Goal: Use online tool/utility: Utilize a website feature to perform a specific function

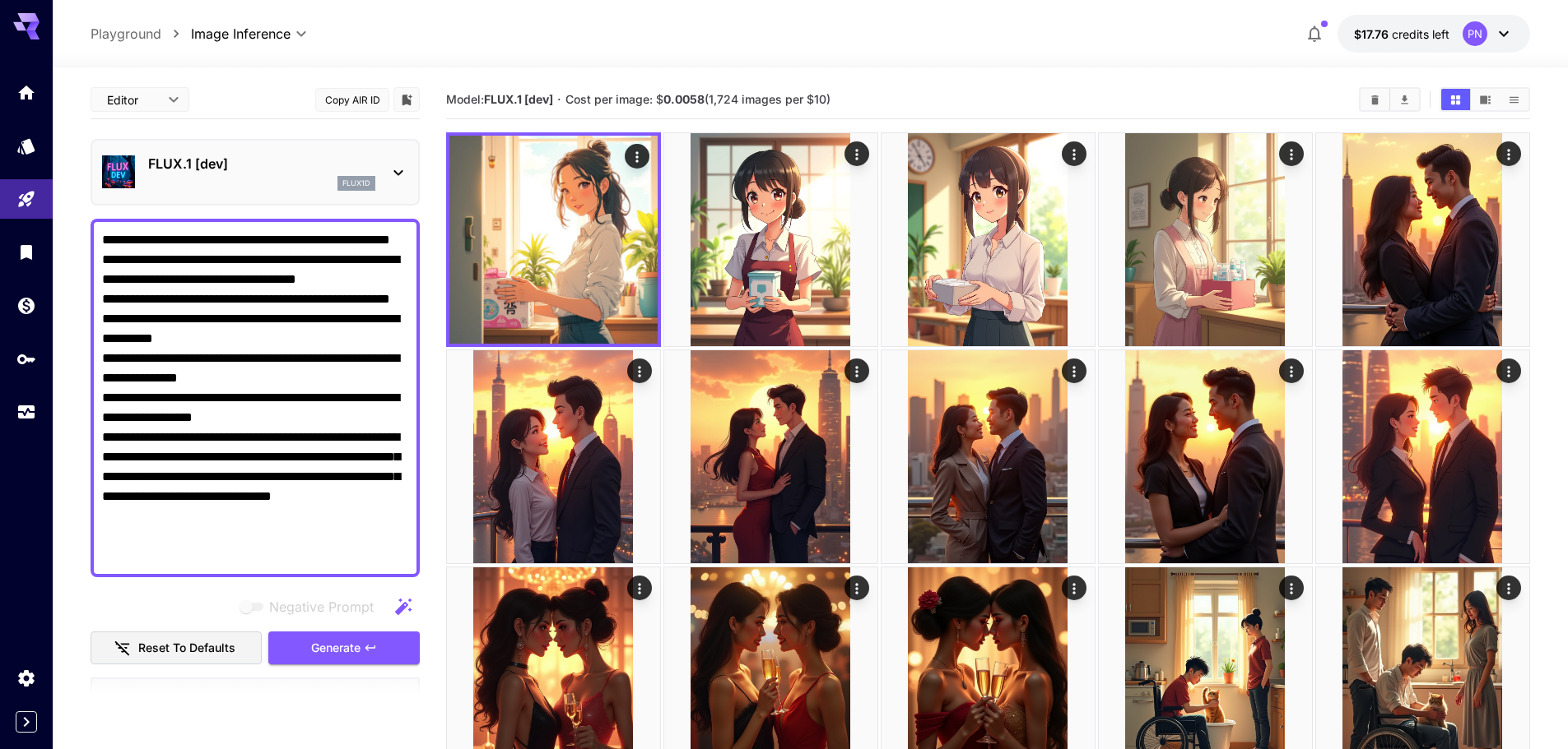
scroll to position [1108, 0]
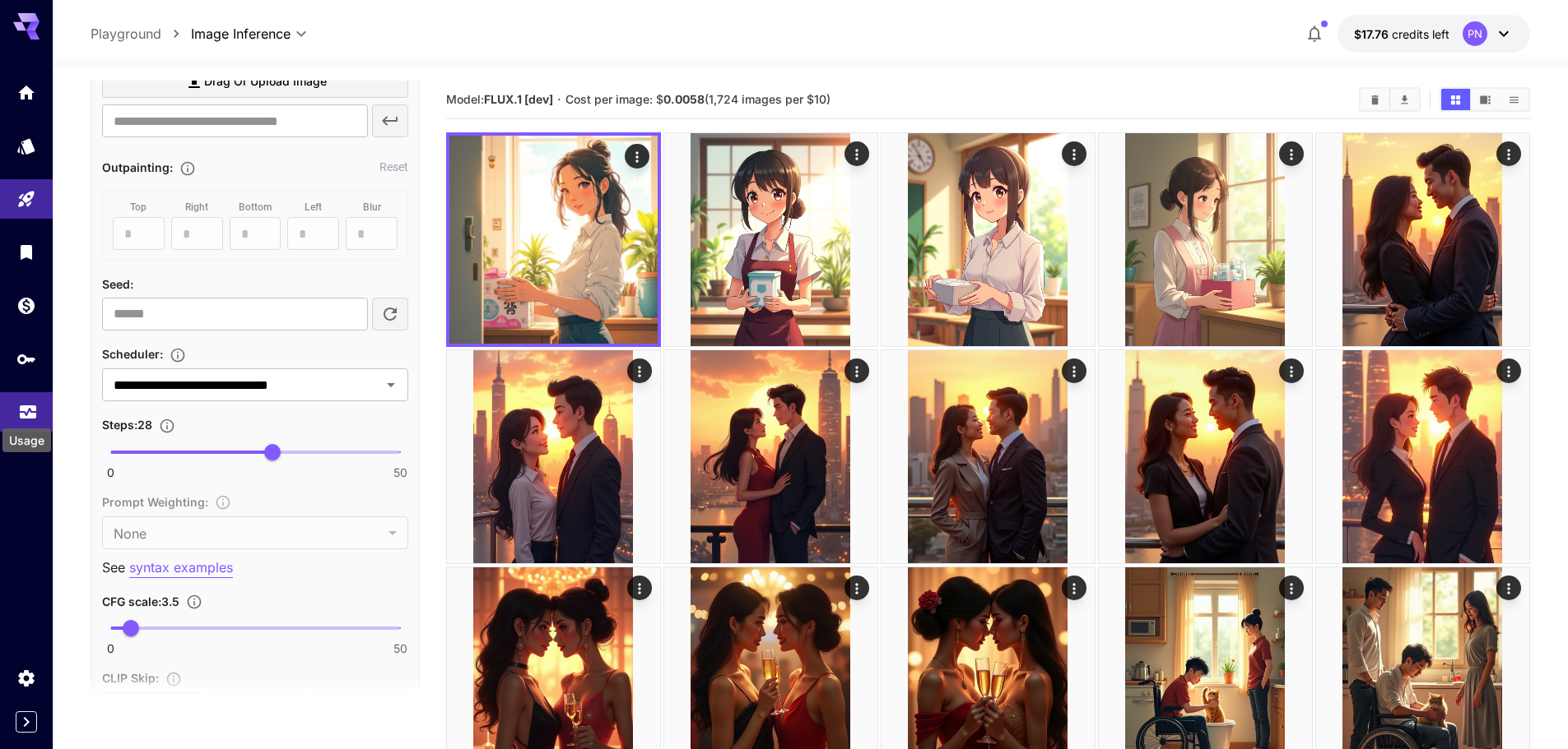
click at [32, 415] on icon "Usage" at bounding box center [28, 407] width 19 height 19
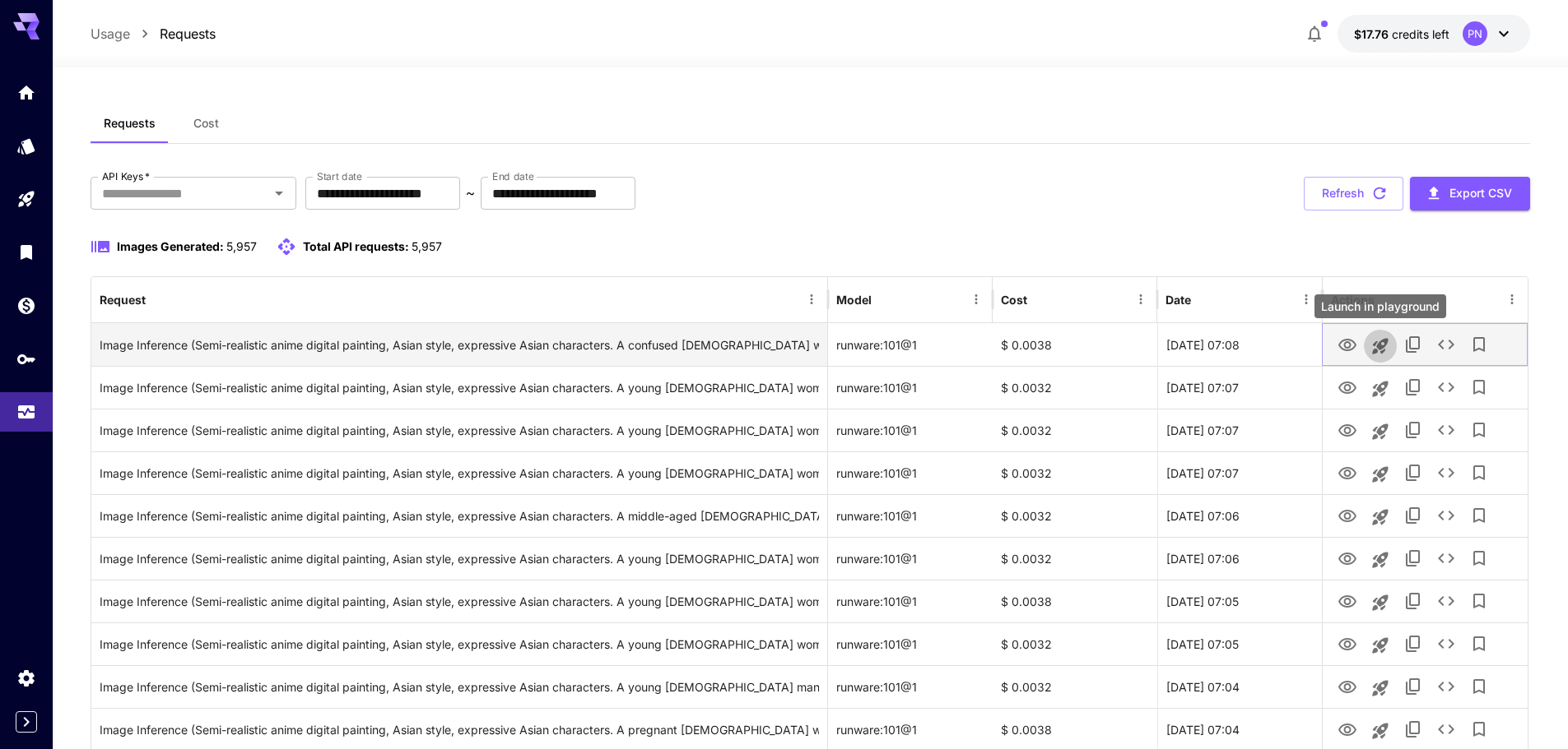
click at [1376, 341] on icon "Launch in playground" at bounding box center [1380, 346] width 16 height 16
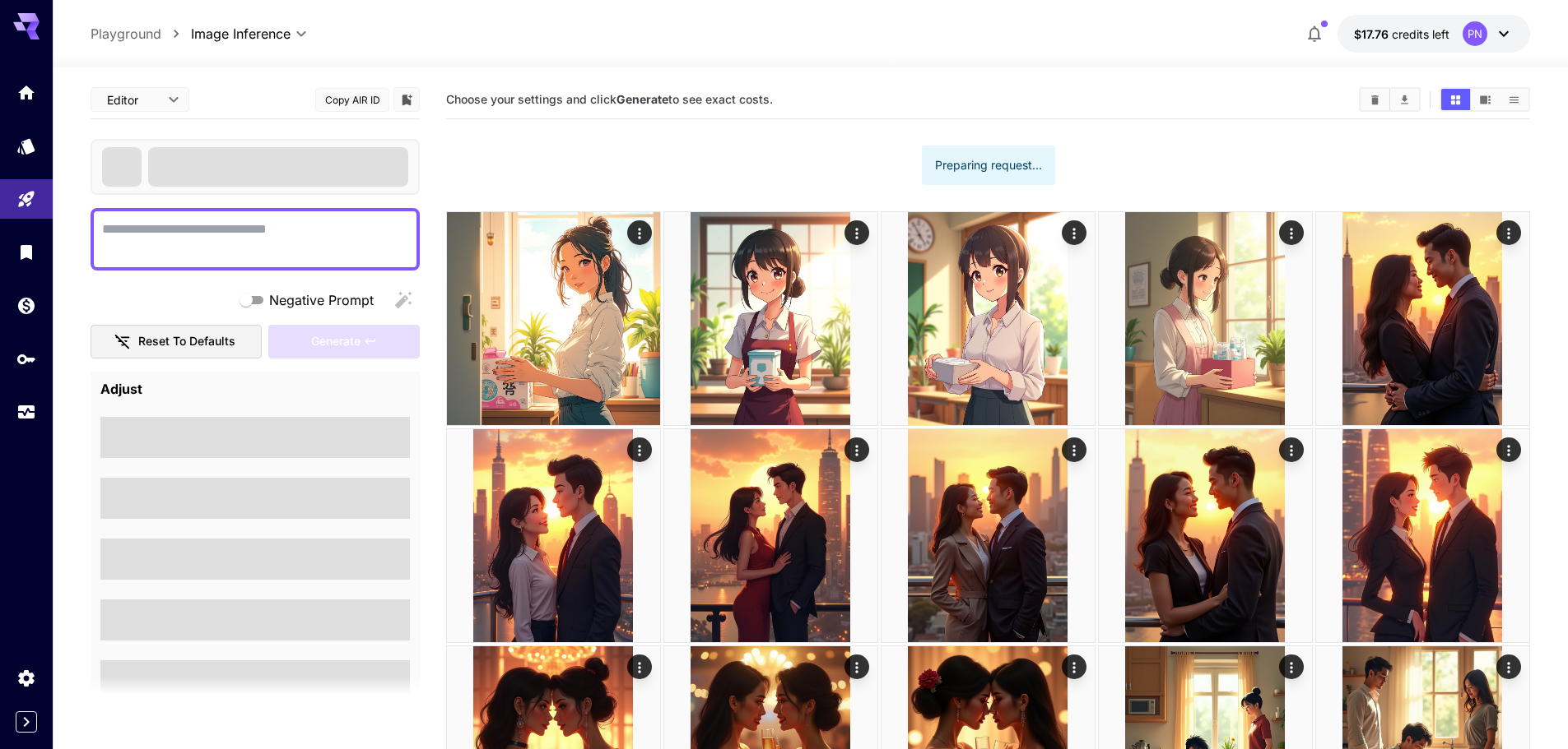
type textarea "**********"
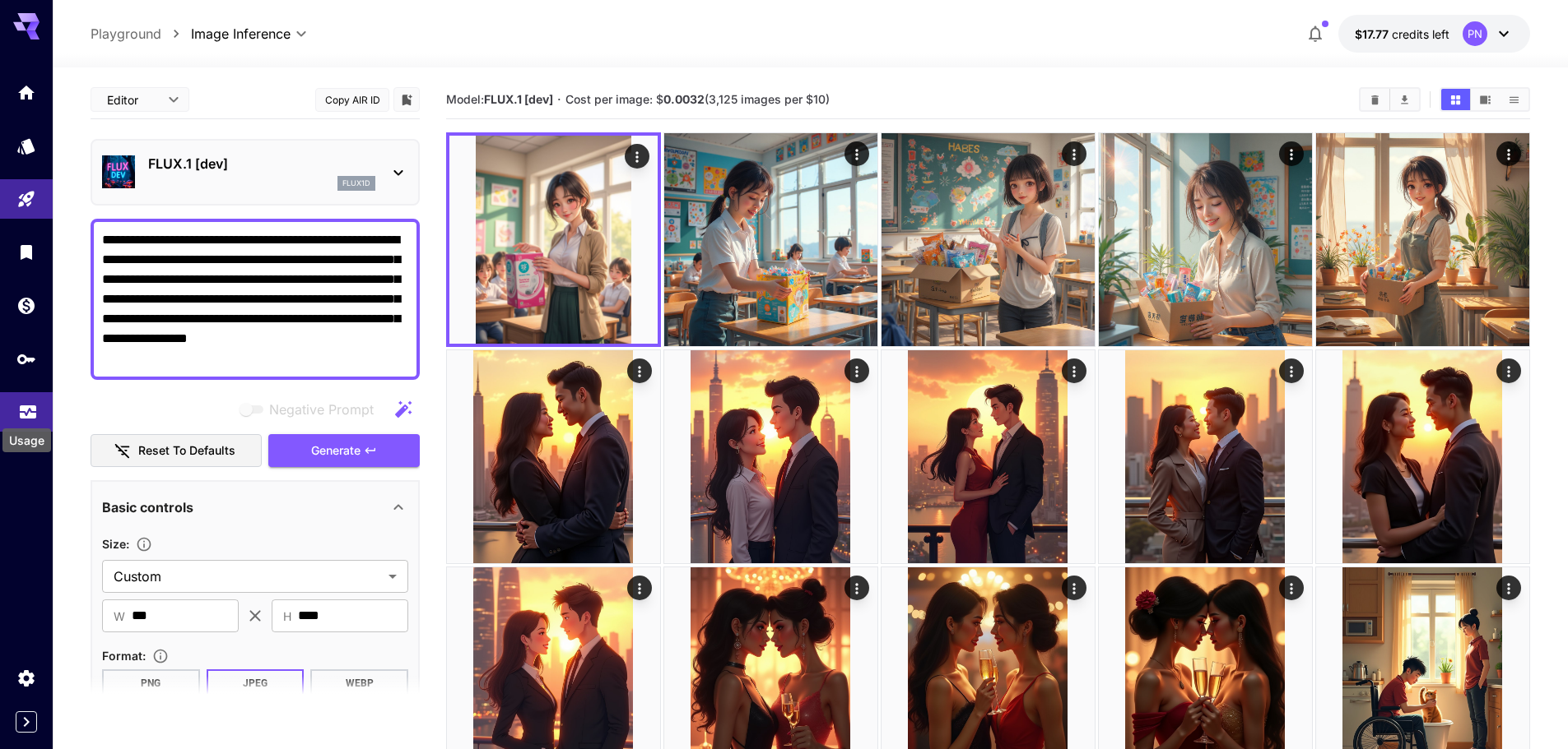
click at [28, 398] on link at bounding box center [26, 412] width 52 height 40
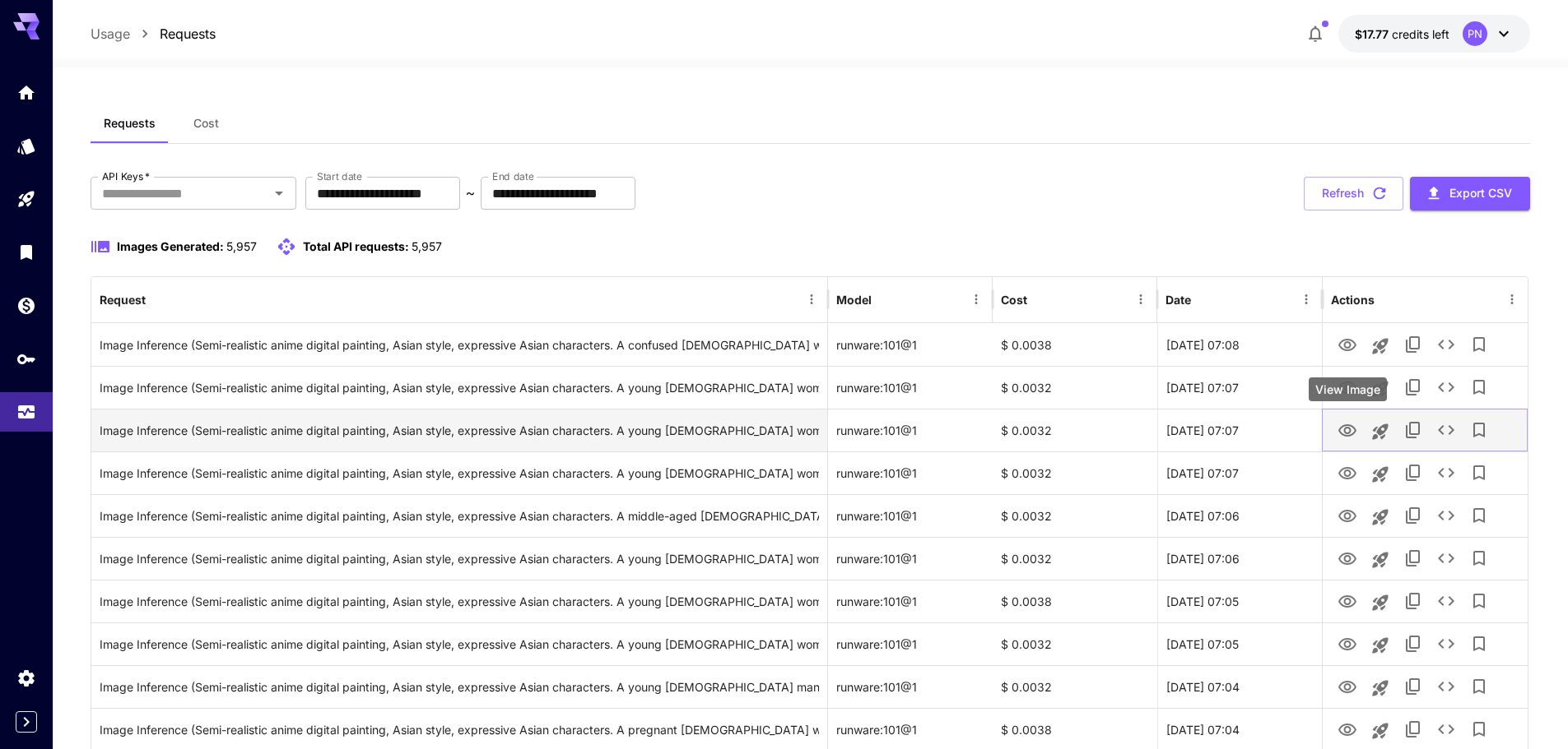
click at [1348, 427] on icon "View Image" at bounding box center [1347, 430] width 18 height 13
click at [1384, 425] on icon "Launch in playground" at bounding box center [1380, 431] width 16 height 16
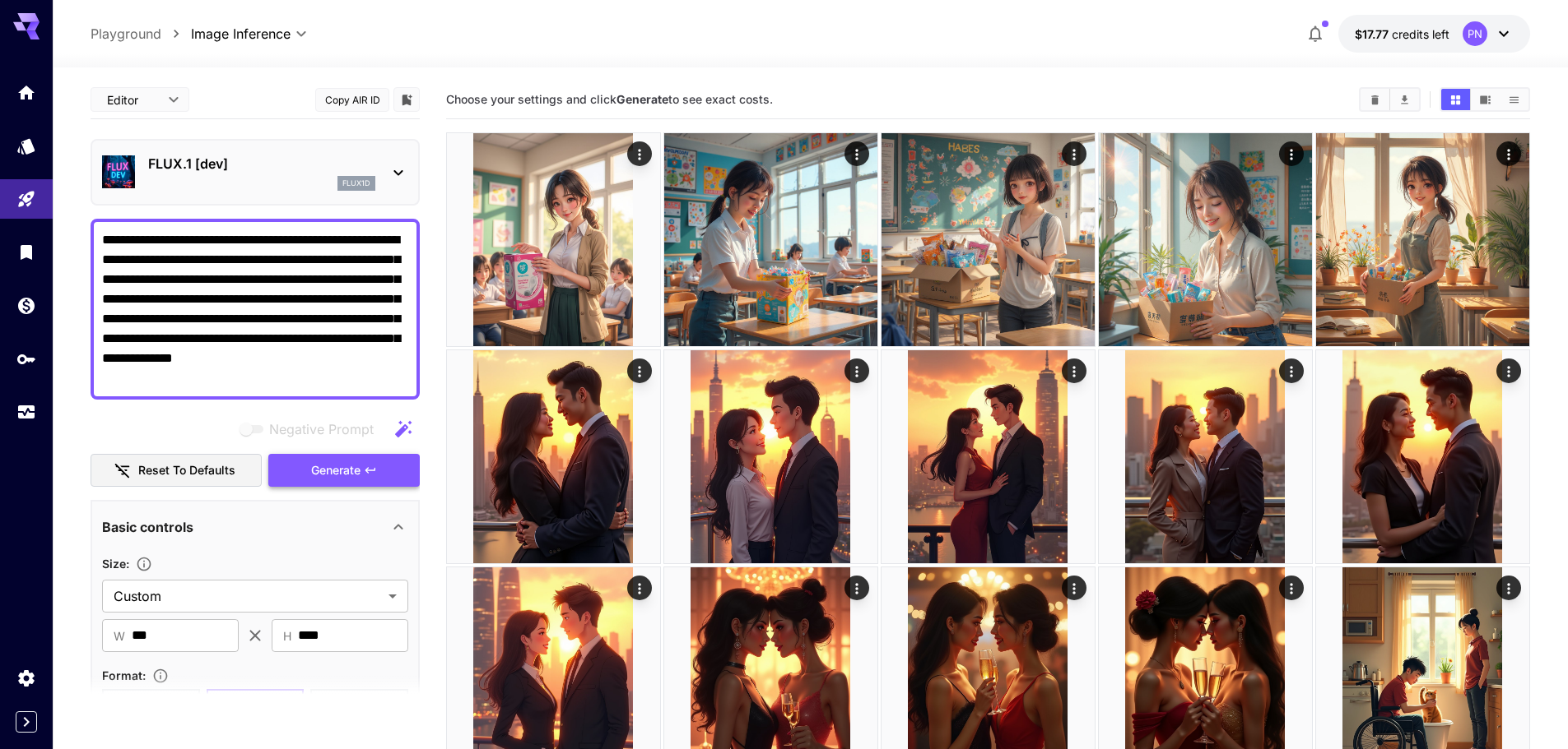
scroll to position [329, 0]
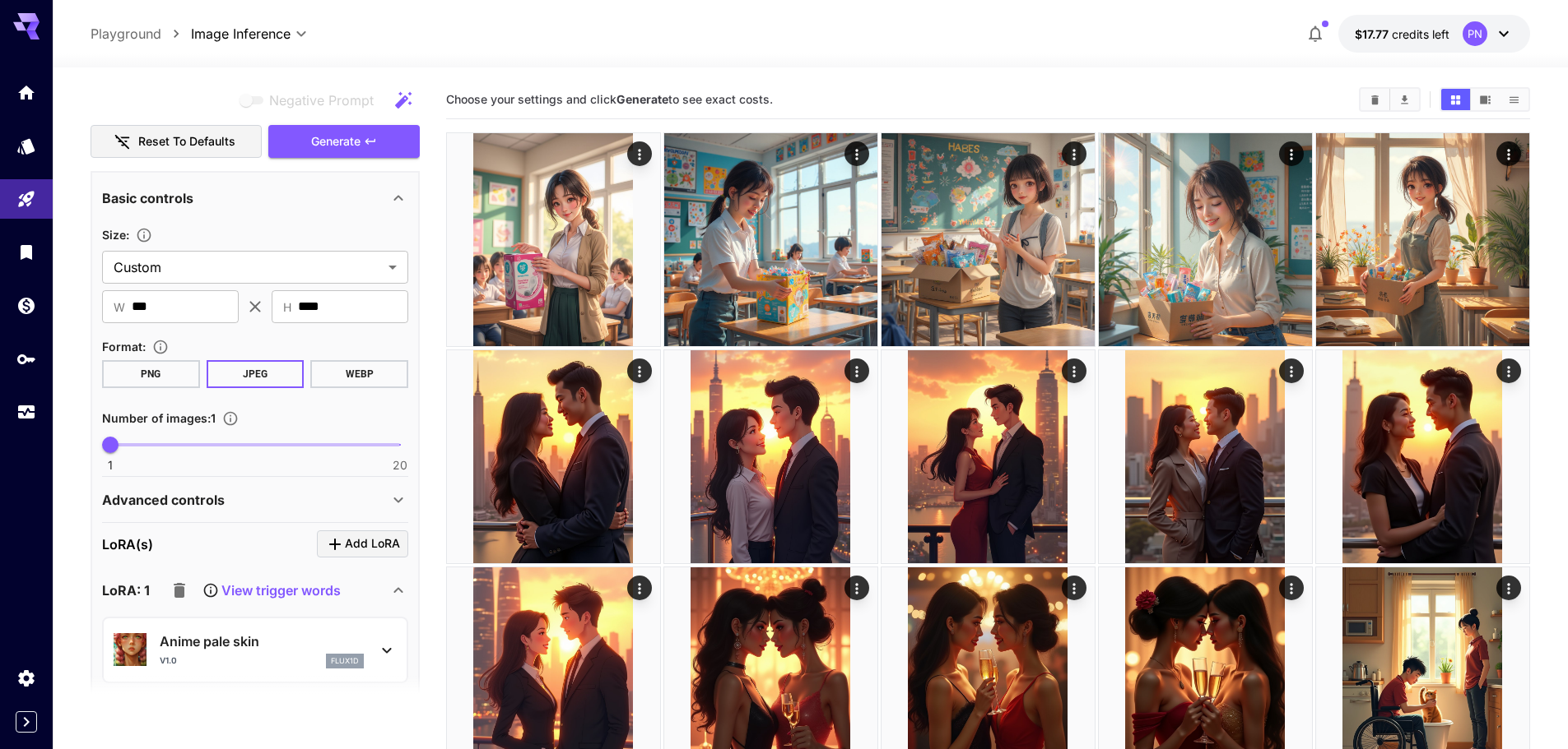
click at [182, 594] on icon "button" at bounding box center [180, 590] width 12 height 15
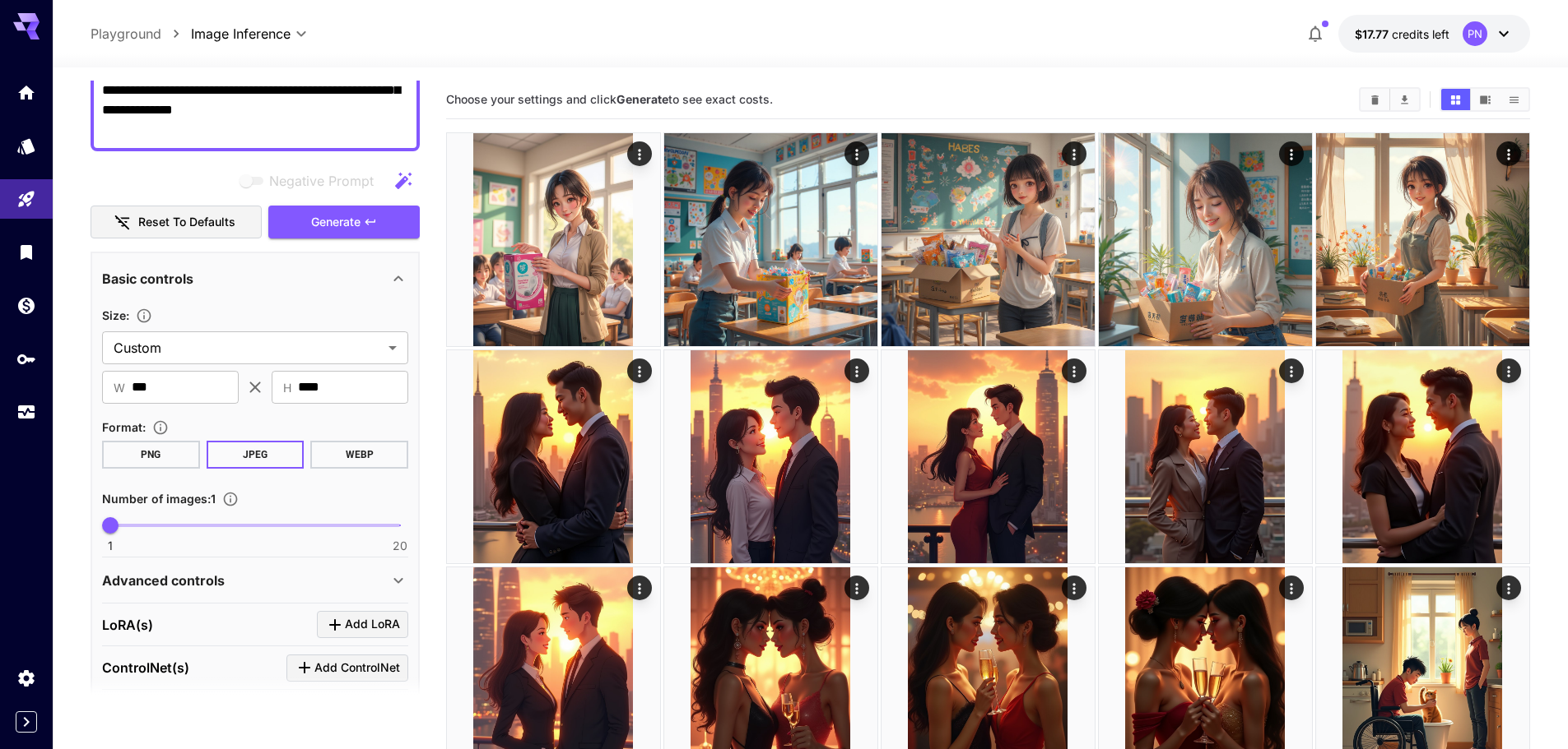
scroll to position [83, 0]
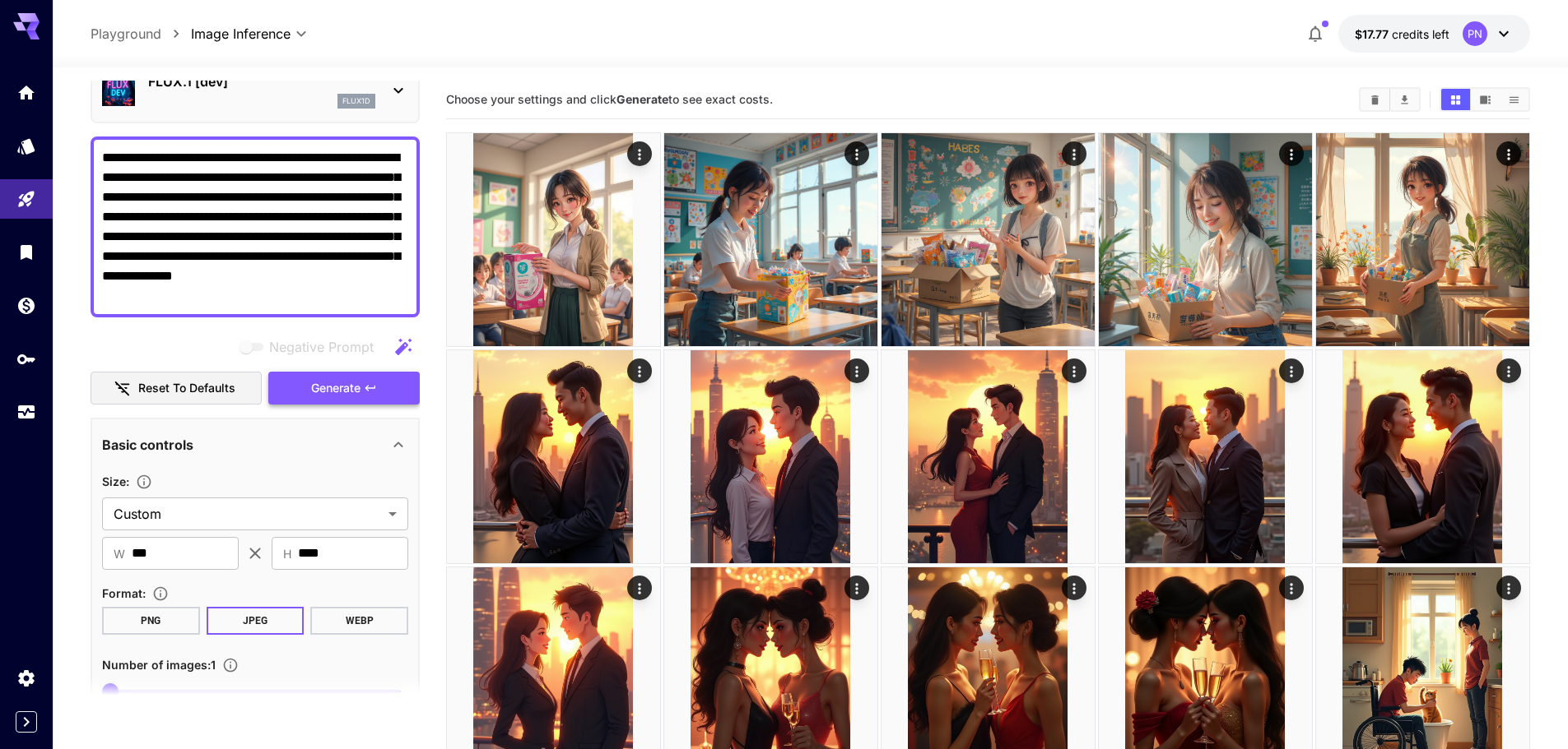
click at [370, 395] on button "Generate" at bounding box center [344, 389] width 152 height 34
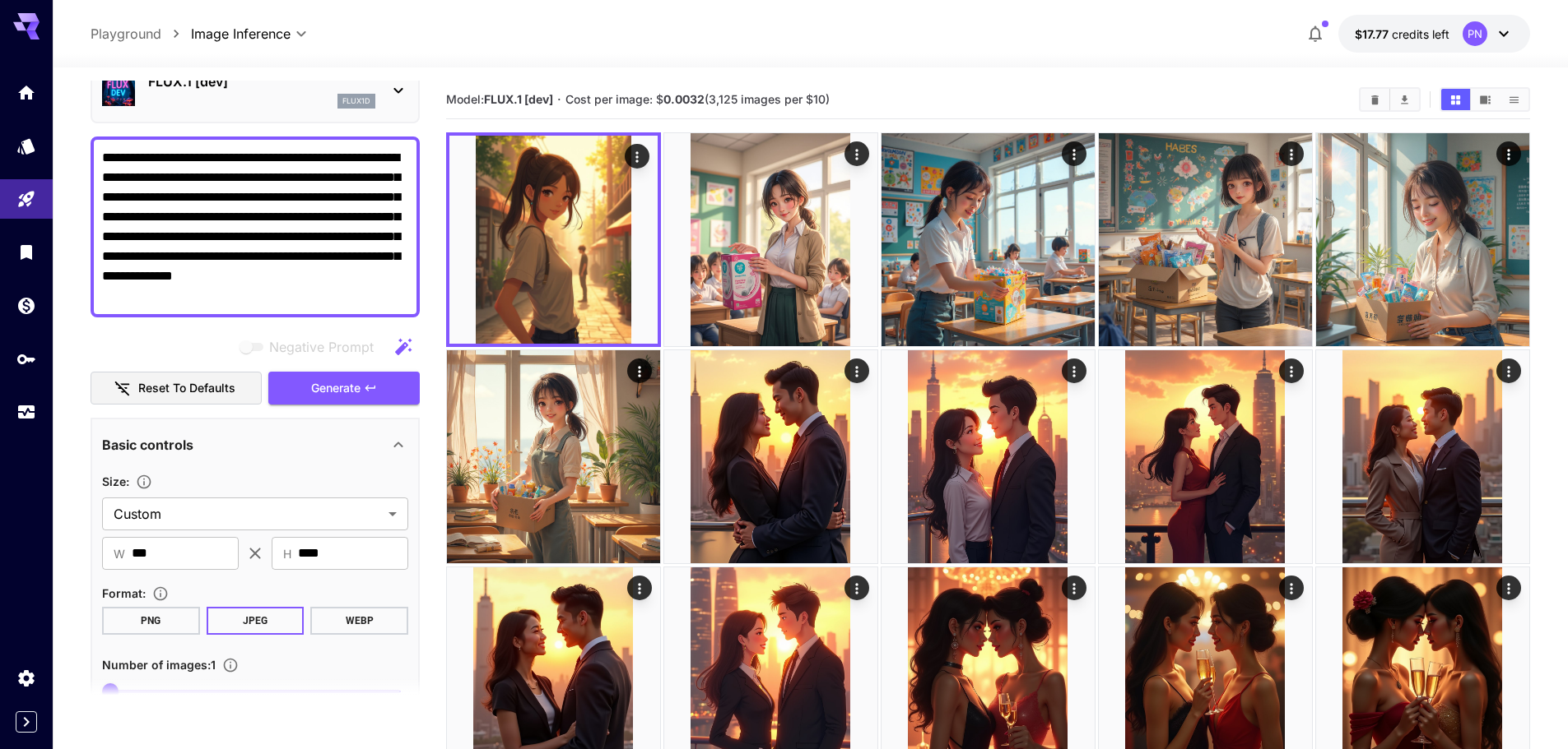
click at [285, 155] on textarea "**********" at bounding box center [255, 226] width 306 height 158
paste textarea "****"
click at [340, 390] on span "Generate" at bounding box center [335, 389] width 50 height 20
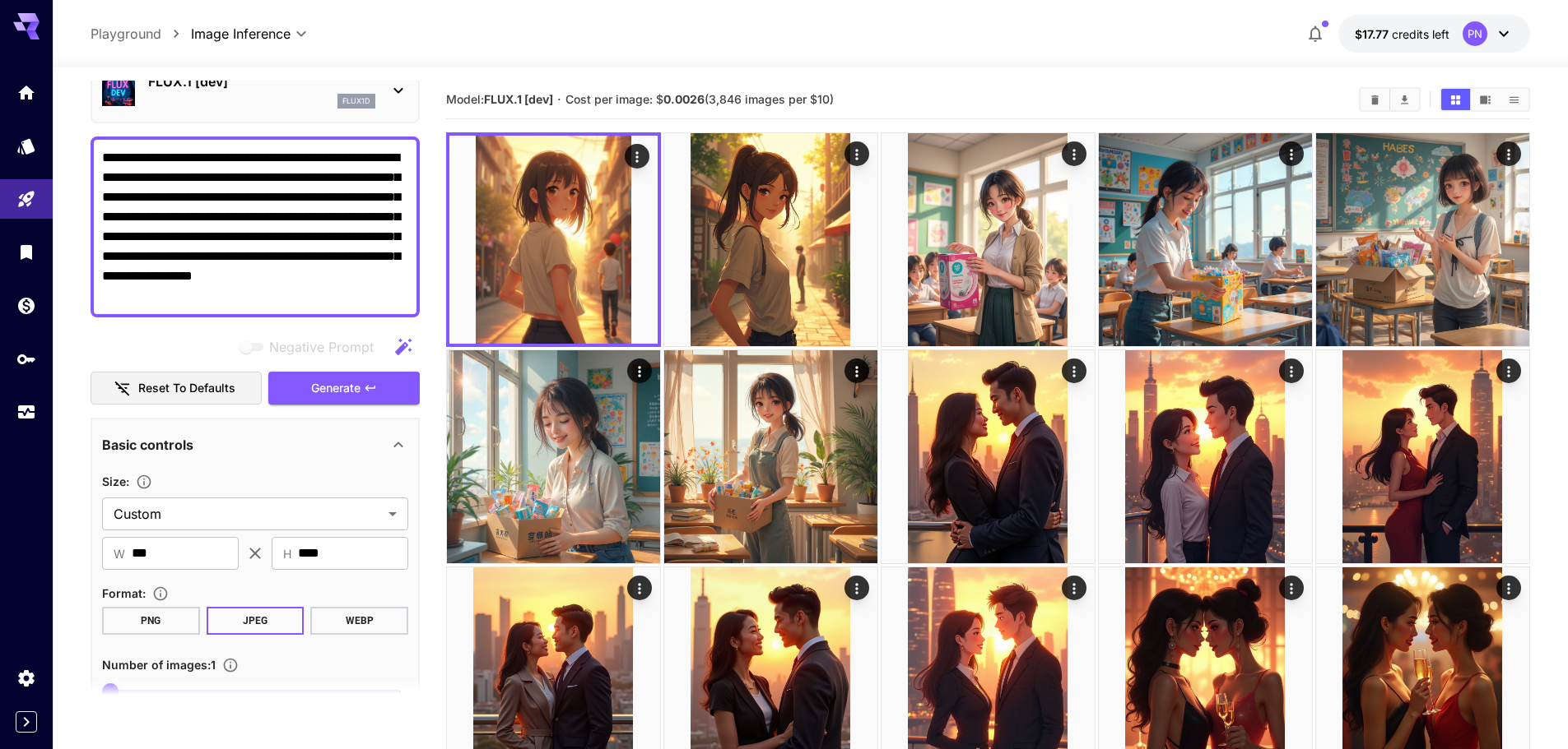
click at [201, 164] on textarea "**********" at bounding box center [255, 226] width 306 height 158
click at [304, 384] on button "Generate" at bounding box center [344, 389] width 152 height 34
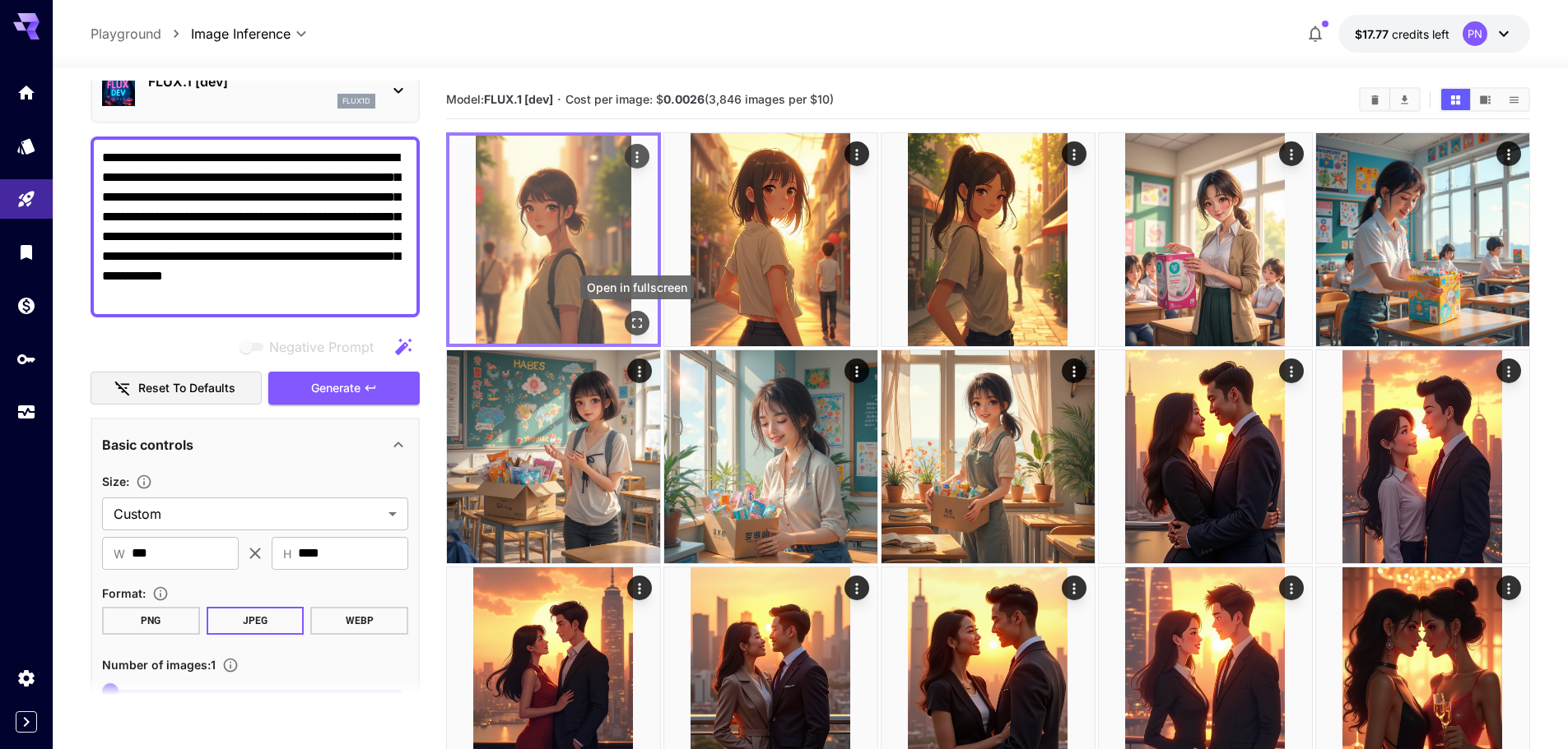
click at [640, 327] on icon "Open in fullscreen" at bounding box center [637, 323] width 10 height 10
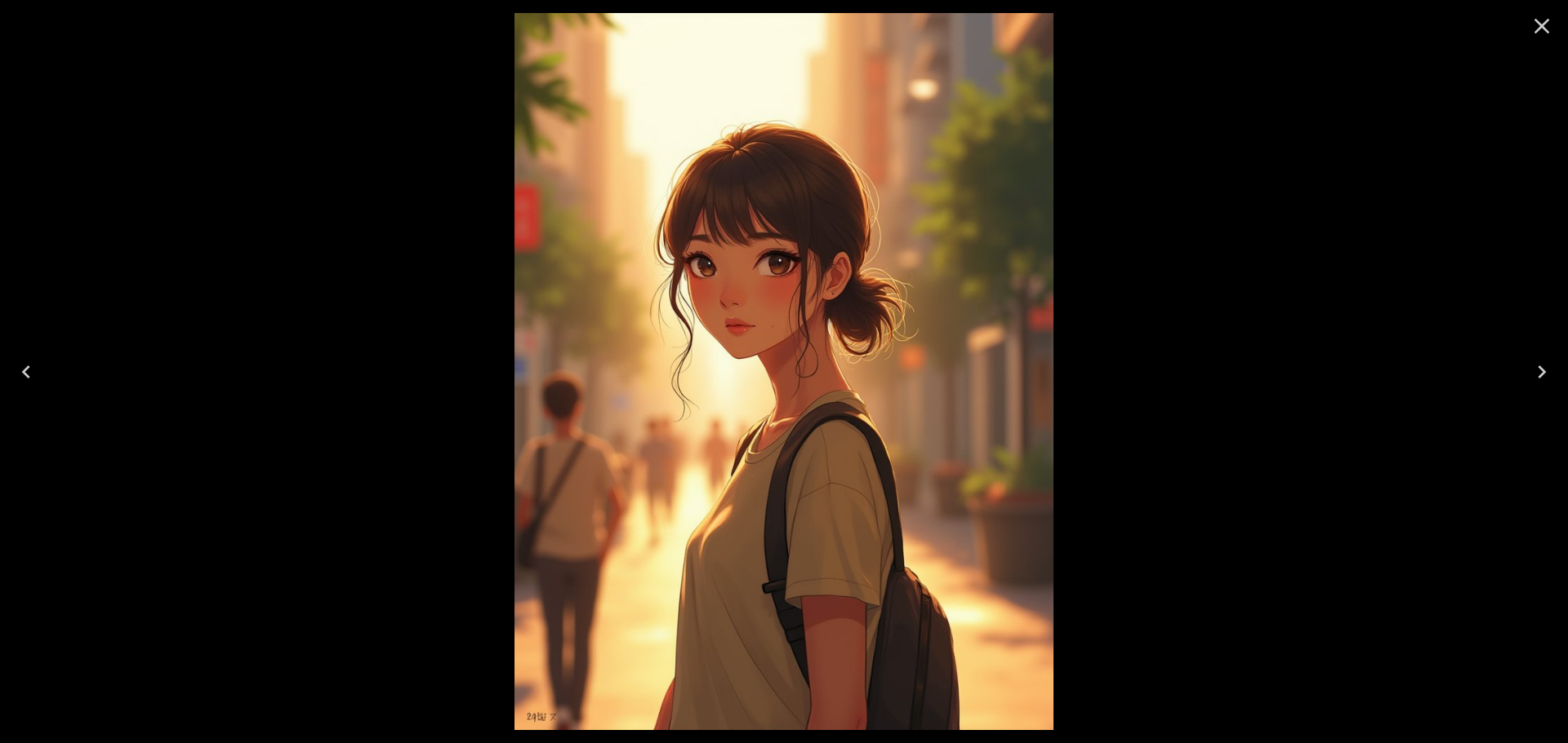
click at [1542, 27] on icon "Close" at bounding box center [1542, 26] width 15 height 15
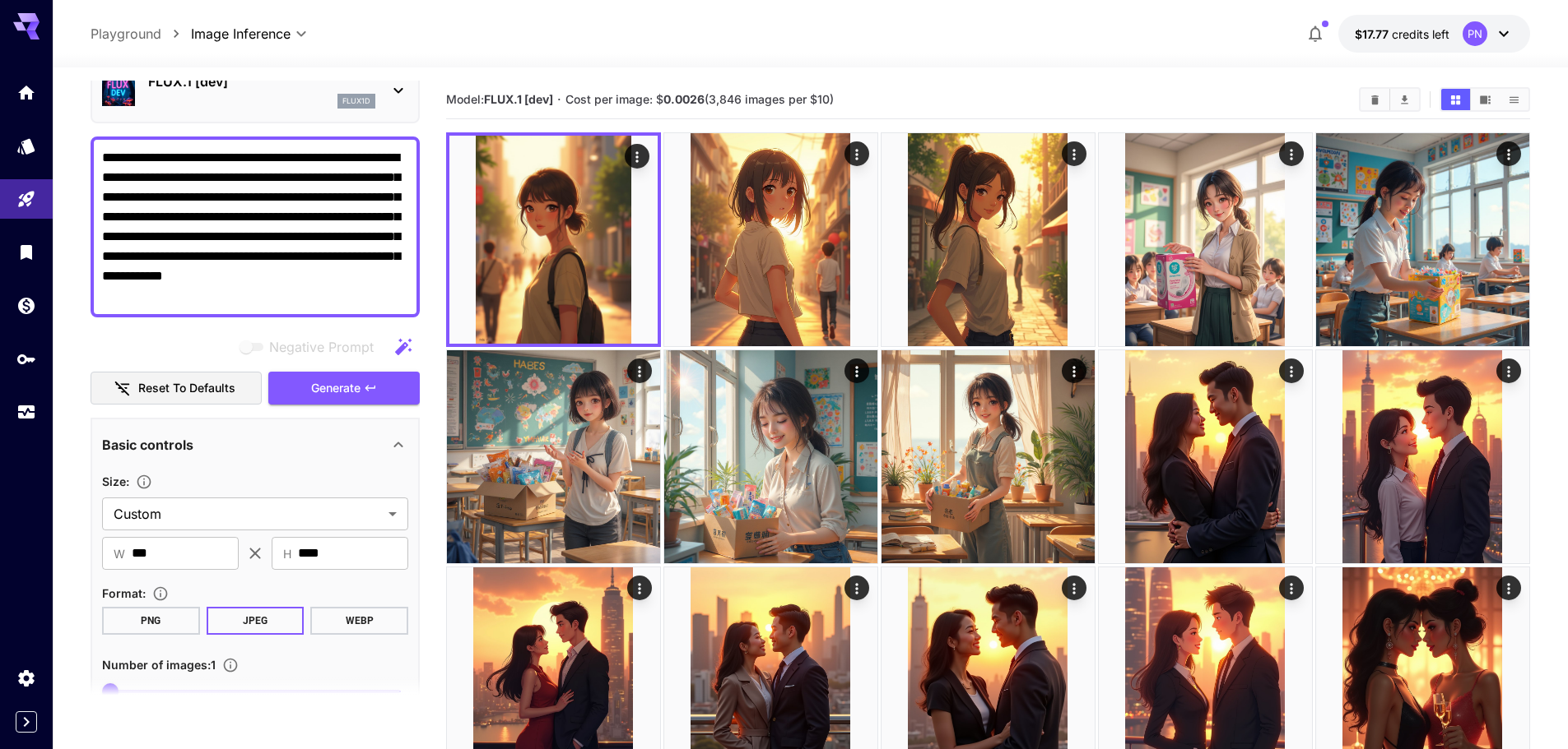
drag, startPoint x: 225, startPoint y: 155, endPoint x: 283, endPoint y: 142, distance: 59.4
click at [283, 142] on div "**********" at bounding box center [255, 227] width 330 height 181
click at [319, 380] on span "Generate" at bounding box center [335, 389] width 50 height 20
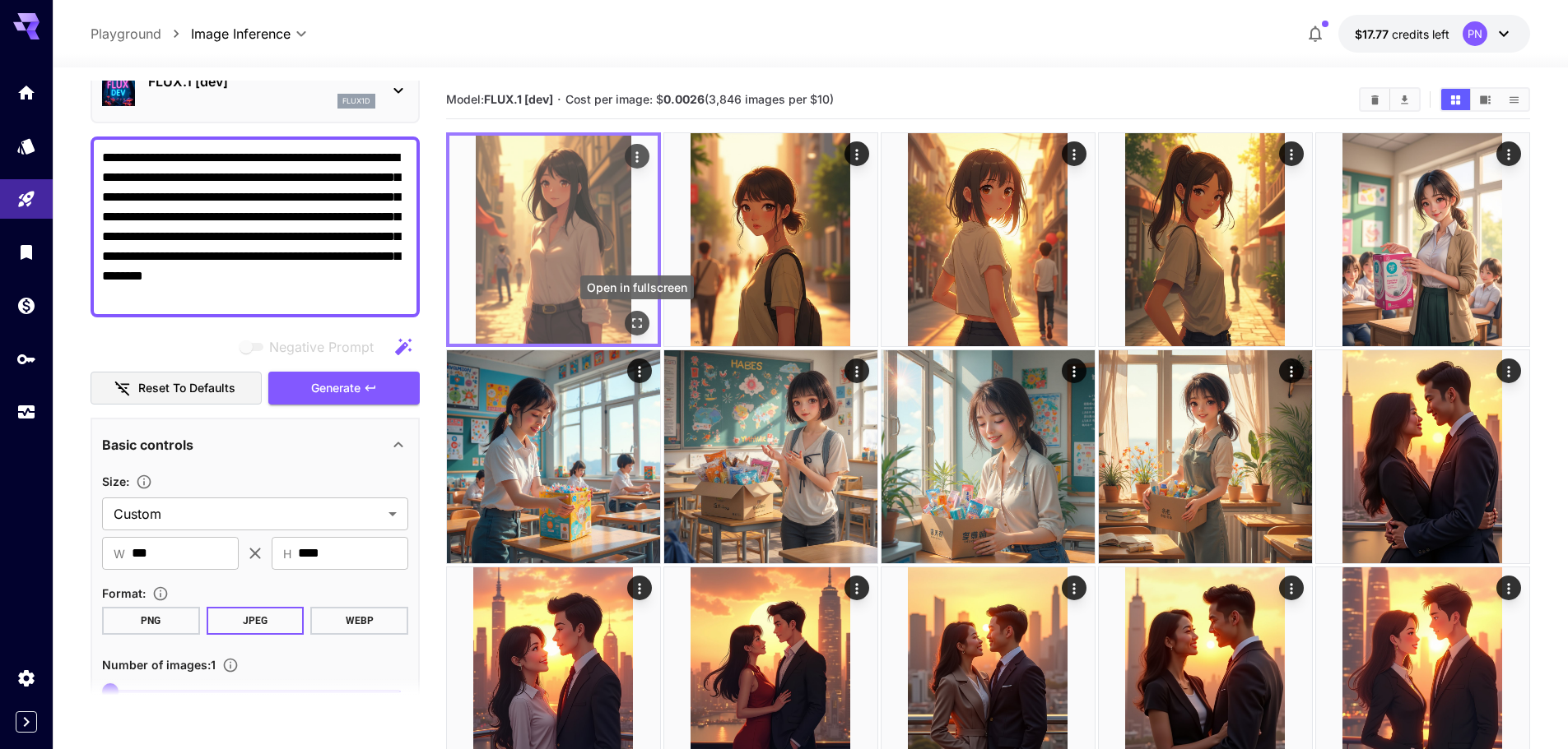
click at [637, 316] on icon "Open in fullscreen" at bounding box center [637, 323] width 17 height 17
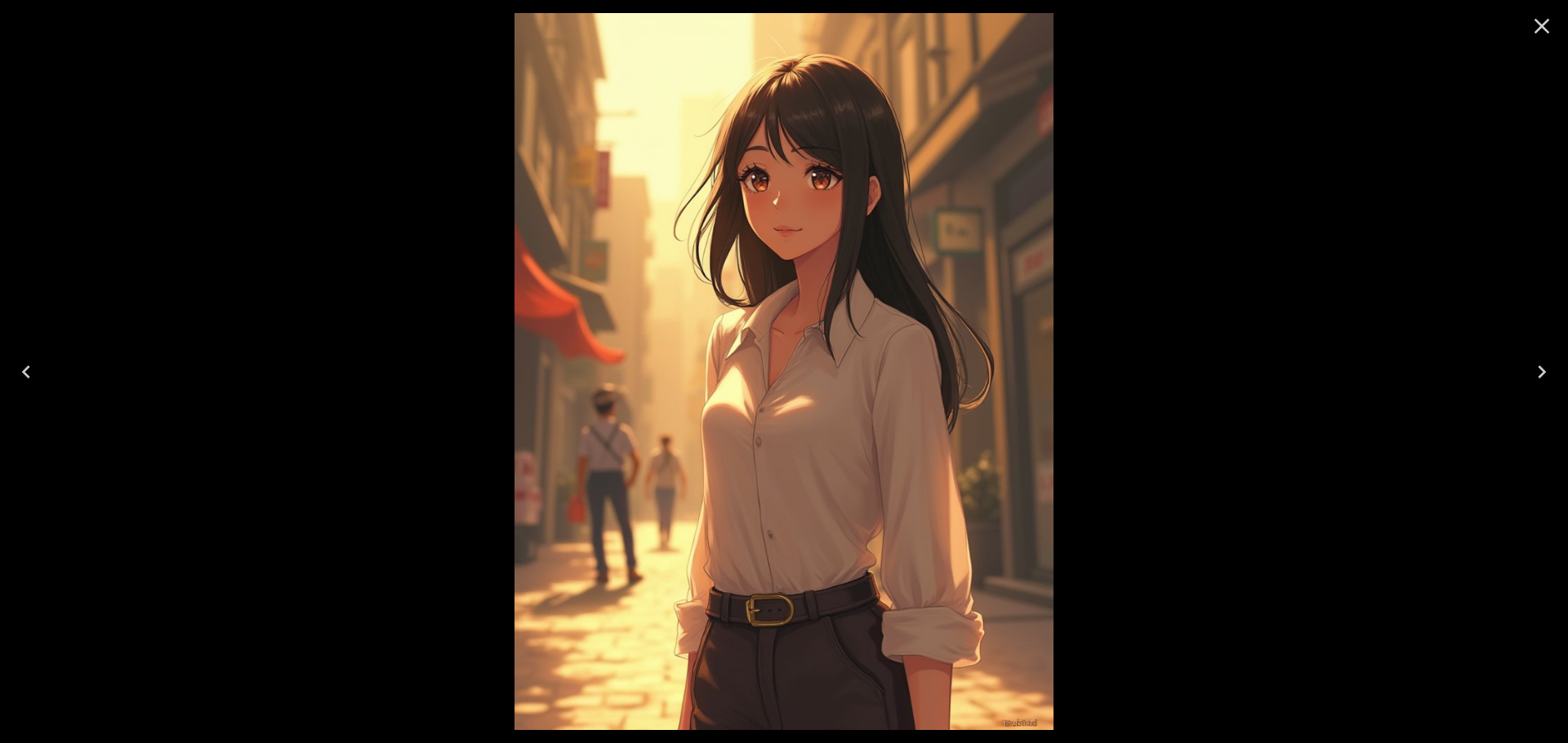
click at [1542, 29] on icon "Close" at bounding box center [1541, 26] width 26 height 26
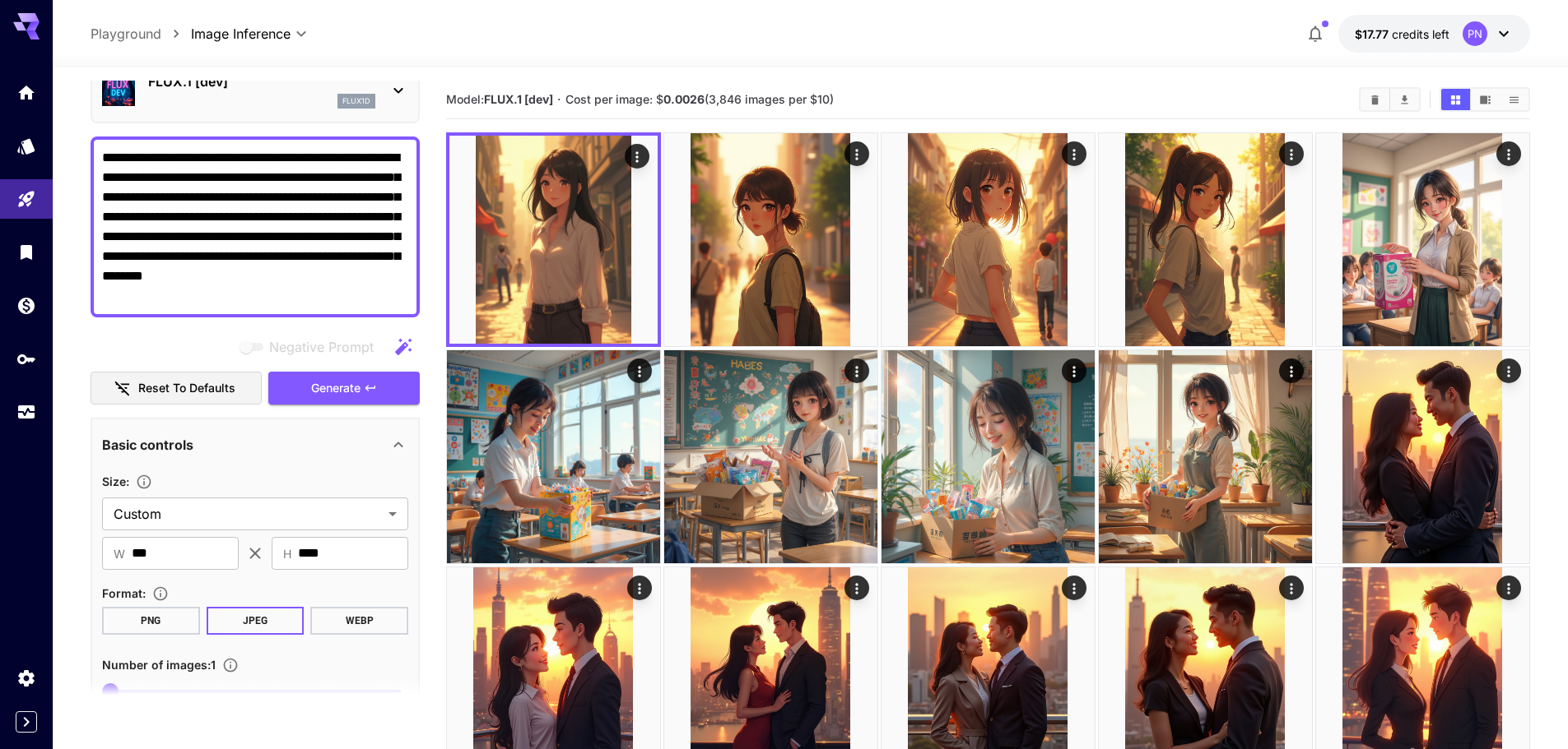
drag, startPoint x: 185, startPoint y: 157, endPoint x: 71, endPoint y: 164, distance: 114.2
click at [315, 388] on span "Generate" at bounding box center [335, 389] width 50 height 20
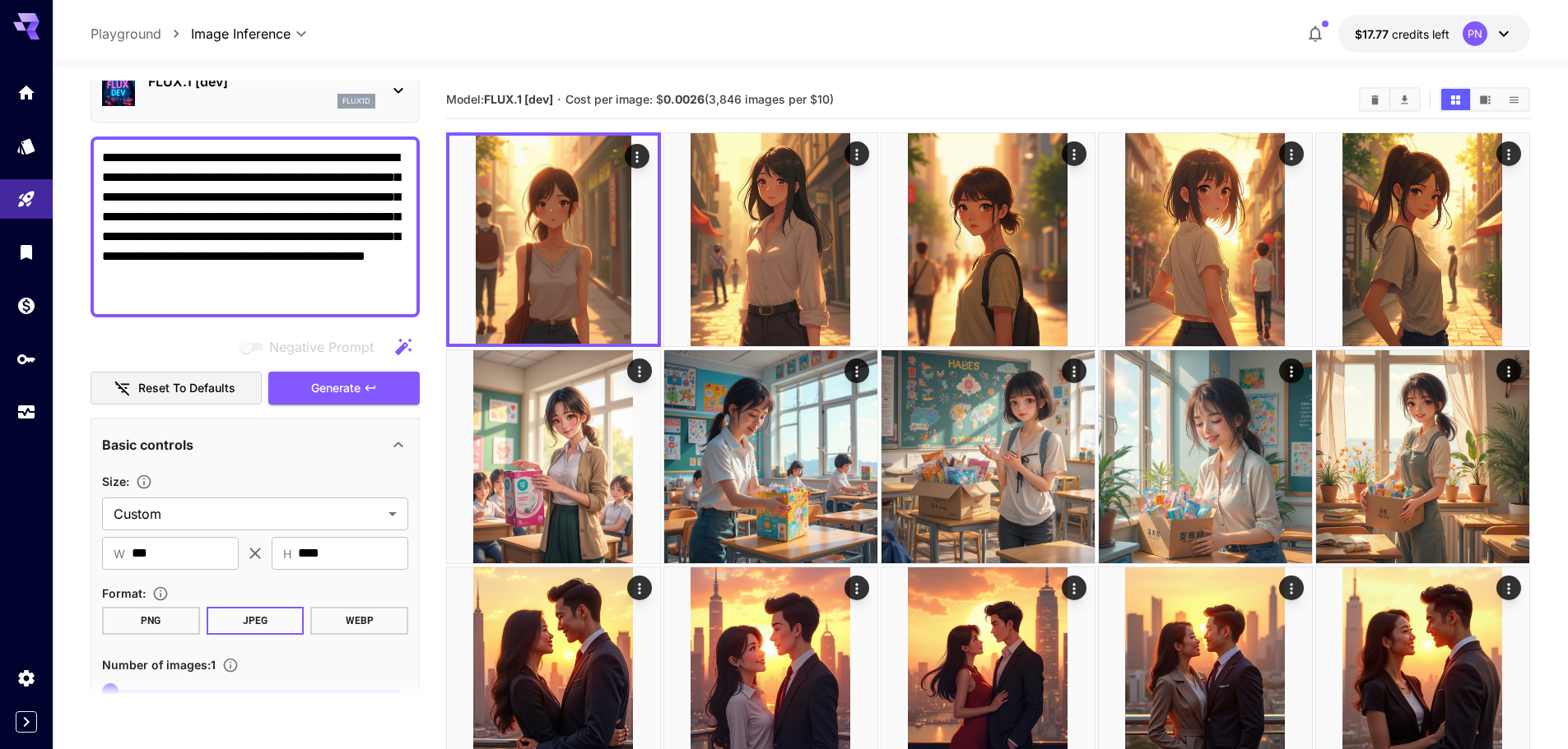
drag, startPoint x: 293, startPoint y: 295, endPoint x: 171, endPoint y: 178, distance: 169.0
click at [171, 178] on textarea "**********" at bounding box center [255, 226] width 306 height 158
paste textarea "**********"
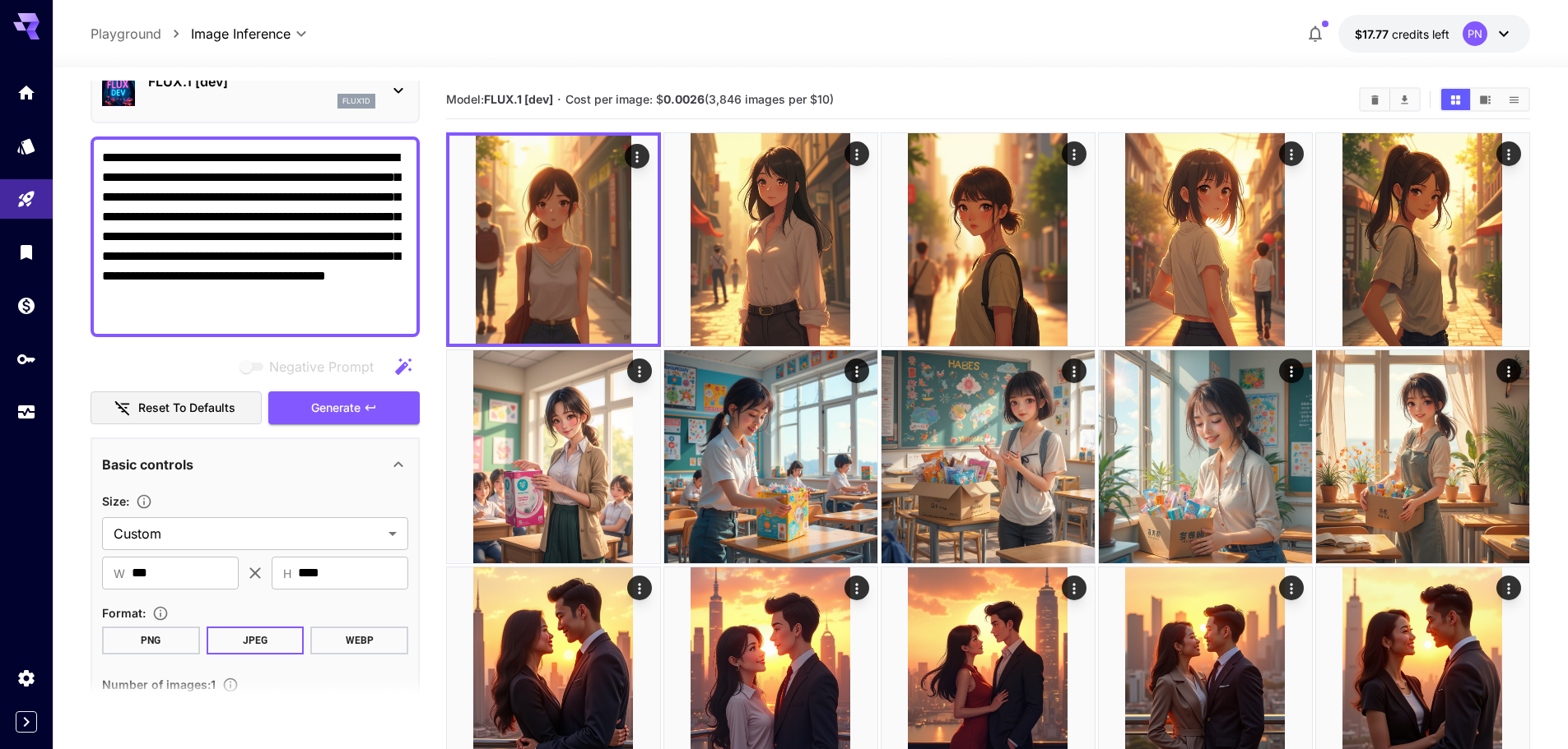
paste textarea
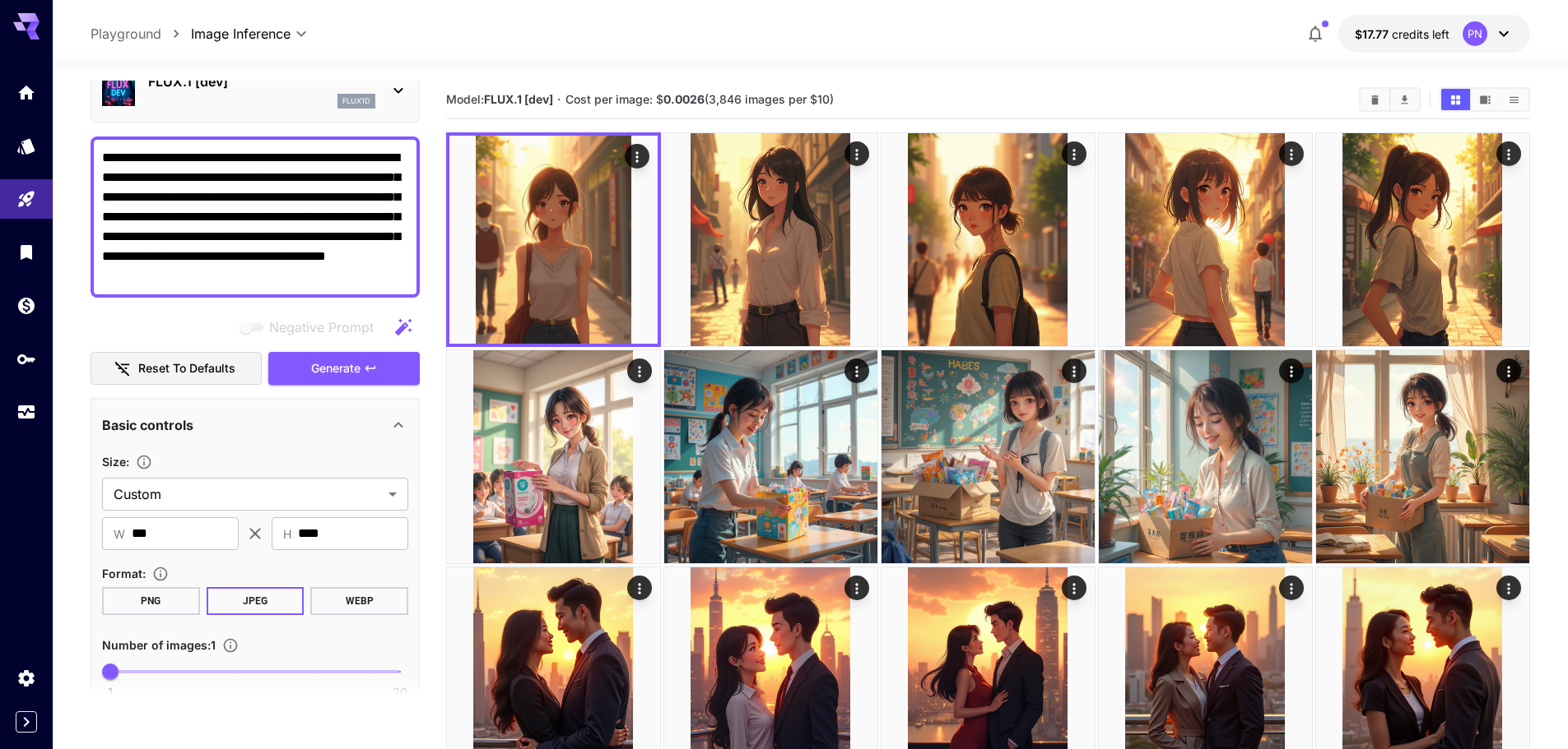
drag, startPoint x: 314, startPoint y: 161, endPoint x: 97, endPoint y: 160, distance: 217.0
click at [97, 160] on div "**********" at bounding box center [255, 218] width 330 height 161
click at [110, 161] on textarea "**********" at bounding box center [255, 217] width 306 height 138
drag, startPoint x: 126, startPoint y: 149, endPoint x: 61, endPoint y: 147, distance: 65.0
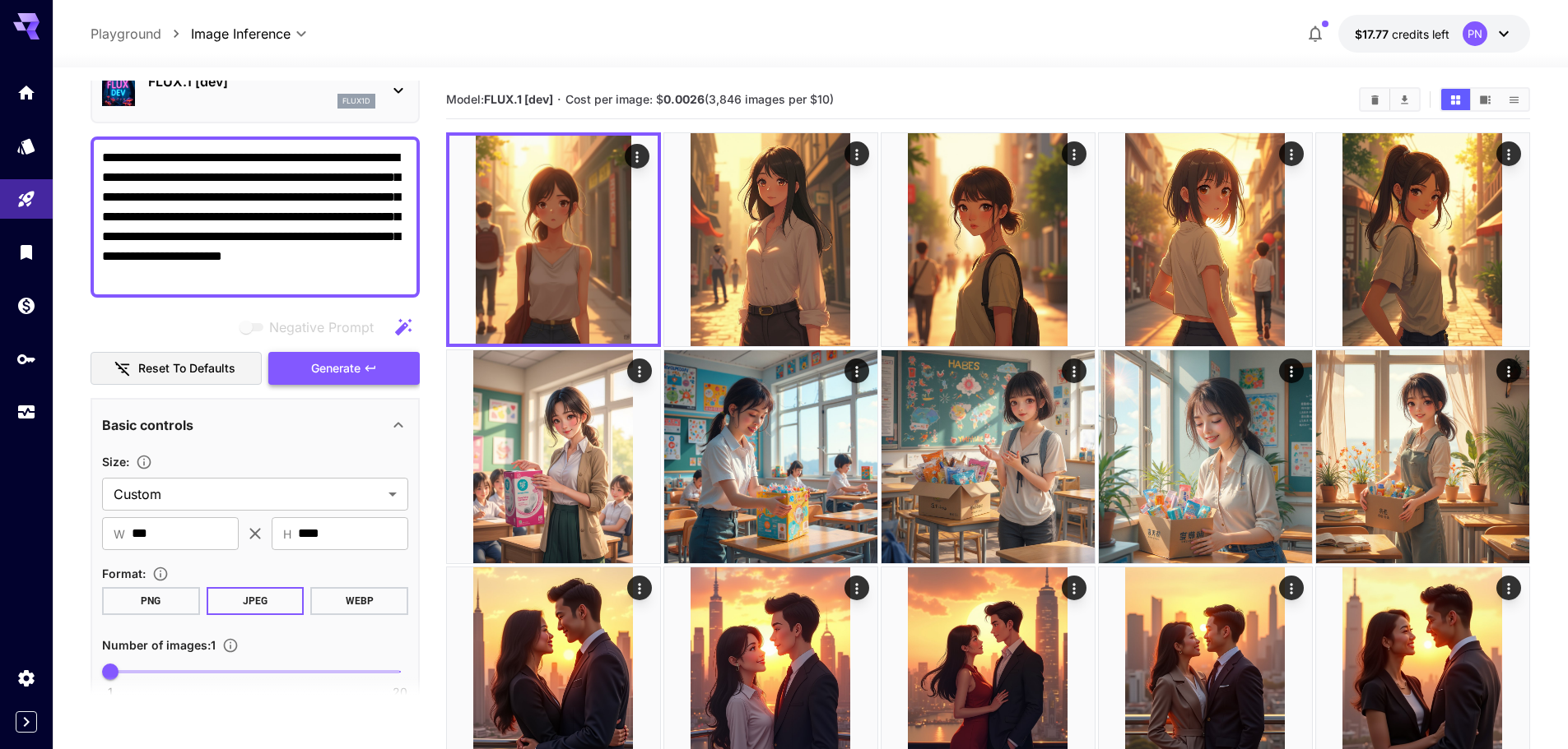
type textarea "**********"
click at [354, 373] on span "Generate" at bounding box center [335, 368] width 50 height 20
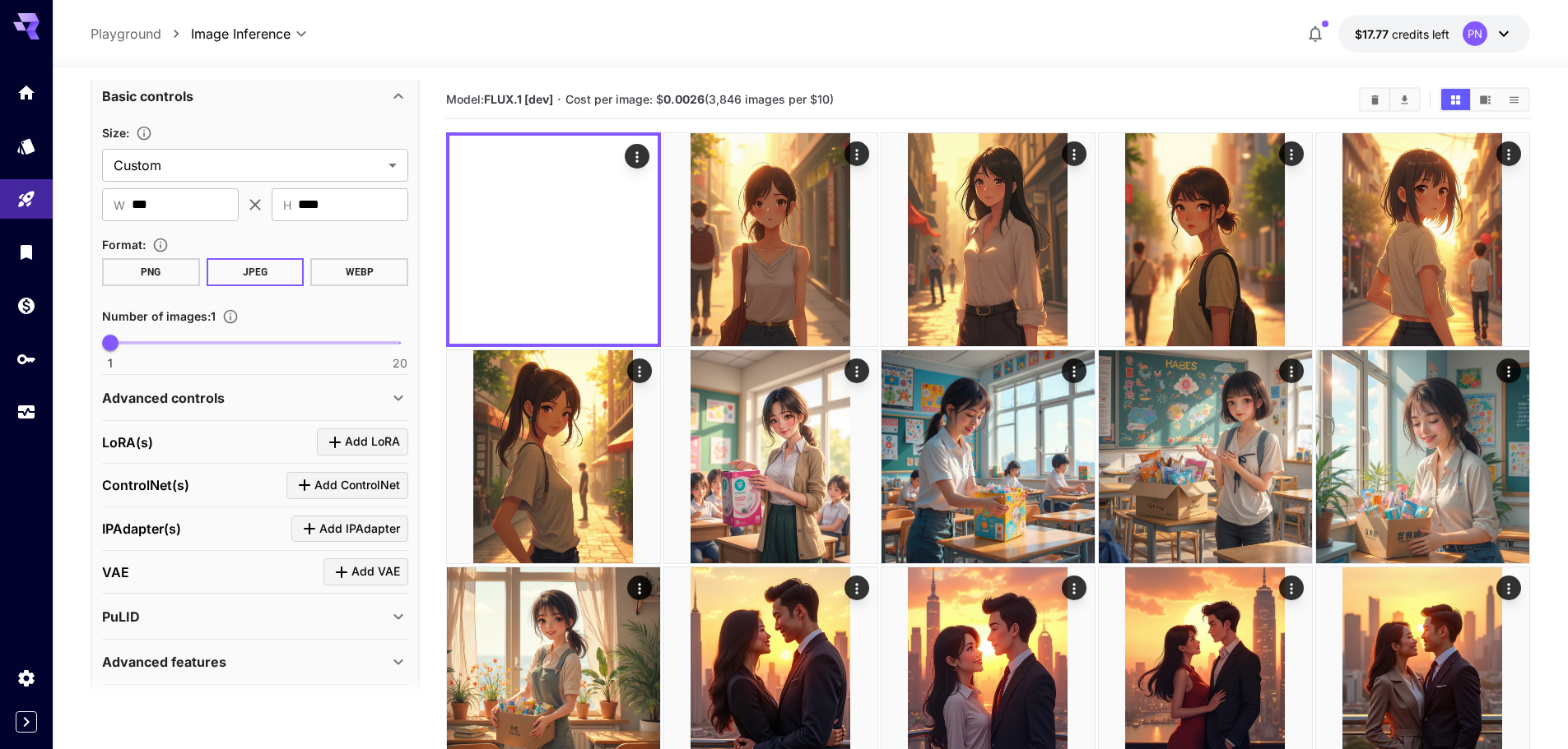
scroll to position [467, 0]
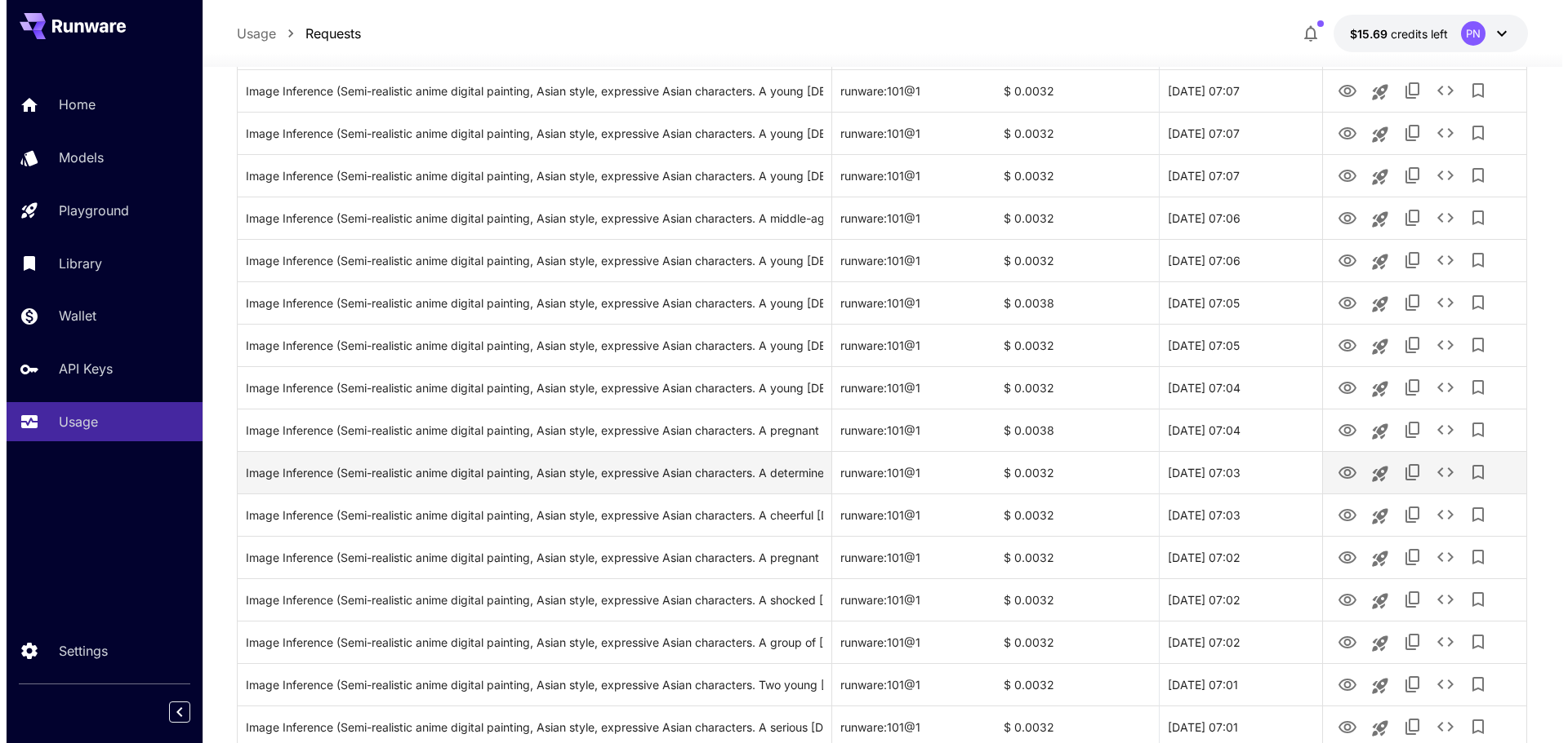
scroll to position [897, 0]
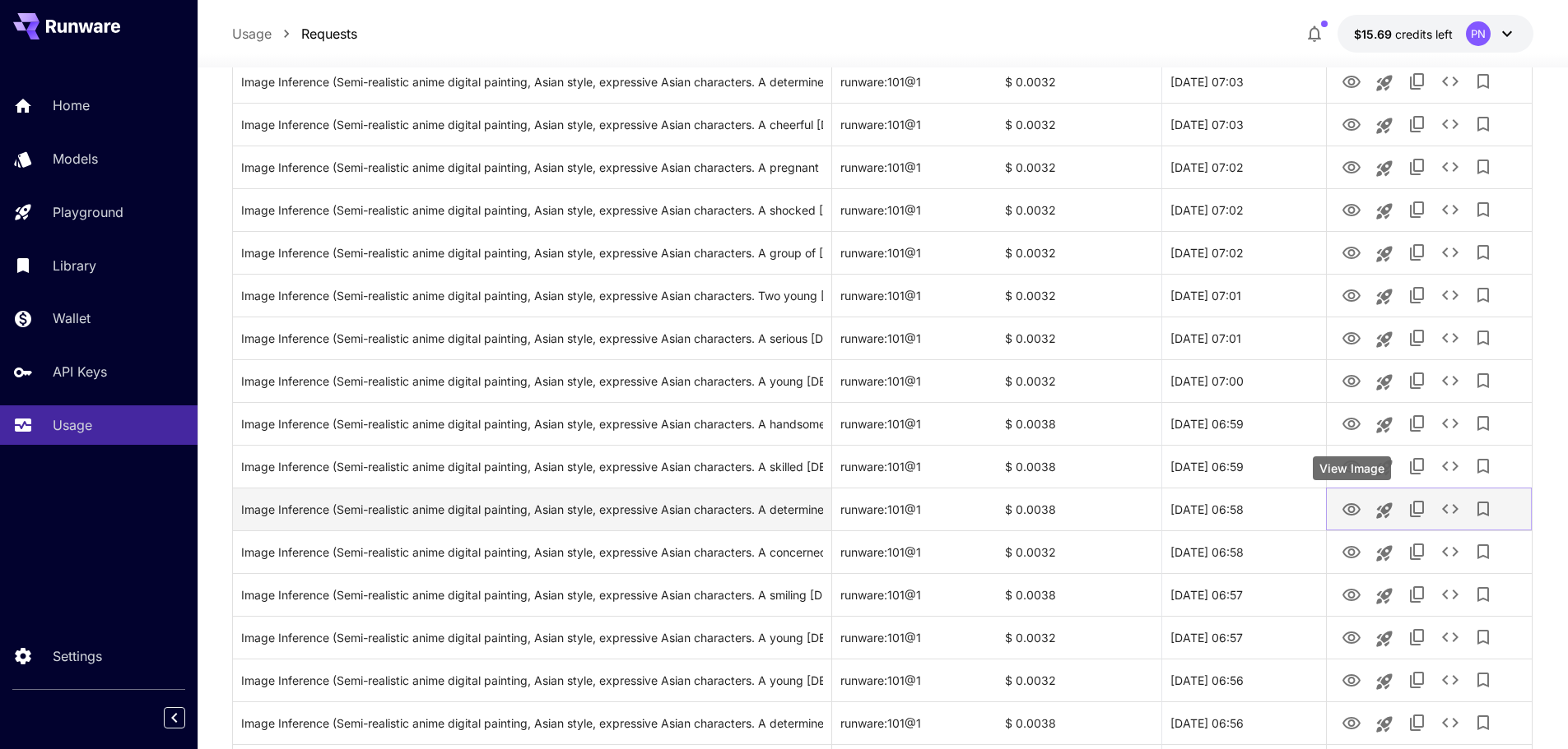
click at [1366, 508] on button "View Image" at bounding box center [1352, 508] width 33 height 34
click at [1346, 507] on icon "View Image" at bounding box center [1351, 510] width 19 height 19
click at [1411, 515] on icon "Copy TaskUUID" at bounding box center [1417, 509] width 14 height 17
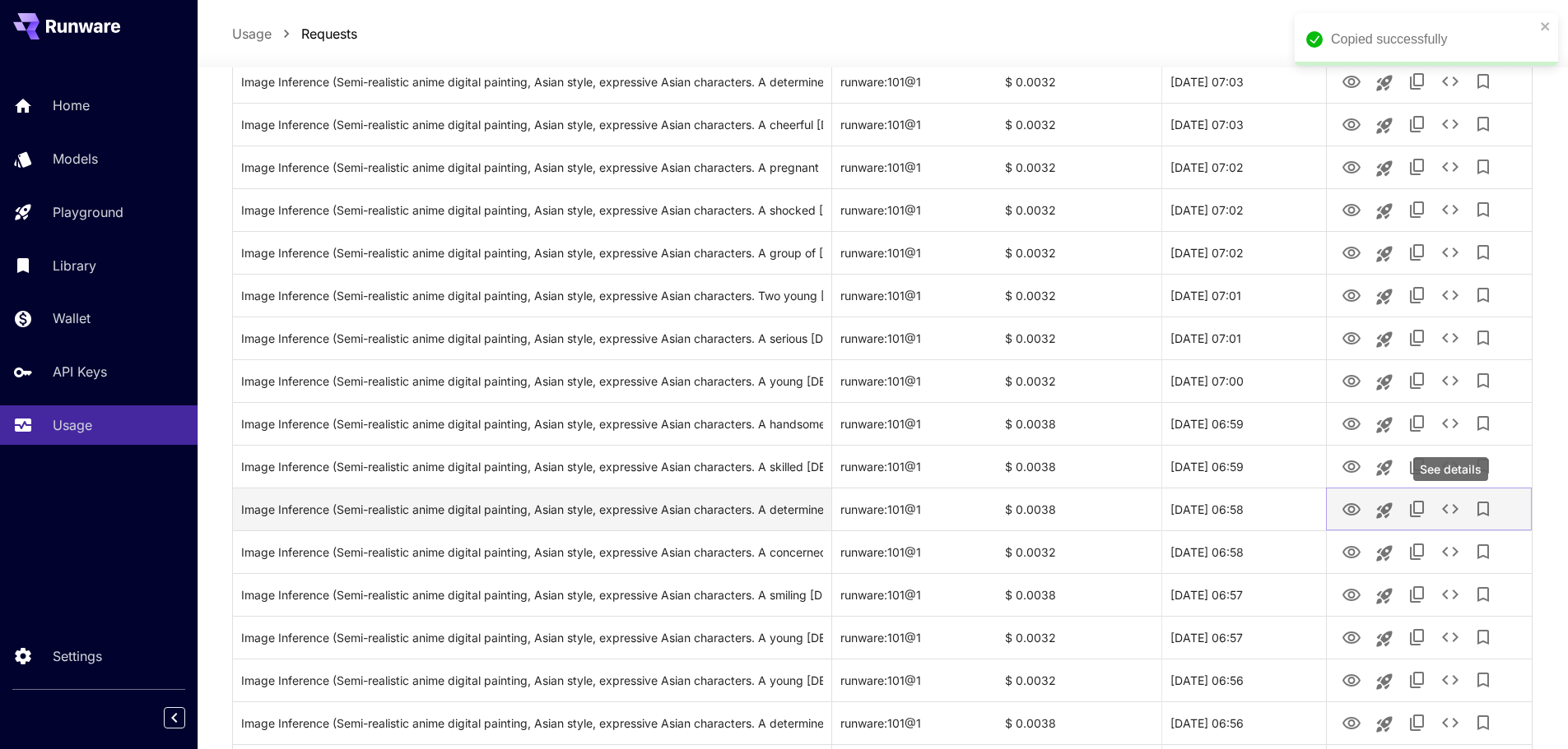
click at [1454, 507] on icon "See details" at bounding box center [1450, 509] width 17 height 10
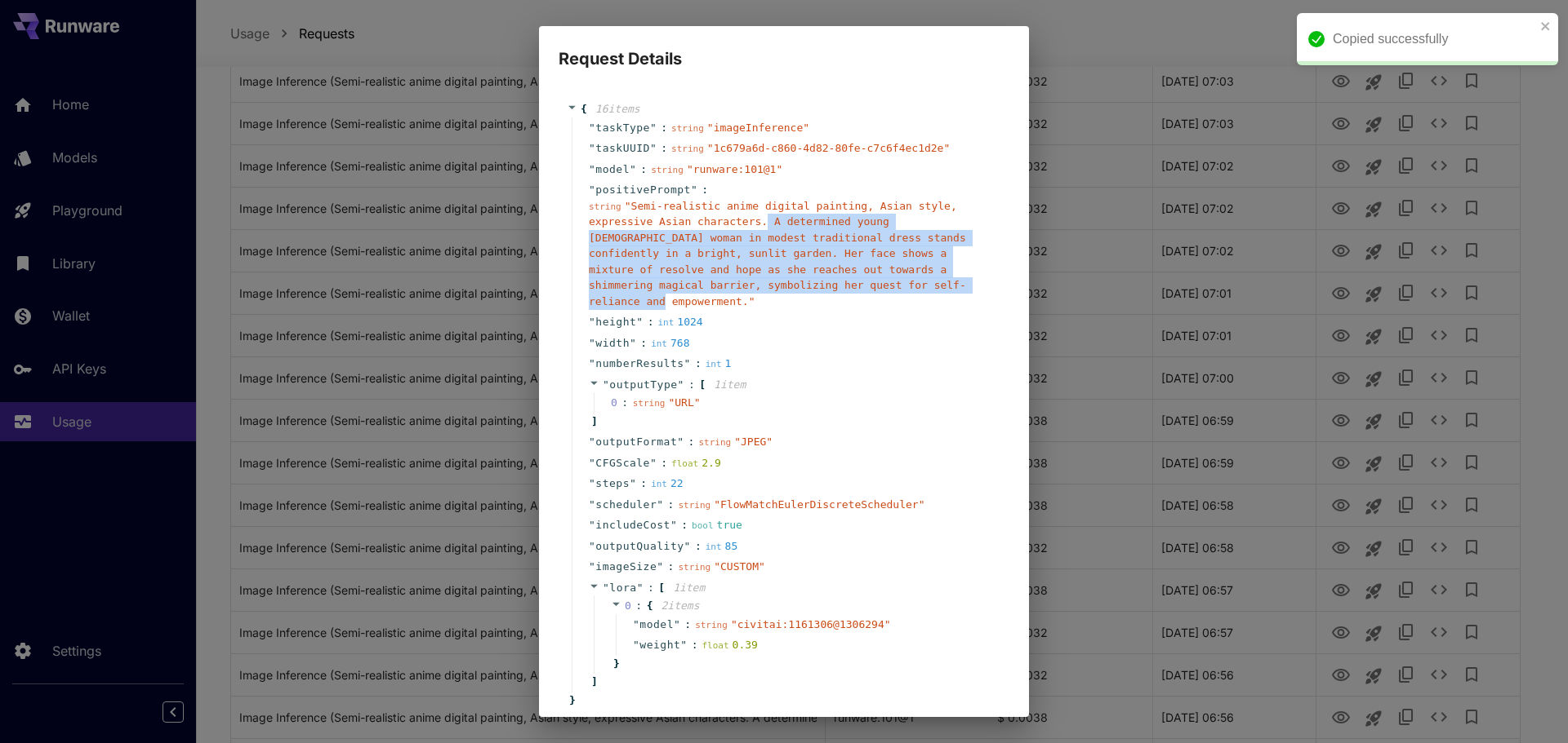
drag, startPoint x: 757, startPoint y: 225, endPoint x: 765, endPoint y: 291, distance: 66.5
click at [765, 291] on div "string " Semi-realistic anime digital painting, Asian style, expressive Asian c…" at bounding box center [791, 254] width 403 height 112
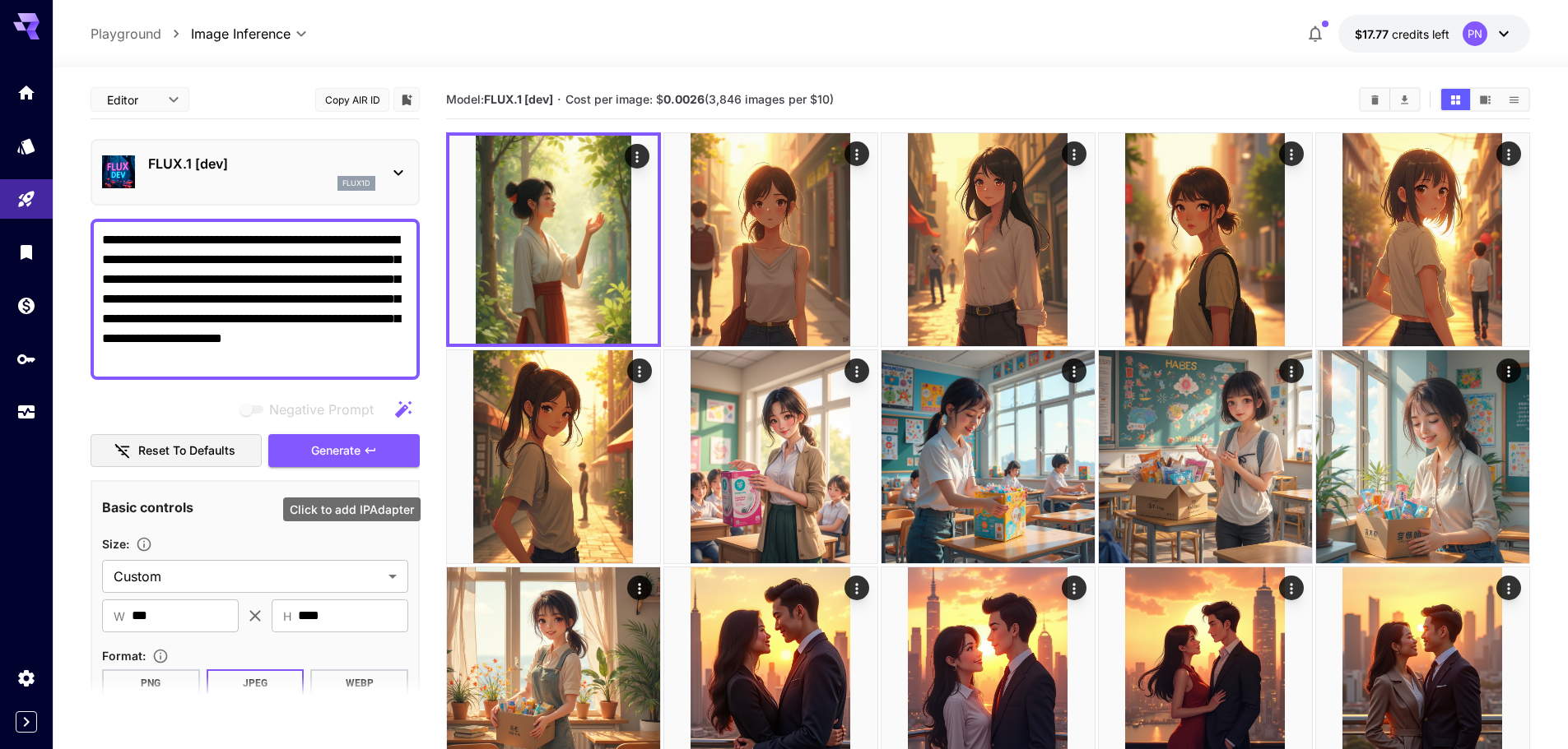
scroll to position [467, 0]
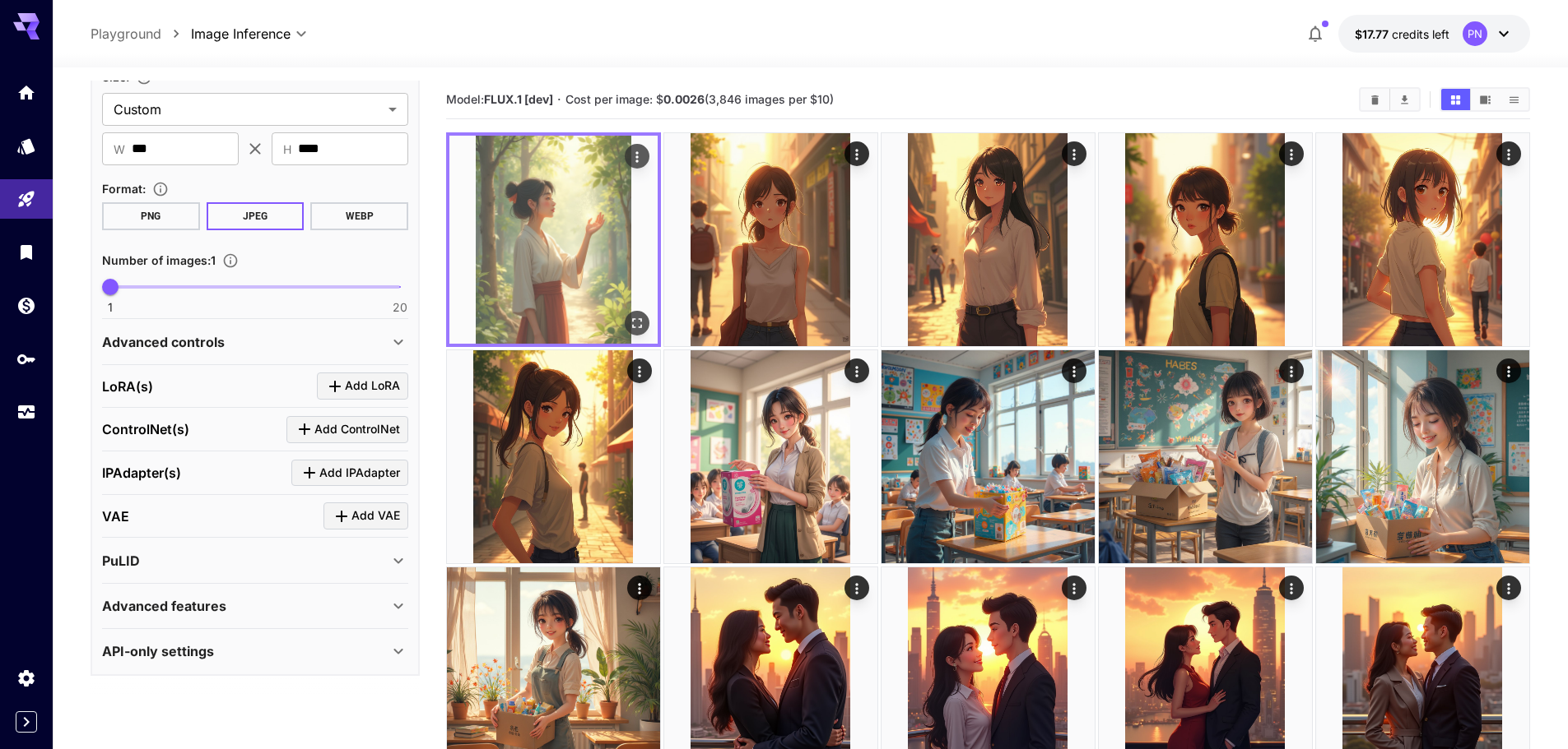
click at [643, 322] on icon "Open in fullscreen" at bounding box center [637, 323] width 17 height 17
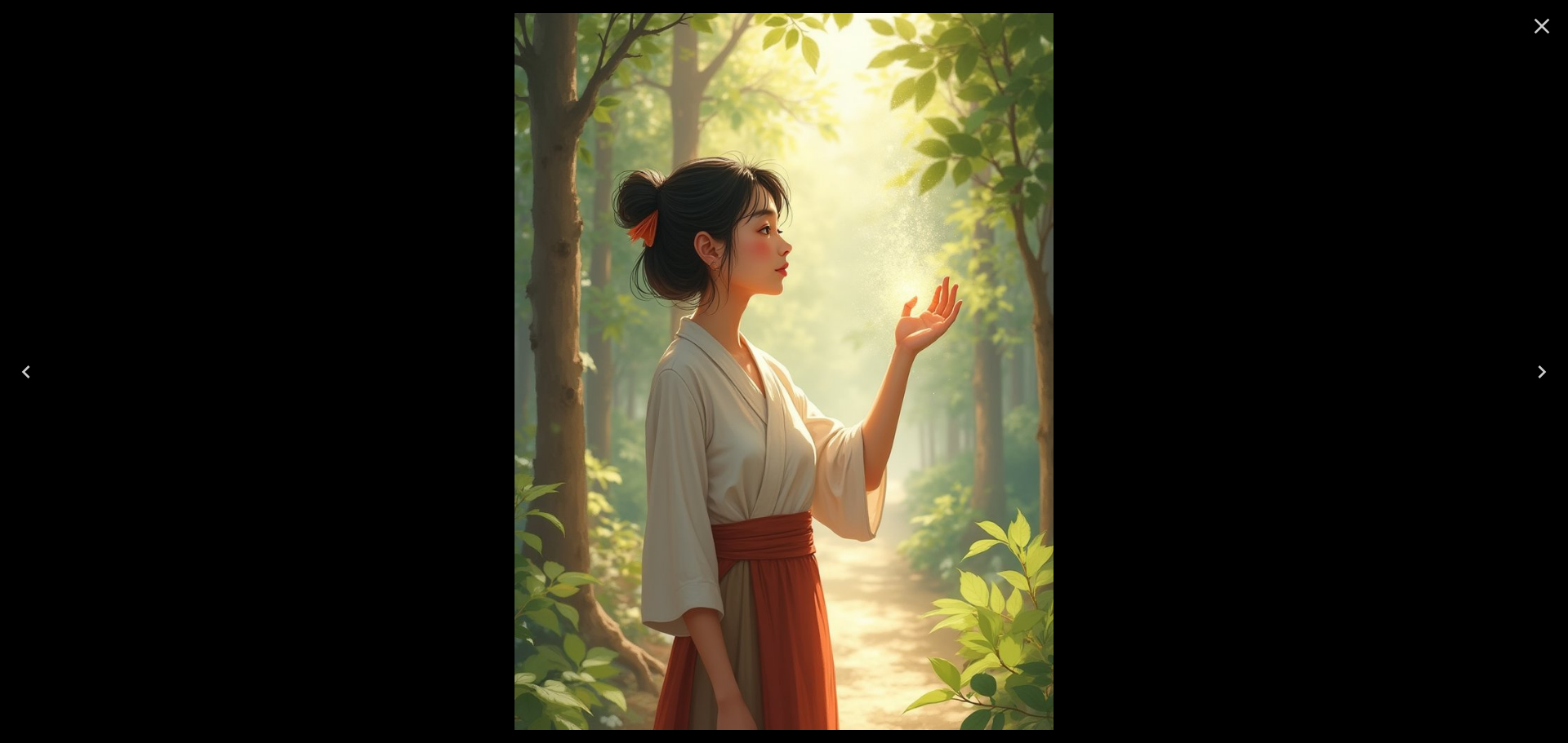
click at [1538, 26] on icon "Close" at bounding box center [1541, 26] width 26 height 26
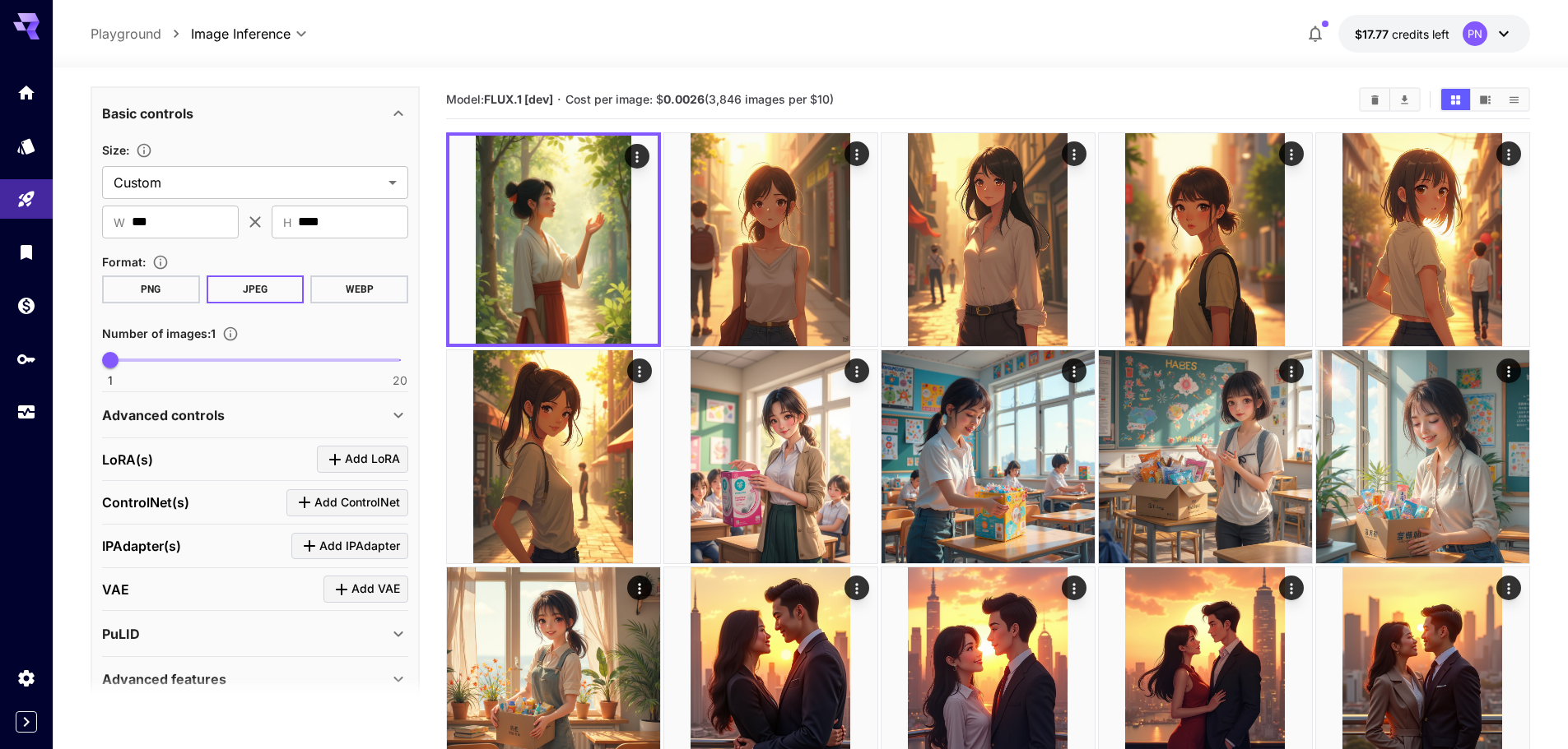
scroll to position [303, 0]
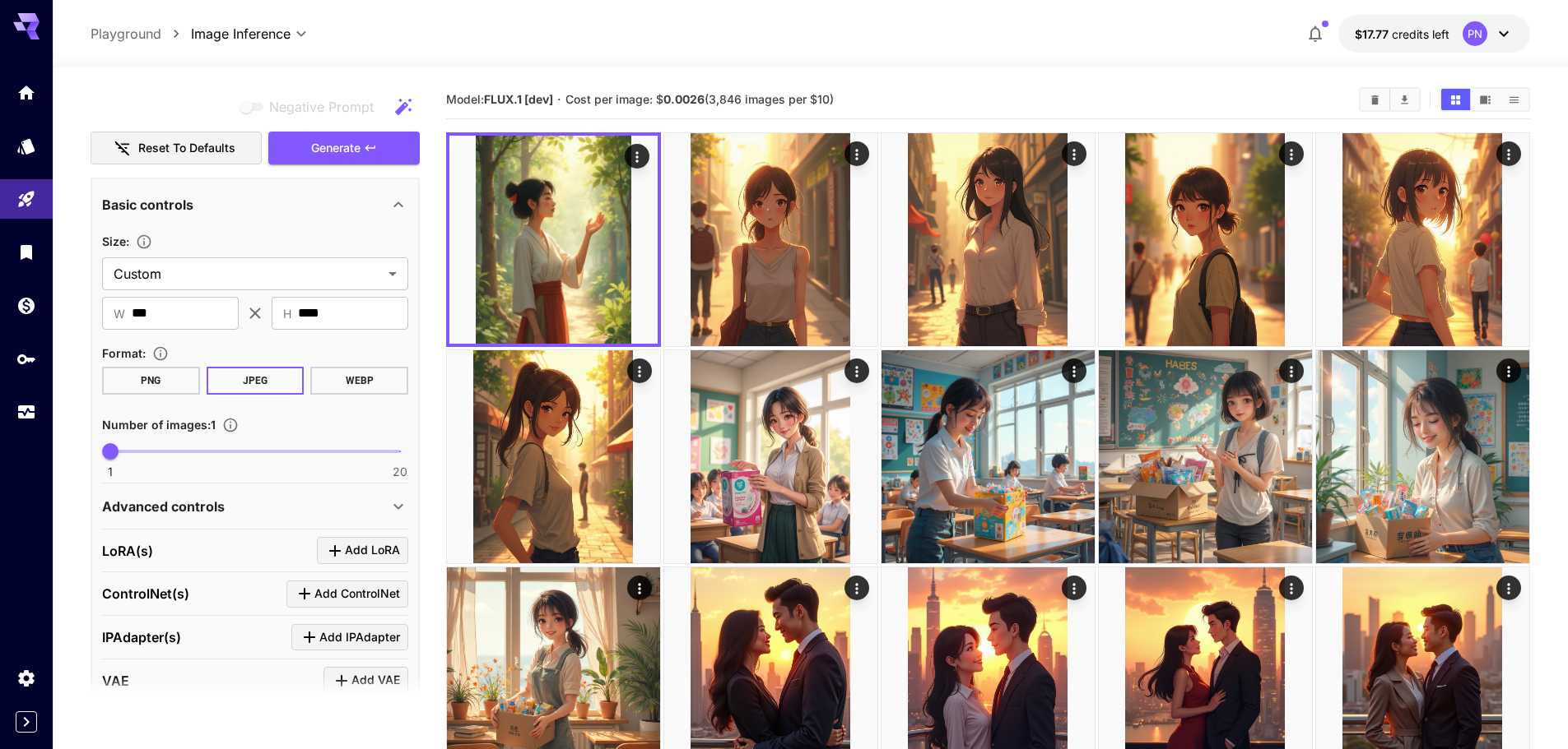
click at [309, 513] on div "Advanced controls" at bounding box center [245, 506] width 287 height 19
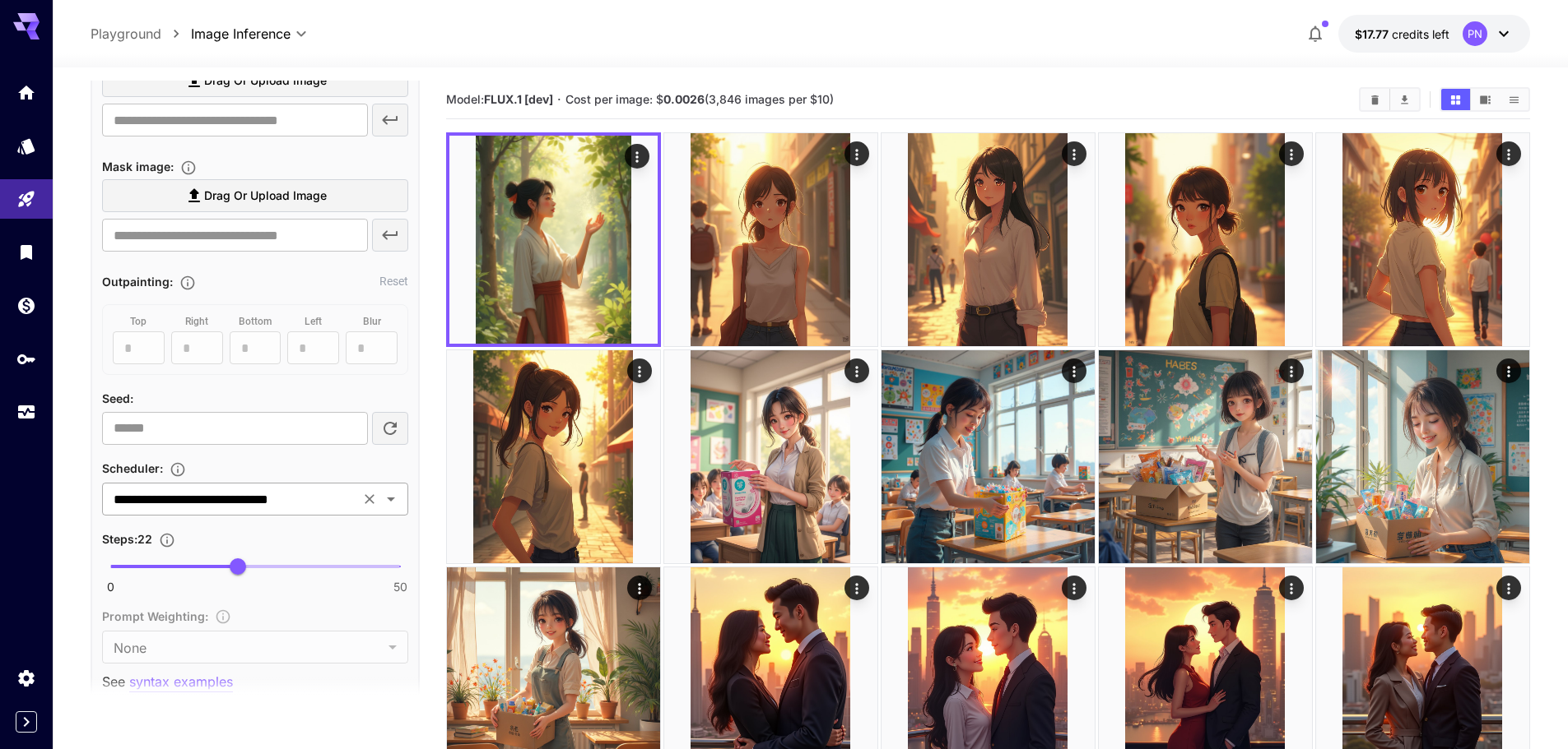
scroll to position [878, 0]
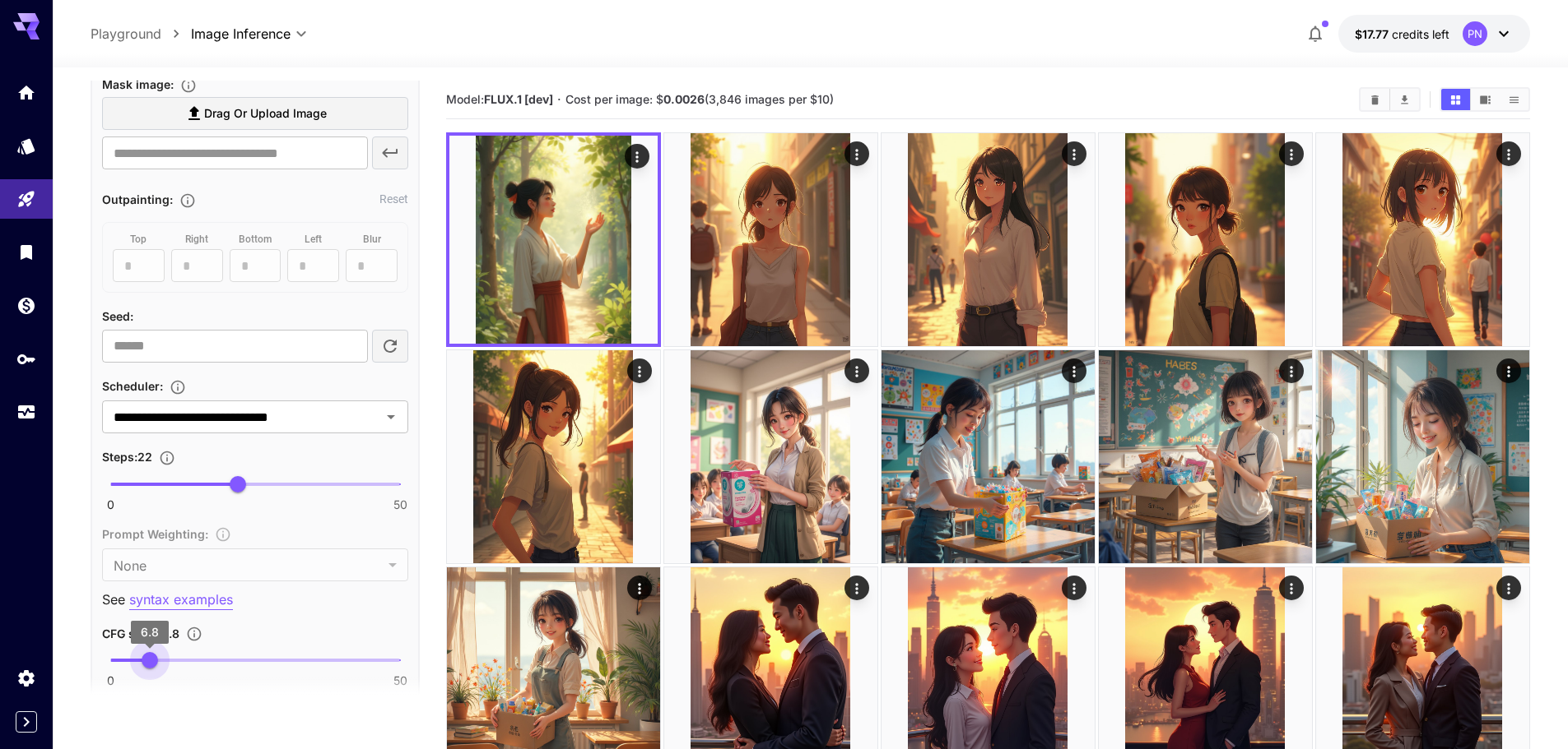
type input "*"
drag, startPoint x: 133, startPoint y: 666, endPoint x: 151, endPoint y: 671, distance: 18.7
click at [151, 668] on span "7" at bounding box center [150, 661] width 17 height 17
drag, startPoint x: 250, startPoint y: 478, endPoint x: 271, endPoint y: 478, distance: 21.0
click at [271, 478] on span "28" at bounding box center [272, 484] width 17 height 17
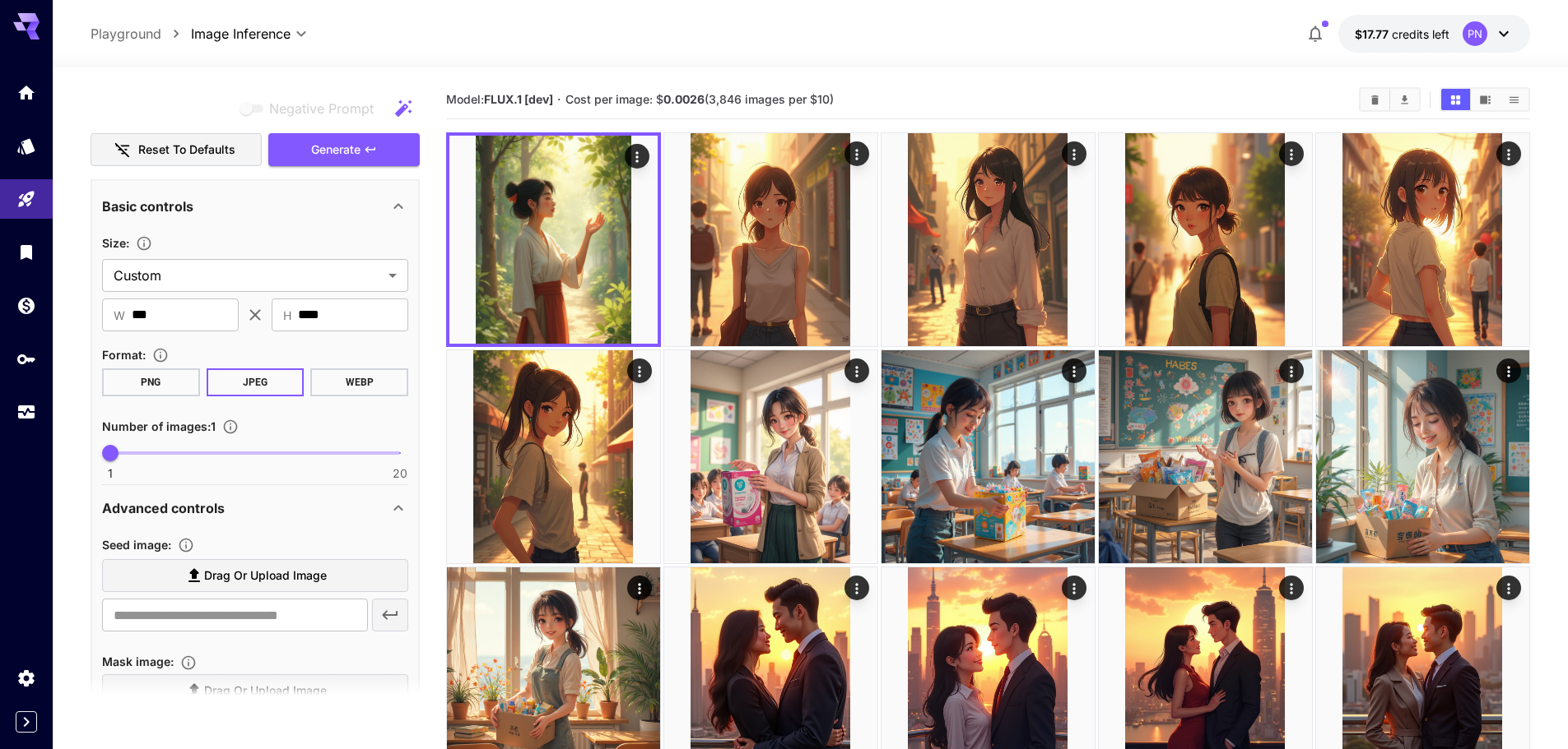
scroll to position [138, 0]
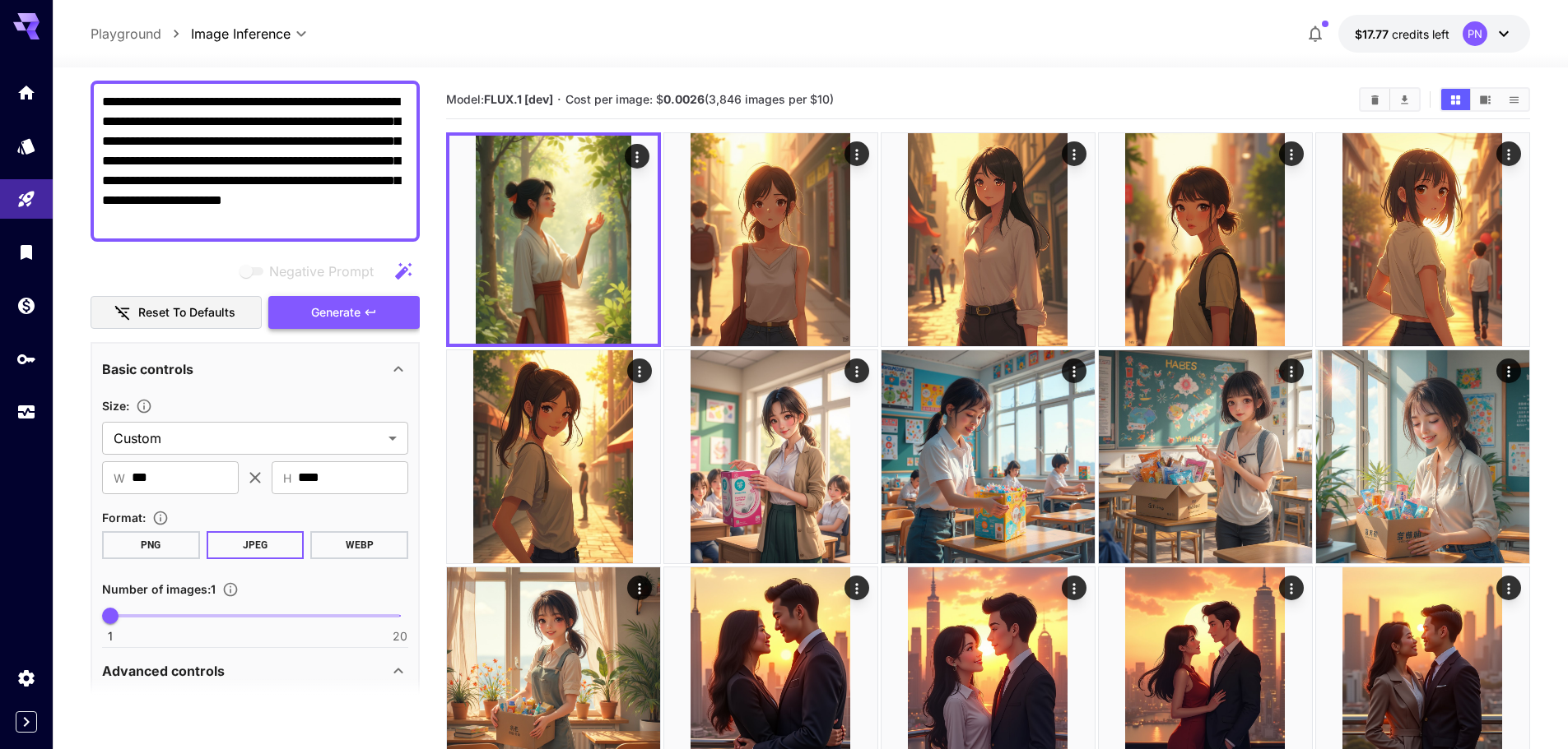
click at [333, 314] on span "Generate" at bounding box center [335, 313] width 50 height 20
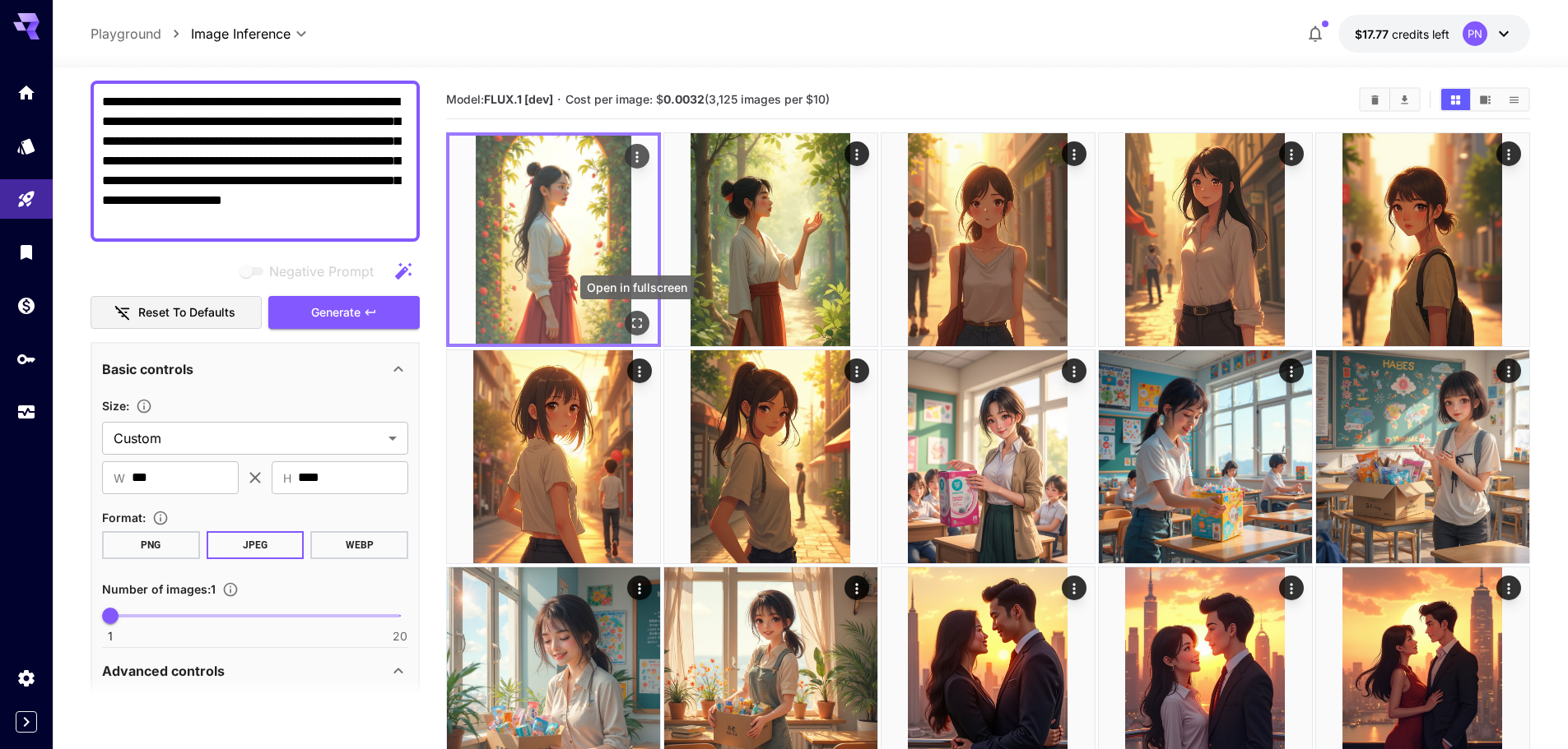
click at [636, 325] on icon "Open in fullscreen" at bounding box center [637, 323] width 17 height 17
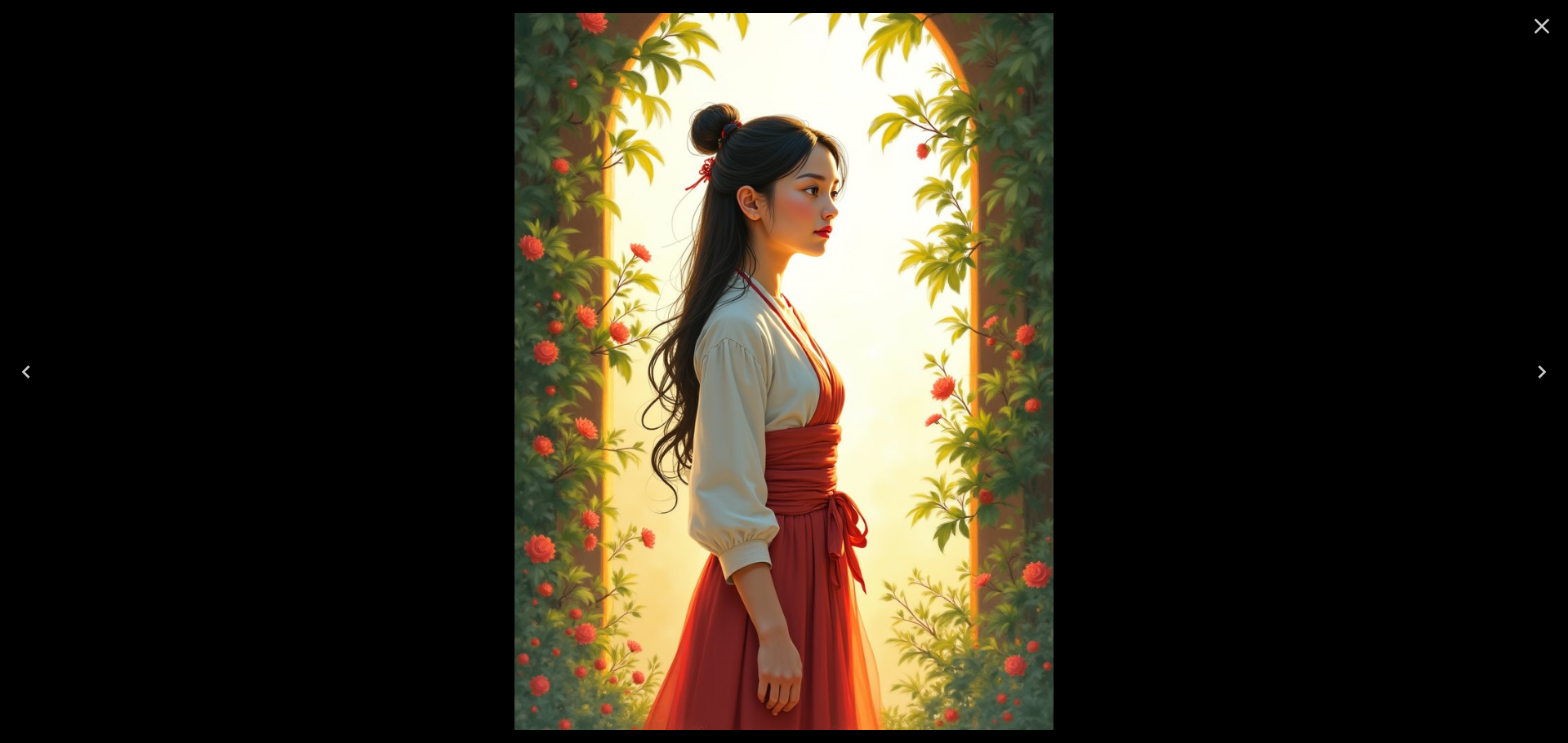
click at [1538, 19] on icon "Close" at bounding box center [1541, 26] width 26 height 26
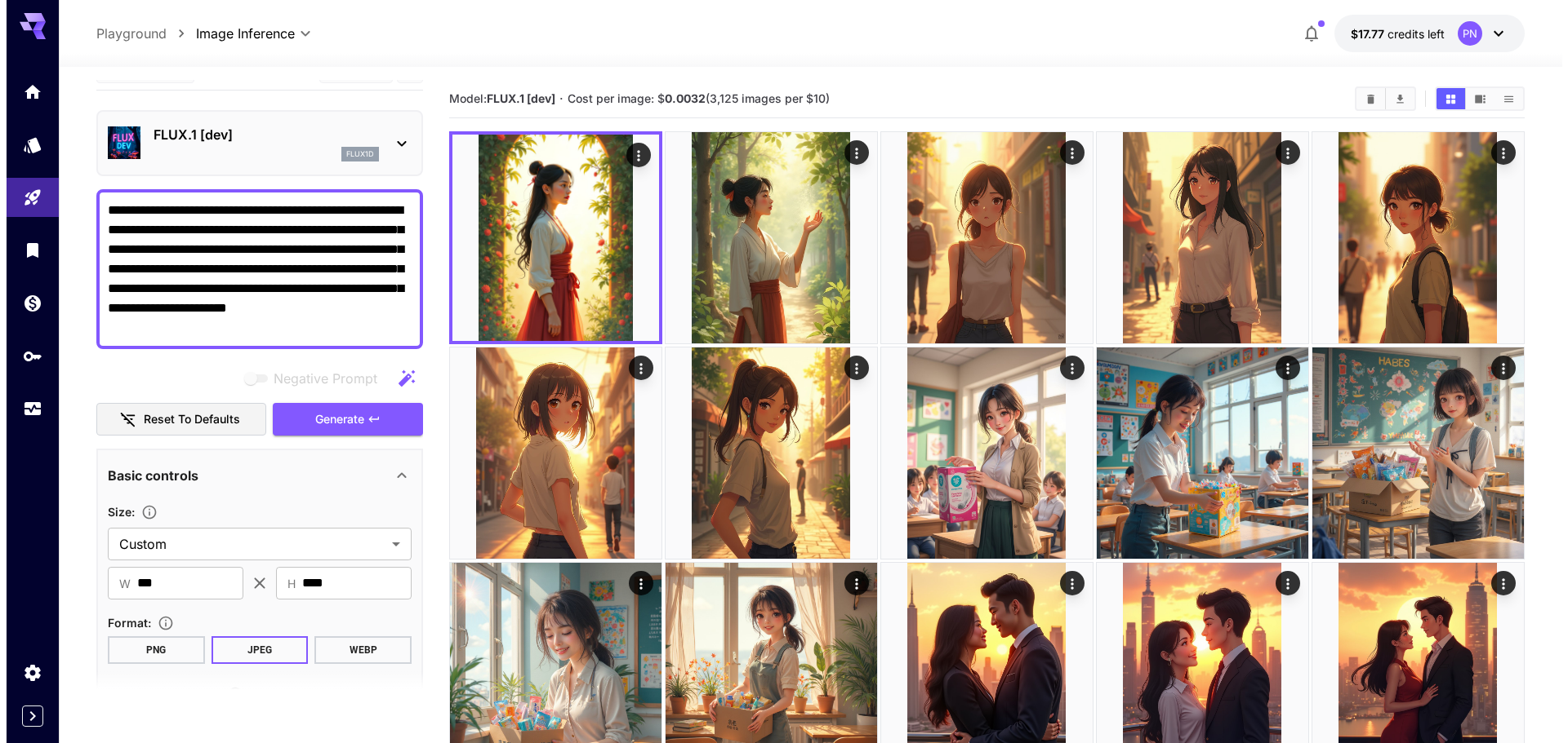
scroll to position [0, 0]
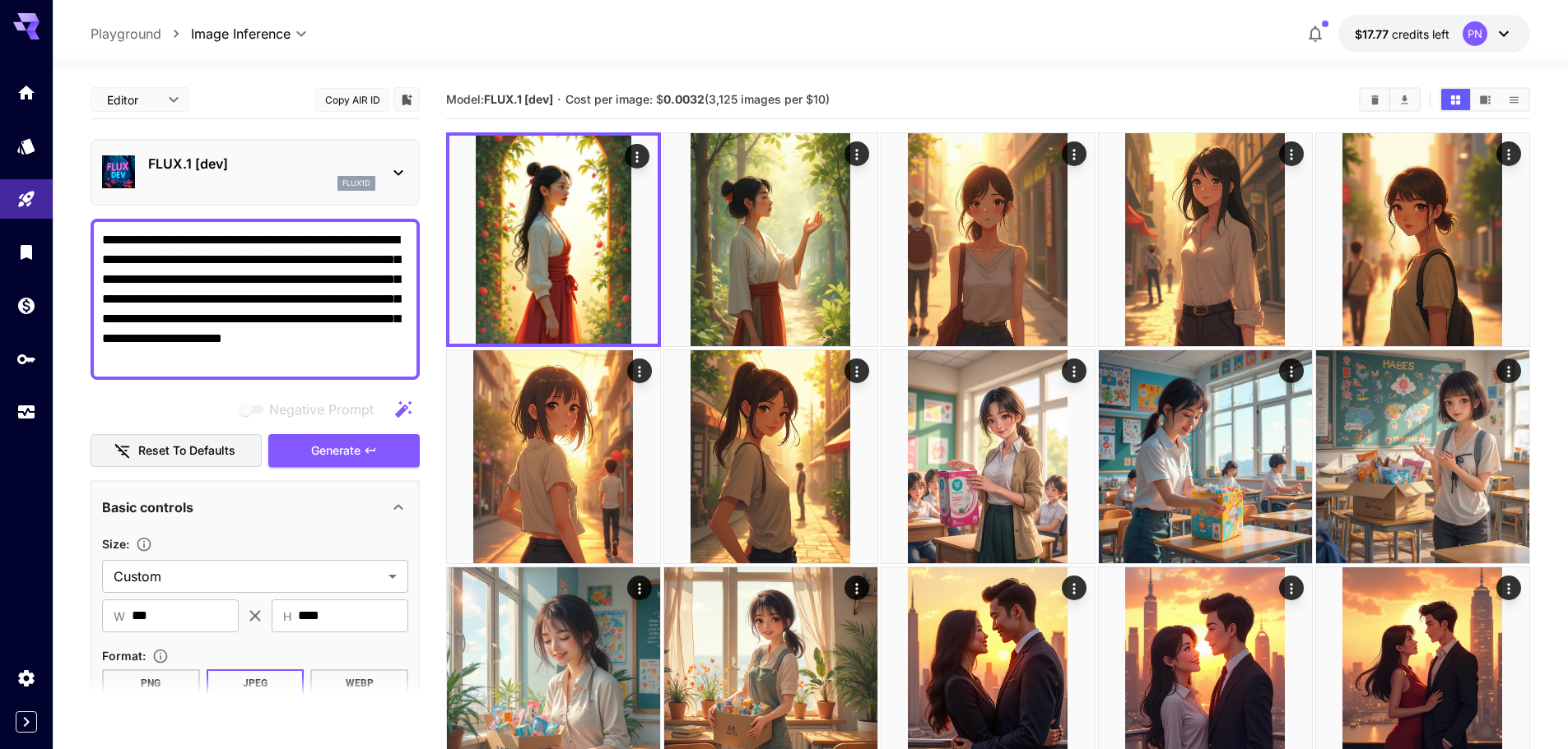
click at [225, 166] on p "FLUX.1 [dev]" at bounding box center [261, 163] width 227 height 19
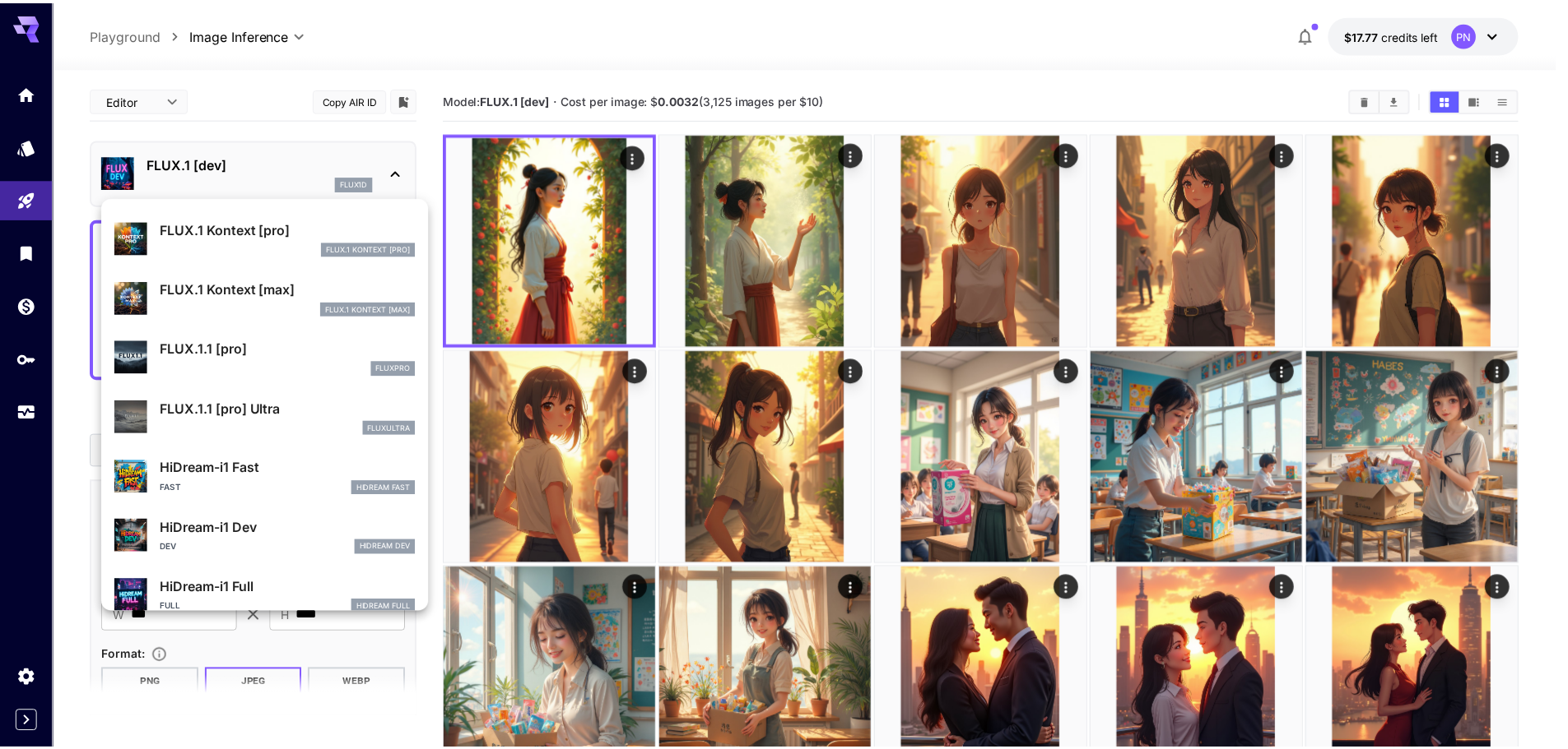
scroll to position [1271, 0]
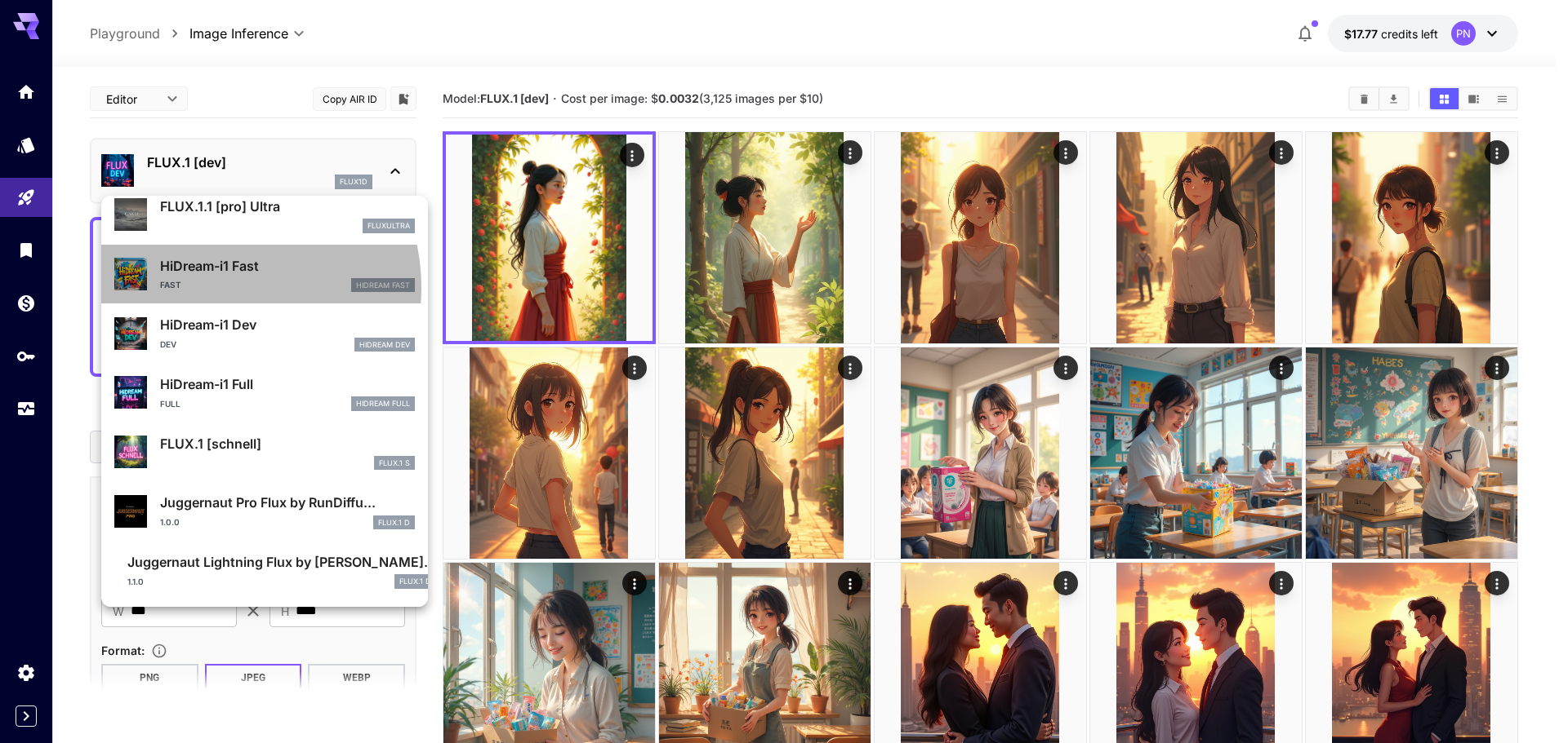
click at [213, 288] on div "Fast HiDream Fast" at bounding box center [287, 285] width 255 height 14
type input "**"
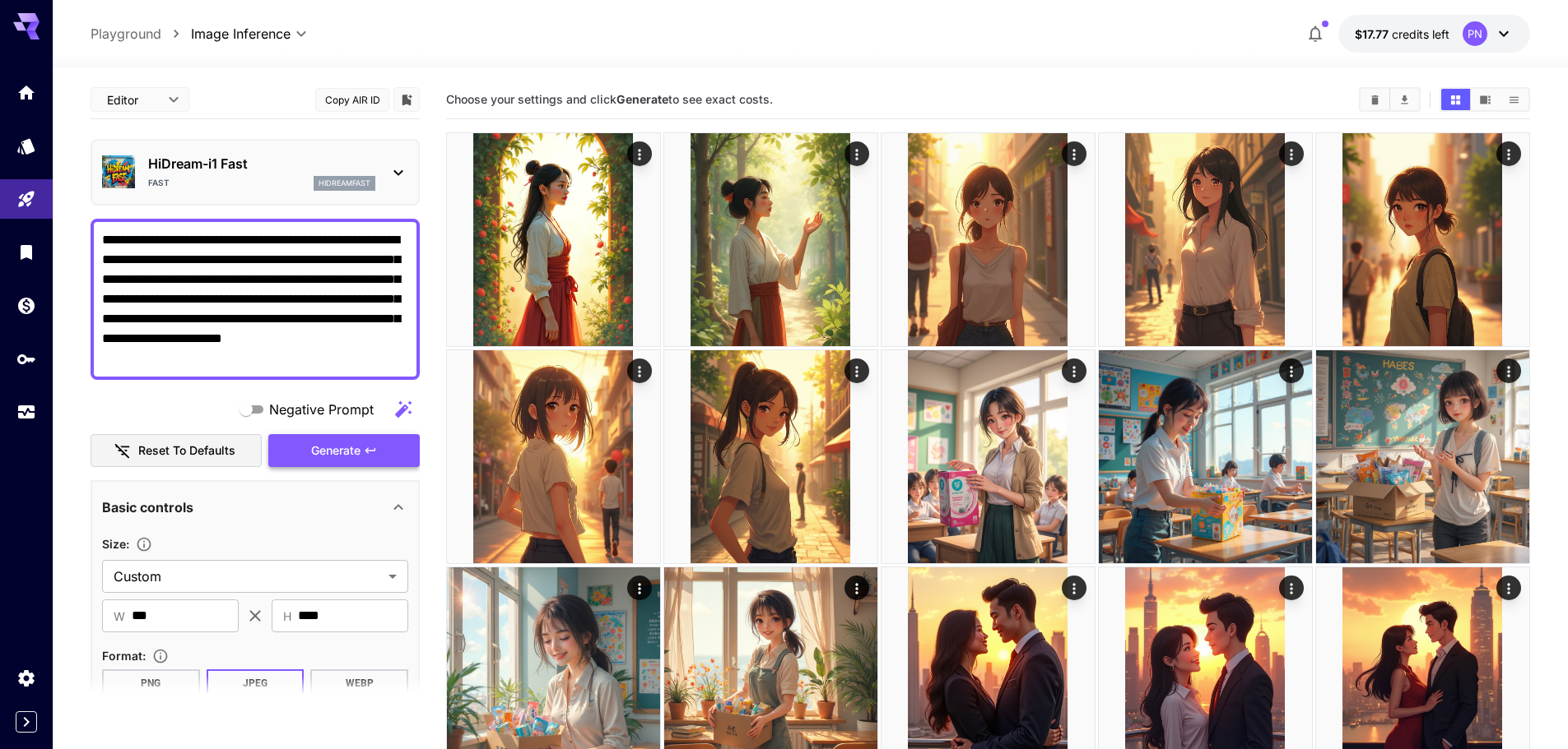
click at [319, 451] on span "Generate" at bounding box center [335, 451] width 50 height 20
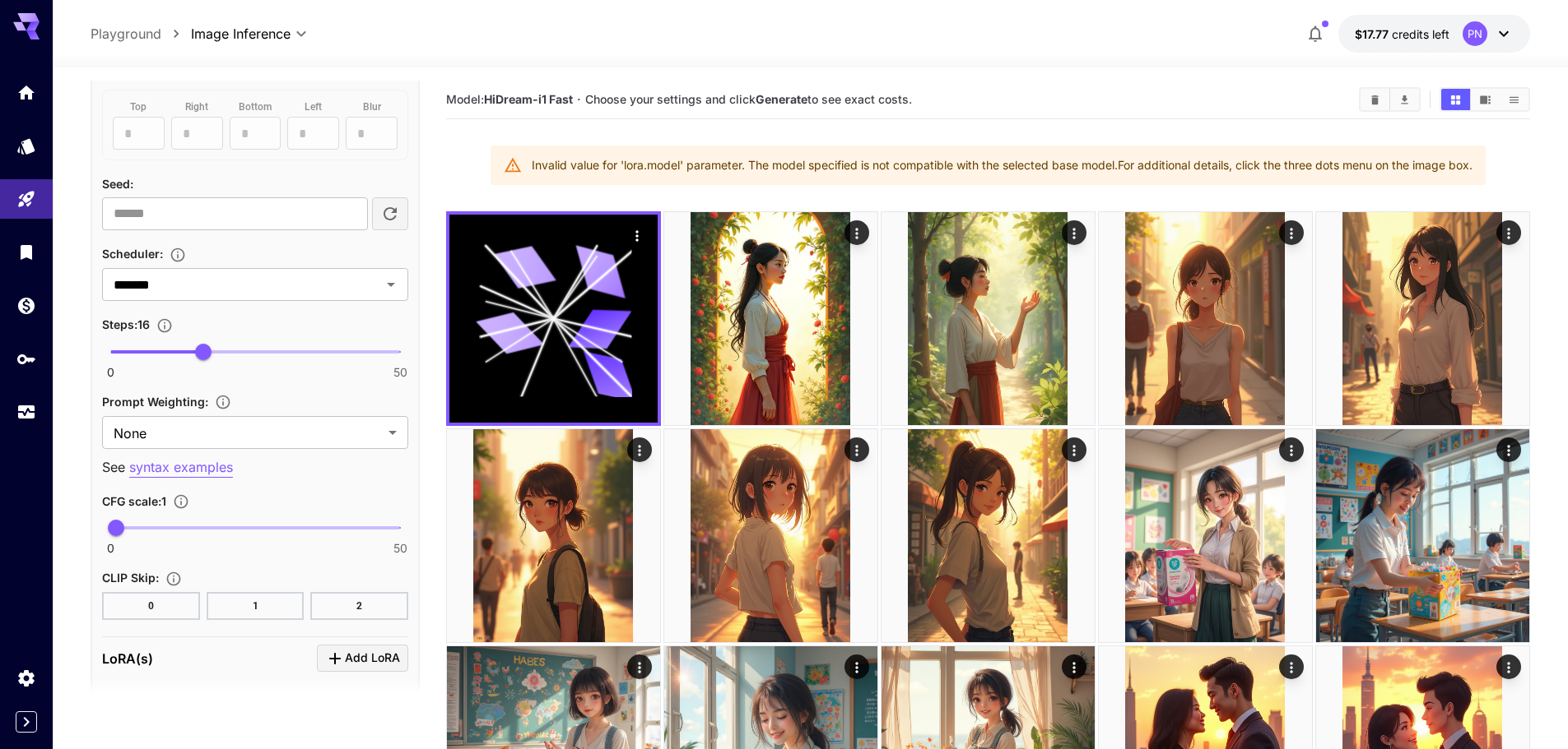
scroll to position [1152, 0]
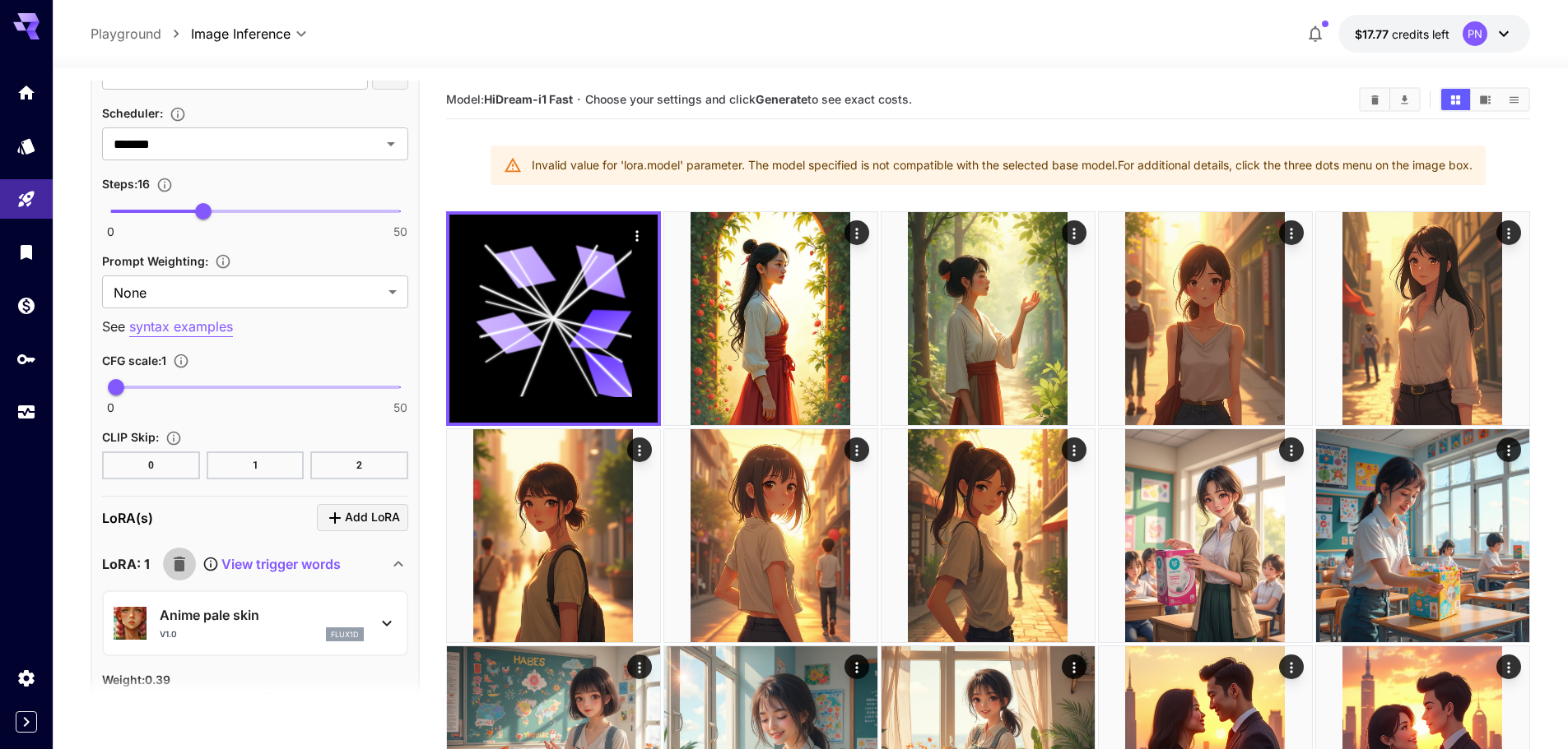
drag, startPoint x: 180, startPoint y: 570, endPoint x: 244, endPoint y: 566, distance: 64.1
click at [181, 570] on icon "button" at bounding box center [180, 563] width 12 height 15
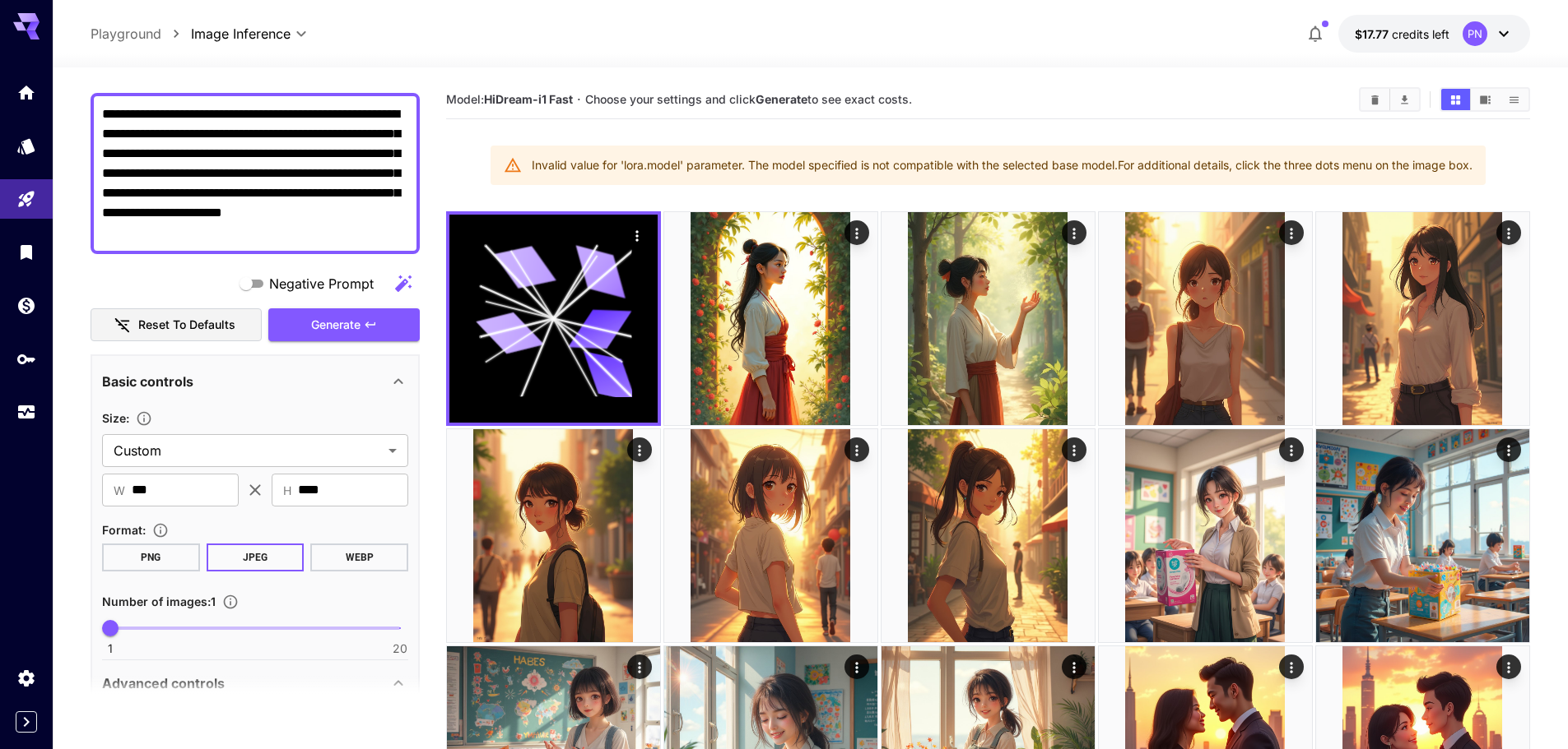
scroll to position [0, 0]
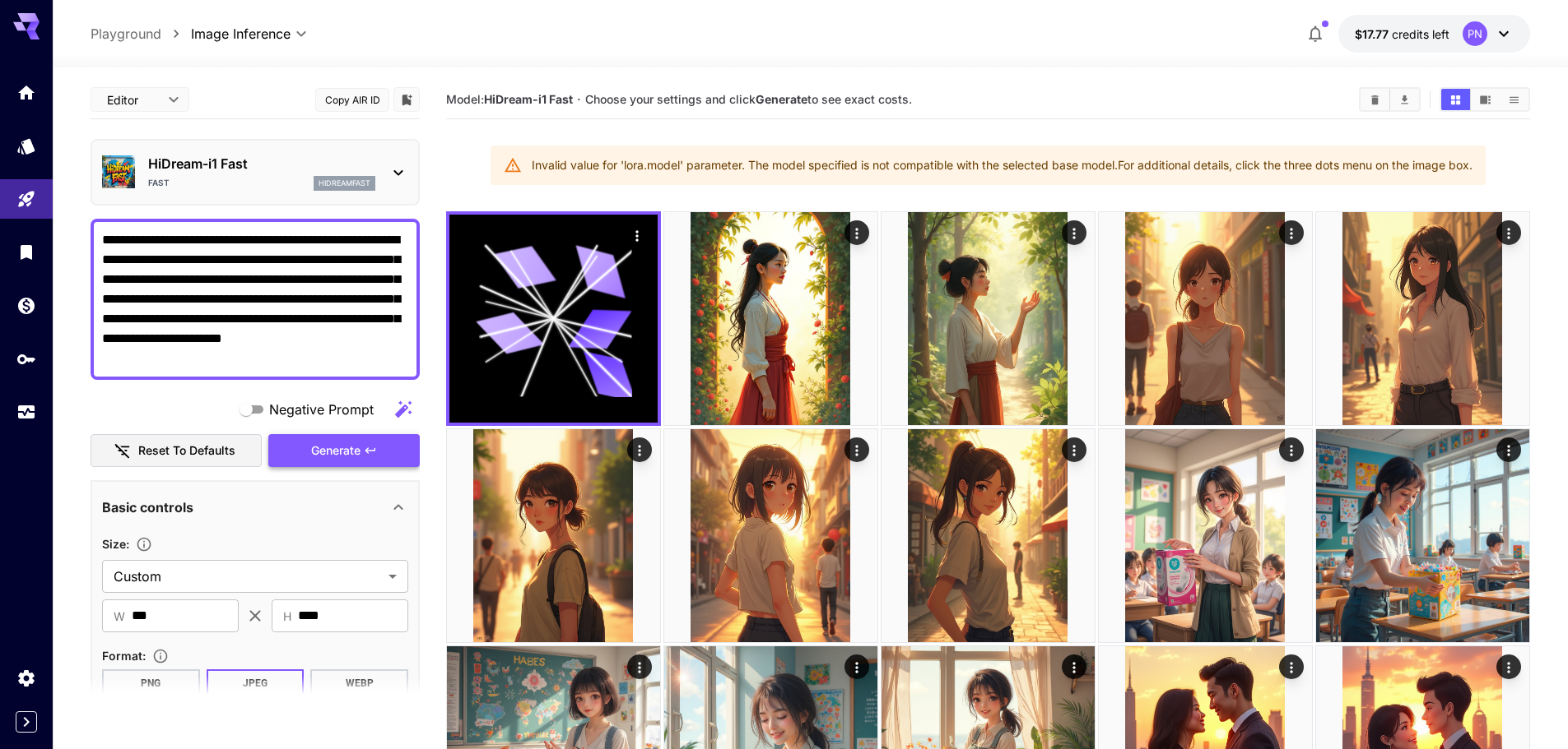
click at [362, 449] on button "Generate" at bounding box center [344, 451] width 152 height 34
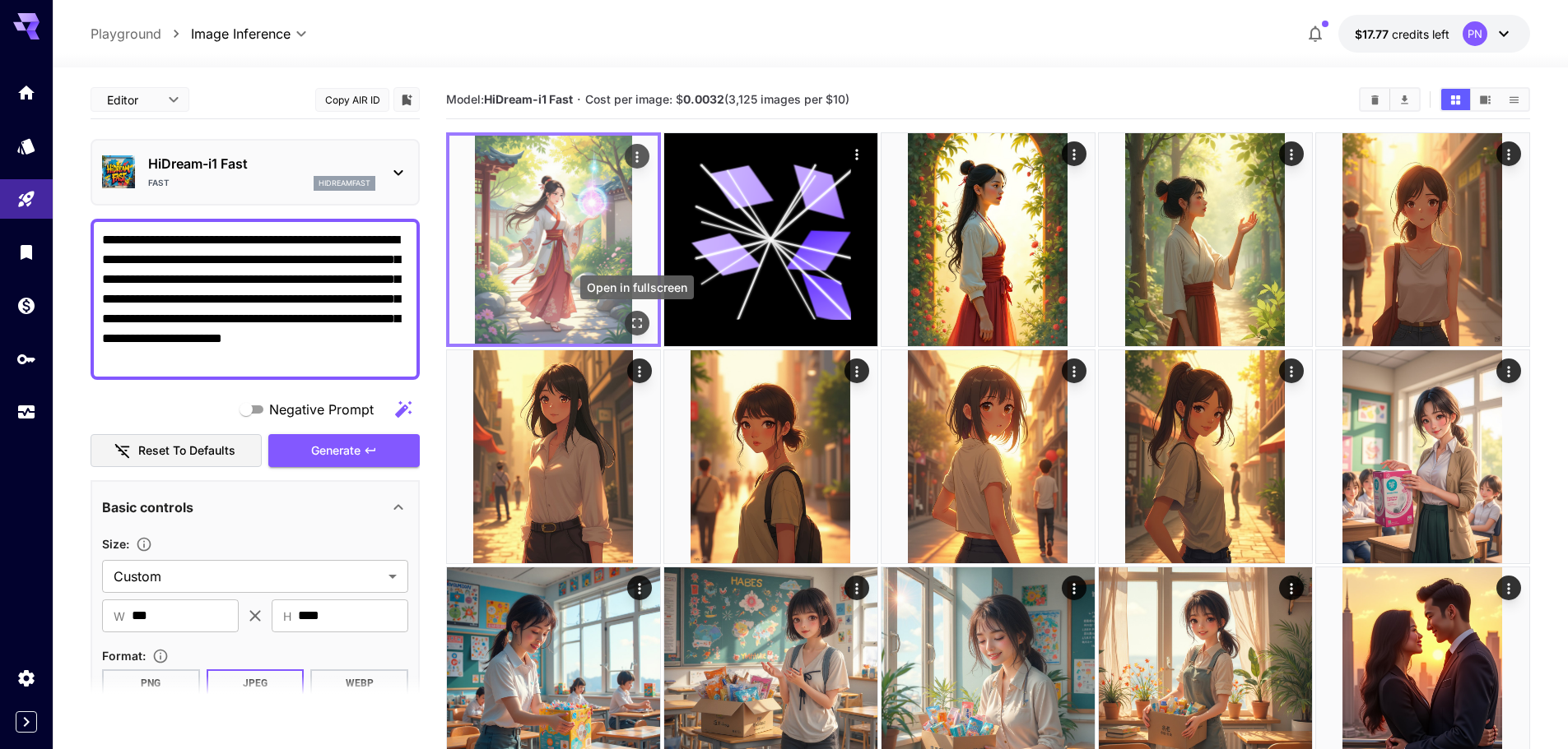
click at [640, 327] on icon "Open in fullscreen" at bounding box center [637, 323] width 10 height 10
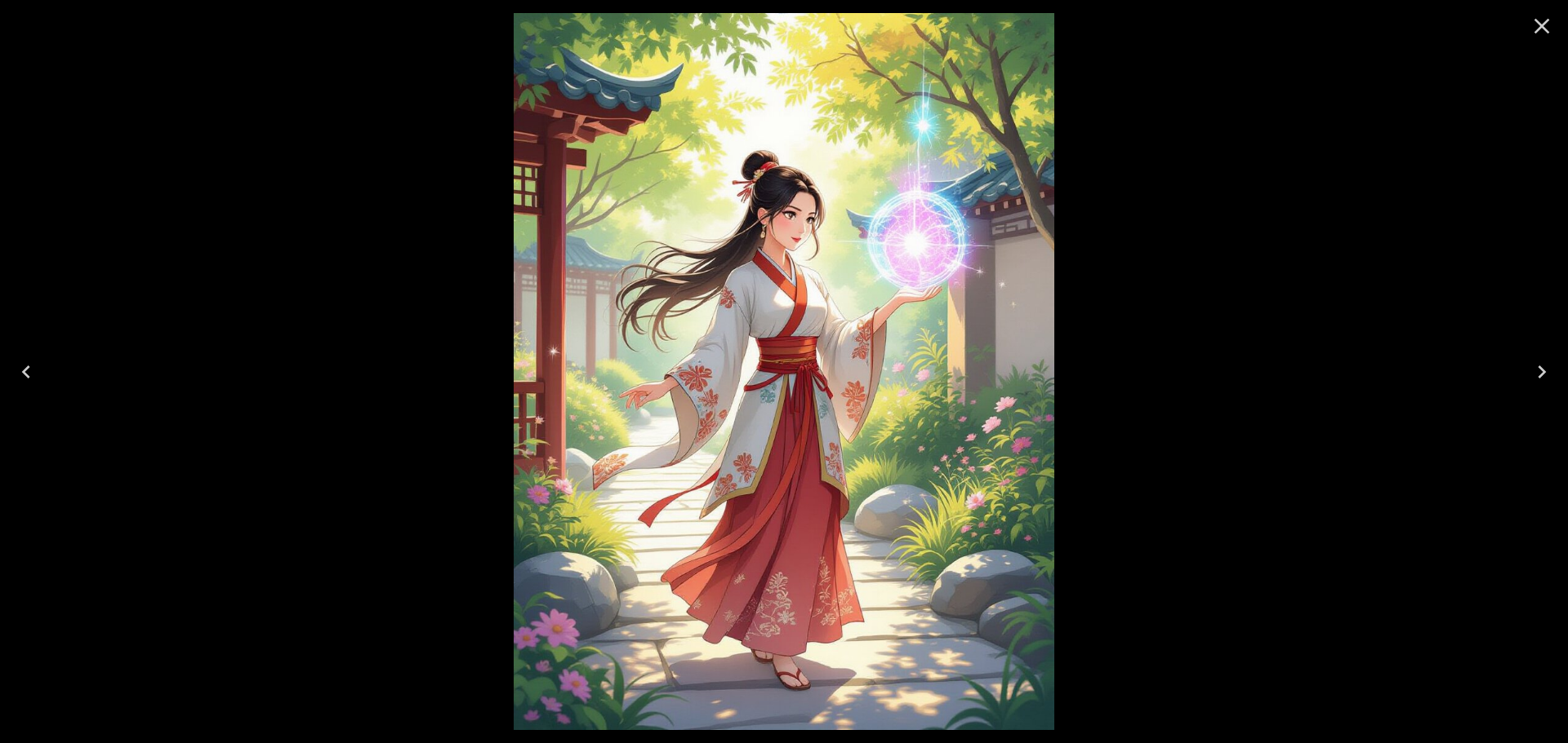
click at [1544, 29] on icon "Close" at bounding box center [1542, 26] width 15 height 15
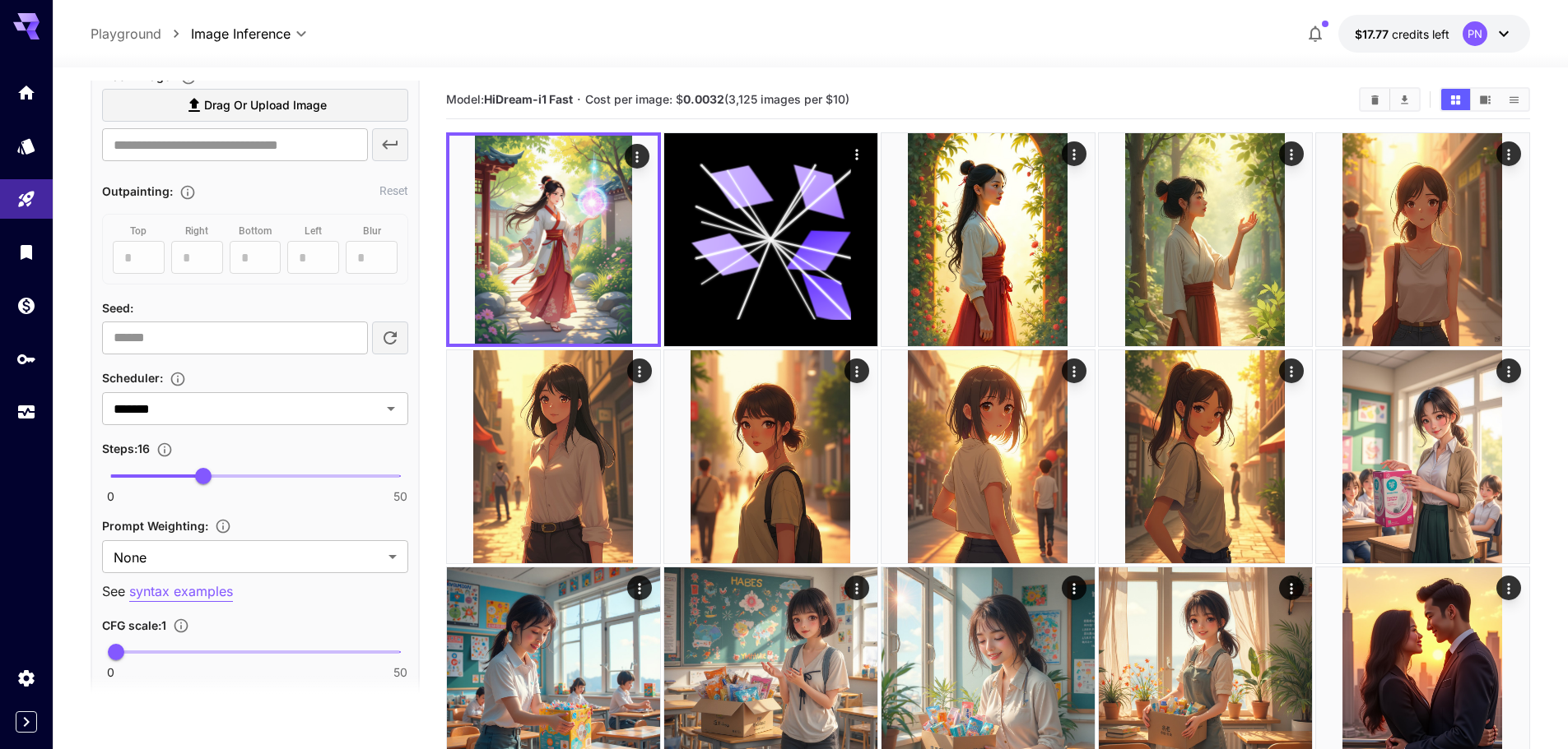
scroll to position [904, 0]
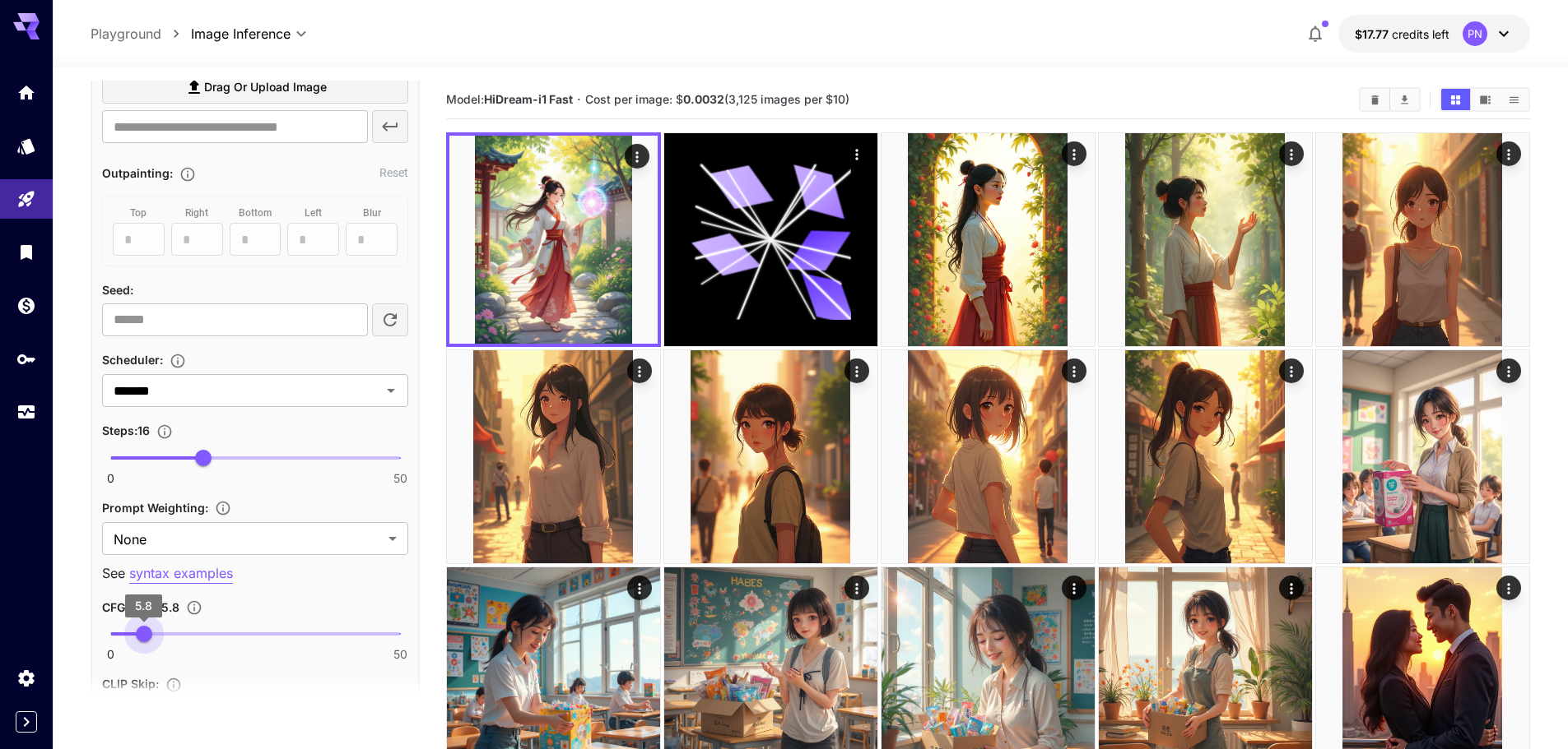
type input "*"
drag, startPoint x: 137, startPoint y: 642, endPoint x: 148, endPoint y: 645, distance: 11.4
click at [145, 642] on span "5.8" at bounding box center [144, 633] width 17 height 17
drag, startPoint x: 207, startPoint y: 458, endPoint x: 274, endPoint y: 454, distance: 67.1
click at [274, 454] on span "28" at bounding box center [272, 458] width 17 height 17
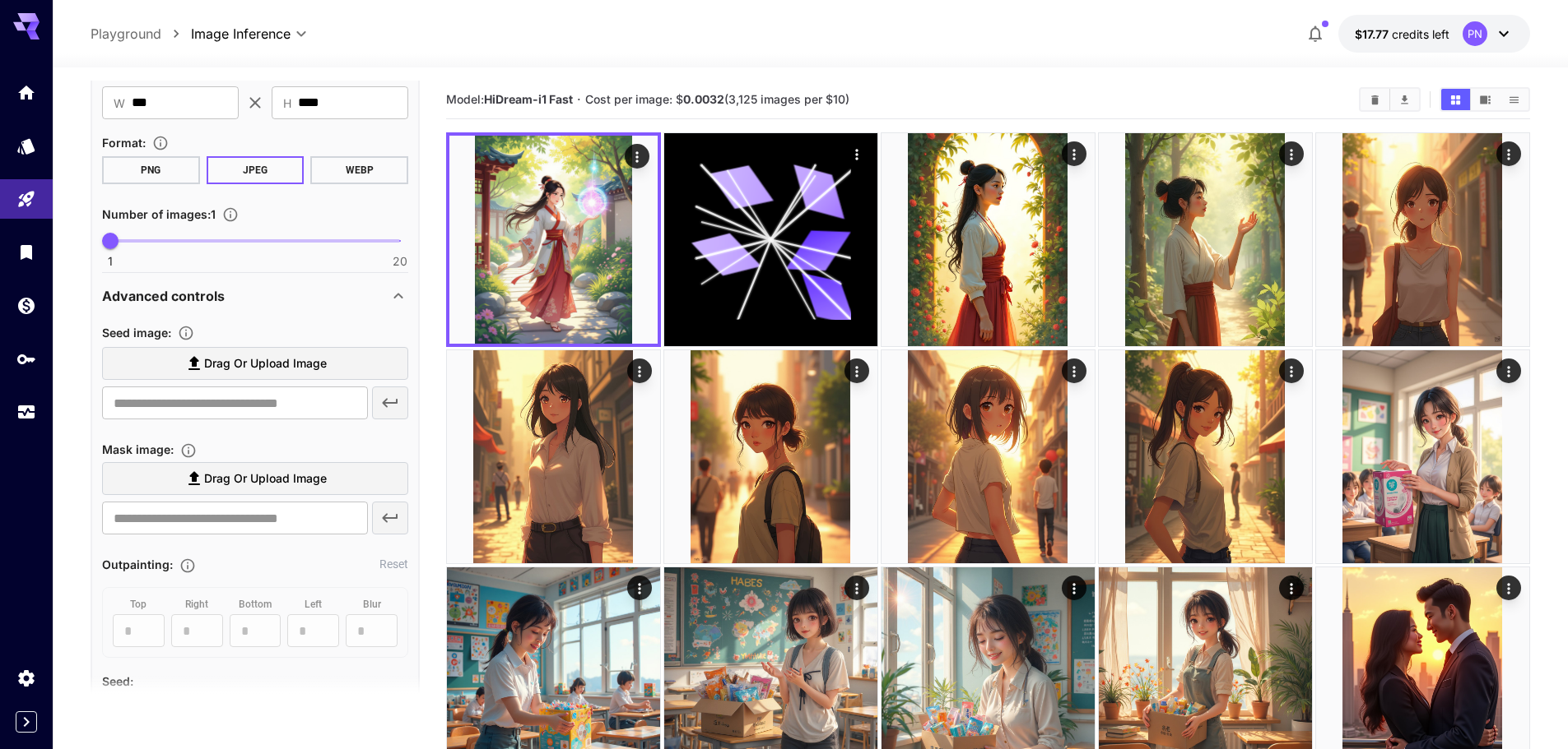
scroll to position [329, 0]
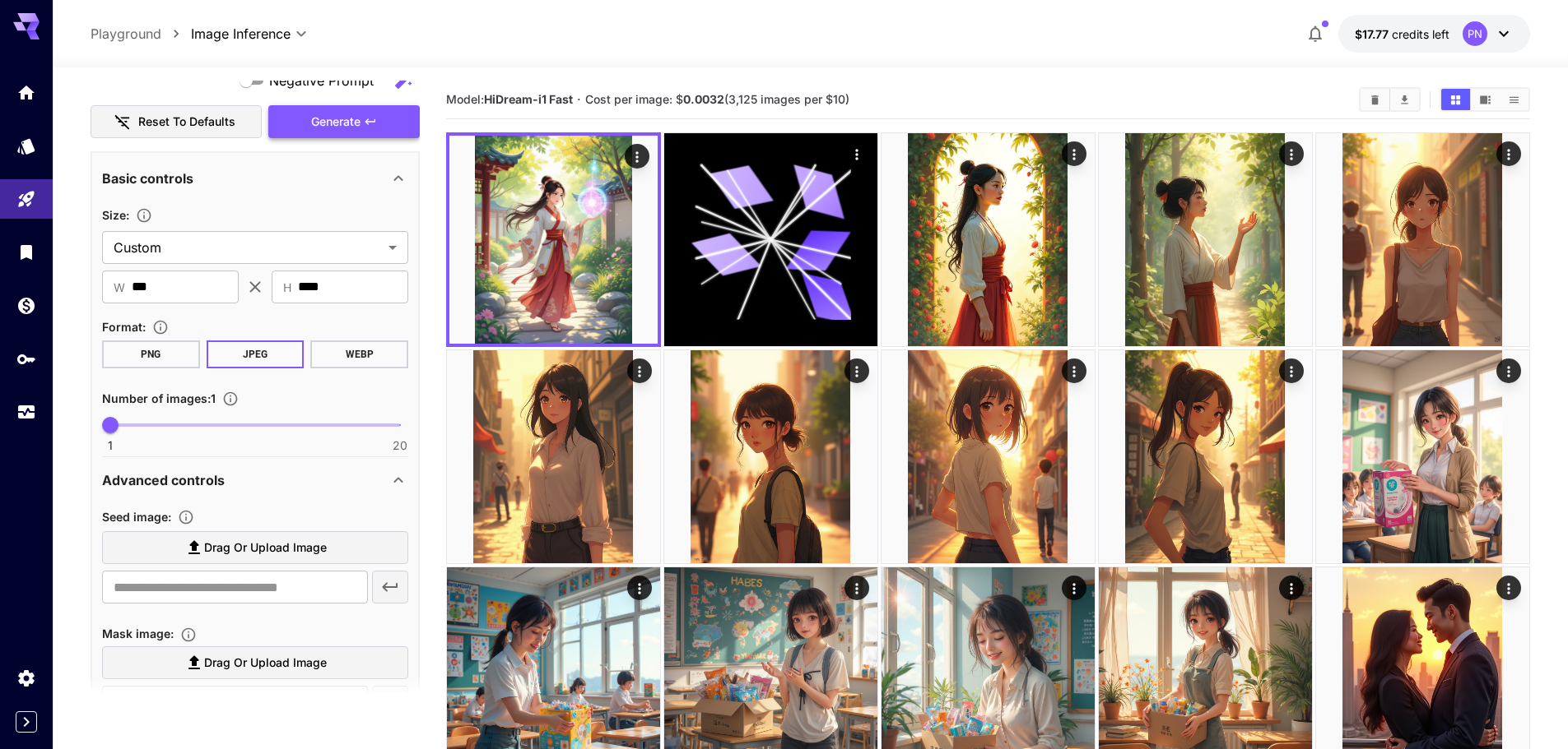
click at [371, 122] on icon "button" at bounding box center [370, 122] width 14 height 14
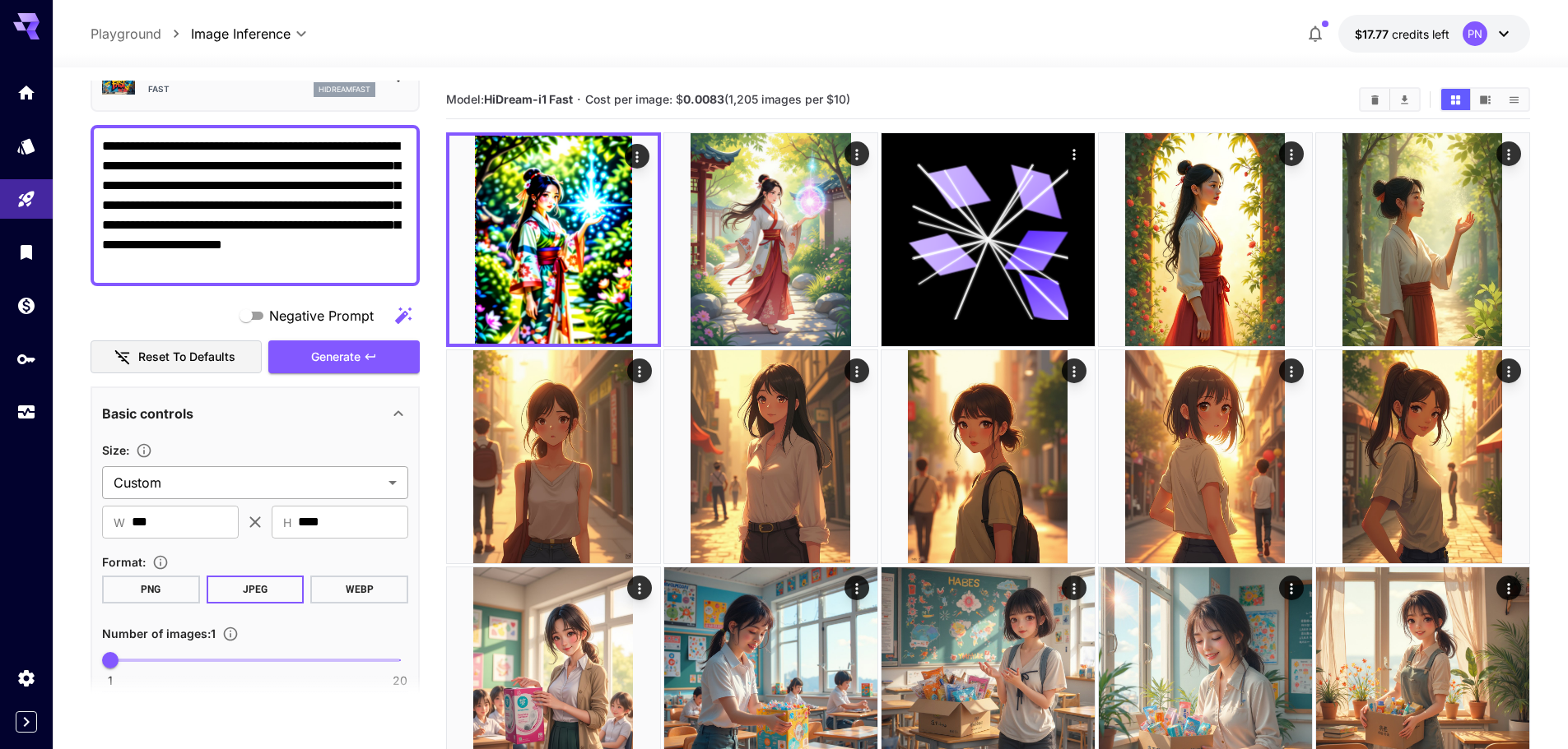
scroll to position [247, 0]
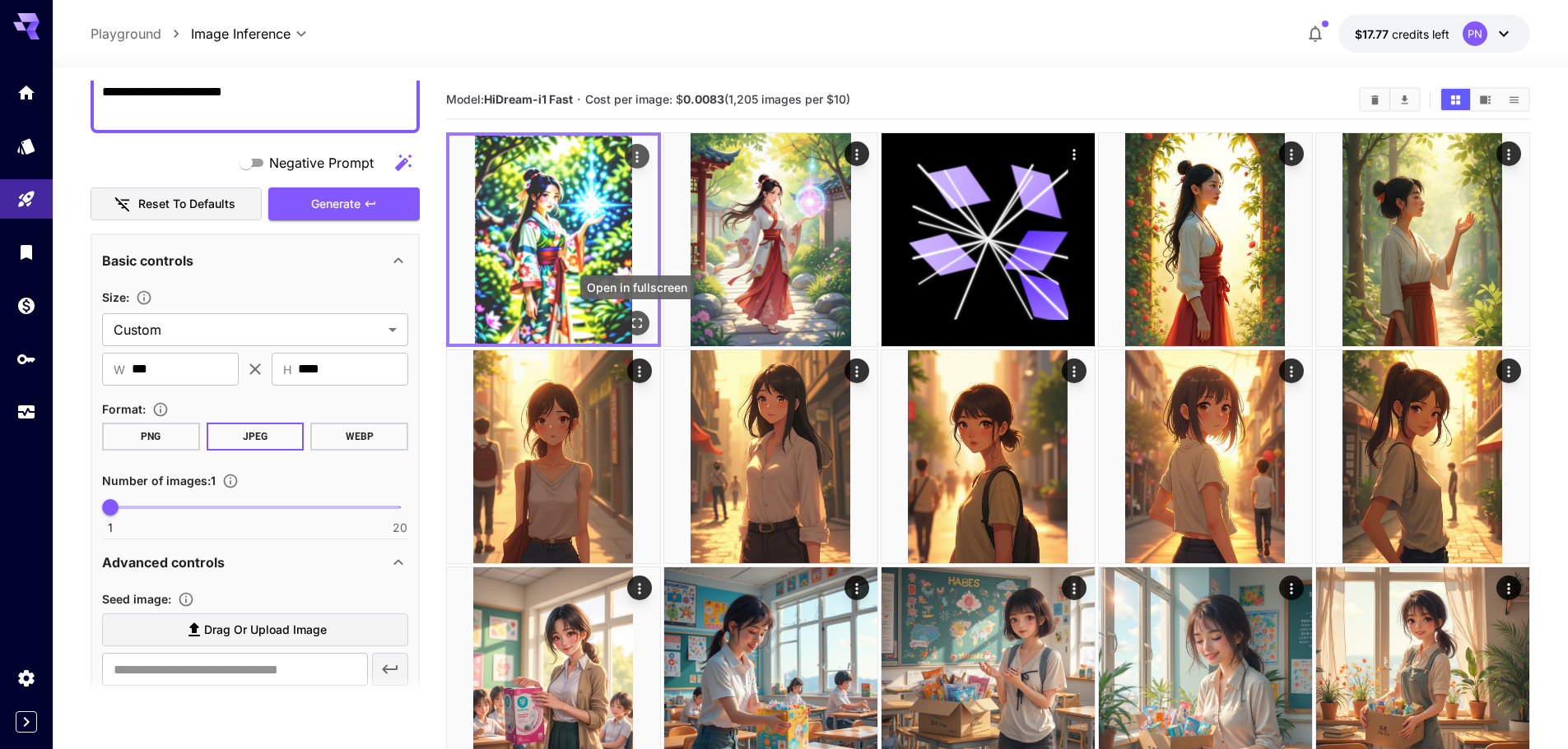
click at [642, 324] on icon "Open in fullscreen" at bounding box center [637, 323] width 17 height 17
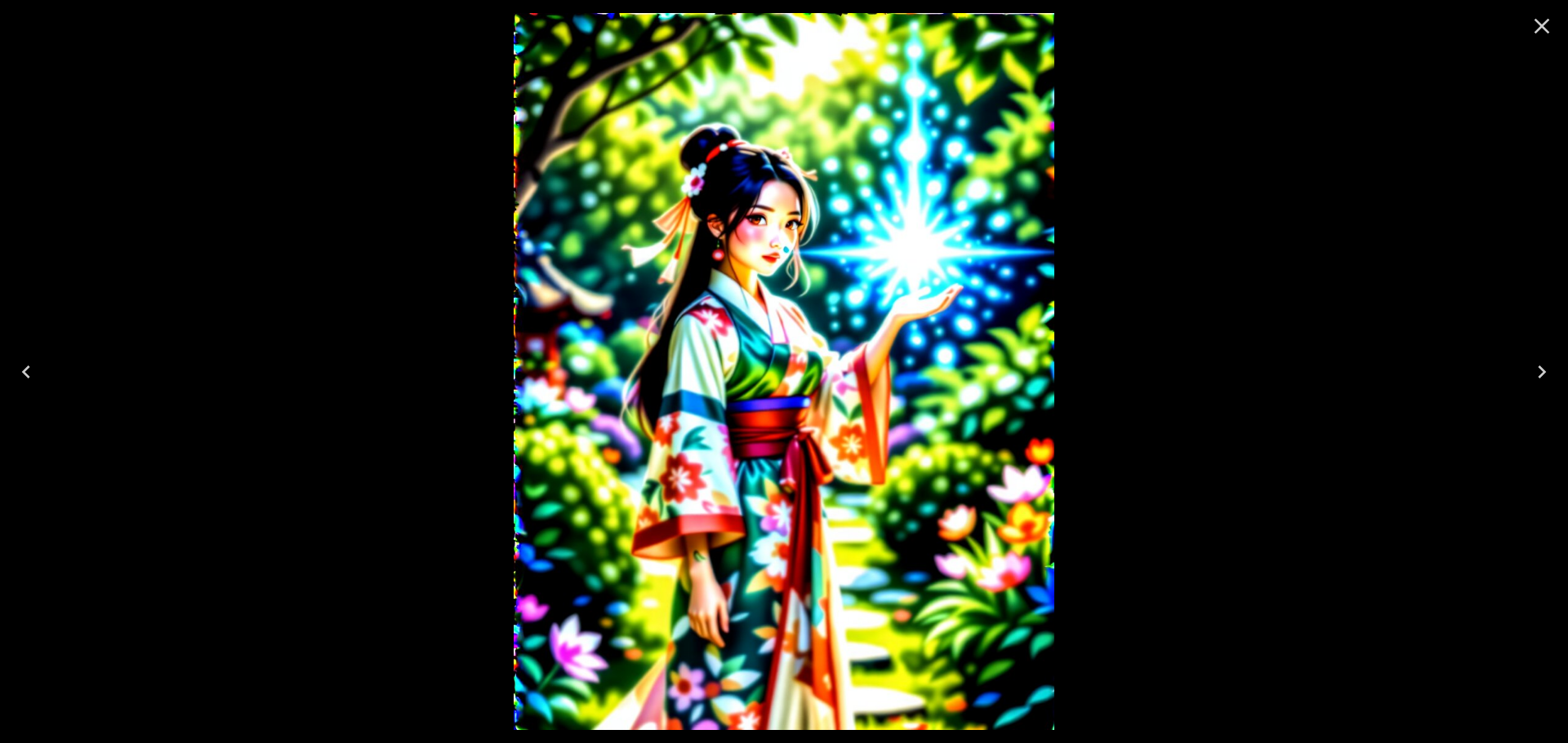
click at [1543, 32] on icon "Close" at bounding box center [1541, 26] width 26 height 26
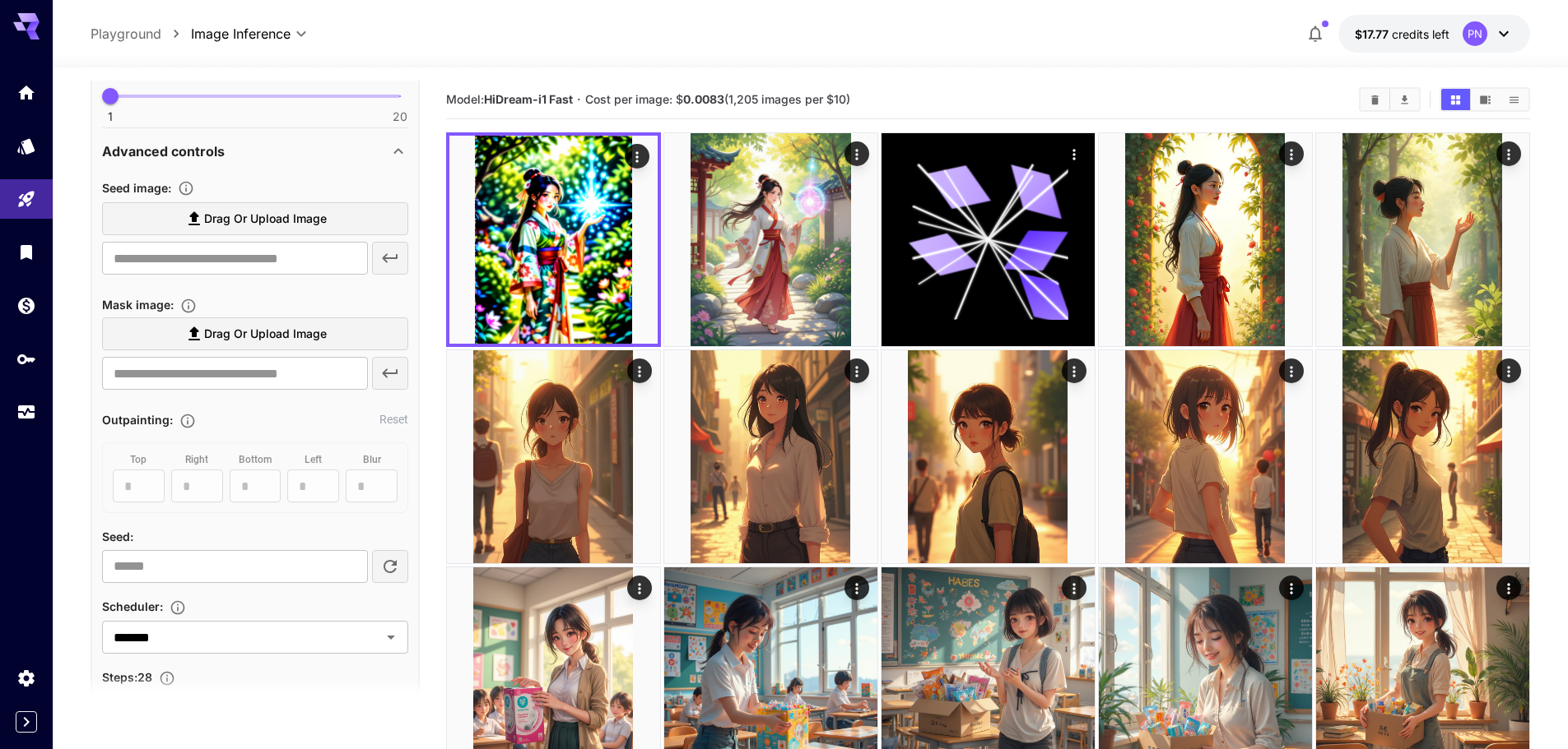
scroll to position [823, 0]
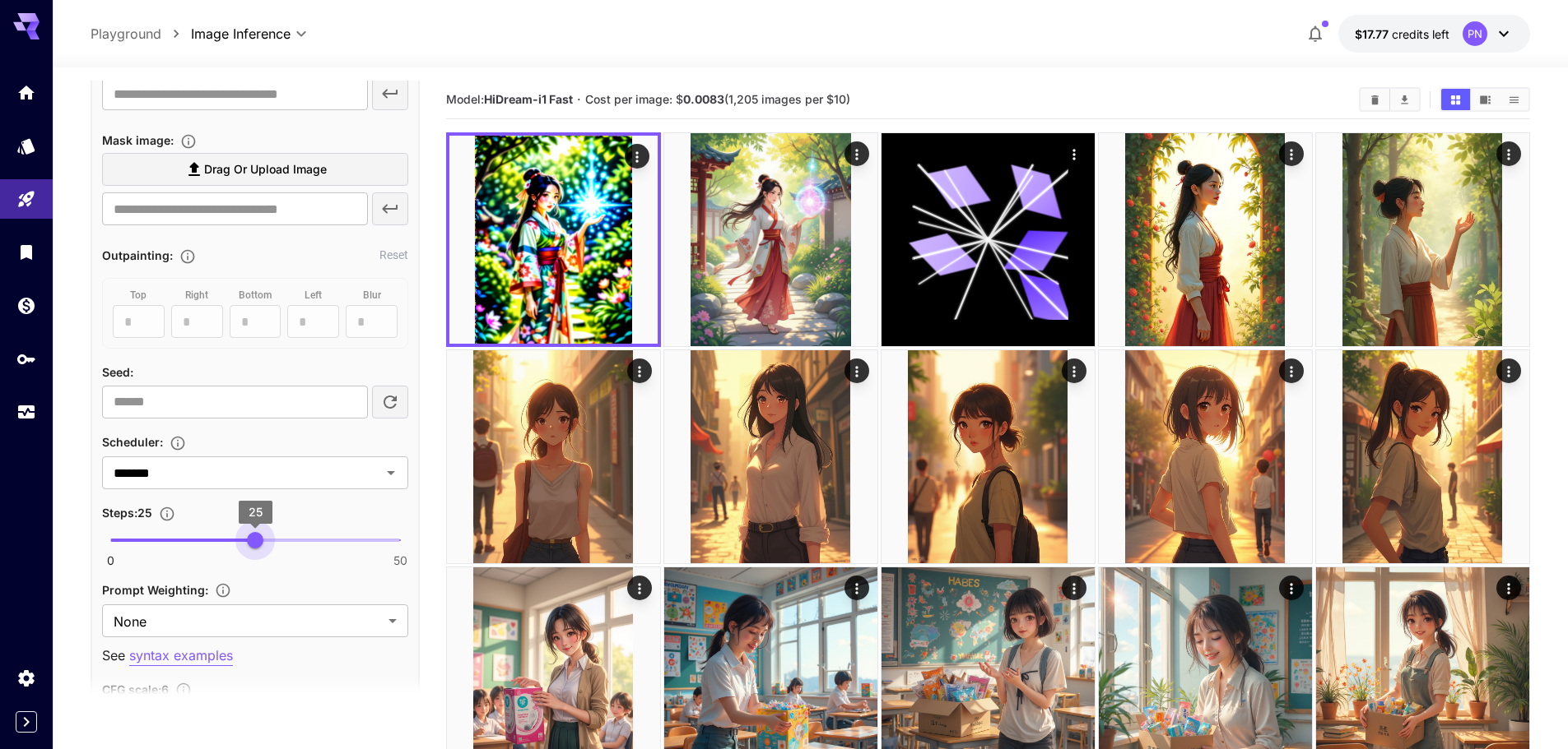
type input "**"
drag, startPoint x: 262, startPoint y: 544, endPoint x: 248, endPoint y: 547, distance: 14.3
click at [248, 547] on span "24" at bounding box center [249, 540] width 17 height 17
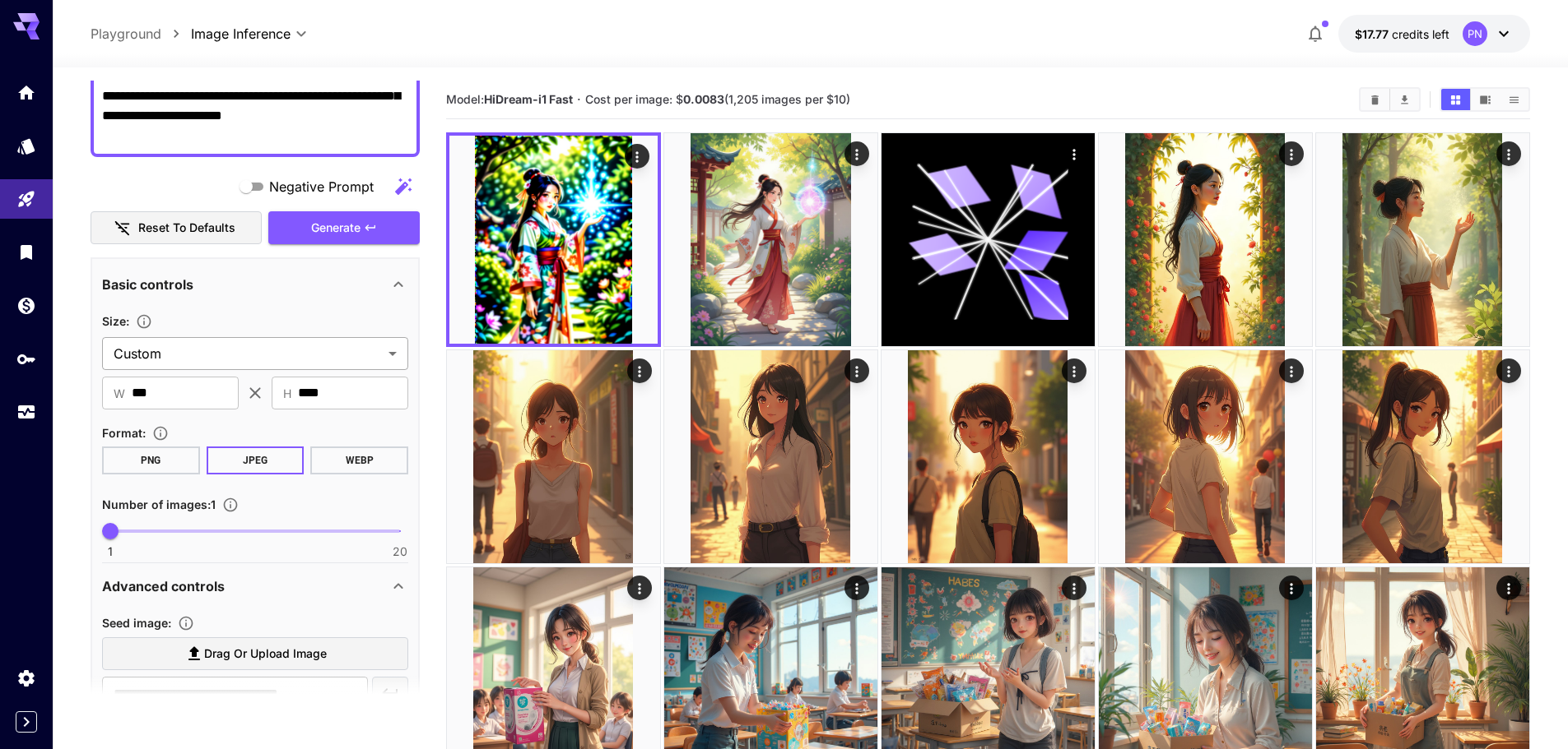
scroll to position [83, 0]
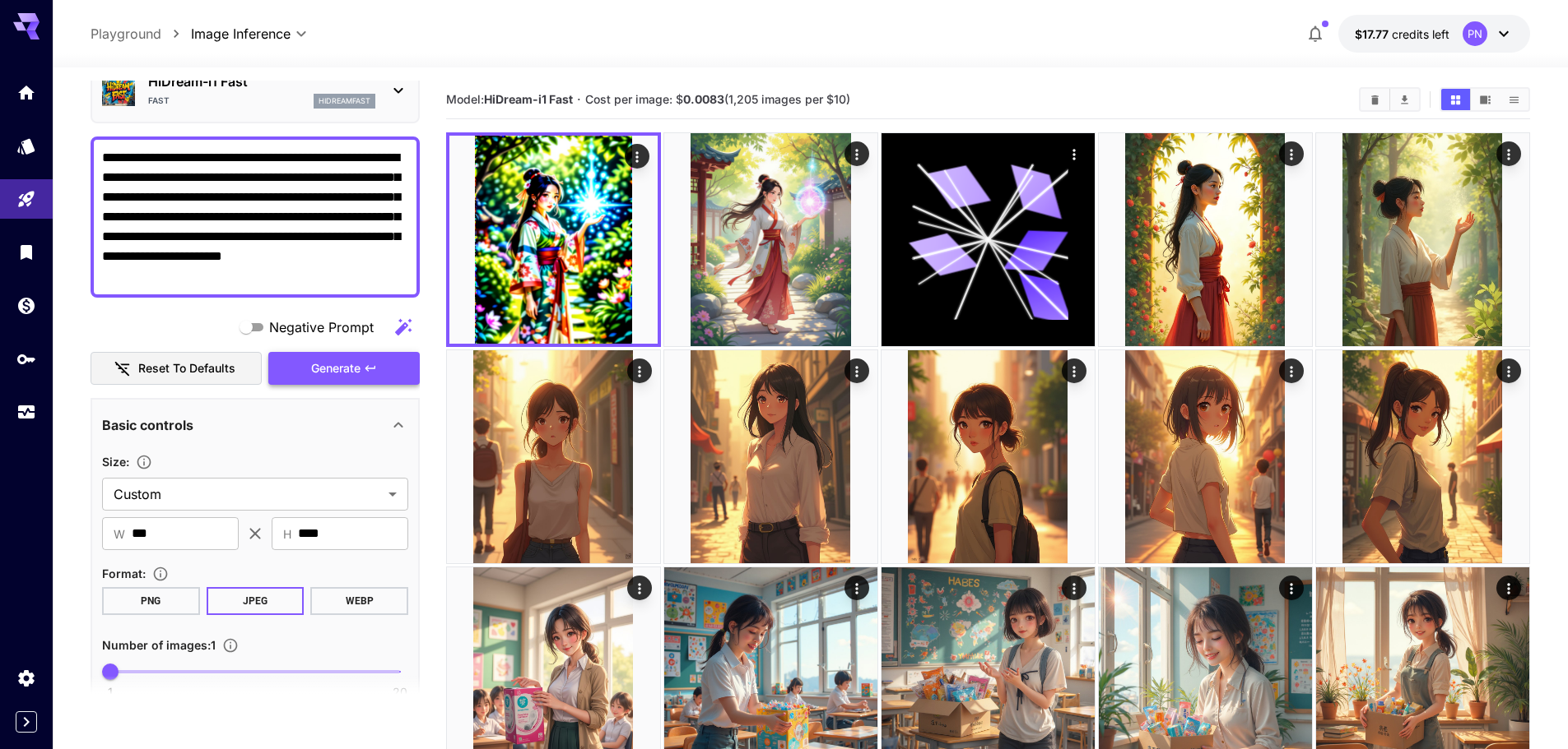
click at [353, 369] on span "Generate" at bounding box center [335, 368] width 50 height 20
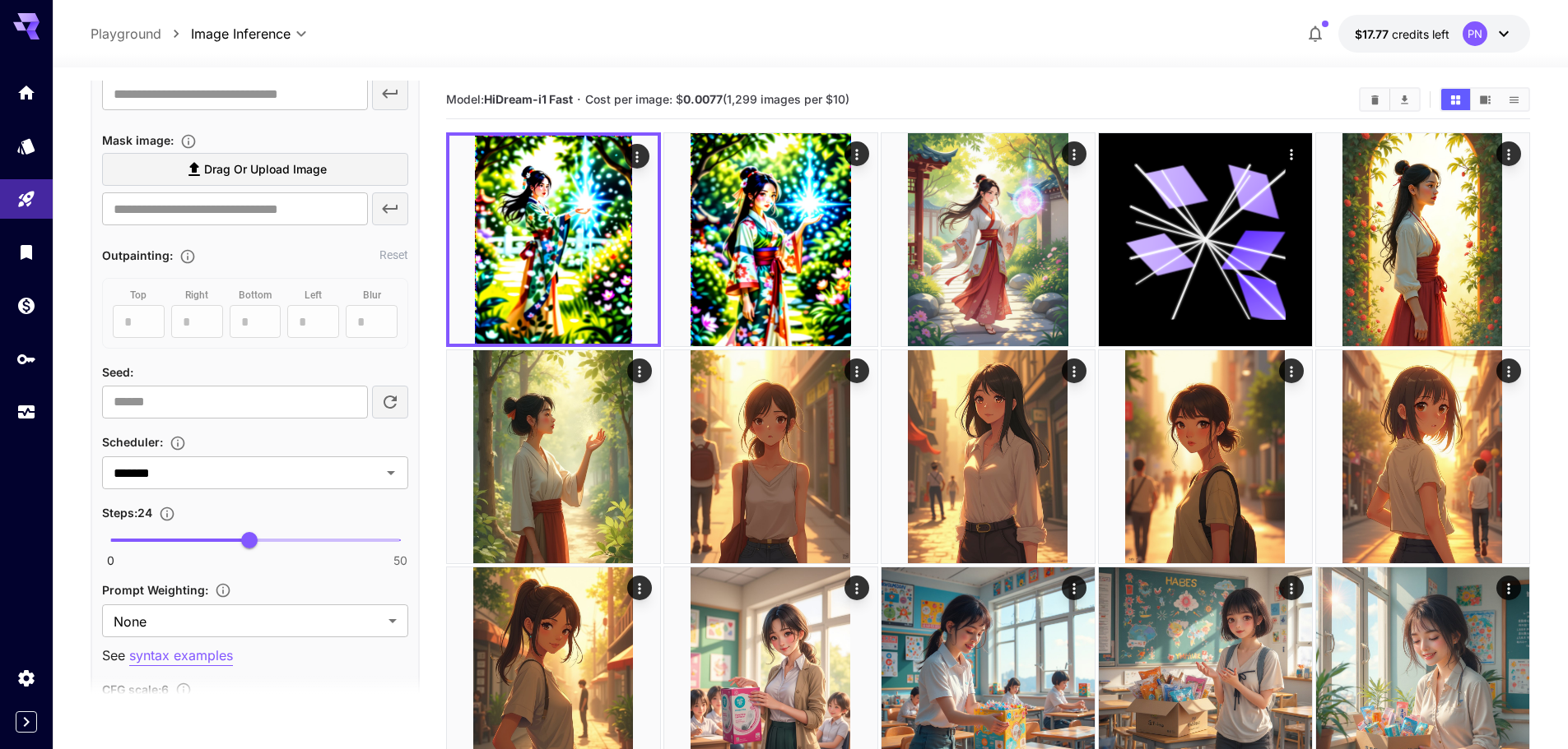
scroll to position [987, 0]
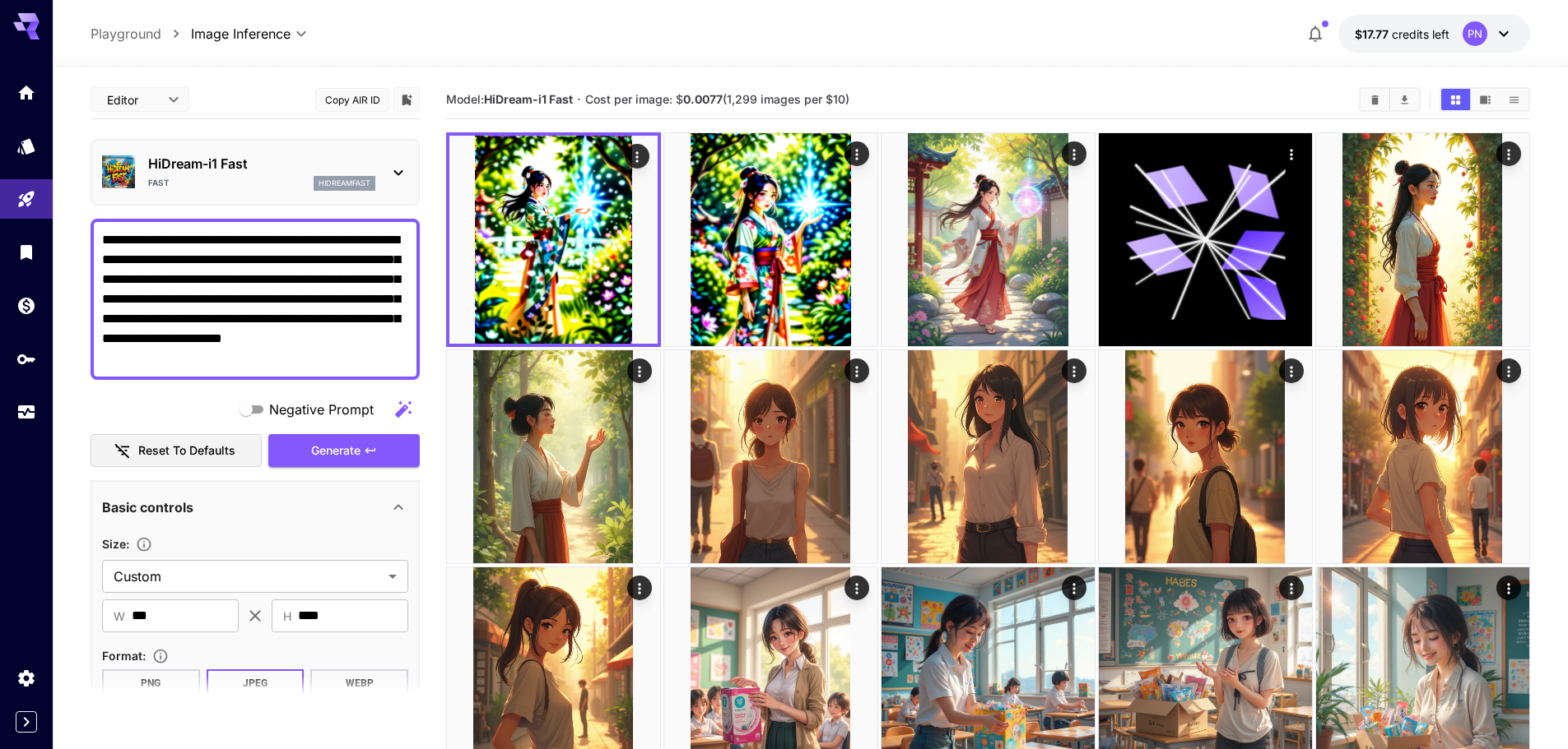
scroll to position [987, 0]
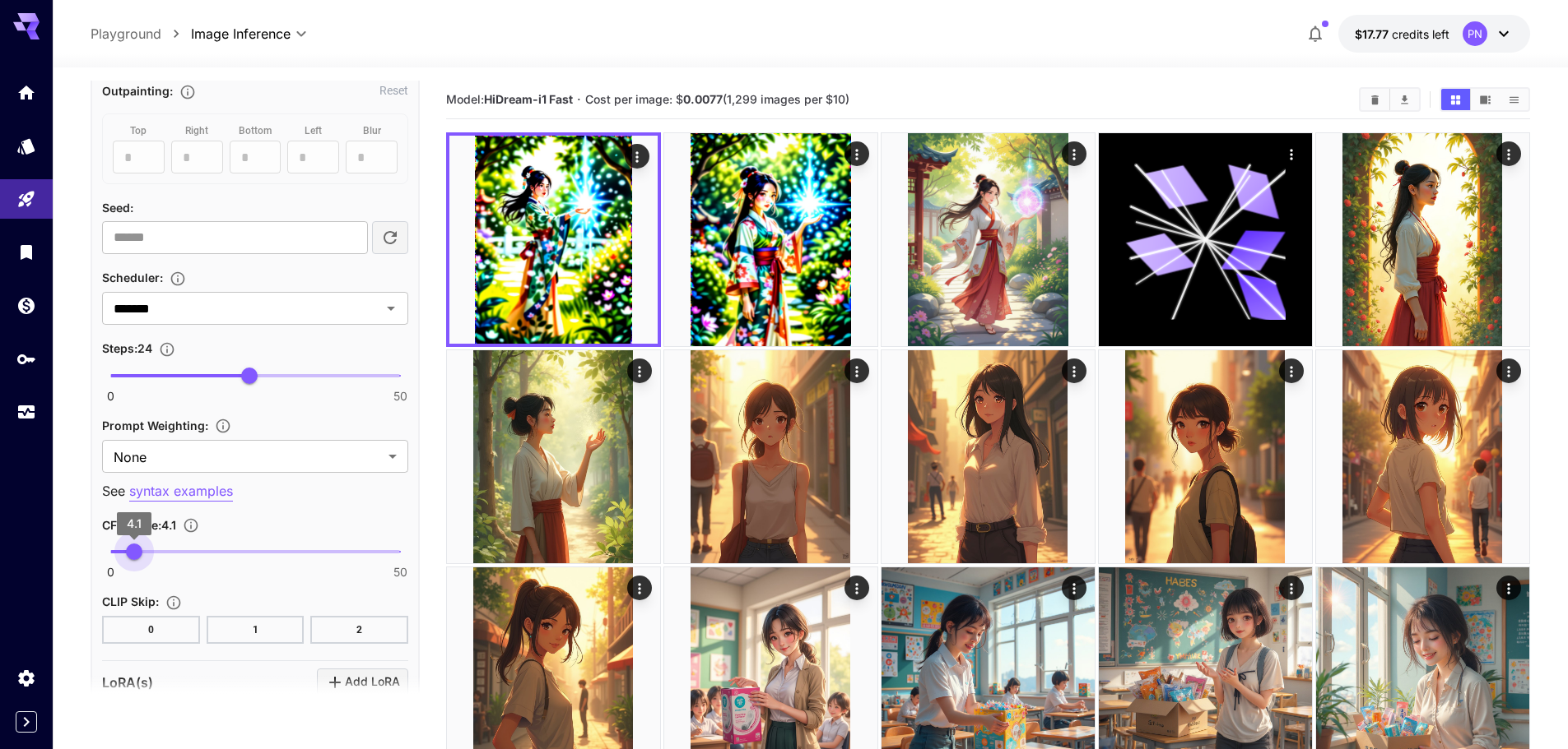
type input "*"
drag, startPoint x: 148, startPoint y: 551, endPoint x: 133, endPoint y: 556, distance: 15.8
click at [133, 556] on span "4" at bounding box center [133, 552] width 17 height 17
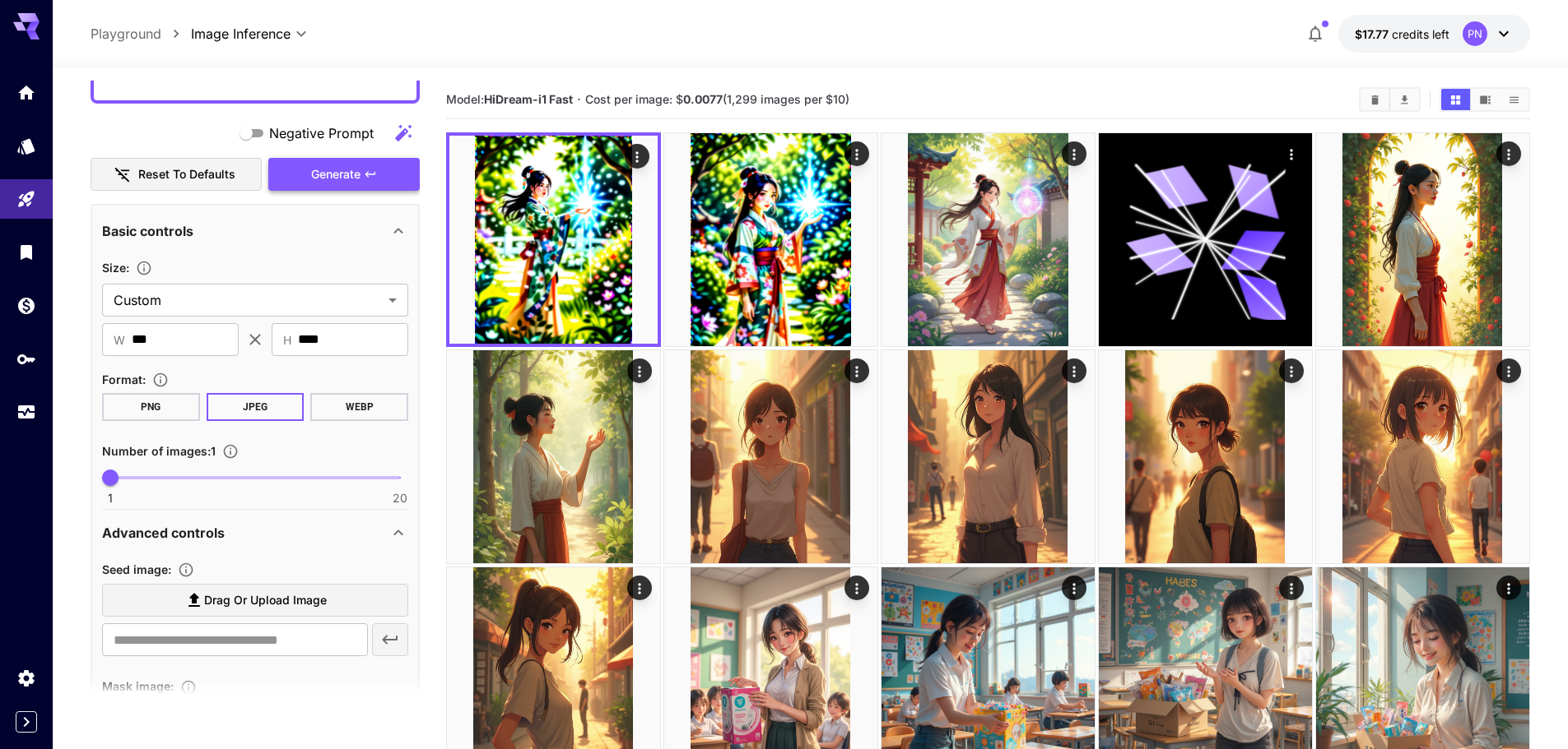
scroll to position [247, 0]
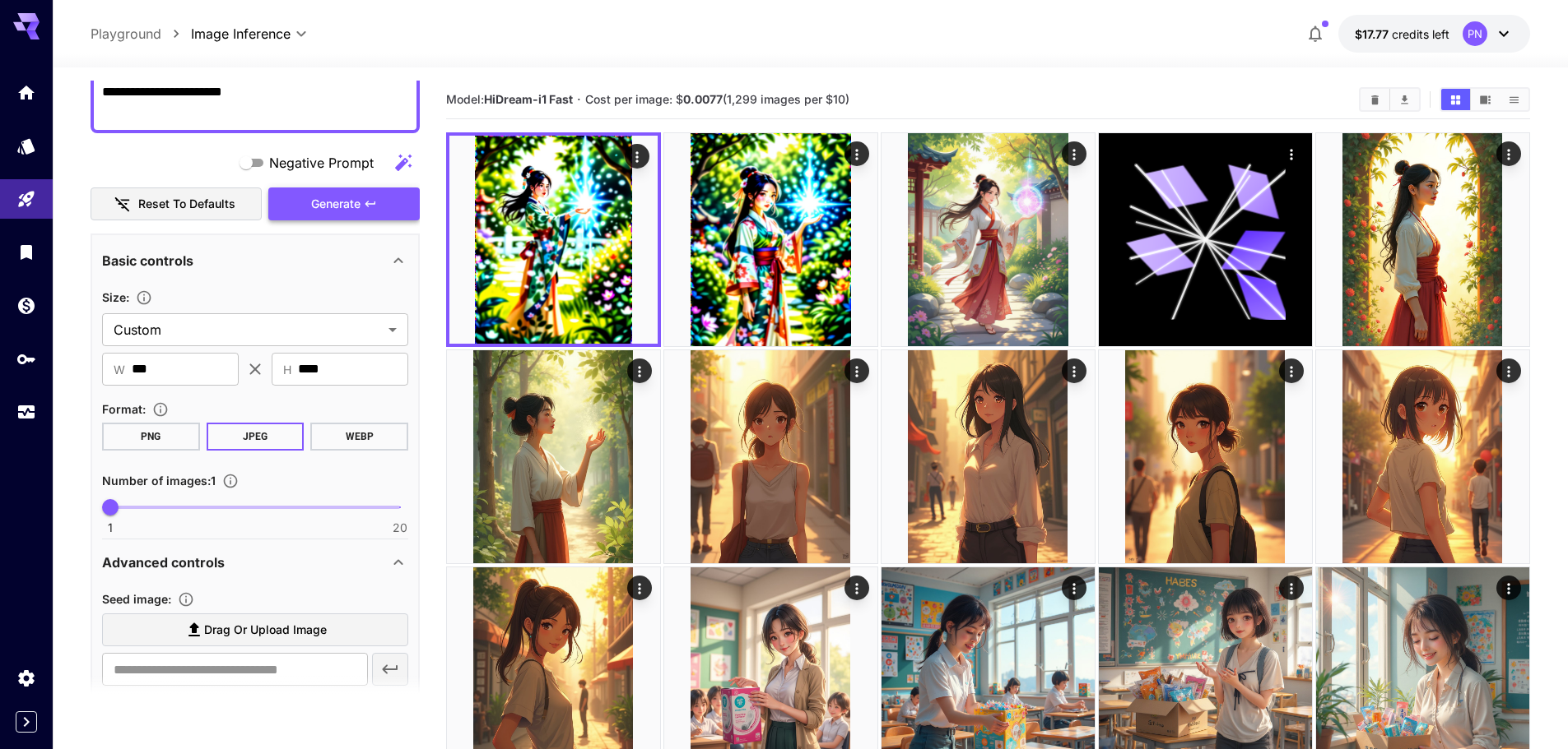
click at [315, 218] on button "Generate" at bounding box center [344, 204] width 152 height 34
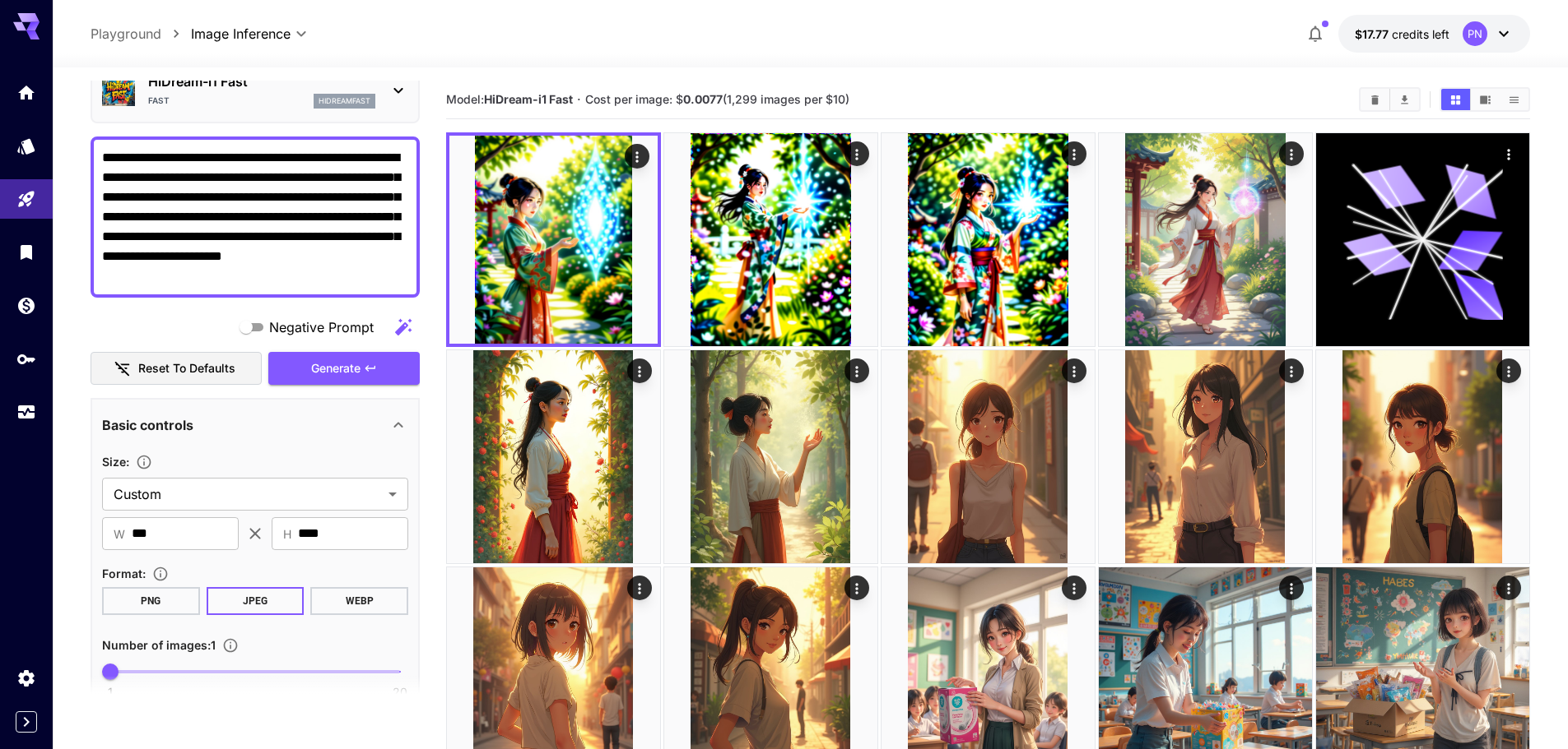
scroll to position [0, 0]
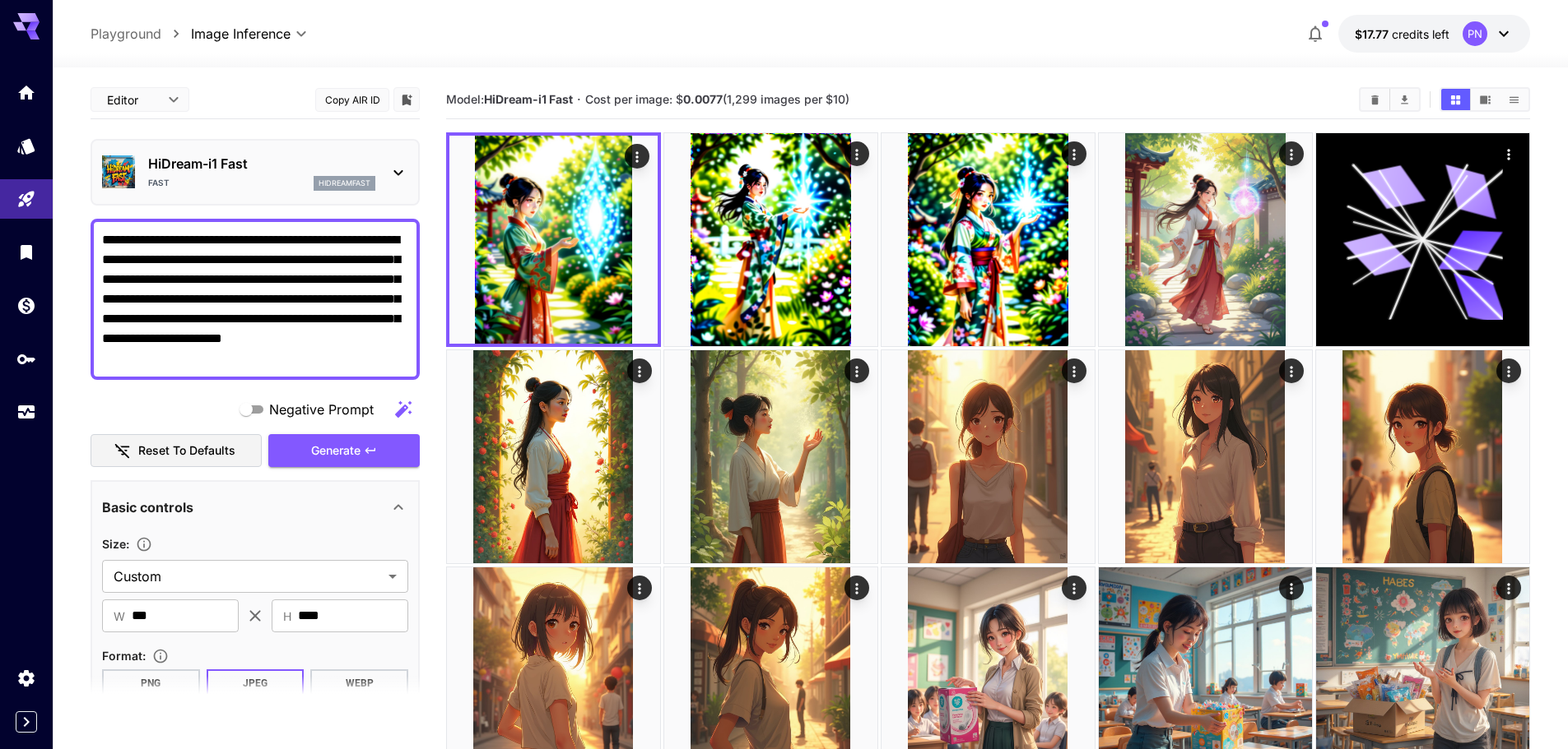
click at [218, 196] on div "HiDream-i1 Fast Fast hidreamfast" at bounding box center [255, 173] width 306 height 51
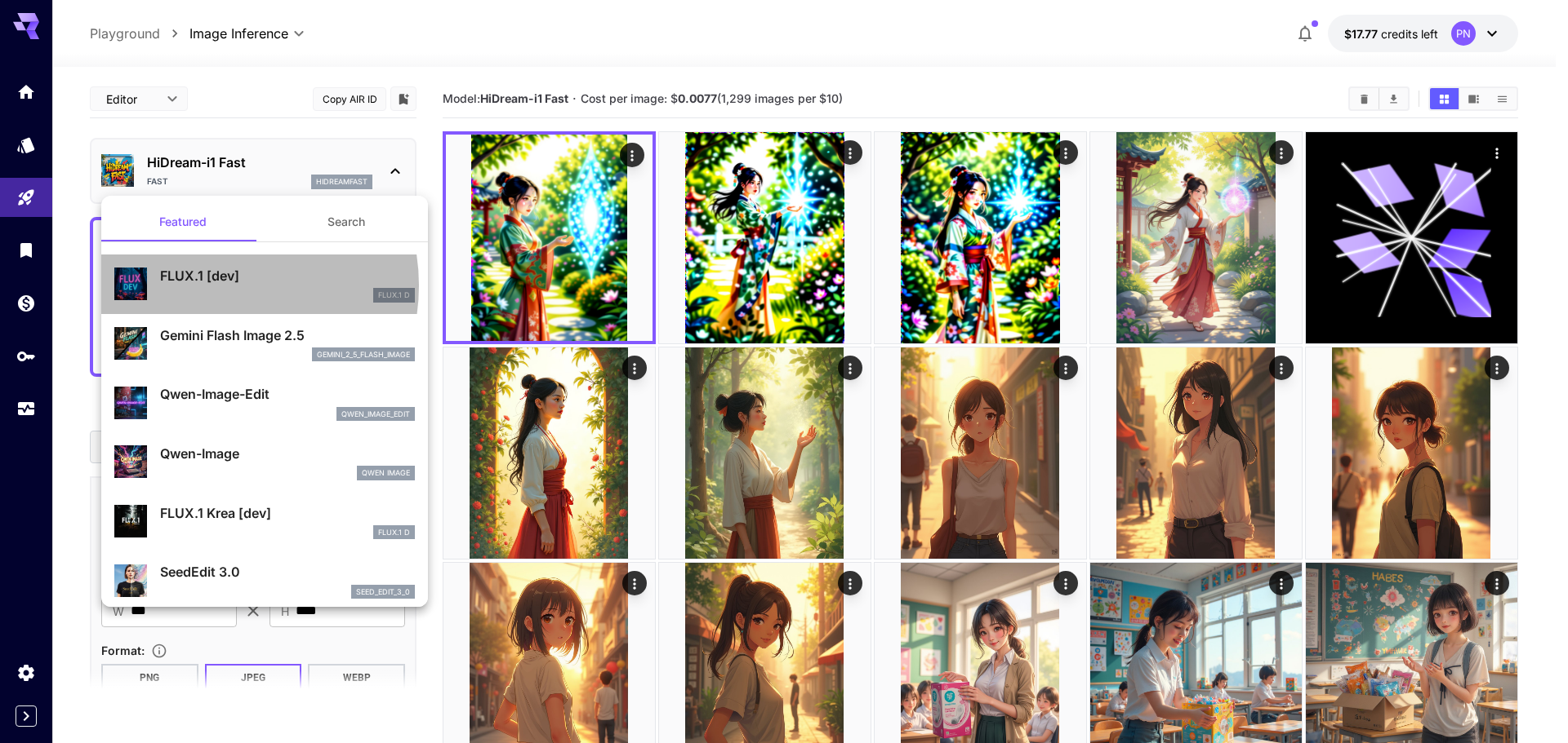
click at [212, 285] on div "FLUX.1 [dev] FLUX.1 D" at bounding box center [287, 284] width 255 height 37
type input "**"
type input "***"
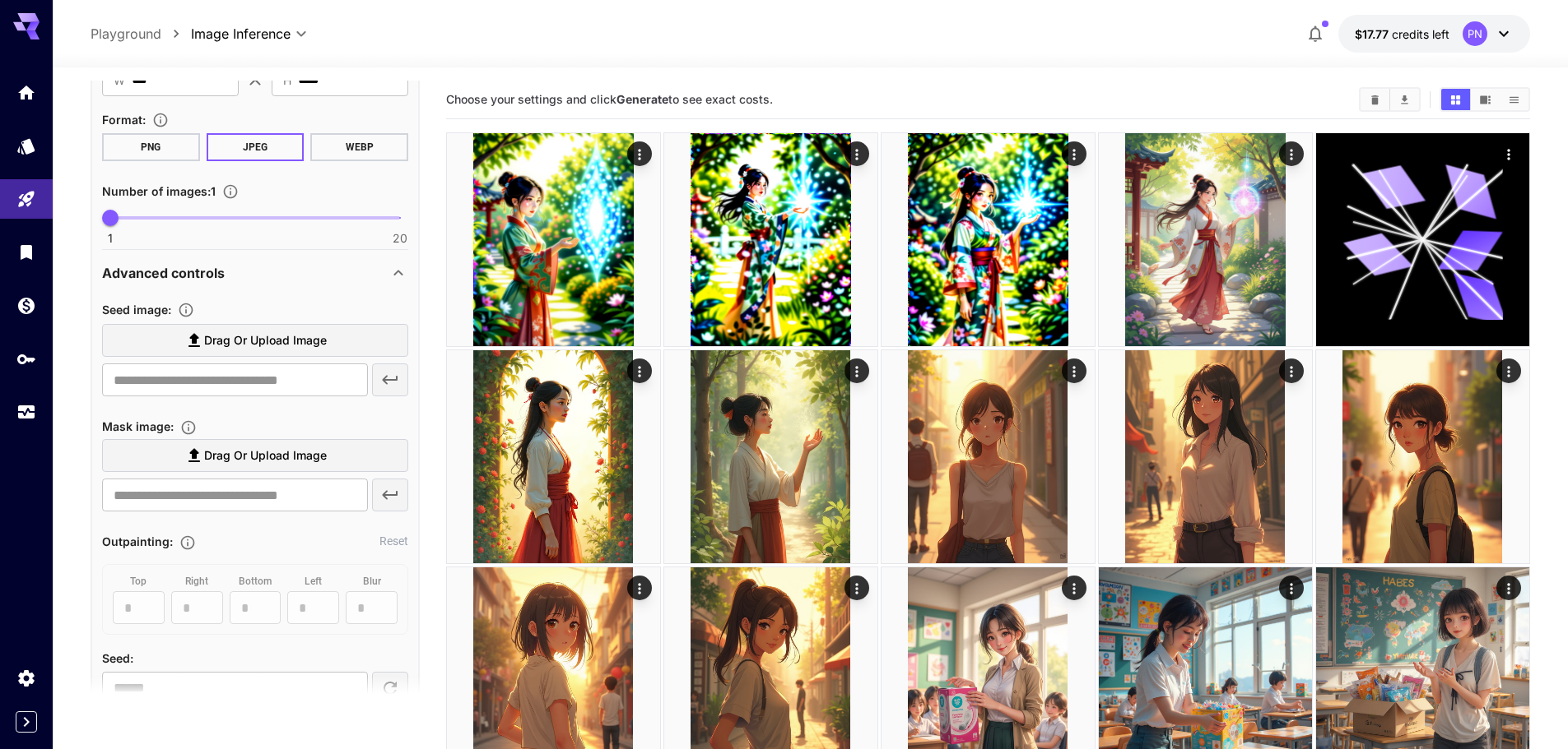
scroll to position [329, 0]
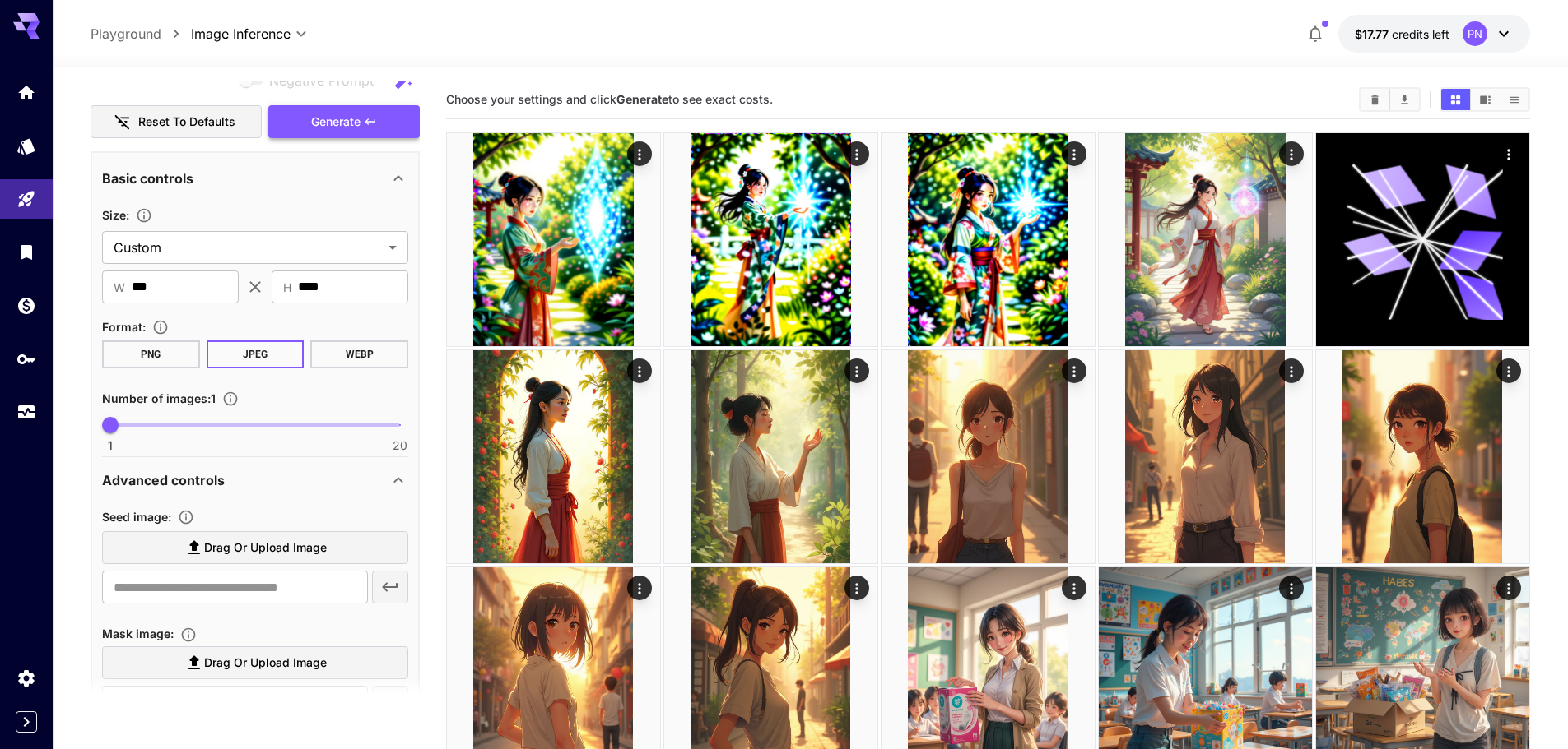
click at [304, 136] on button "Generate" at bounding box center [344, 121] width 152 height 34
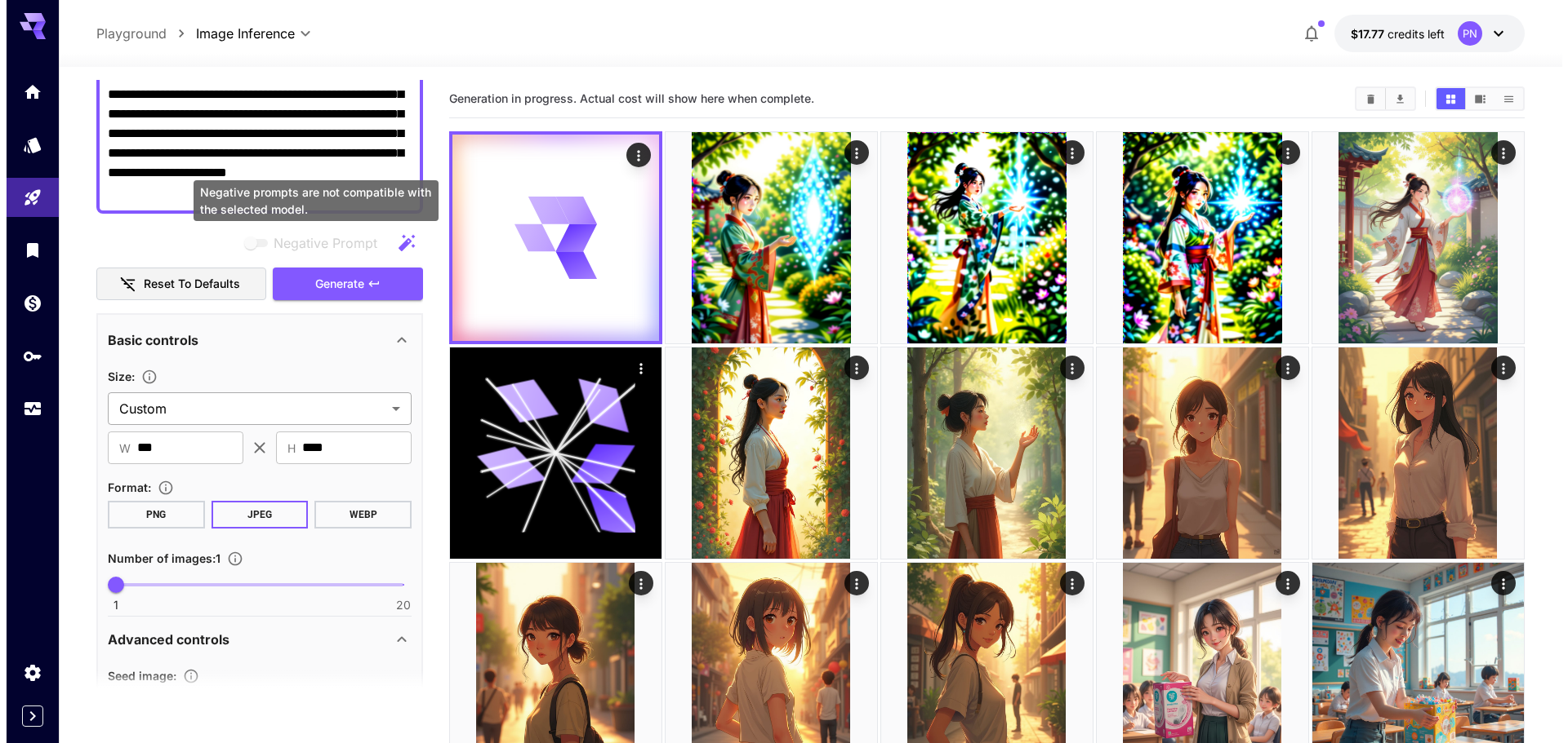
scroll to position [0, 0]
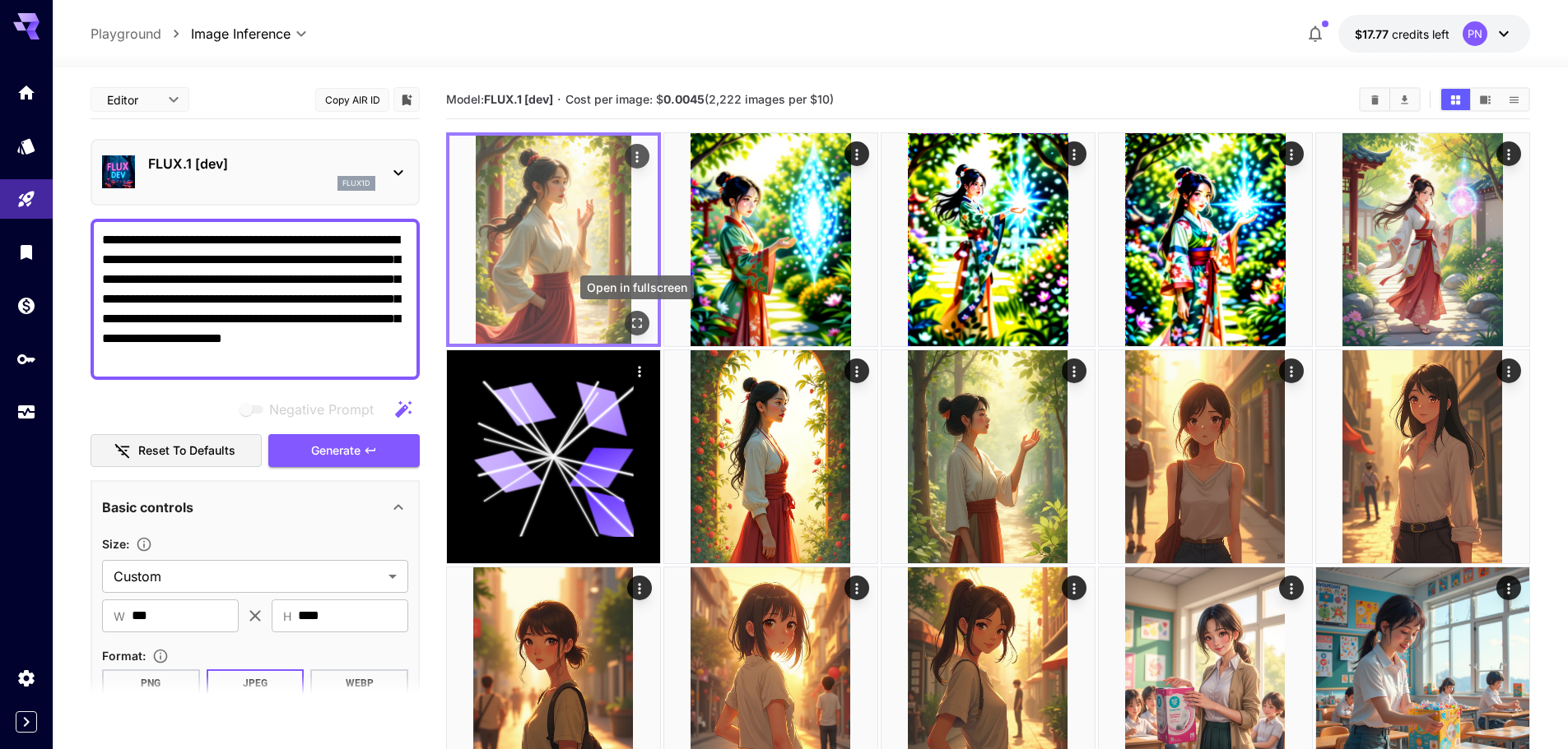
click at [631, 327] on icon "Open in fullscreen" at bounding box center [637, 323] width 17 height 17
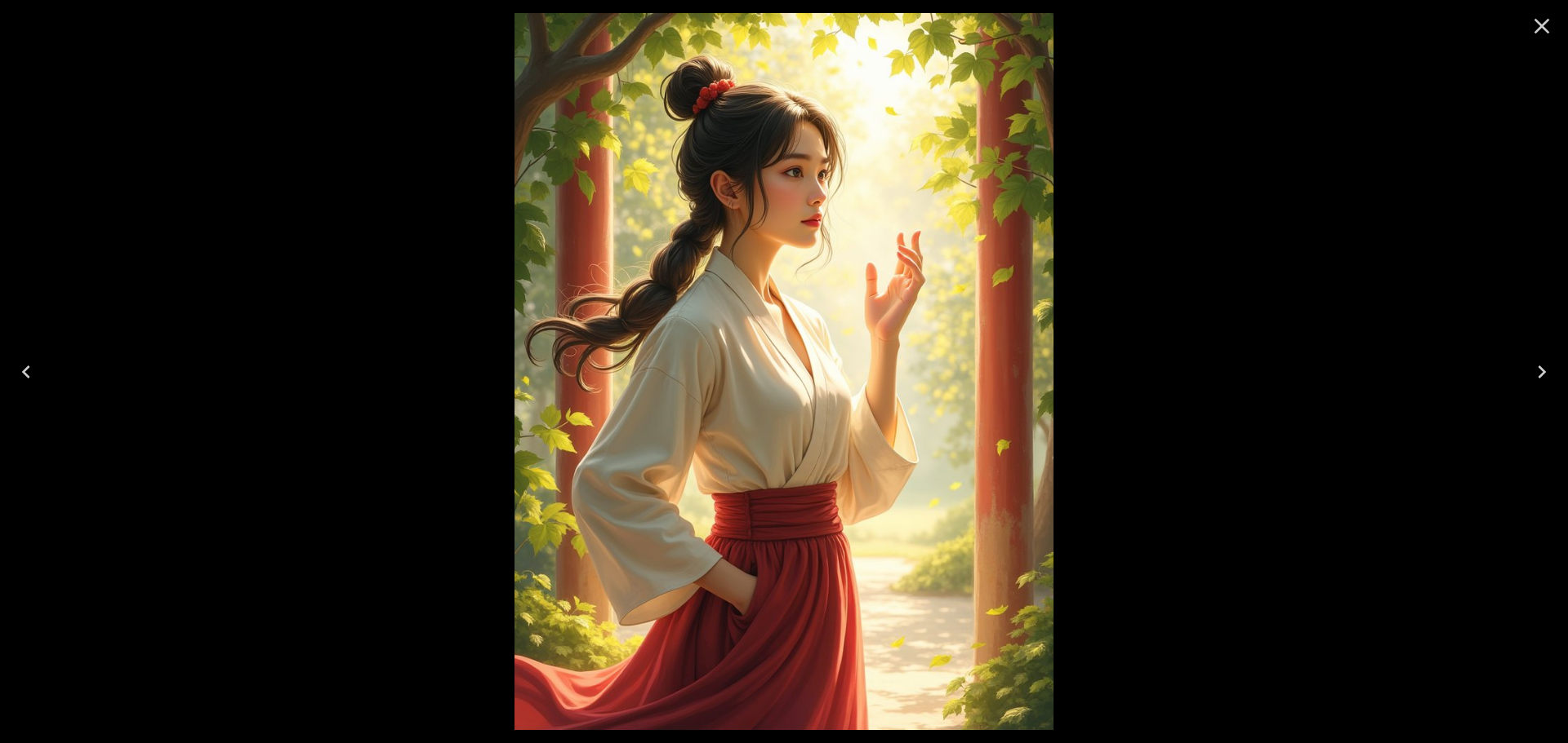
click at [840, 303] on img at bounding box center [783, 372] width 538 height 717
click at [1537, 31] on icon "Close" at bounding box center [1542, 26] width 15 height 15
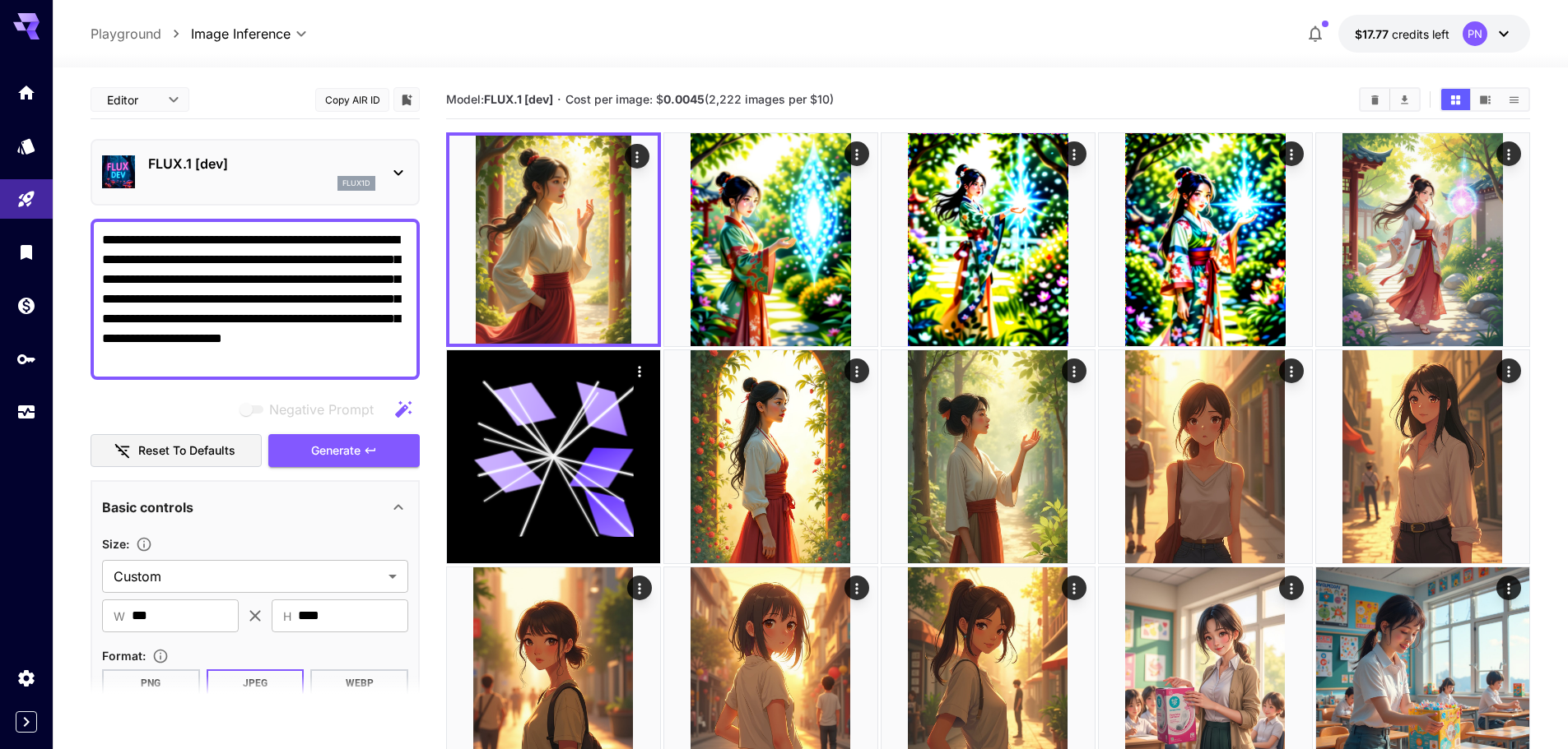
click at [174, 236] on textarea "**********" at bounding box center [255, 299] width 306 height 138
paste textarea "****"
type textarea "**********"
click at [349, 452] on span "Generate" at bounding box center [335, 451] width 50 height 20
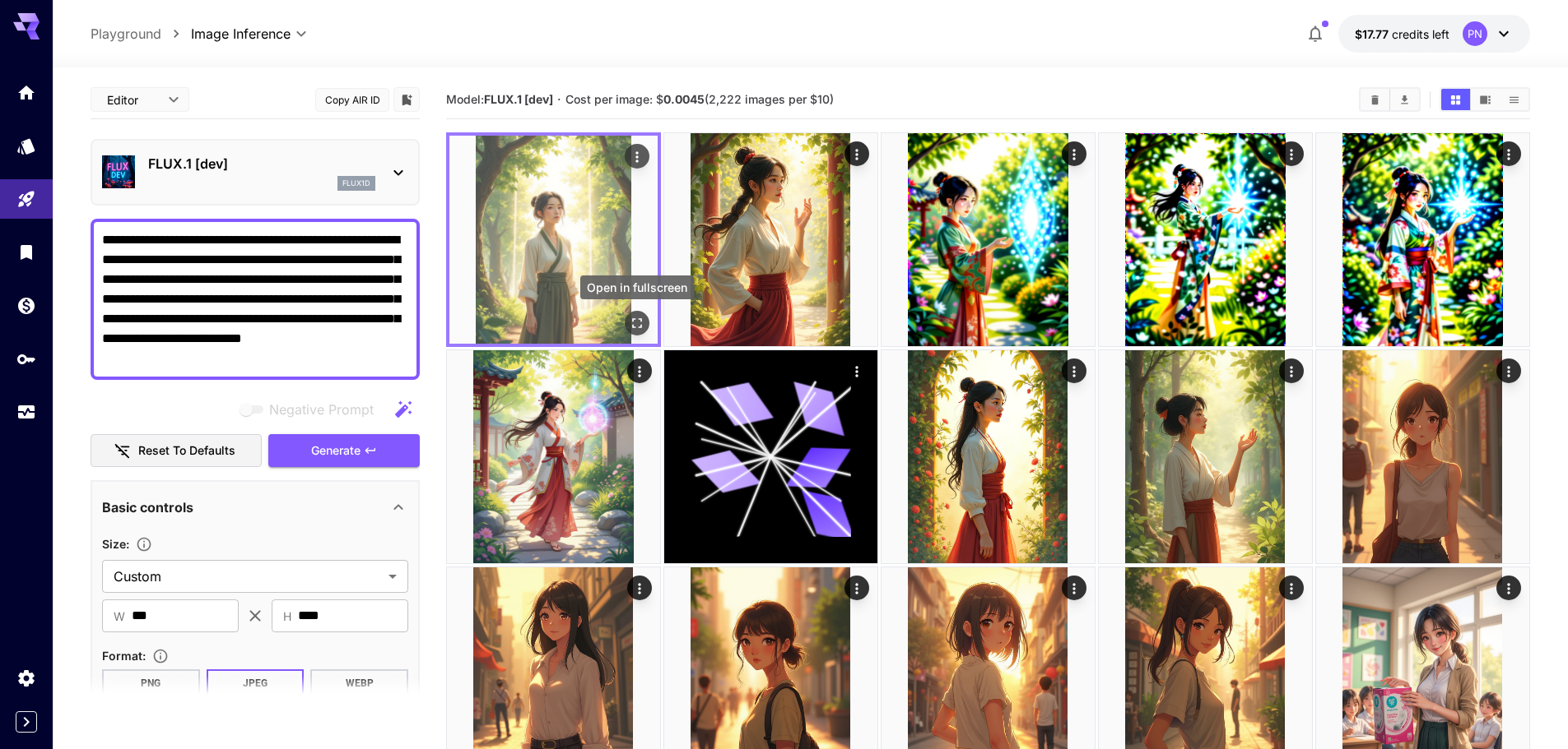
click at [636, 313] on button "Open in fullscreen" at bounding box center [637, 323] width 24 height 24
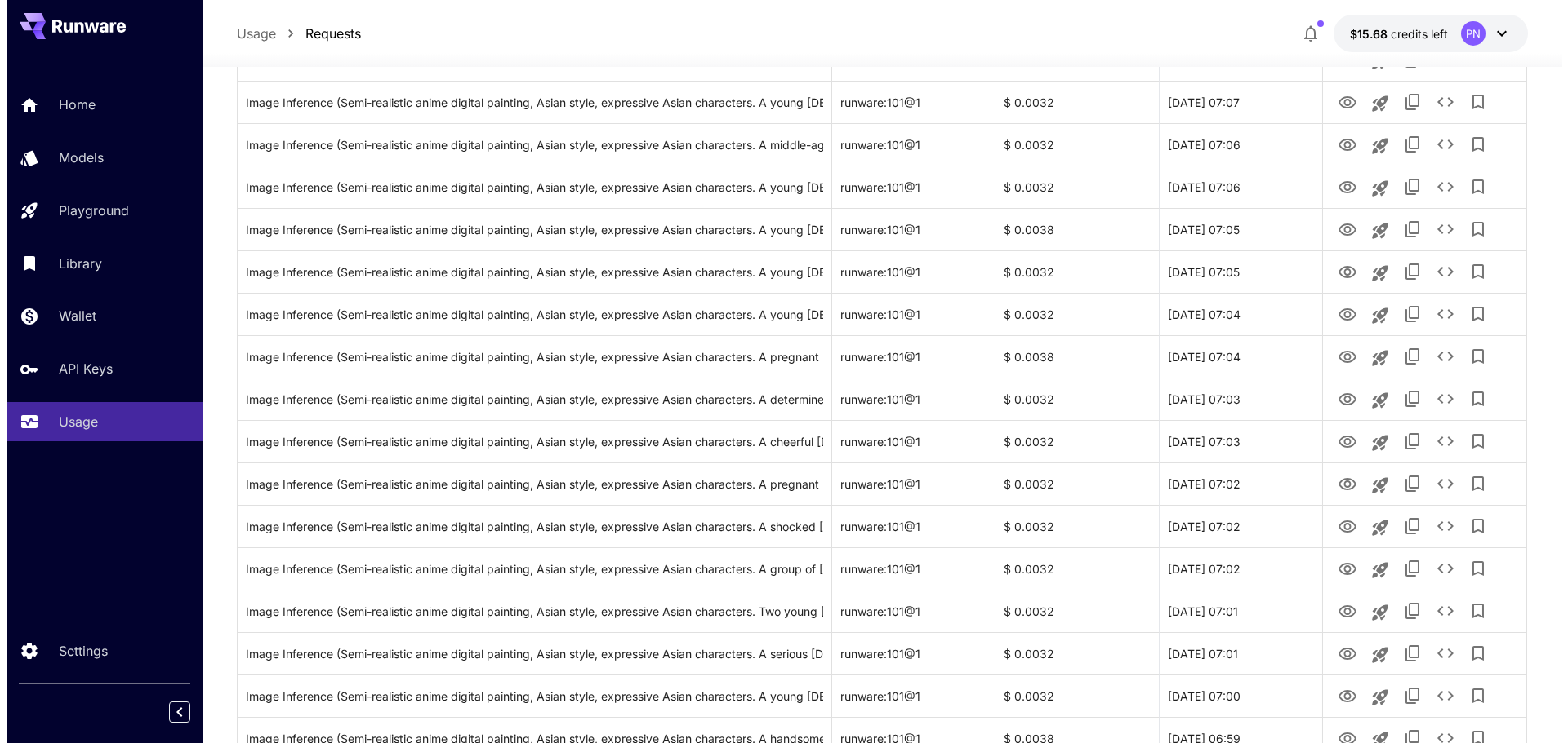
scroll to position [897, 0]
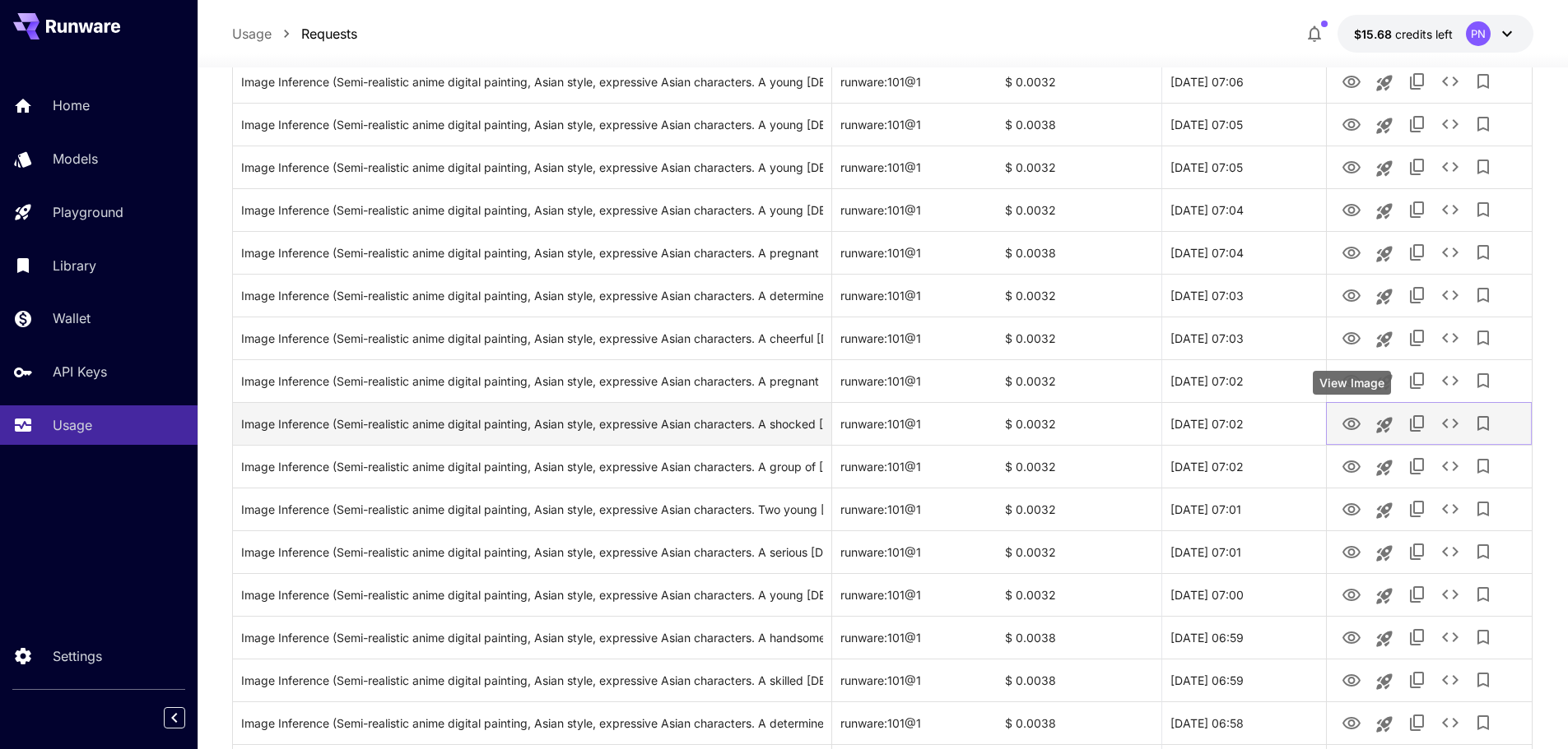
click at [1351, 427] on icon "View Image" at bounding box center [1351, 425] width 19 height 19
click at [1425, 429] on icon "Copy TaskUUID" at bounding box center [1417, 424] width 19 height 19
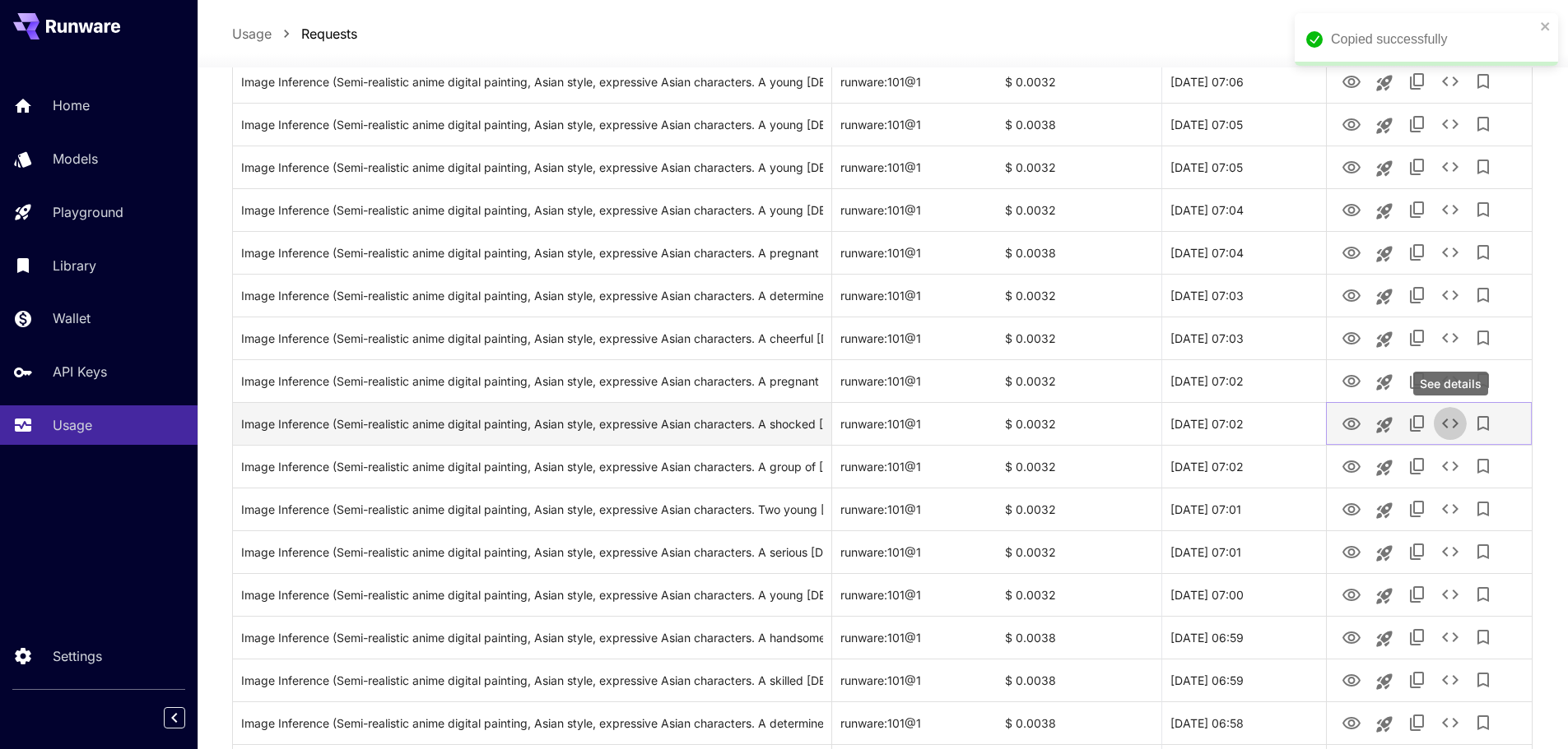
click at [1453, 424] on icon "See details" at bounding box center [1450, 424] width 19 height 19
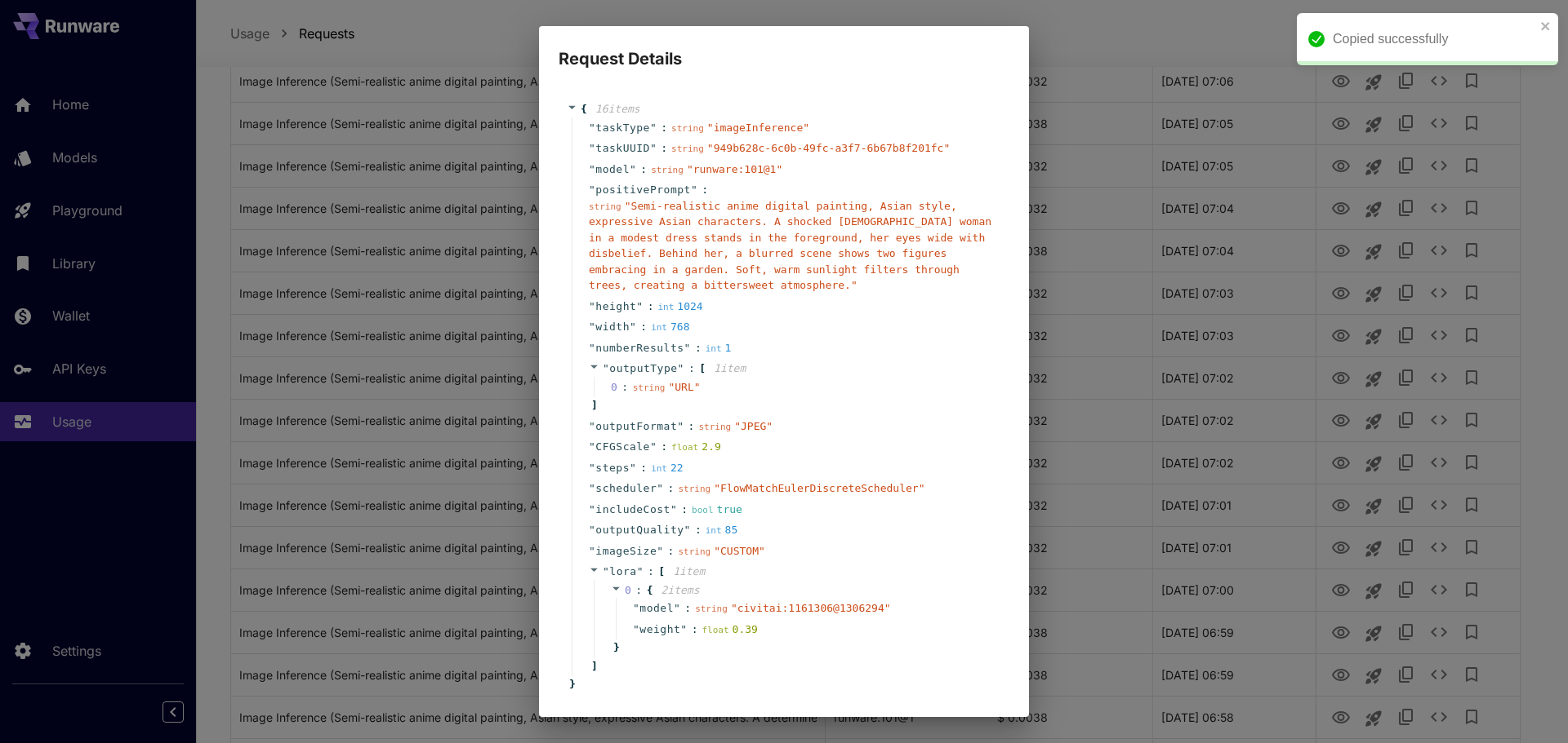
click at [838, 248] on span "" Semi-realistic anime digital painting, Asian style, expressive Asian characte…" at bounding box center [790, 246] width 402 height 93
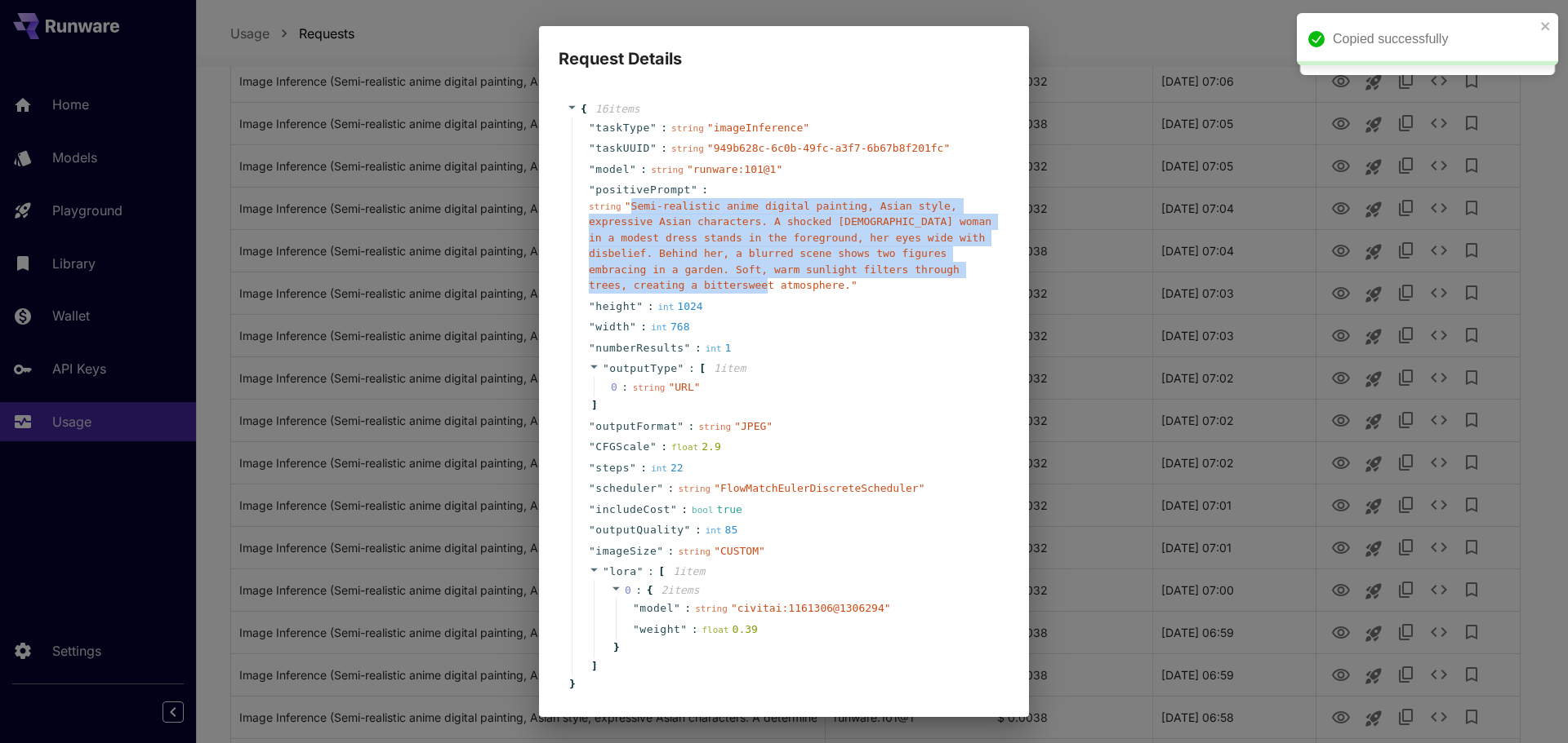
drag, startPoint x: 627, startPoint y: 210, endPoint x: 722, endPoint y: 285, distance: 121.0
click at [722, 285] on span "" Semi-realistic anime digital painting, Asian style, expressive Asian characte…" at bounding box center [790, 246] width 402 height 93
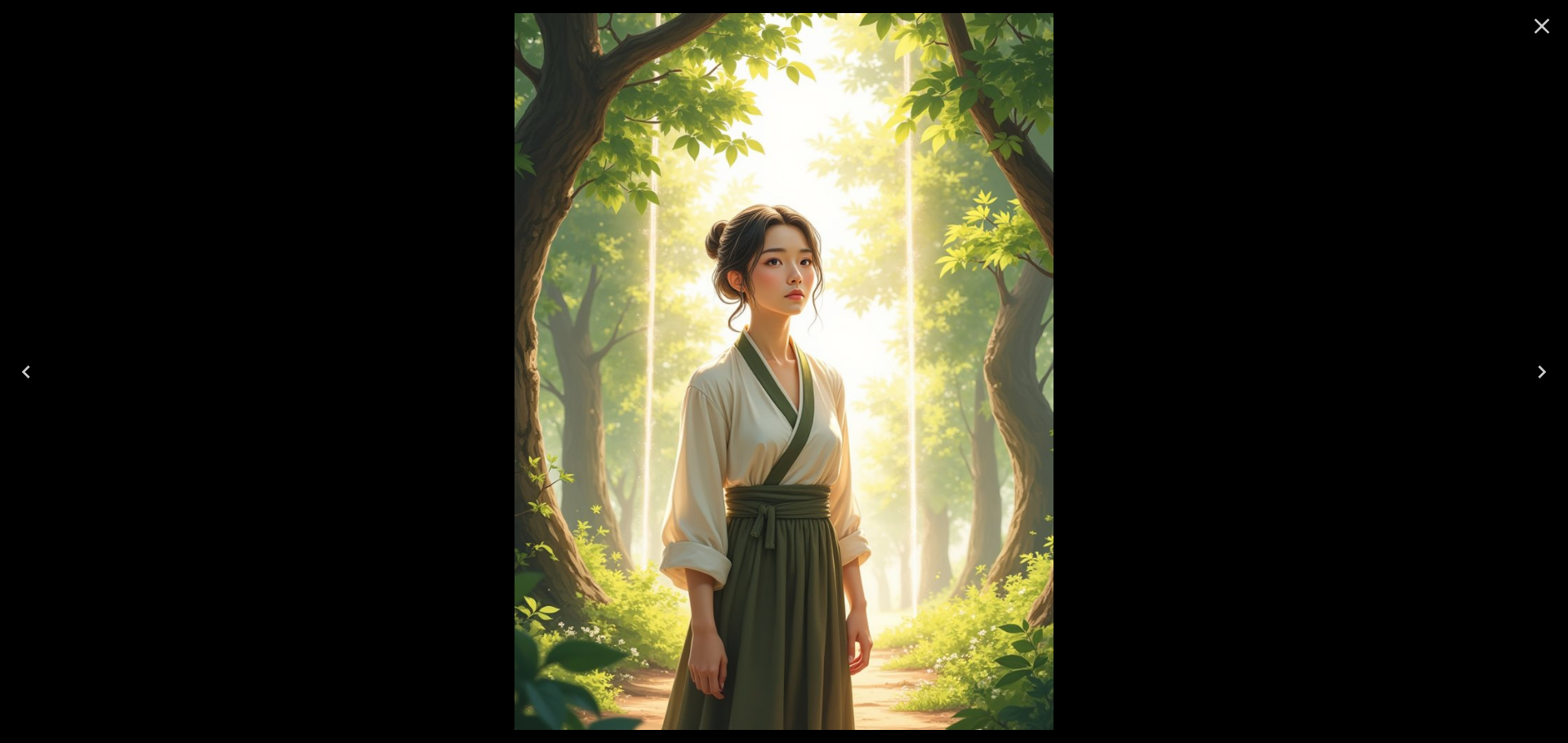
drag, startPoint x: 0, startPoint y: 0, endPoint x: 1538, endPoint y: 18, distance: 1538.1
click at [1538, 18] on icon "Close" at bounding box center [1541, 26] width 26 height 26
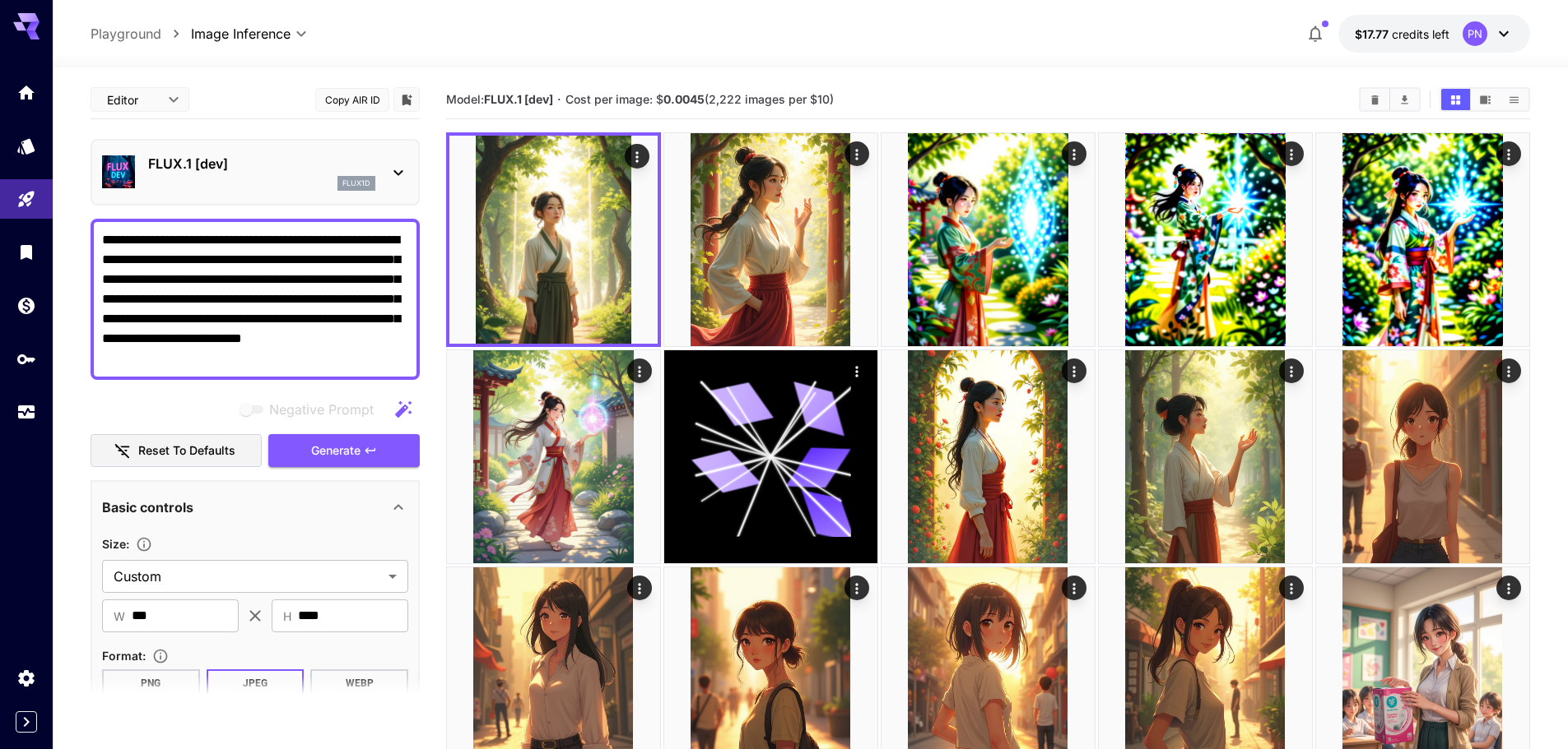
drag, startPoint x: 314, startPoint y: 367, endPoint x: 174, endPoint y: 261, distance: 175.6
click at [174, 261] on textarea "**********" at bounding box center [255, 299] width 306 height 138
paste textarea "**********"
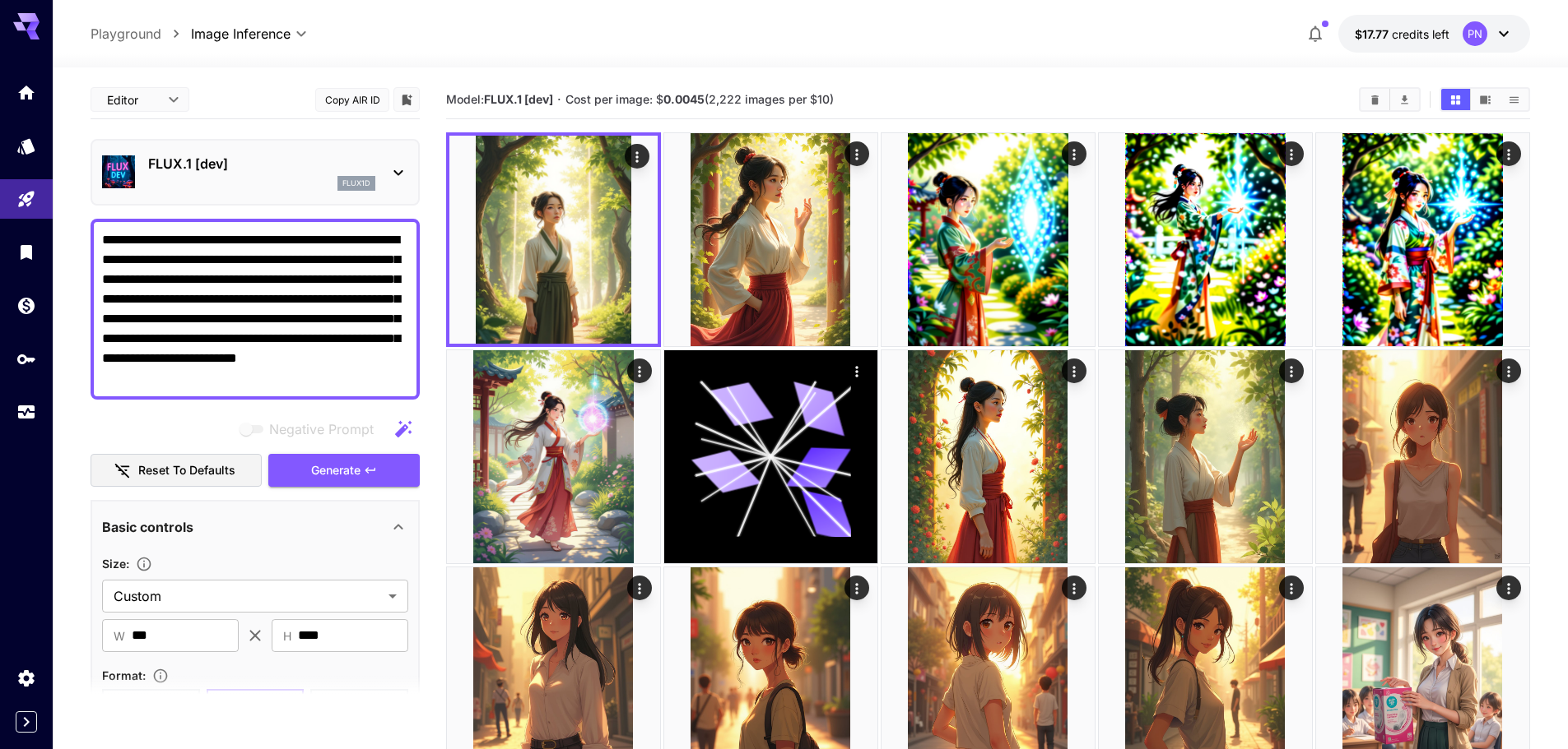
drag, startPoint x: 172, startPoint y: 259, endPoint x: 344, endPoint y: 282, distance: 173.5
click at [344, 282] on textarea "**********" at bounding box center [255, 309] width 306 height 158
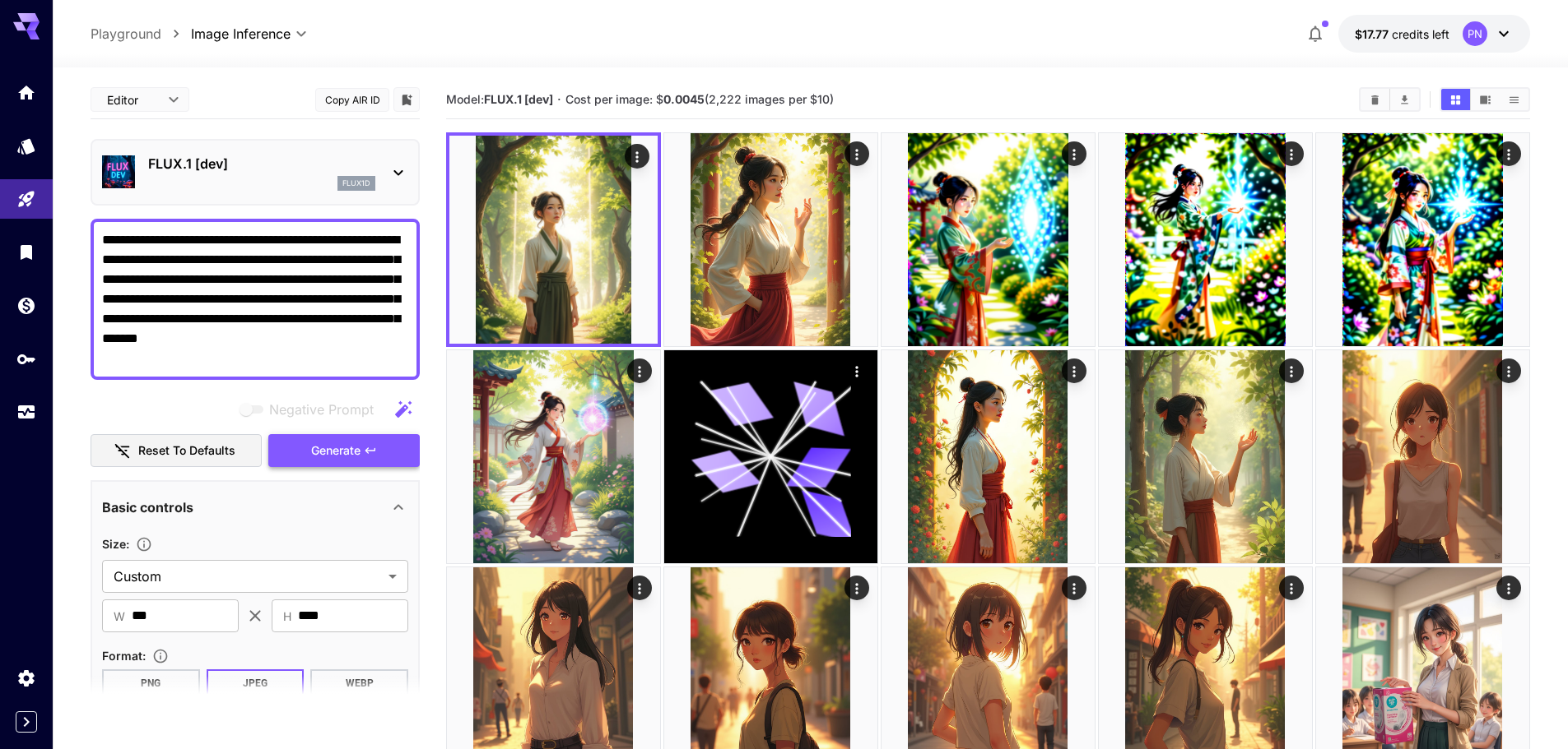
click at [330, 439] on button "Generate" at bounding box center [344, 451] width 152 height 34
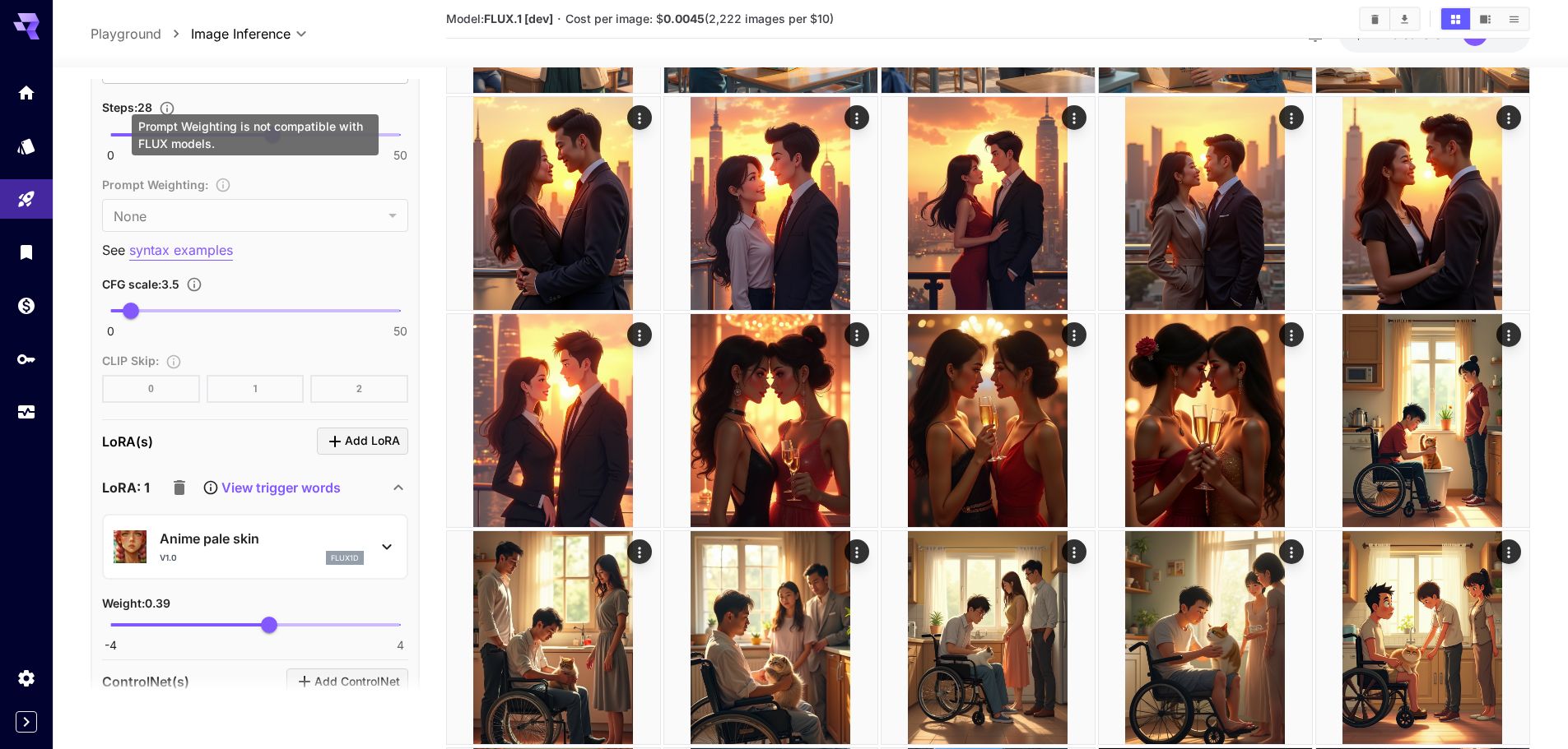
scroll to position [1234, 0]
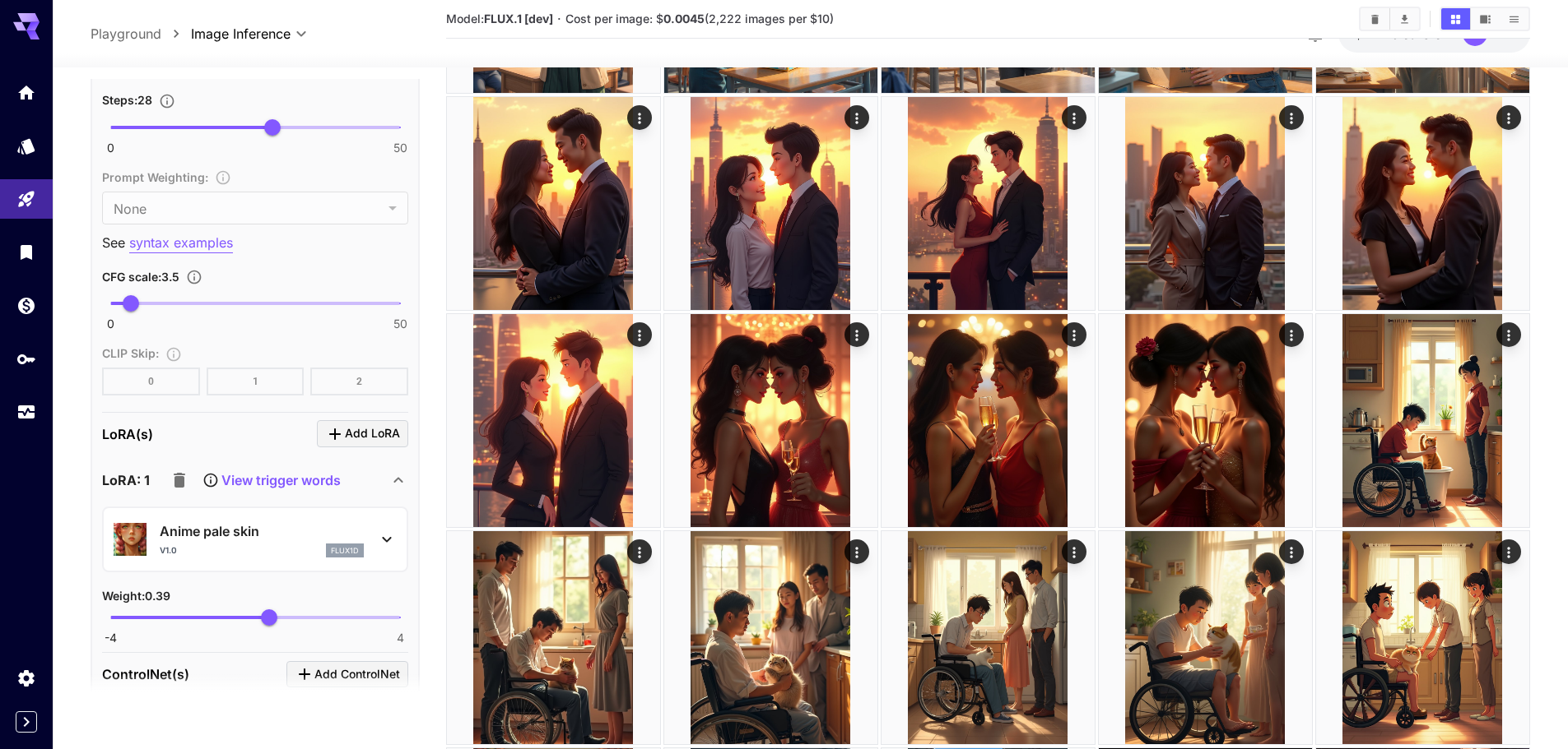
click at [176, 474] on icon "button" at bounding box center [180, 480] width 12 height 15
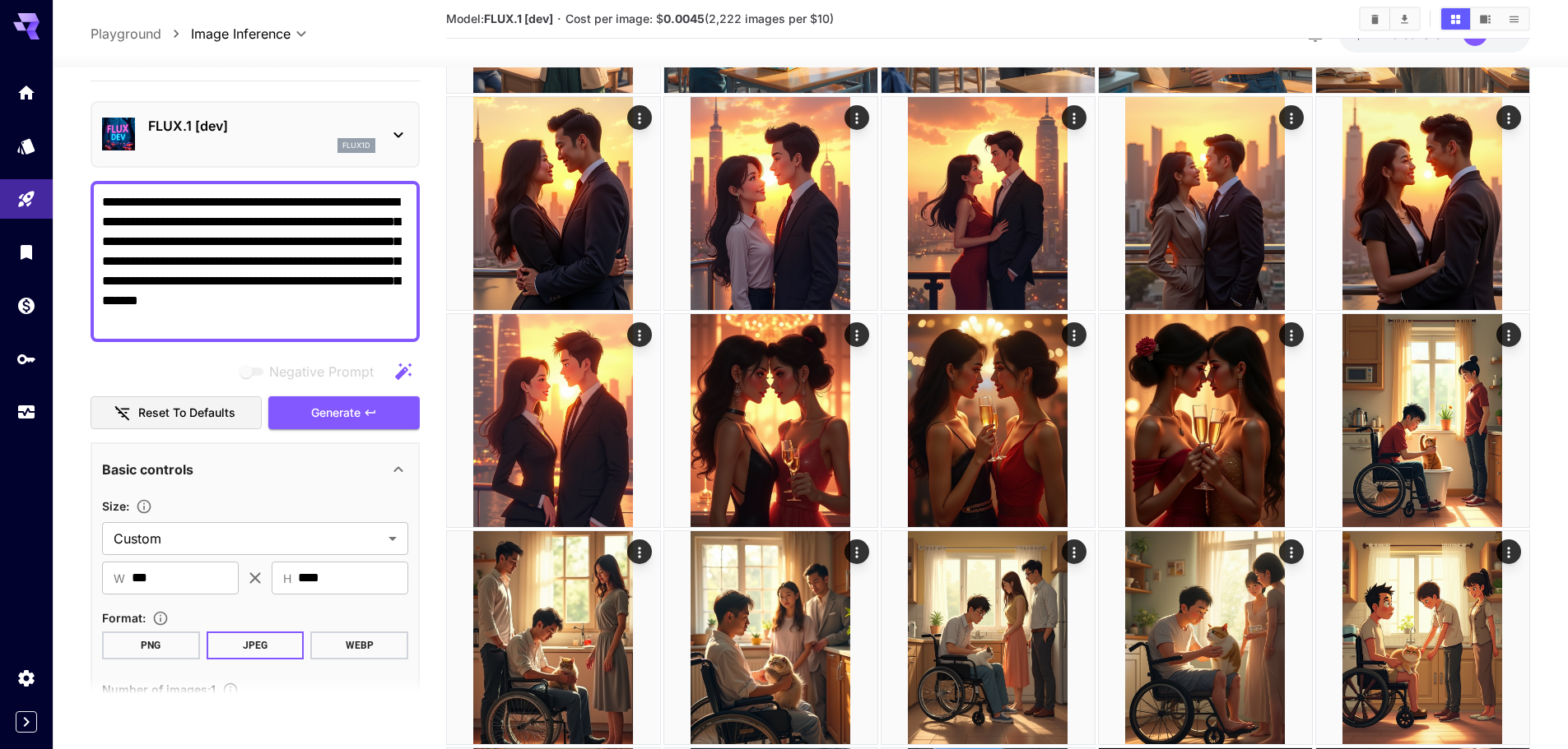
scroll to position [0, 0]
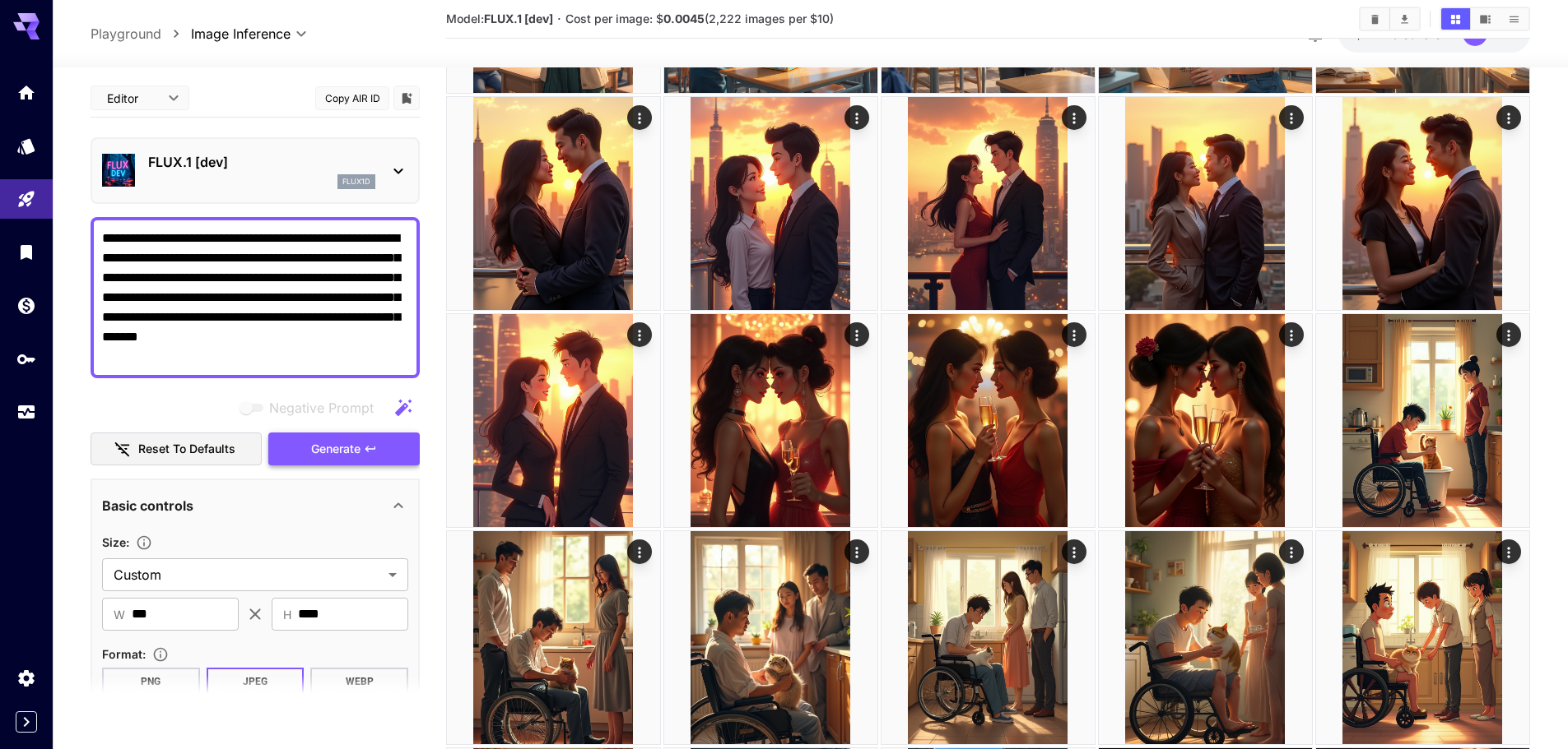
drag, startPoint x: 348, startPoint y: 449, endPoint x: 325, endPoint y: 460, distance: 25.5
click at [348, 449] on span "Generate" at bounding box center [335, 449] width 50 height 20
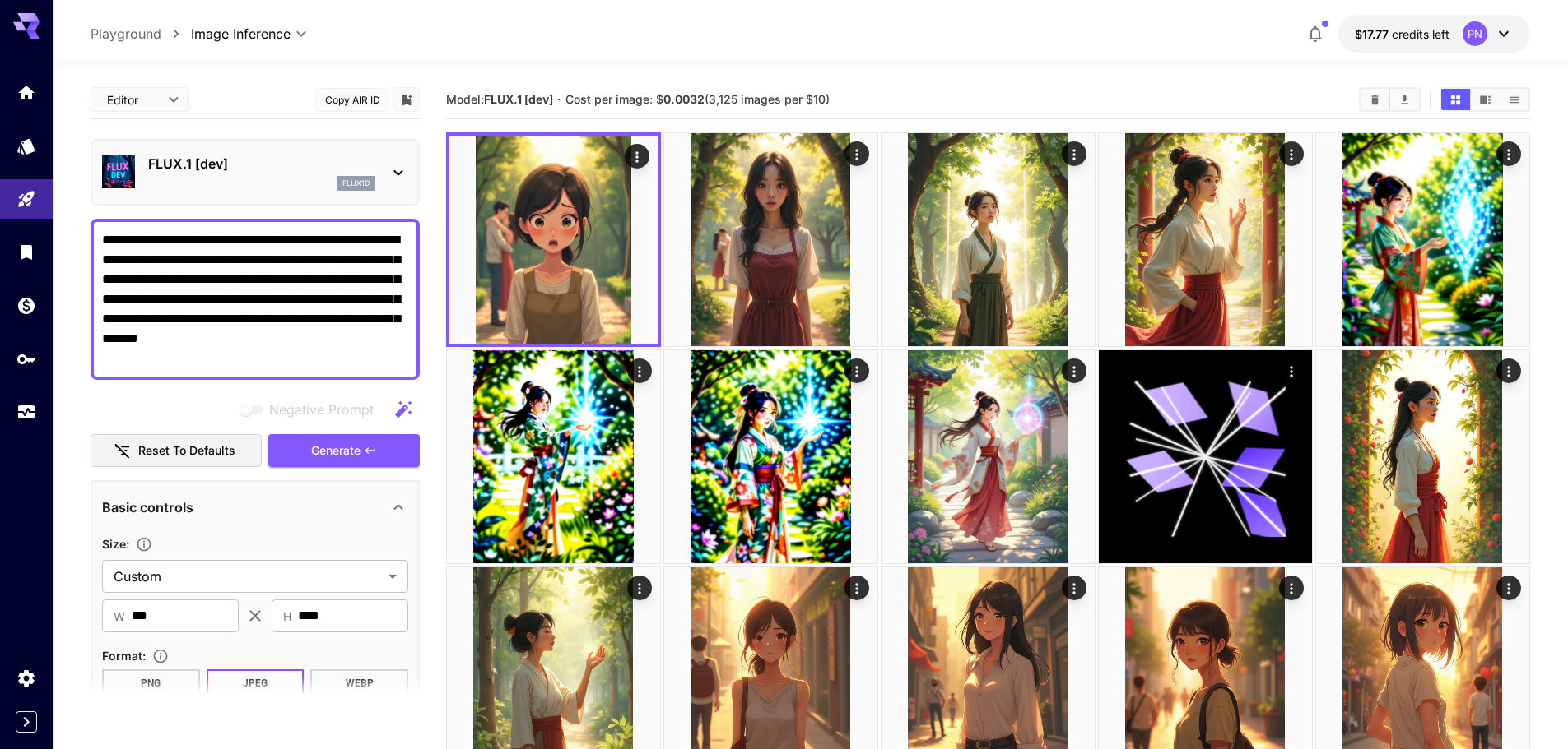
drag, startPoint x: 207, startPoint y: 246, endPoint x: 92, endPoint y: 223, distance: 117.3
click at [92, 223] on div "**********" at bounding box center [255, 299] width 330 height 161
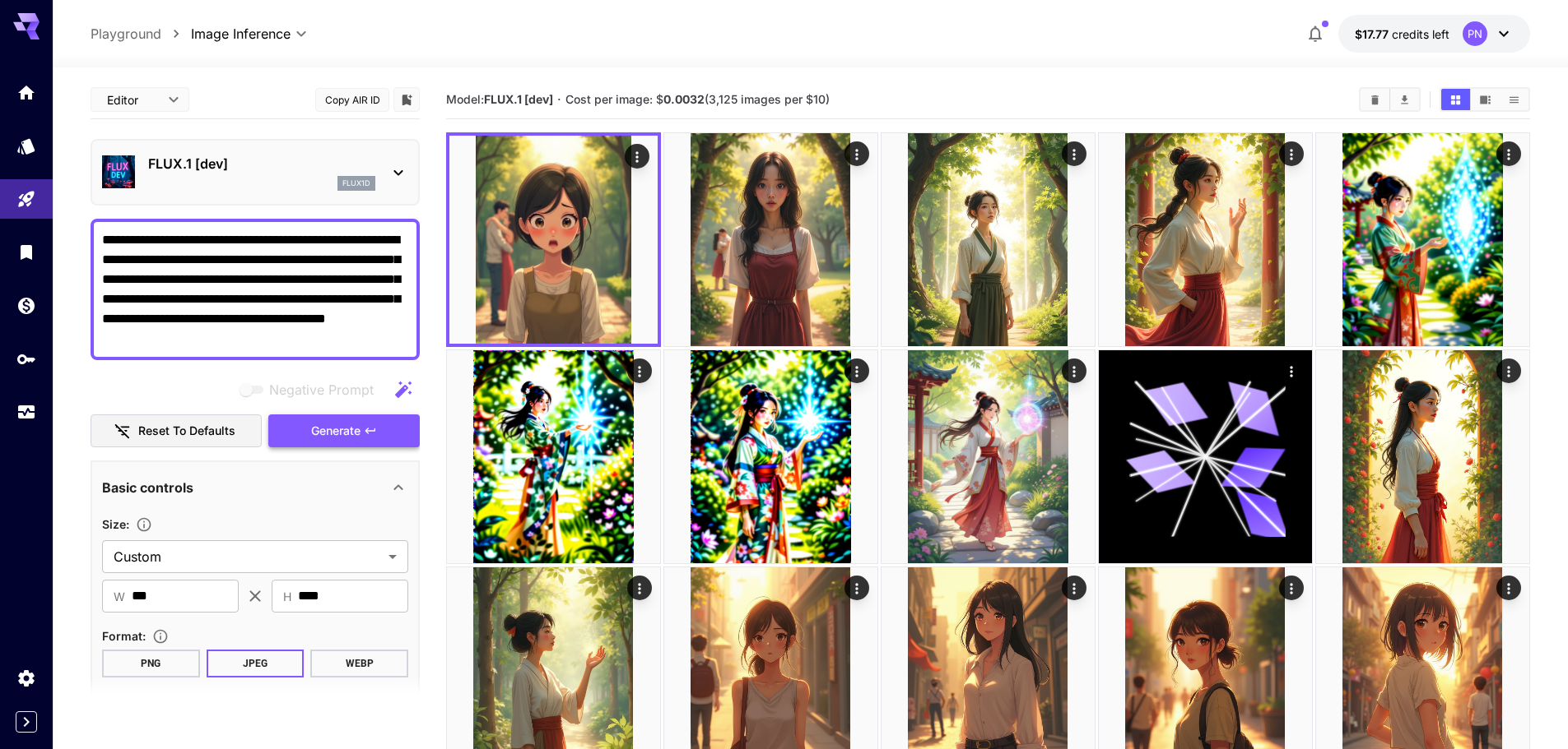
type textarea "**********"
click at [318, 432] on span "Generate" at bounding box center [335, 431] width 50 height 20
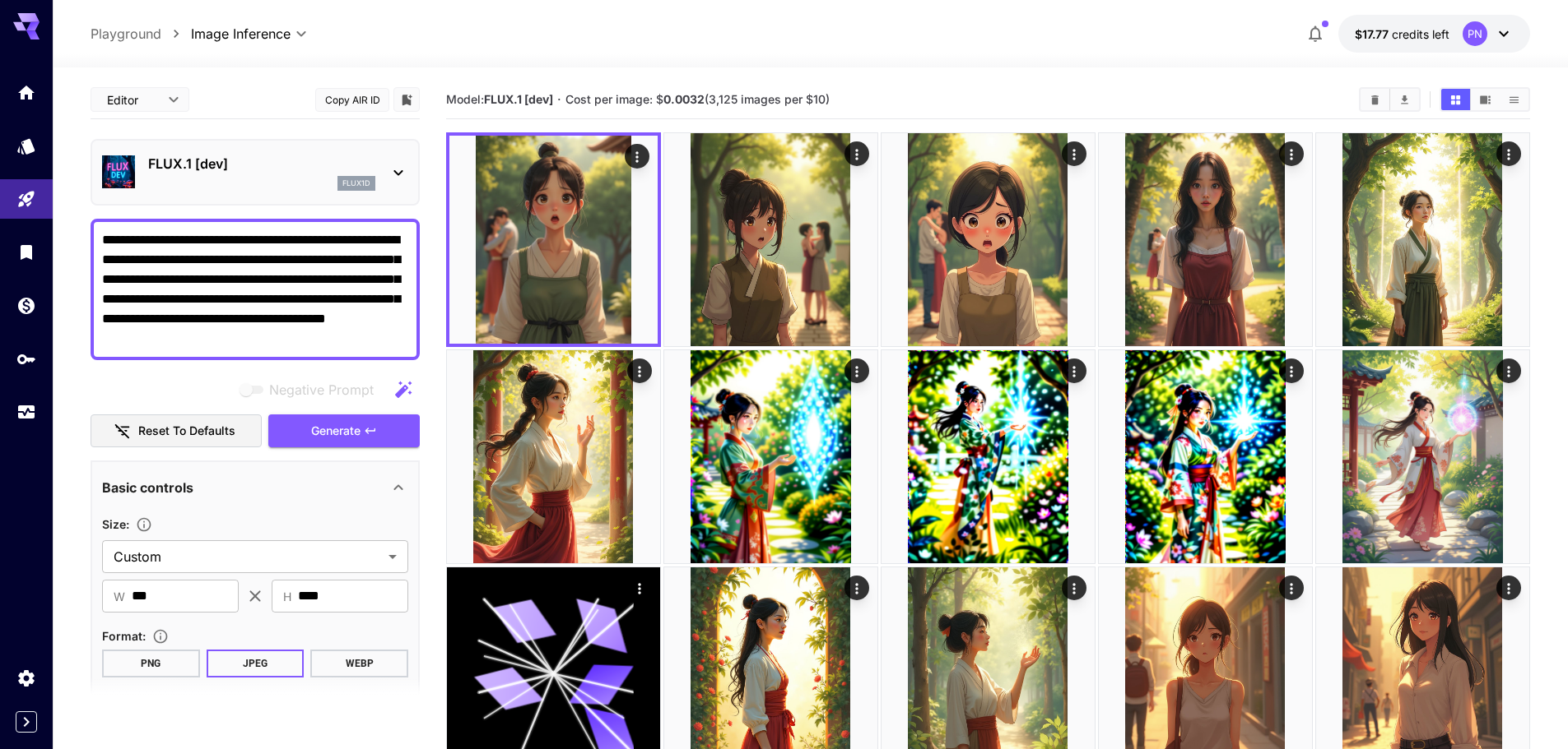
click at [183, 239] on textarea "**********" at bounding box center [255, 289] width 306 height 119
paste textarea "**********"
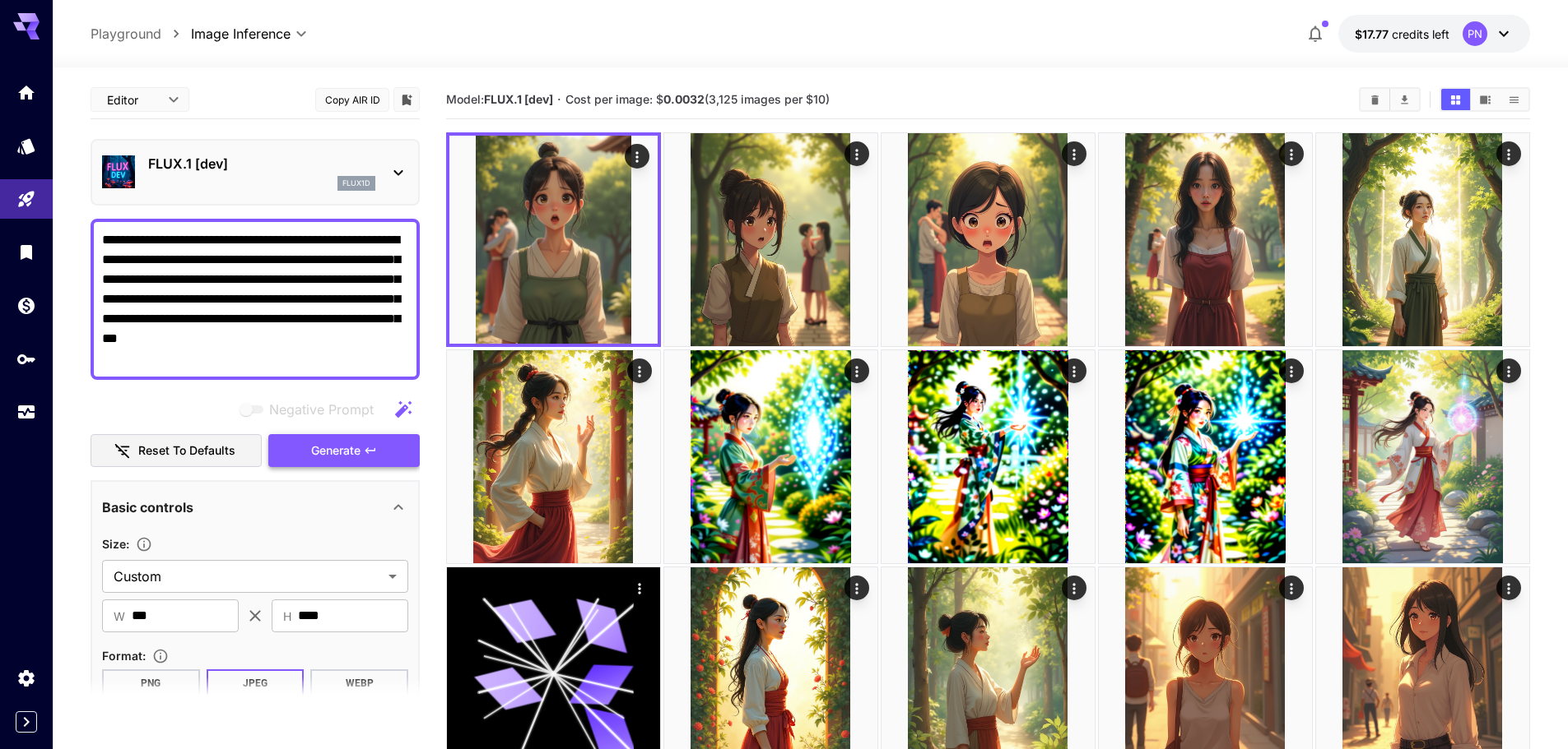
click at [296, 451] on button "Generate" at bounding box center [344, 451] width 152 height 34
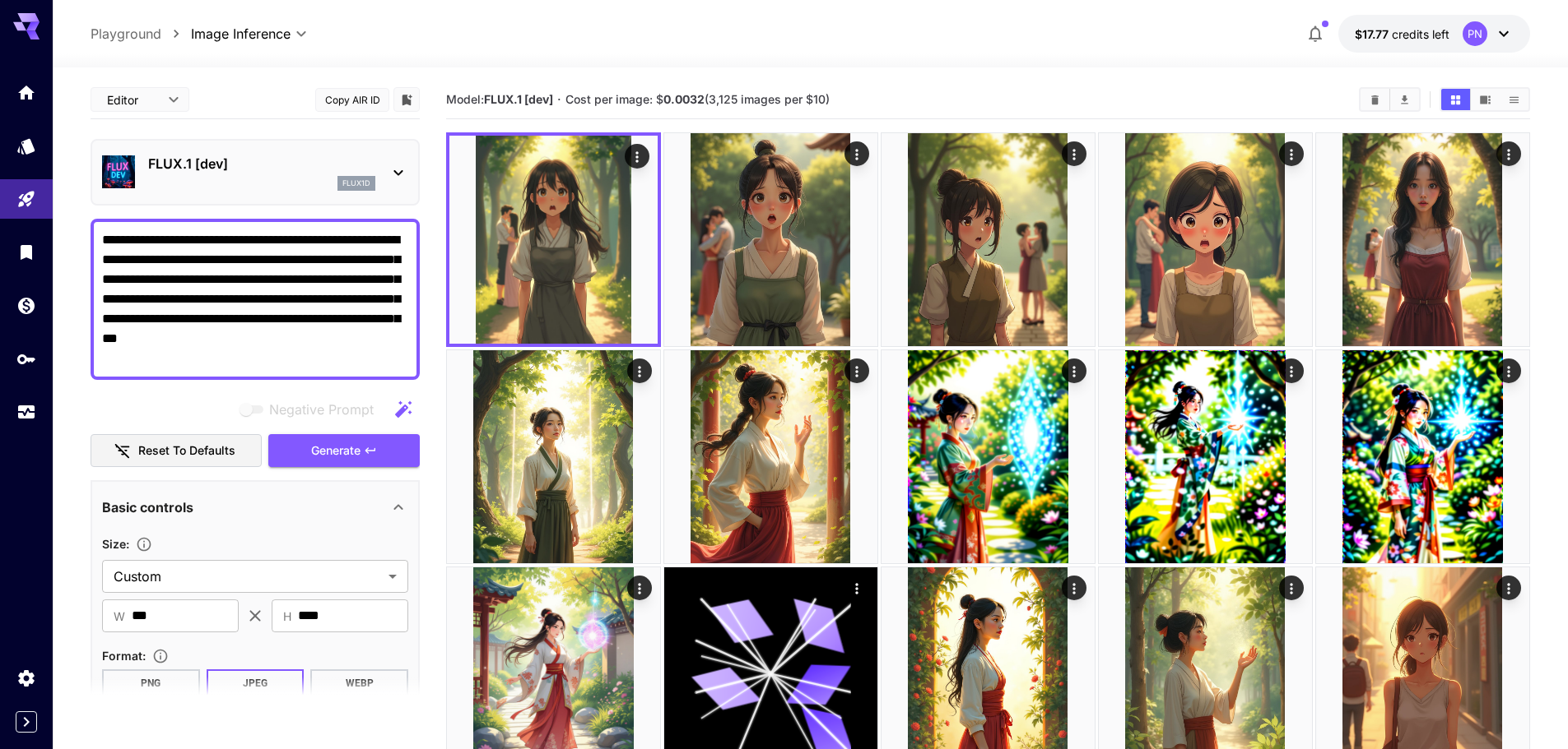
drag, startPoint x: 176, startPoint y: 258, endPoint x: 248, endPoint y: 384, distance: 145.1
paste textarea "**********"
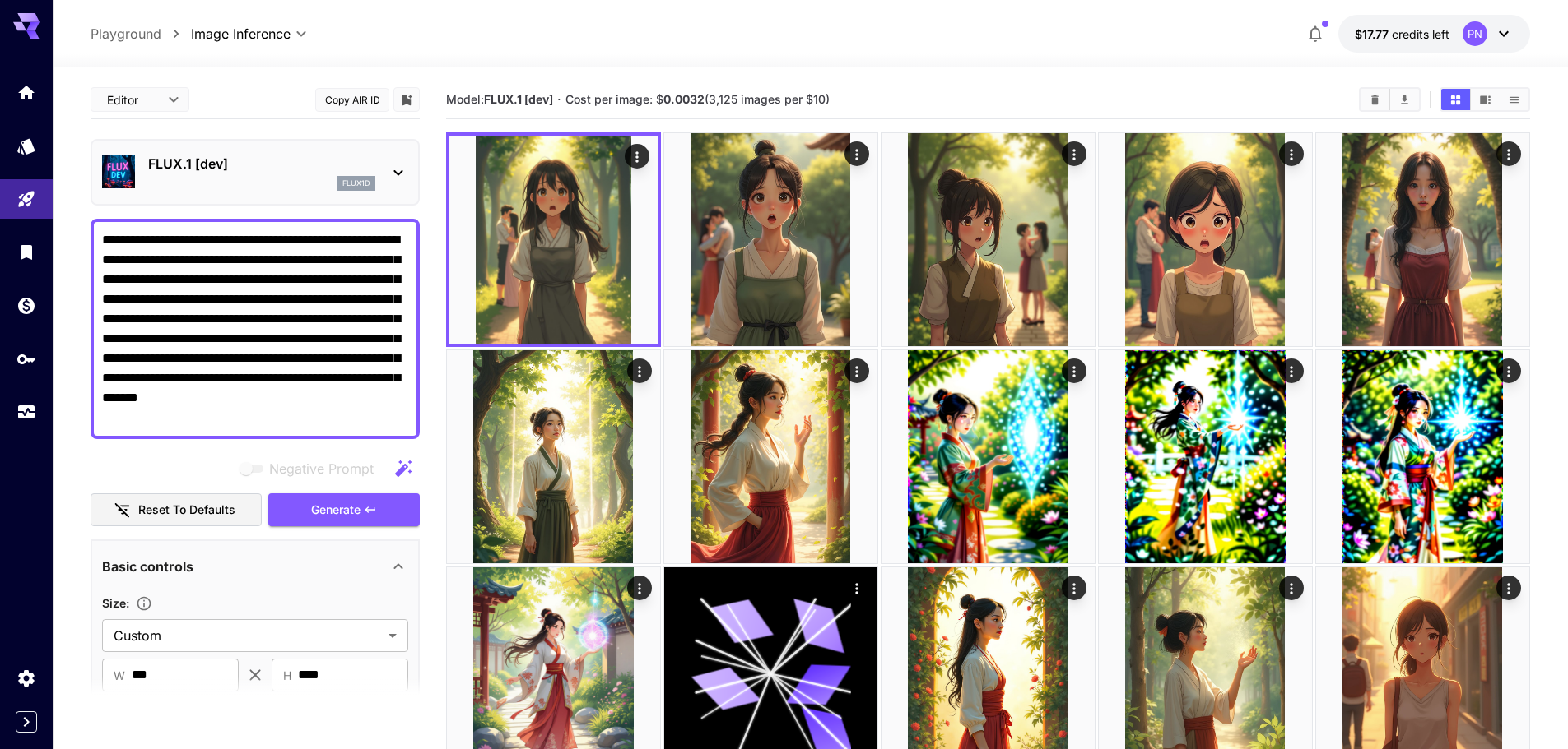
drag, startPoint x: 194, startPoint y: 263, endPoint x: 341, endPoint y: 284, distance: 148.5
click at [341, 284] on textarea "**********" at bounding box center [255, 328] width 306 height 197
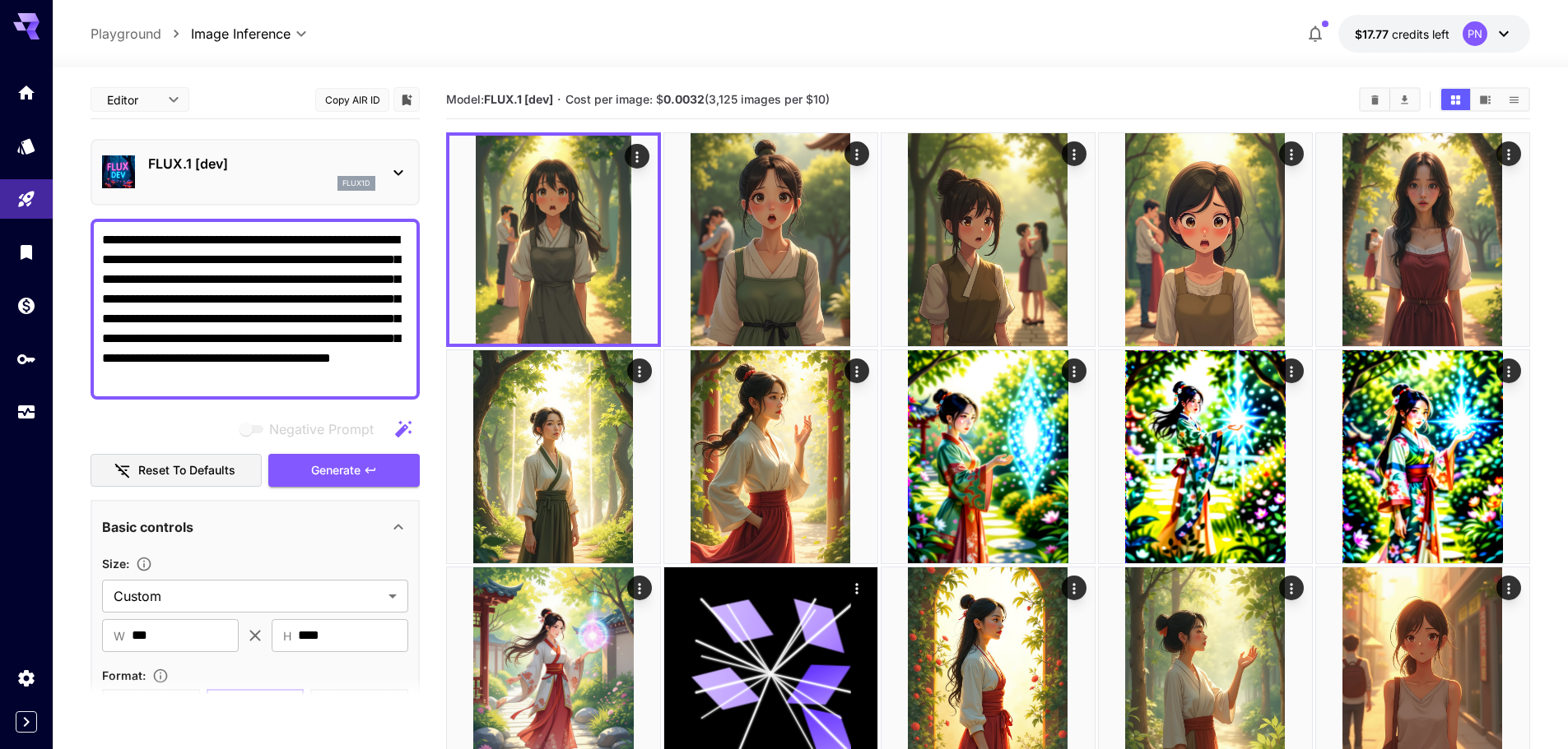
type textarea "**********"
click at [318, 450] on div "Negative Prompt Reset to defaults Generate" at bounding box center [255, 450] width 330 height 75
click at [317, 464] on span "Generate" at bounding box center [335, 470] width 50 height 20
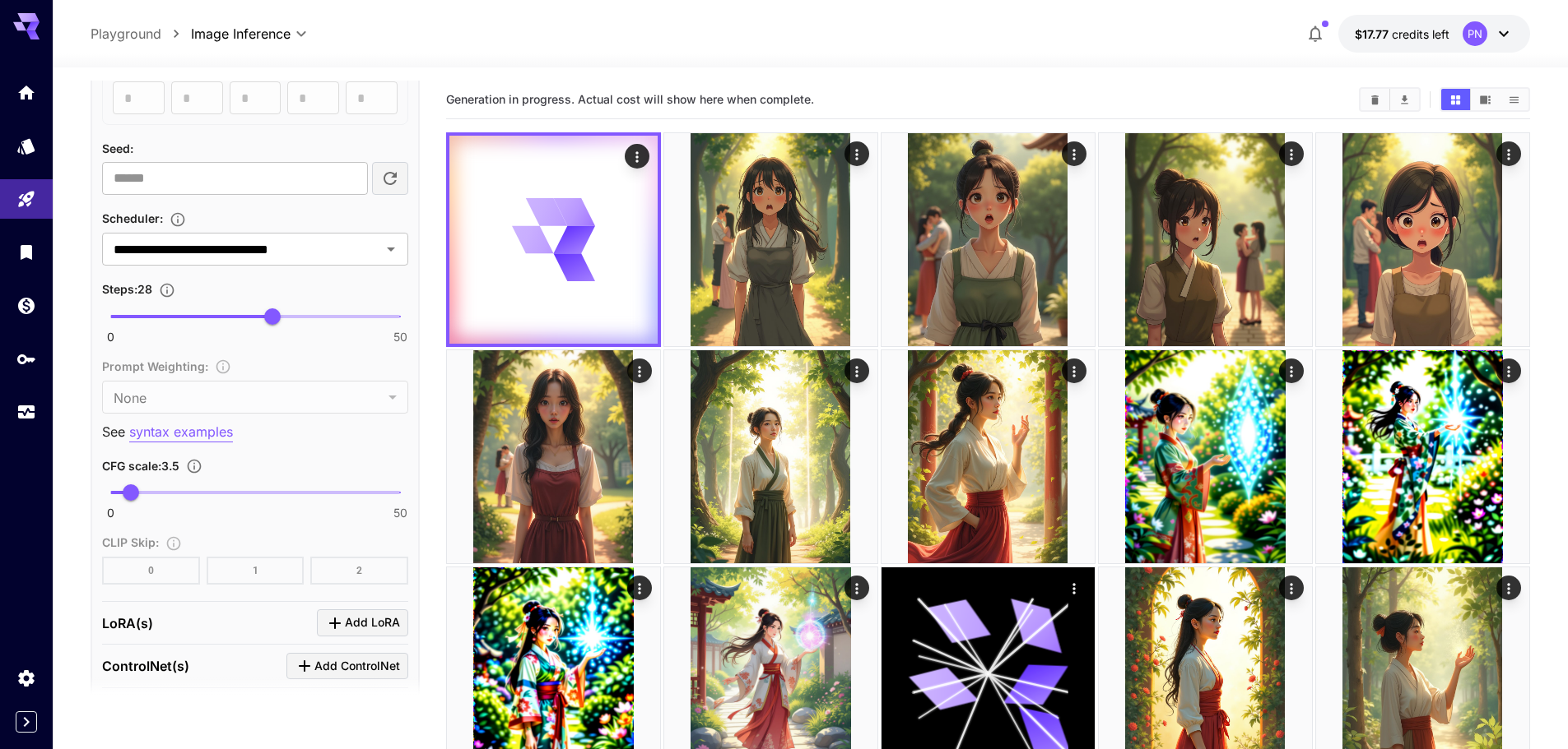
scroll to position [1070, 0]
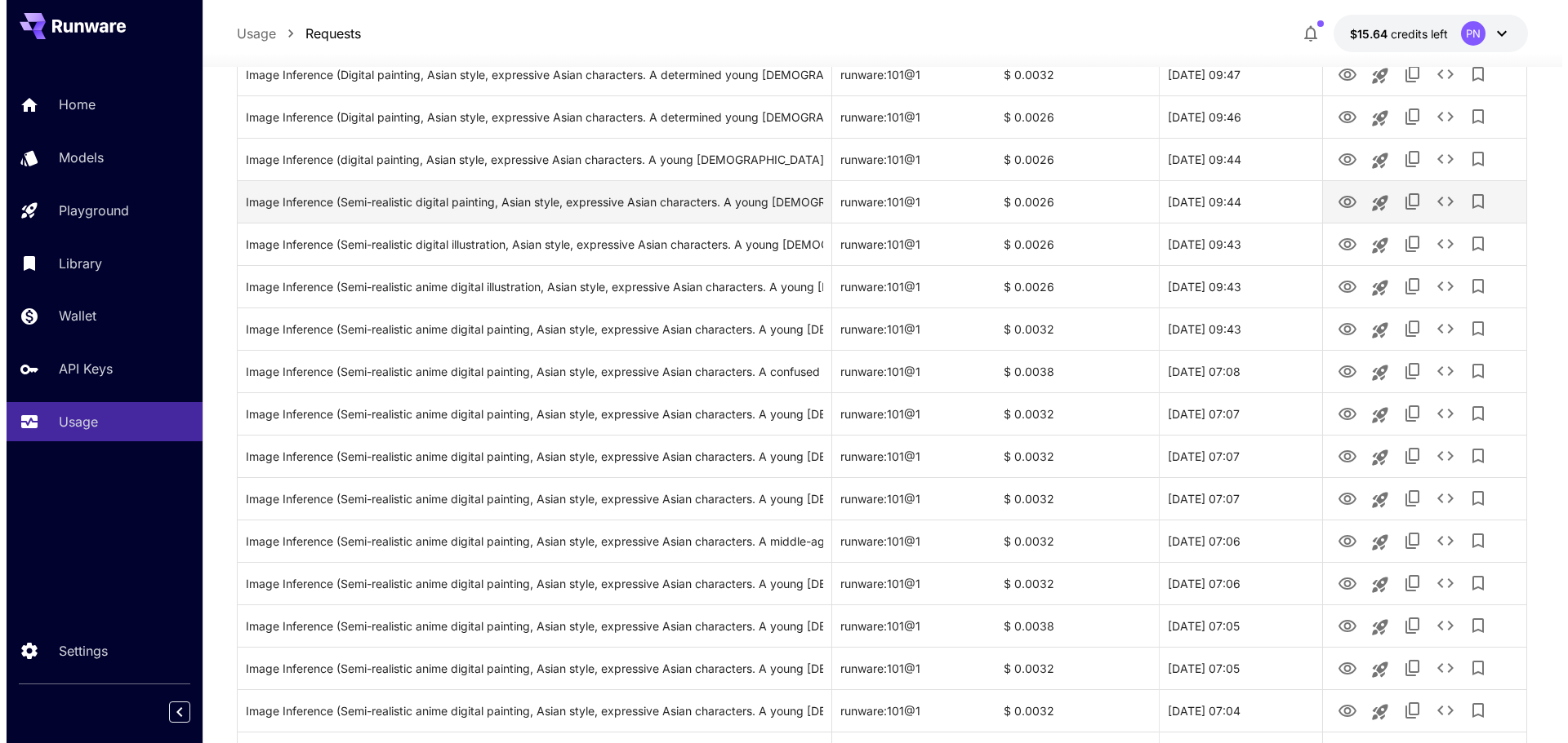
scroll to position [1143, 0]
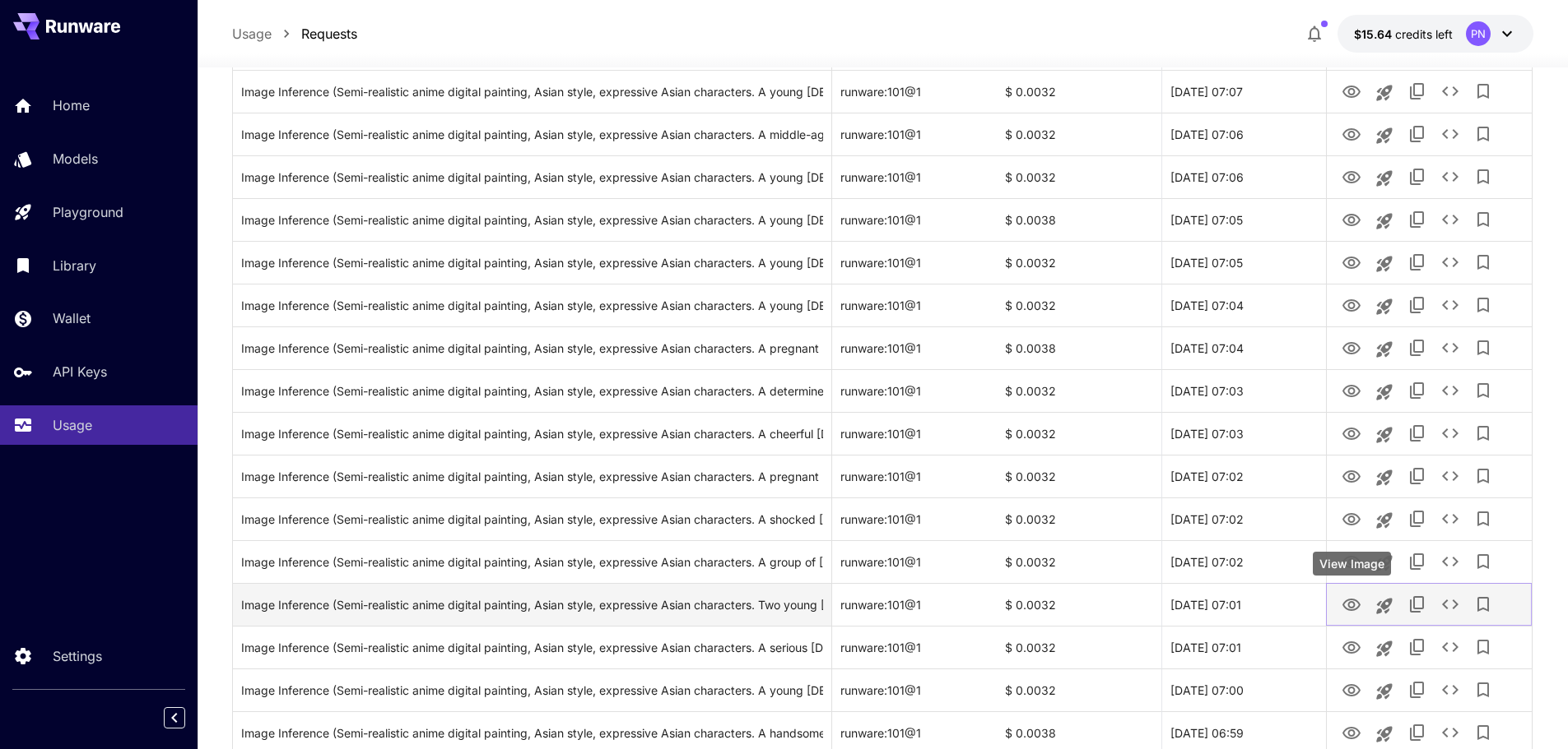
click at [1357, 608] on icon "View Image" at bounding box center [1351, 604] width 18 height 13
click at [1453, 604] on icon "See details" at bounding box center [1450, 604] width 19 height 19
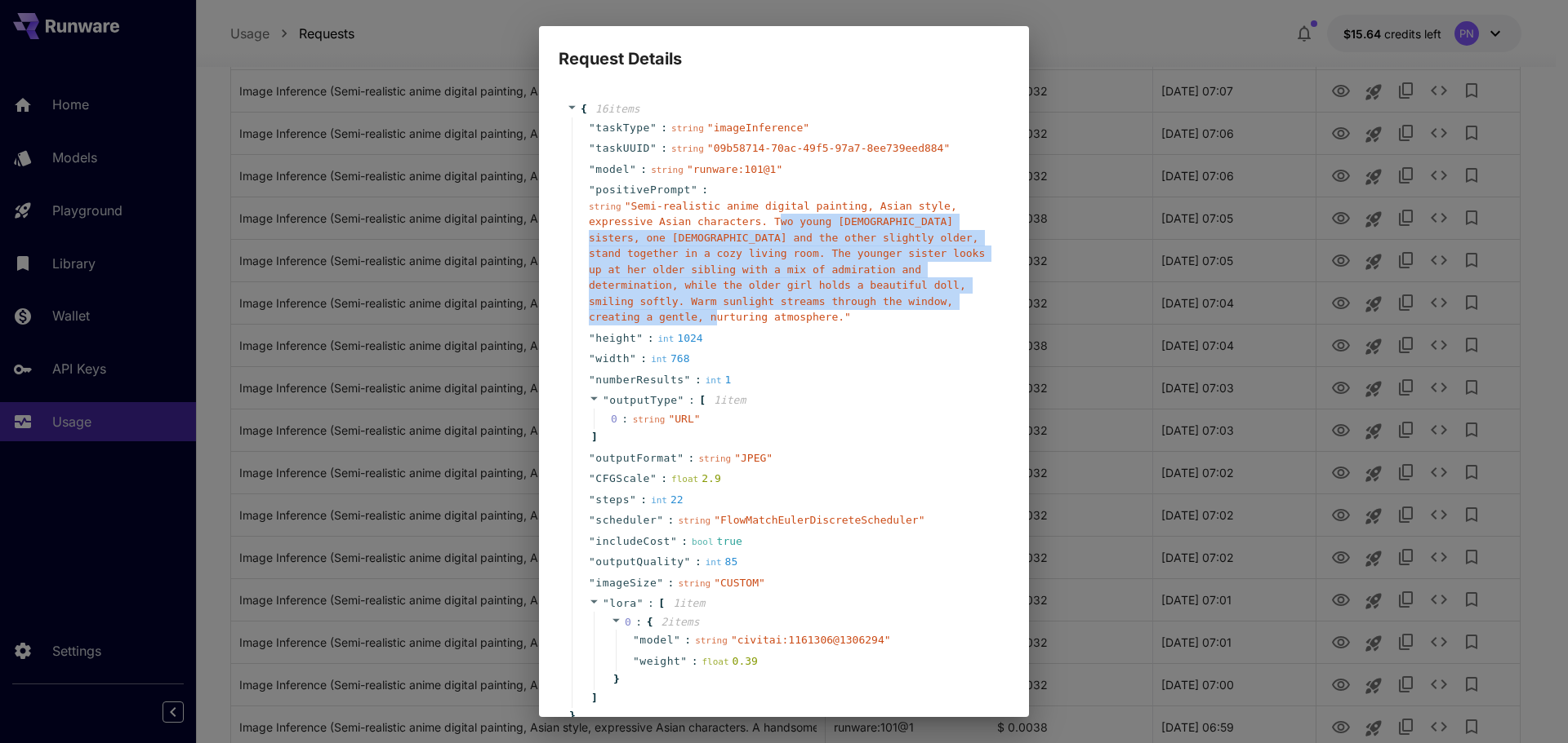
copy span "wo young [DEMOGRAPHIC_DATA] sisters, one [DEMOGRAPHIC_DATA] and the other sligh…"
drag, startPoint x: 763, startPoint y: 221, endPoint x: 867, endPoint y: 305, distance: 133.7
click at [867, 305] on span "" Semi-realistic anime digital painting, Asian style, expressive Asian characte…" at bounding box center [787, 261] width 396 height 124
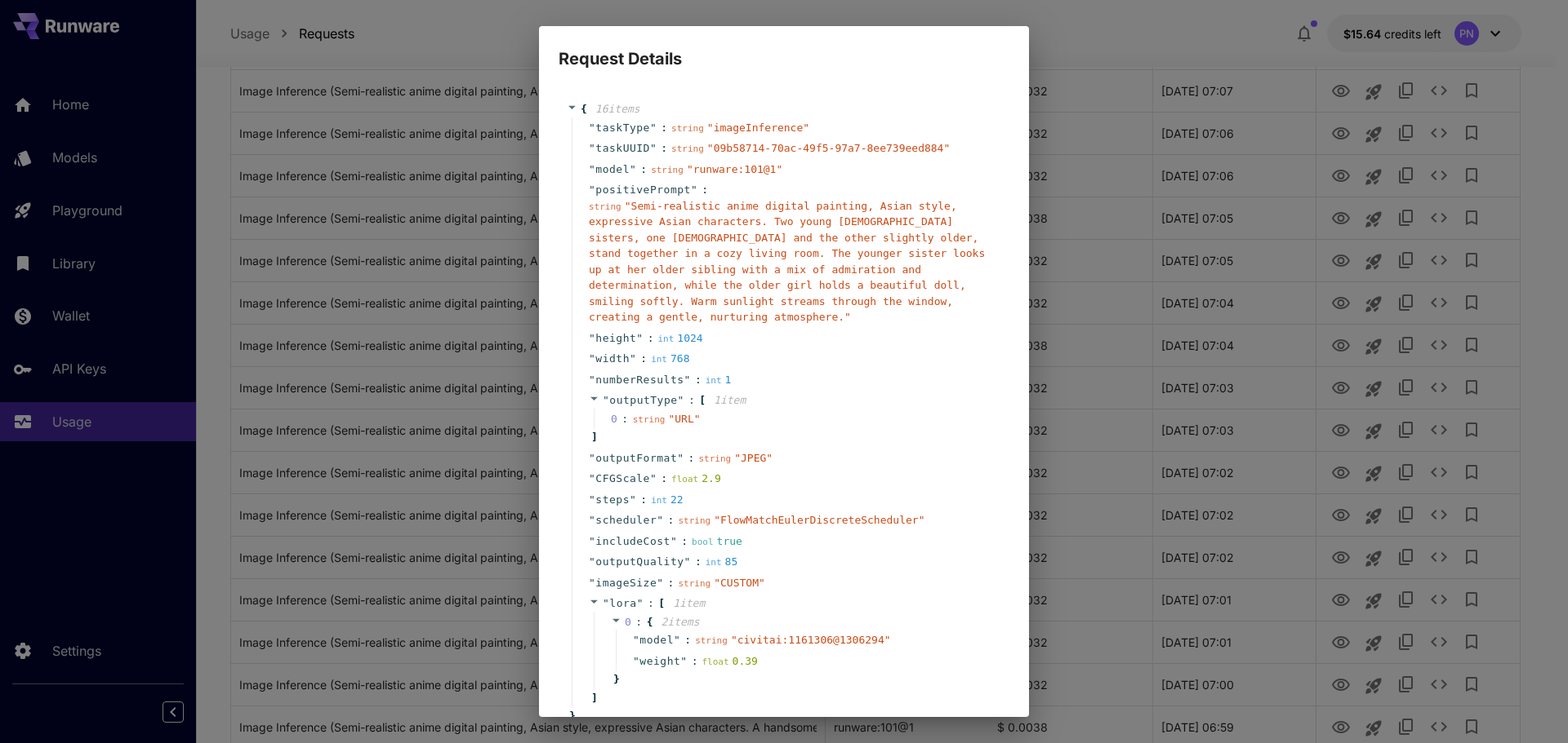
click at [1163, 306] on div "Request Details { 16 item s " taskType " : string " imageInference " " taskUUID…" at bounding box center [784, 371] width 1568 height 743
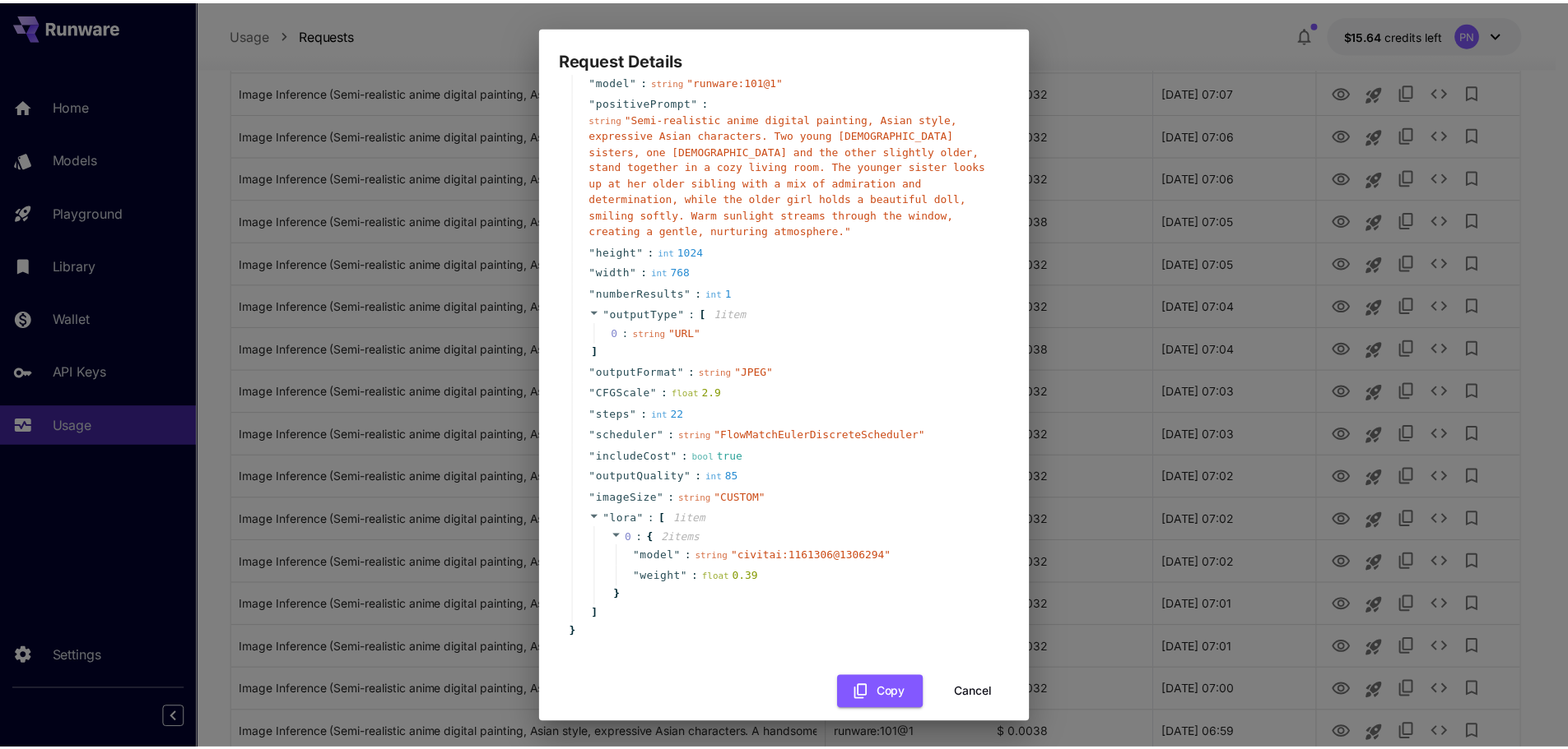
scroll to position [90, 0]
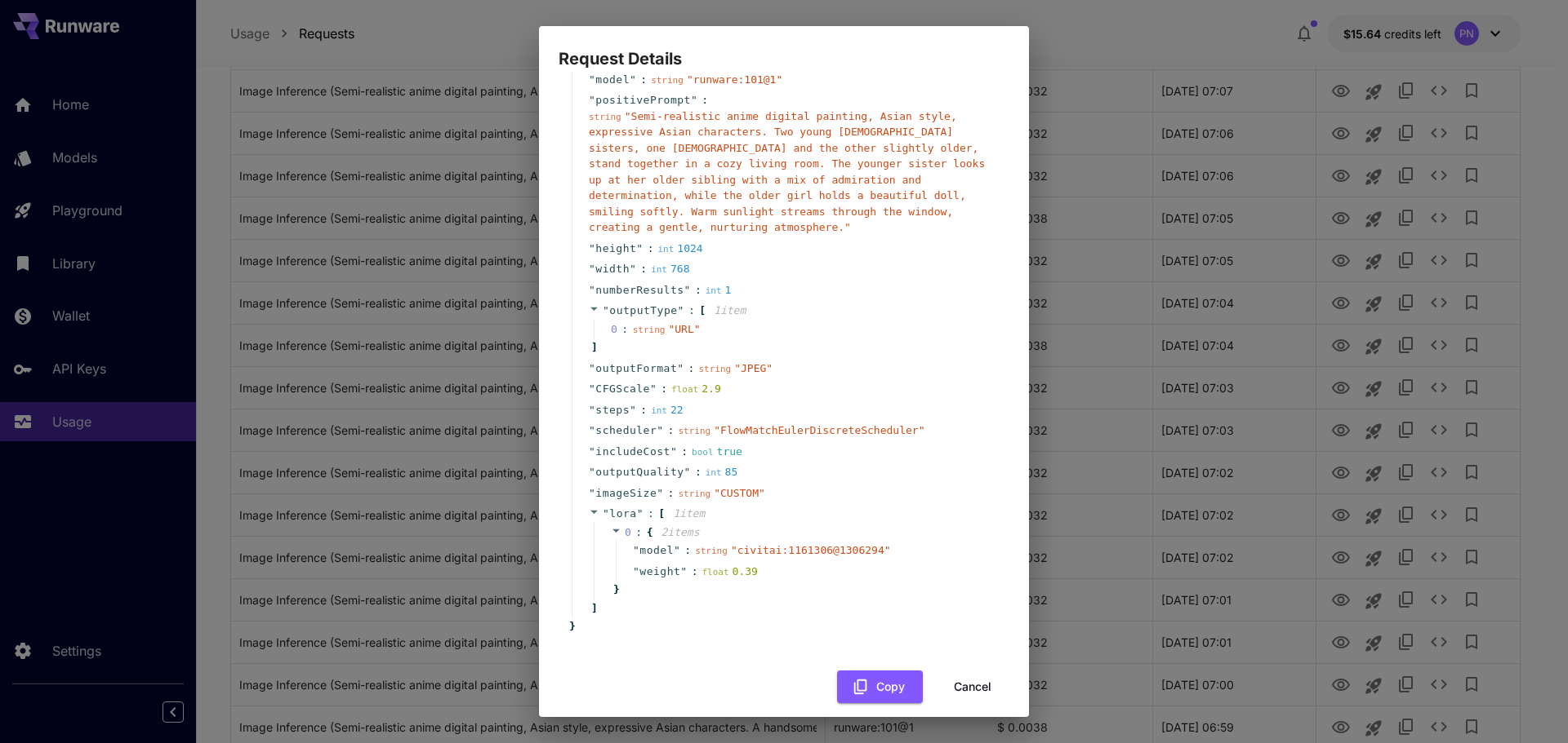
click at [968, 671] on button "Cancel" at bounding box center [972, 687] width 73 height 34
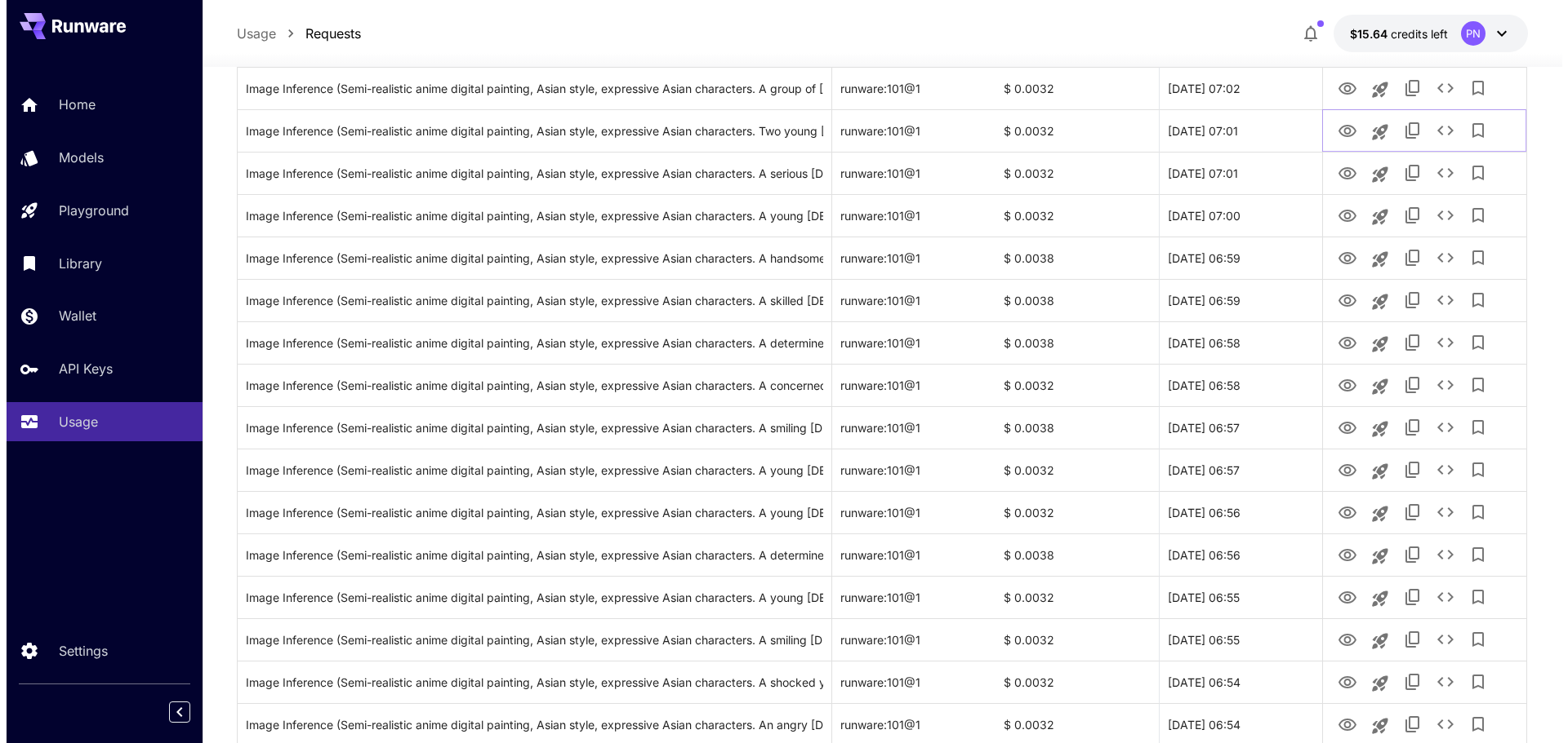
scroll to position [1713, 0]
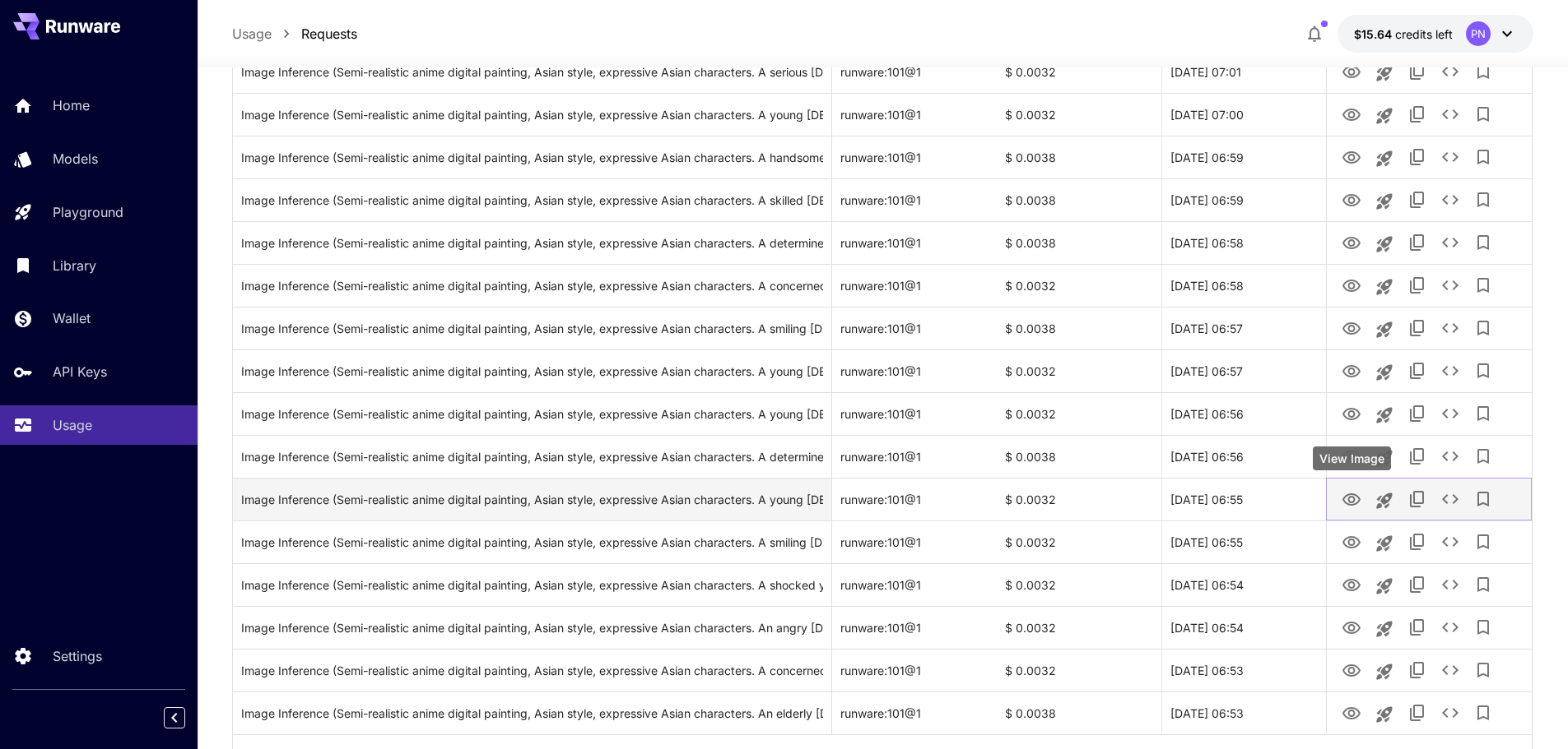
click at [1351, 500] on icon "View Image" at bounding box center [1351, 500] width 19 height 19
click at [1417, 505] on icon "Copy TaskUUID" at bounding box center [1417, 499] width 19 height 19
click at [1456, 504] on icon "See details" at bounding box center [1450, 499] width 19 height 19
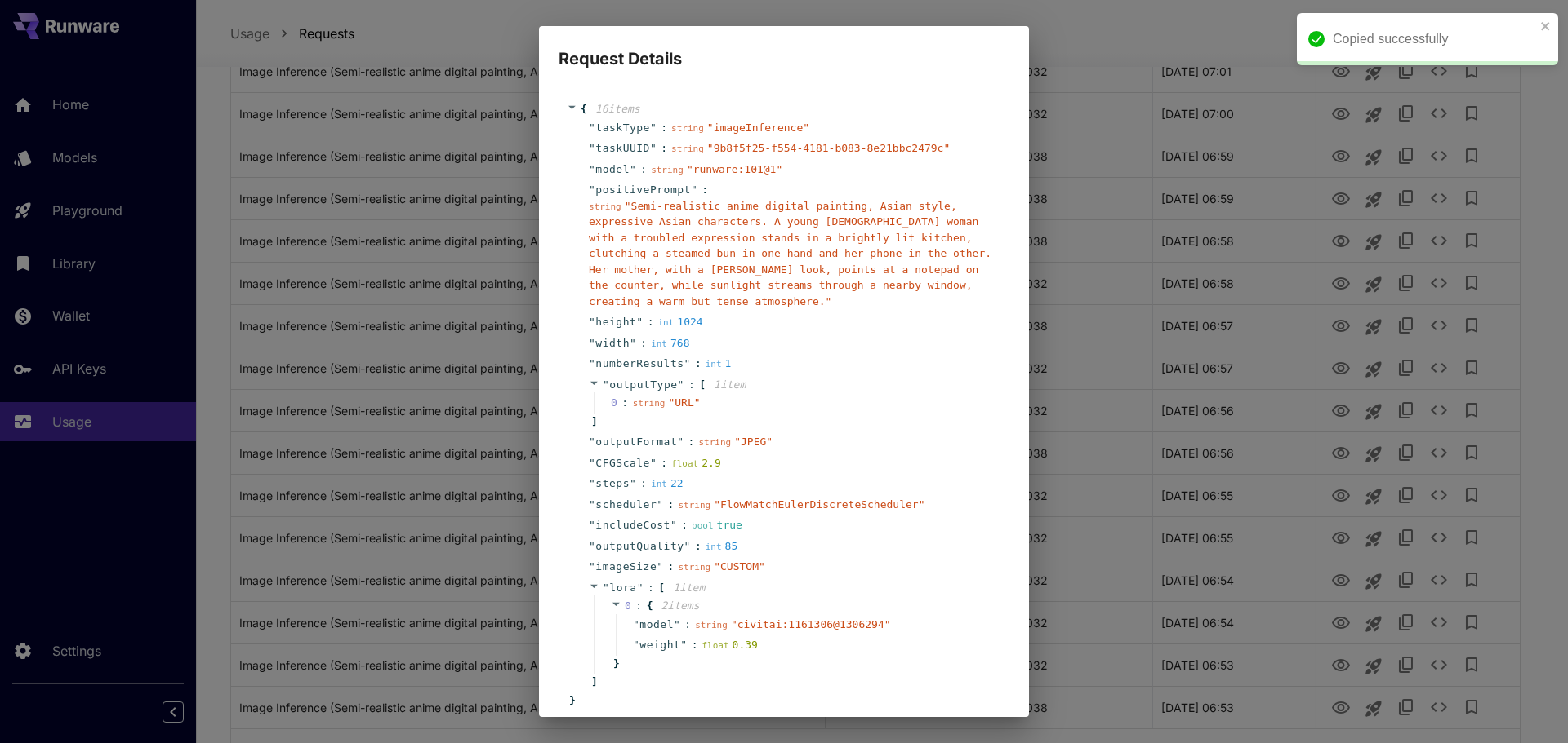
click at [758, 223] on span "" Semi-realistic anime digital painting, Asian style, expressive Asian characte…" at bounding box center [790, 253] width 402 height 108
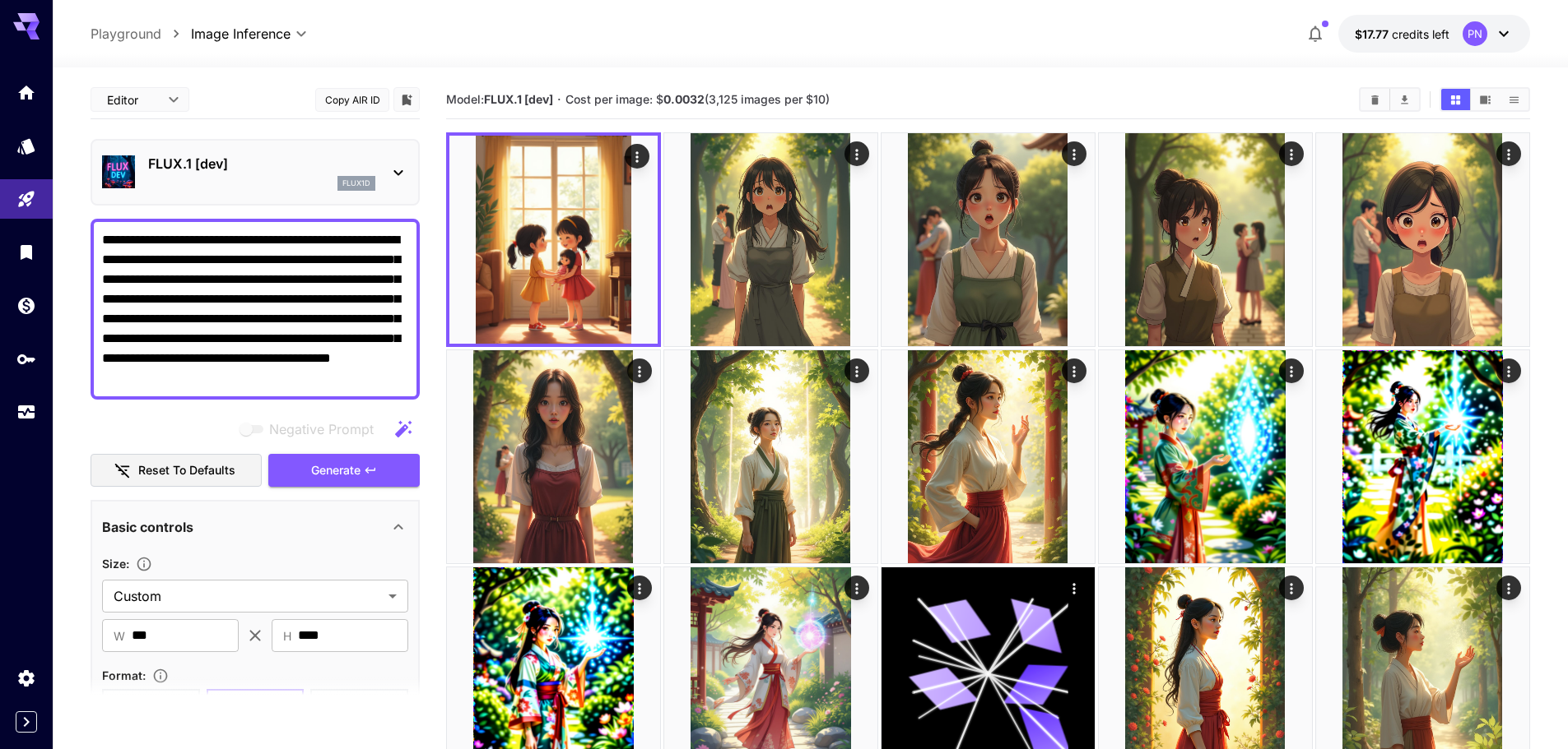
scroll to position [1070, 0]
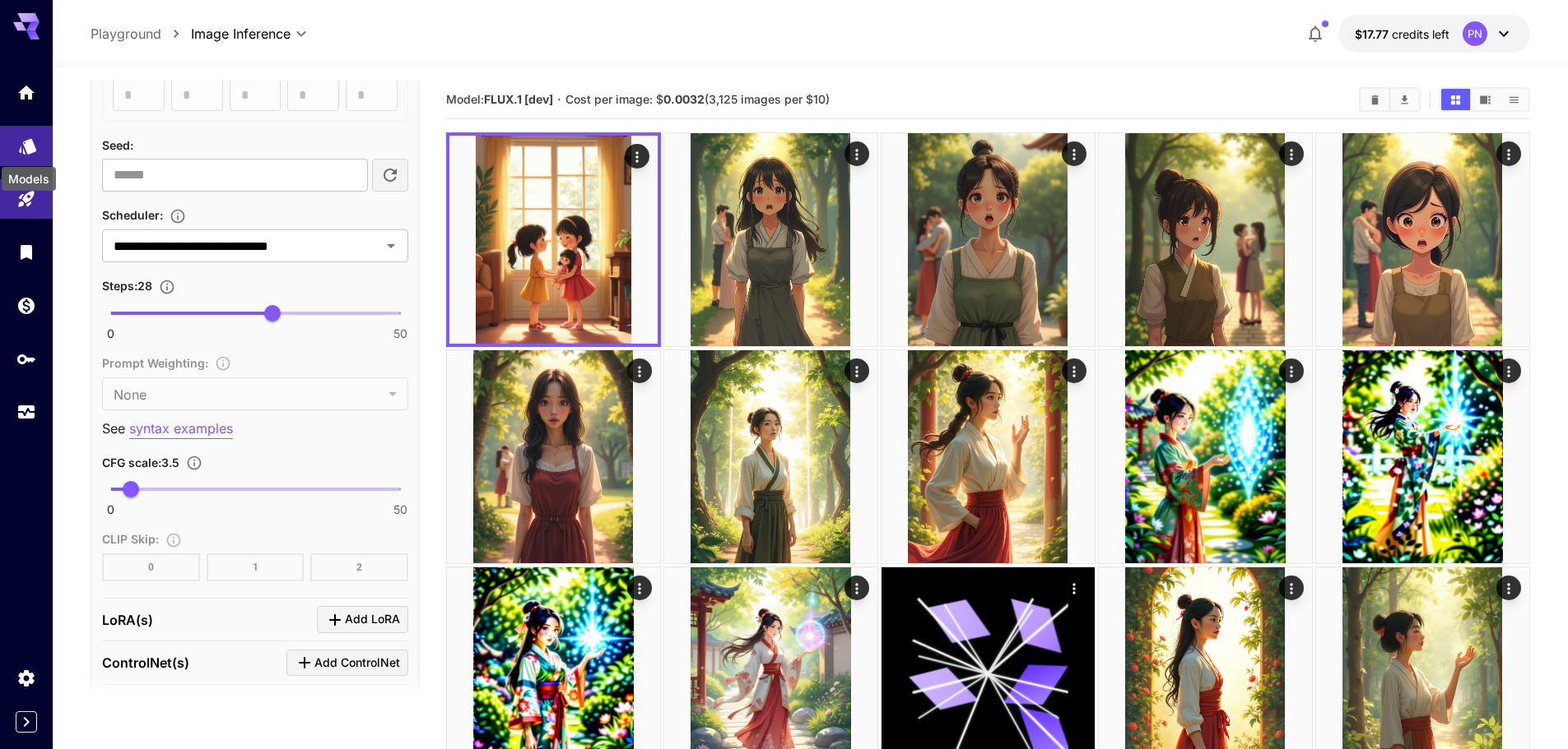
click at [21, 153] on link at bounding box center [26, 146] width 52 height 40
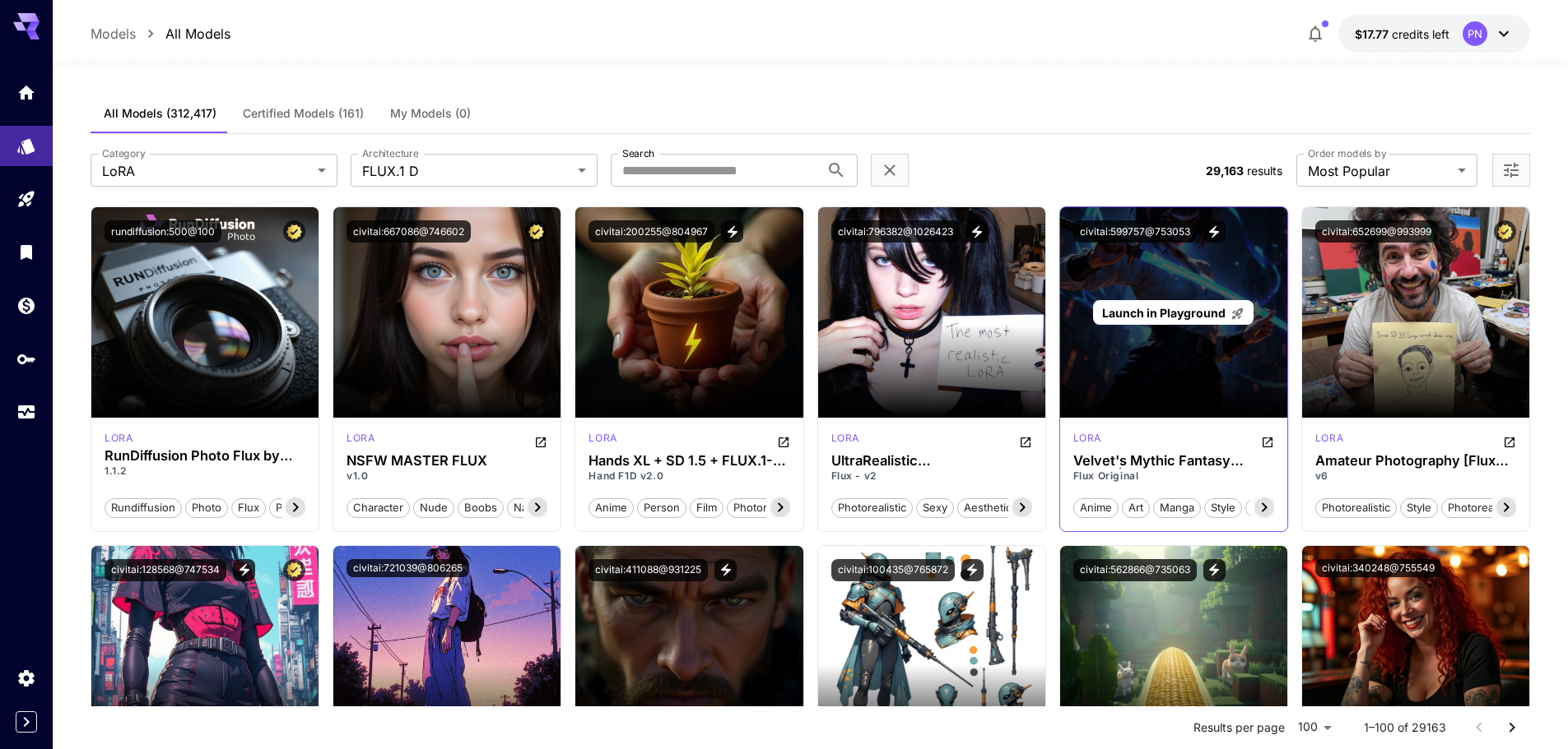
click at [1187, 317] on span "Launch in Playground" at bounding box center [1164, 313] width 123 height 14
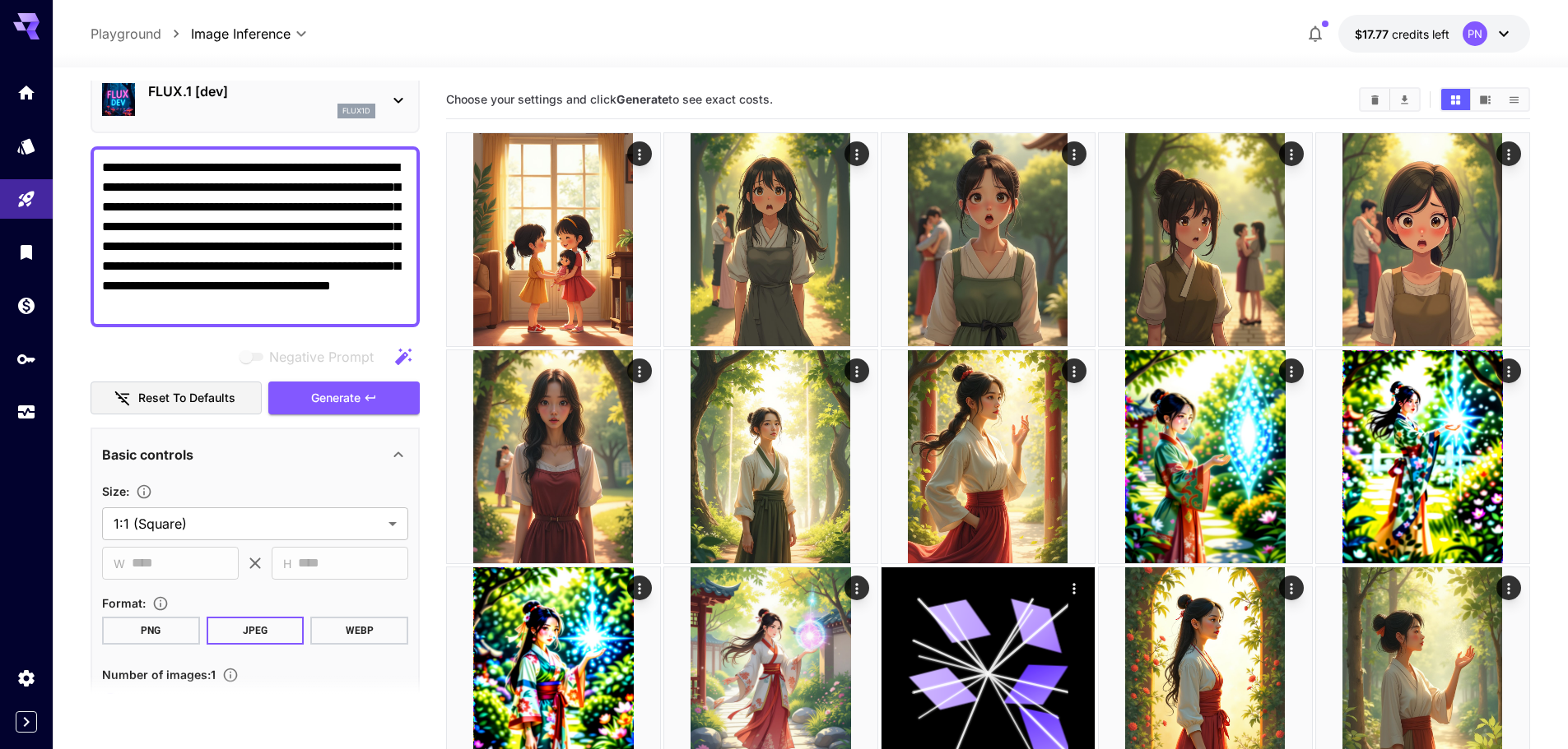
scroll to position [46, 0]
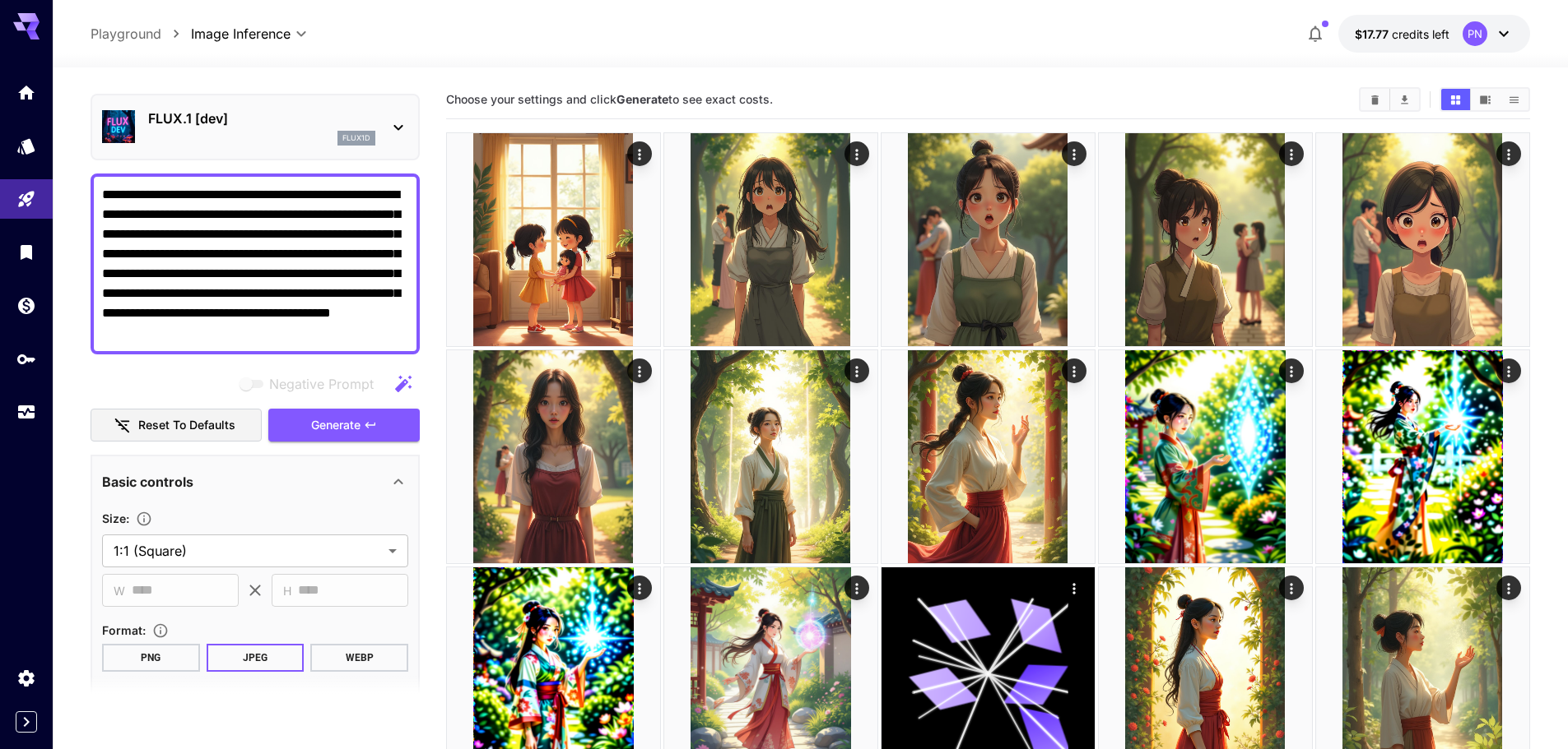
drag, startPoint x: 170, startPoint y: 218, endPoint x: 53, endPoint y: 169, distance: 126.8
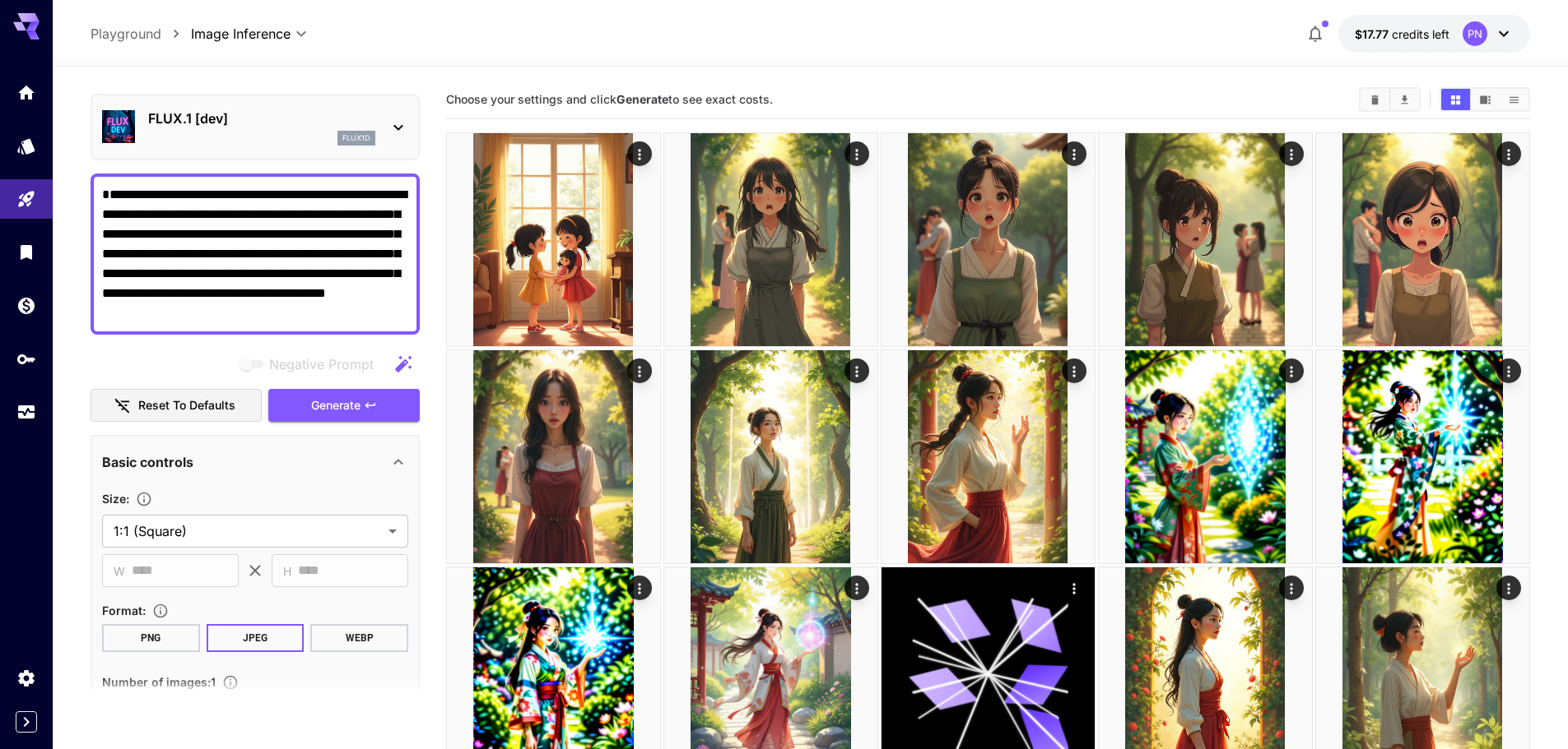
click at [401, 406] on button "Generate" at bounding box center [344, 406] width 152 height 34
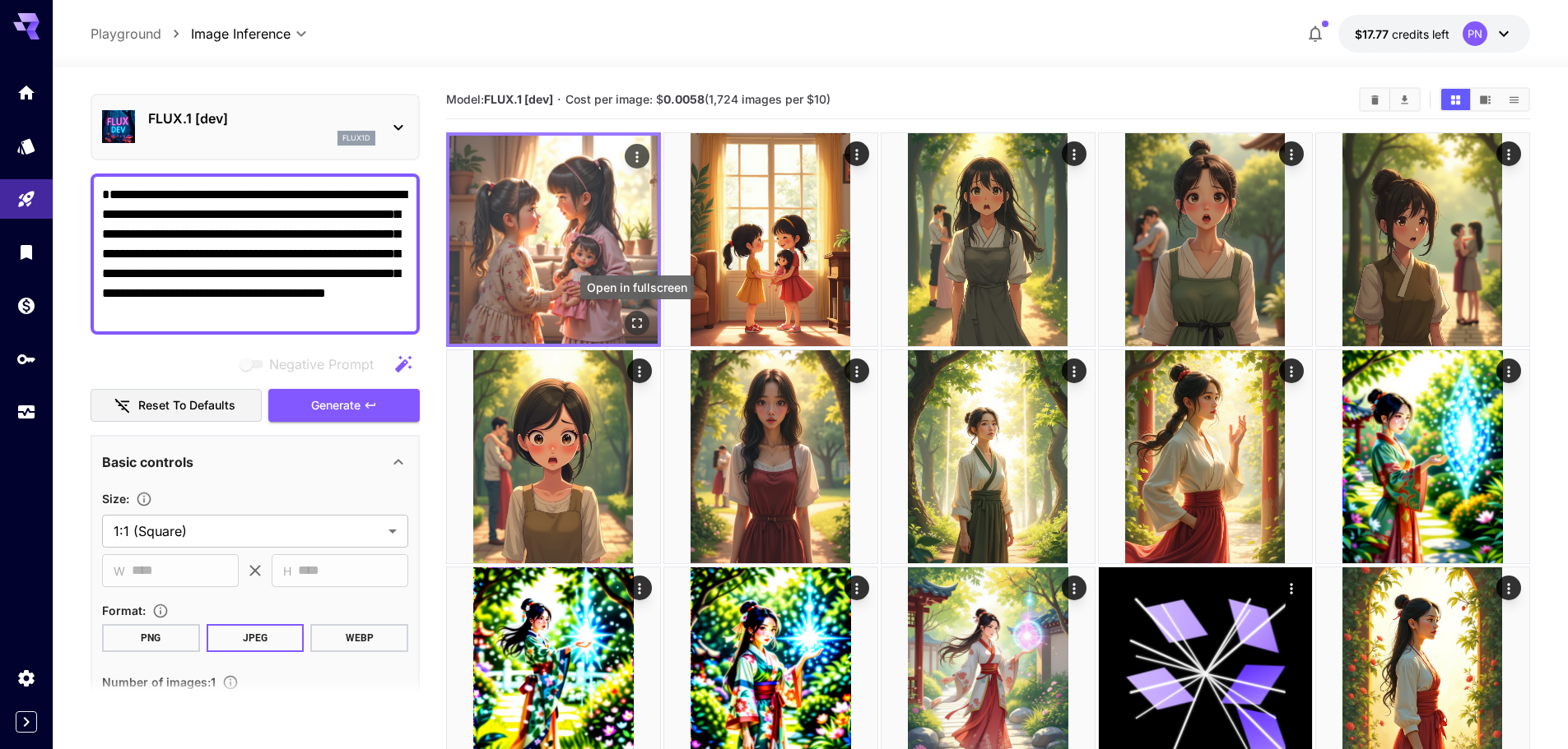
click at [638, 323] on icon "Open in fullscreen" at bounding box center [637, 323] width 17 height 17
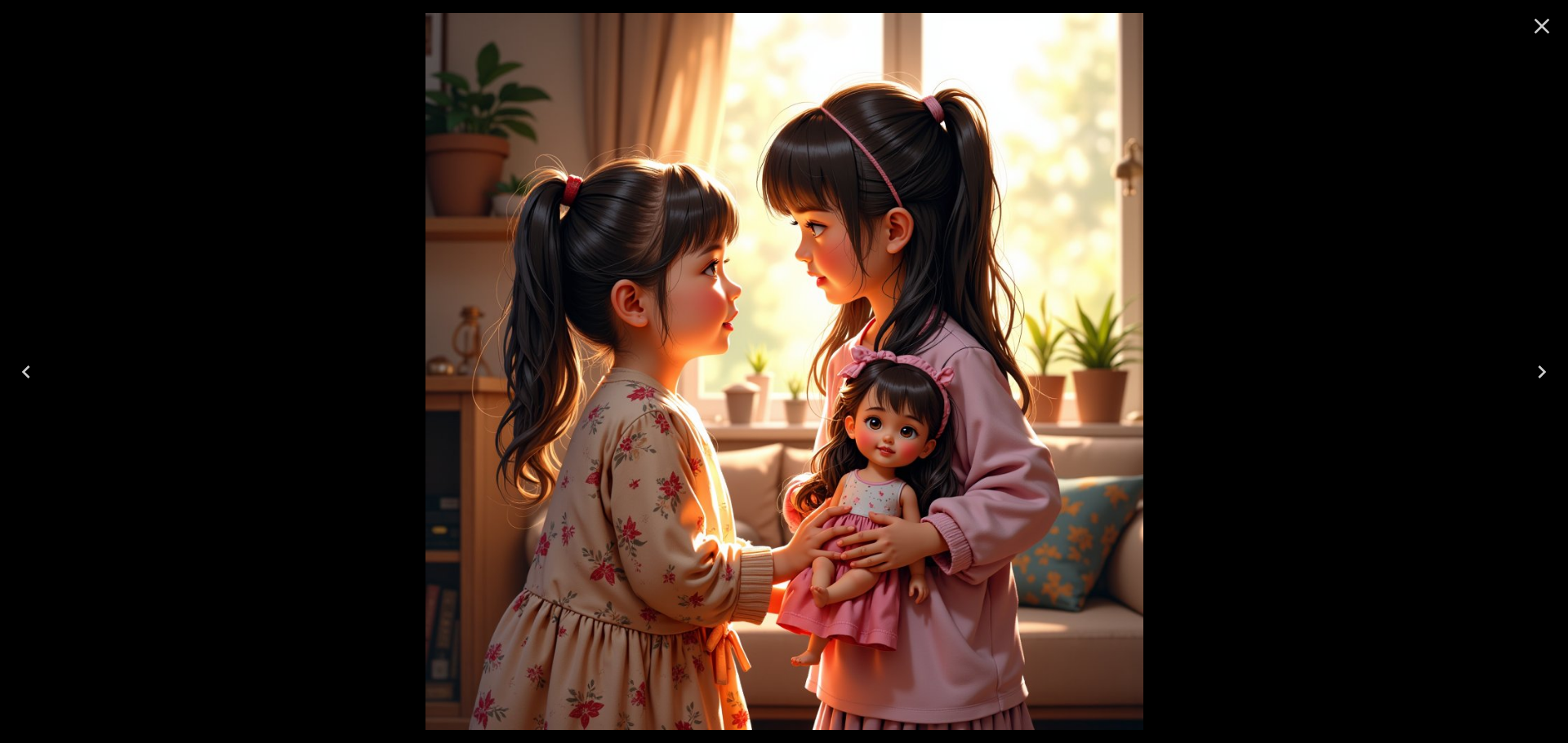
click at [1546, 27] on icon "Close" at bounding box center [1541, 26] width 26 height 26
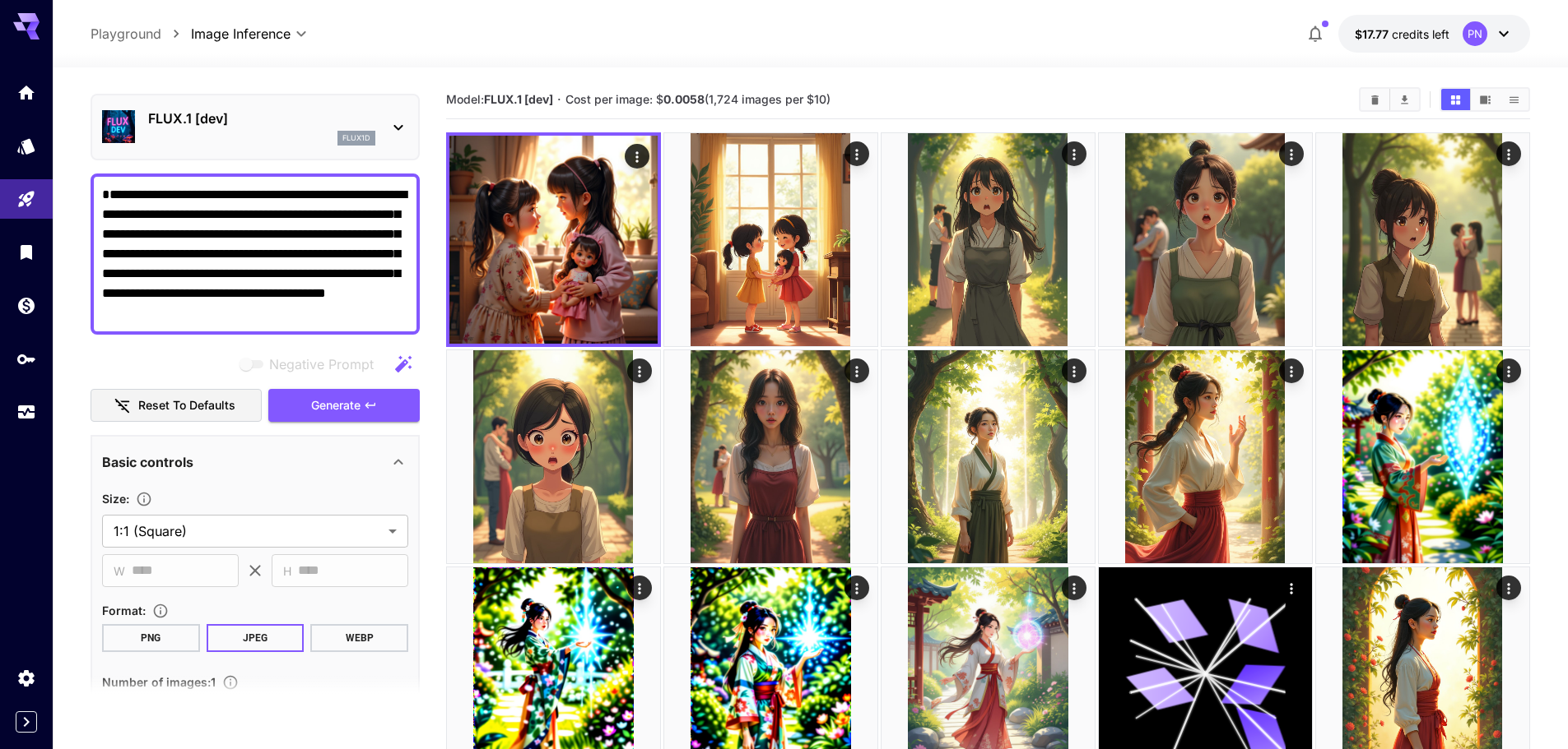
click at [370, 274] on textarea "**********" at bounding box center [255, 255] width 306 height 138
paste textarea "**********"
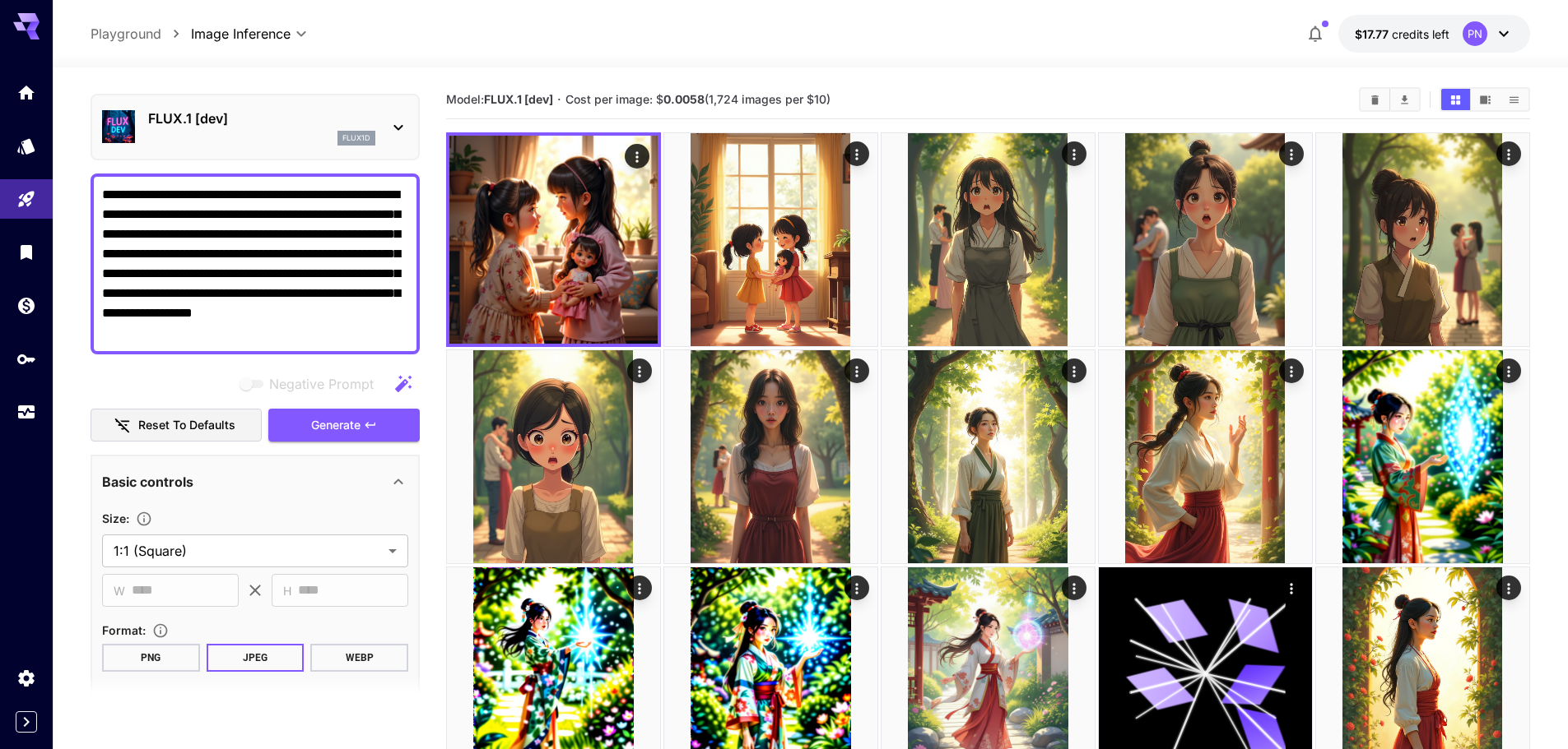
scroll to position [0, 0]
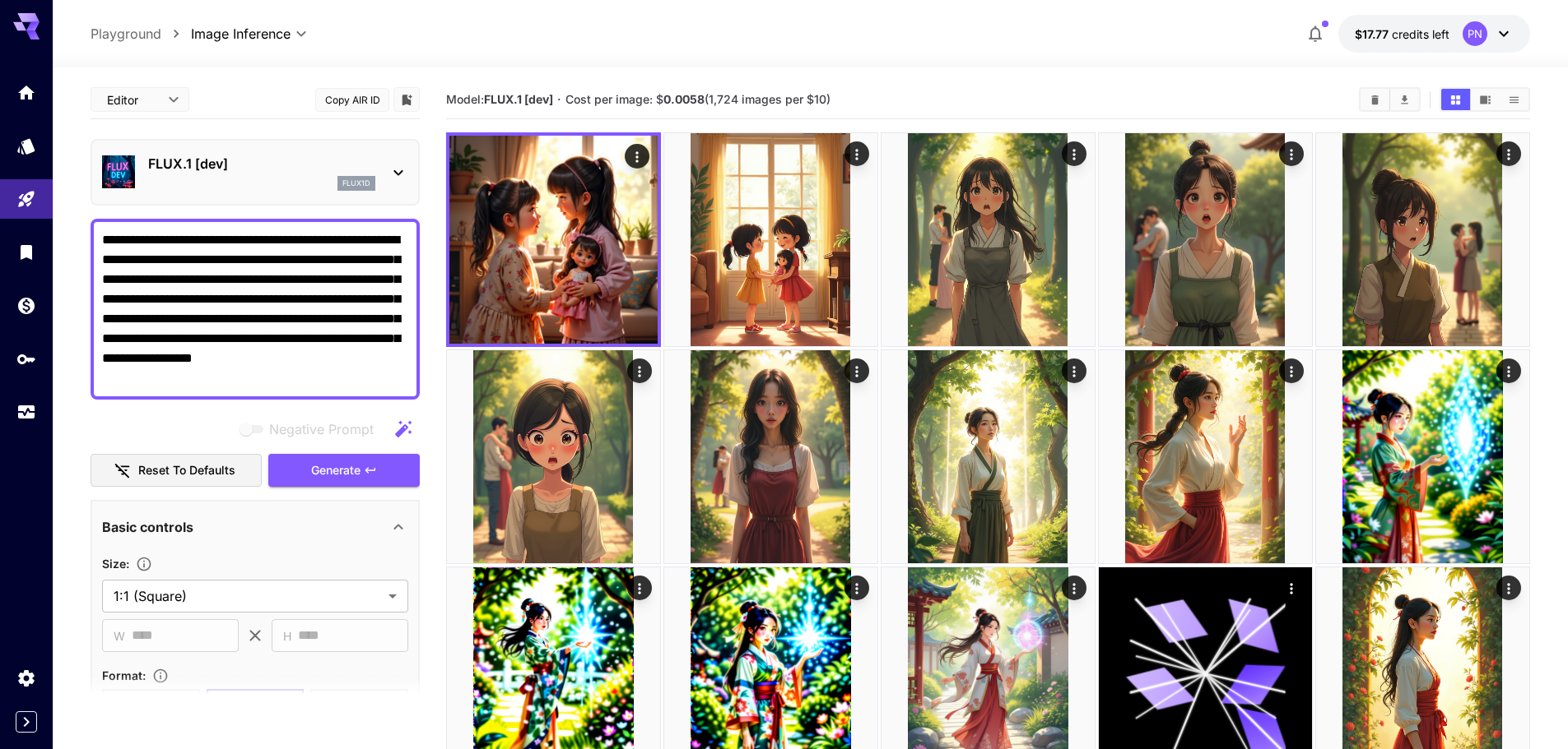
drag, startPoint x: 267, startPoint y: 259, endPoint x: 211, endPoint y: 281, distance: 60.2
click at [105, 225] on div "**********" at bounding box center [255, 309] width 330 height 181
click at [211, 281] on textarea "**********" at bounding box center [255, 309] width 306 height 158
drag, startPoint x: 66, startPoint y: 237, endPoint x: 0, endPoint y: 234, distance: 66.1
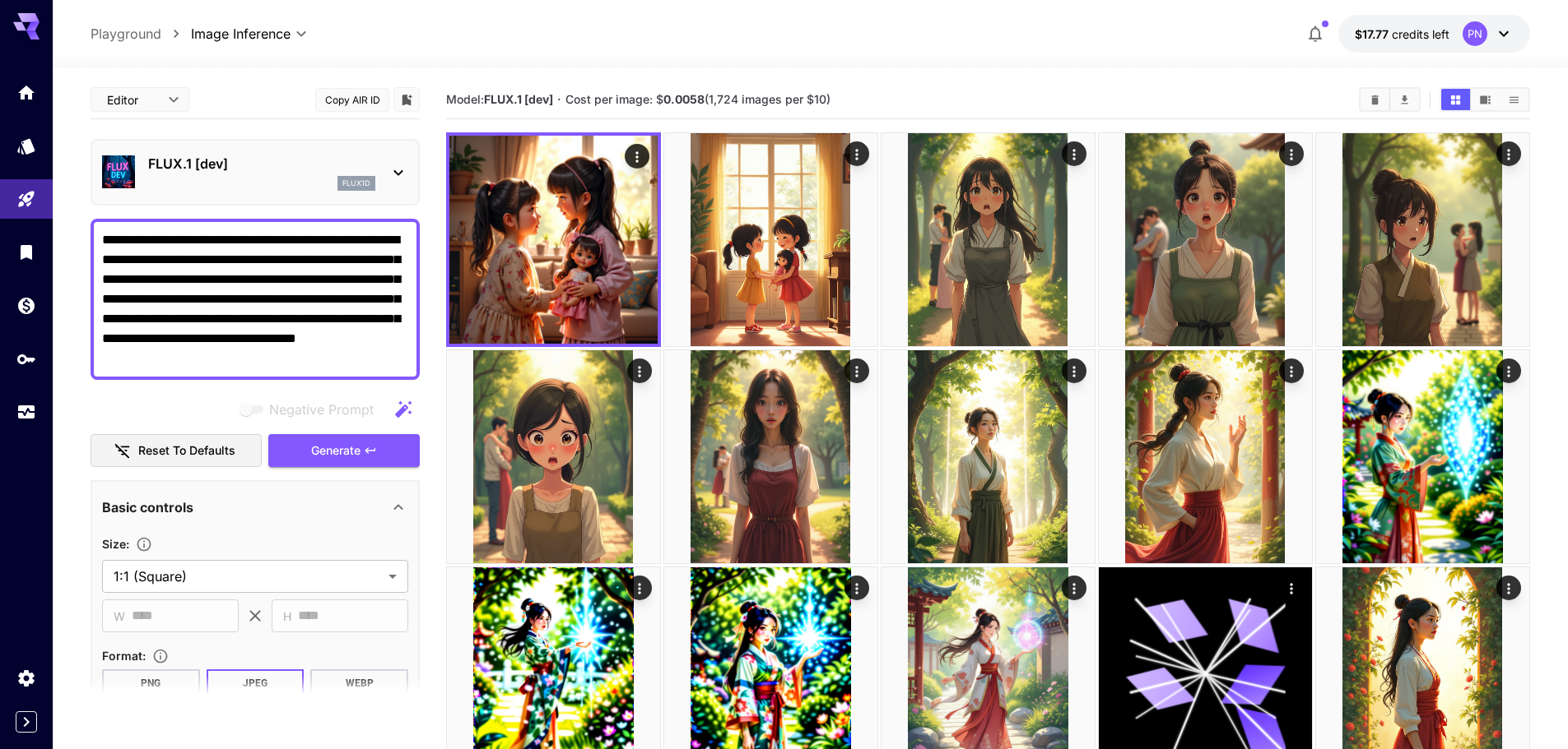
type textarea "**********"
click at [293, 440] on button "Generate" at bounding box center [344, 451] width 152 height 34
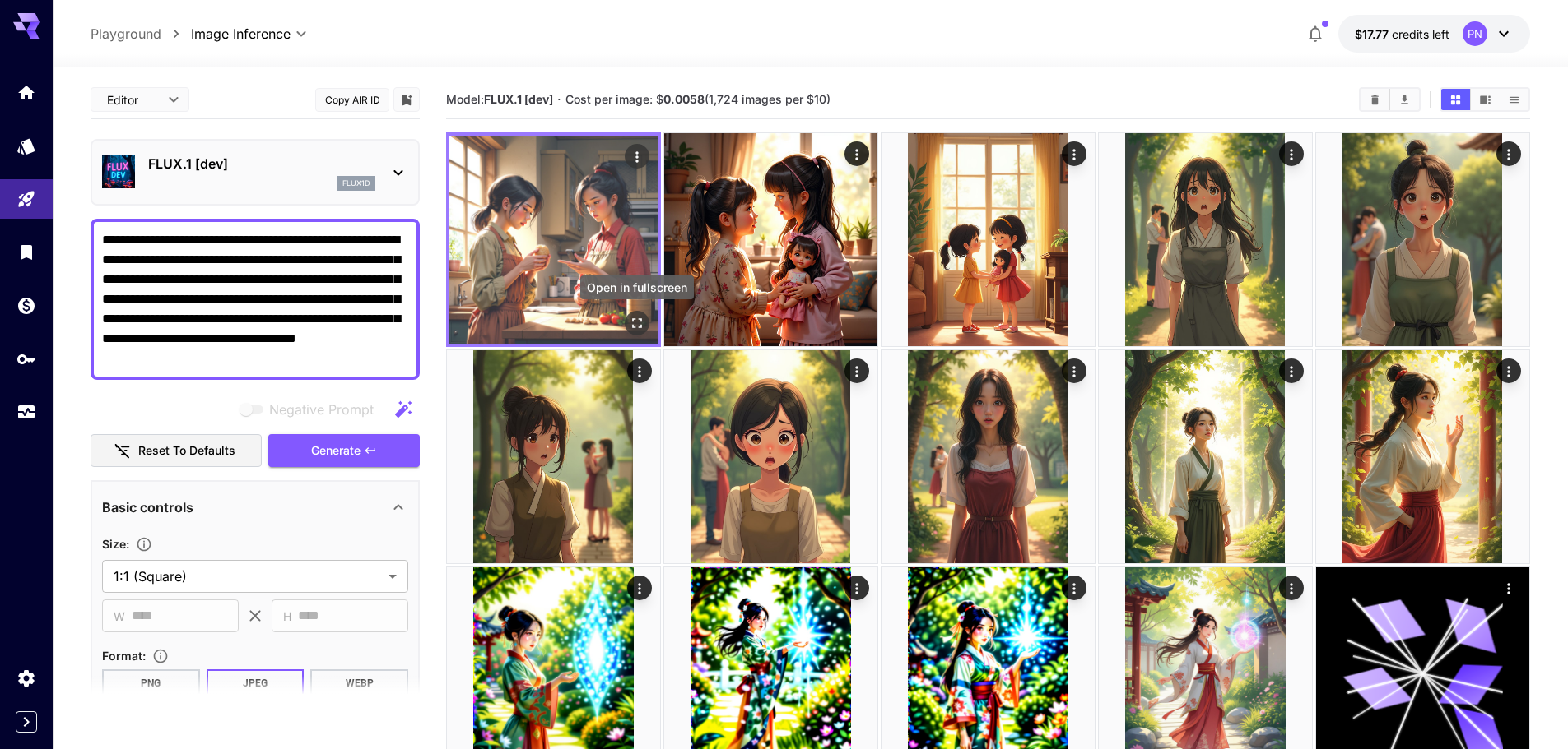
click at [636, 322] on icon "Open in fullscreen" at bounding box center [637, 323] width 17 height 17
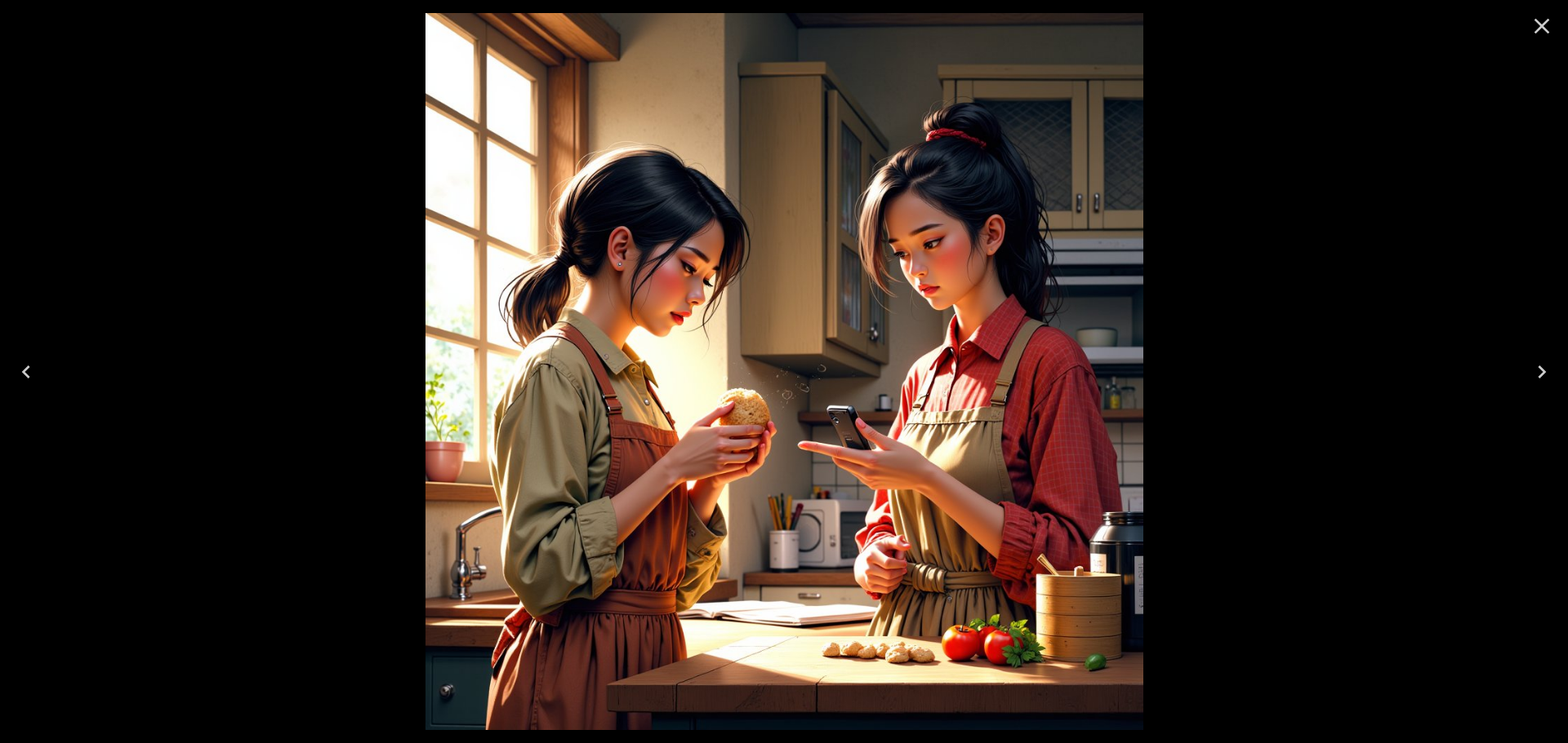
click at [1532, 31] on icon "Close" at bounding box center [1541, 26] width 26 height 26
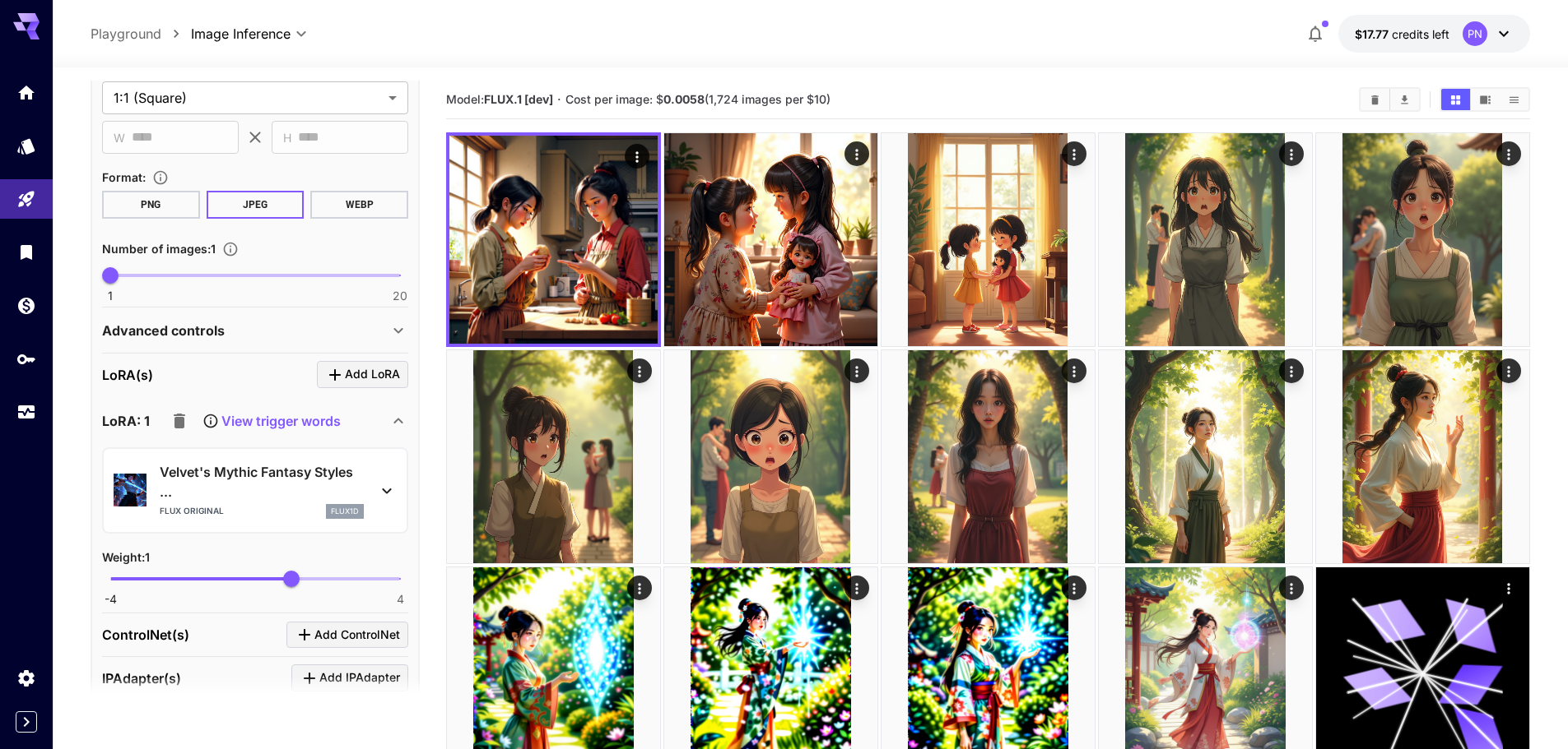
scroll to position [411, 0]
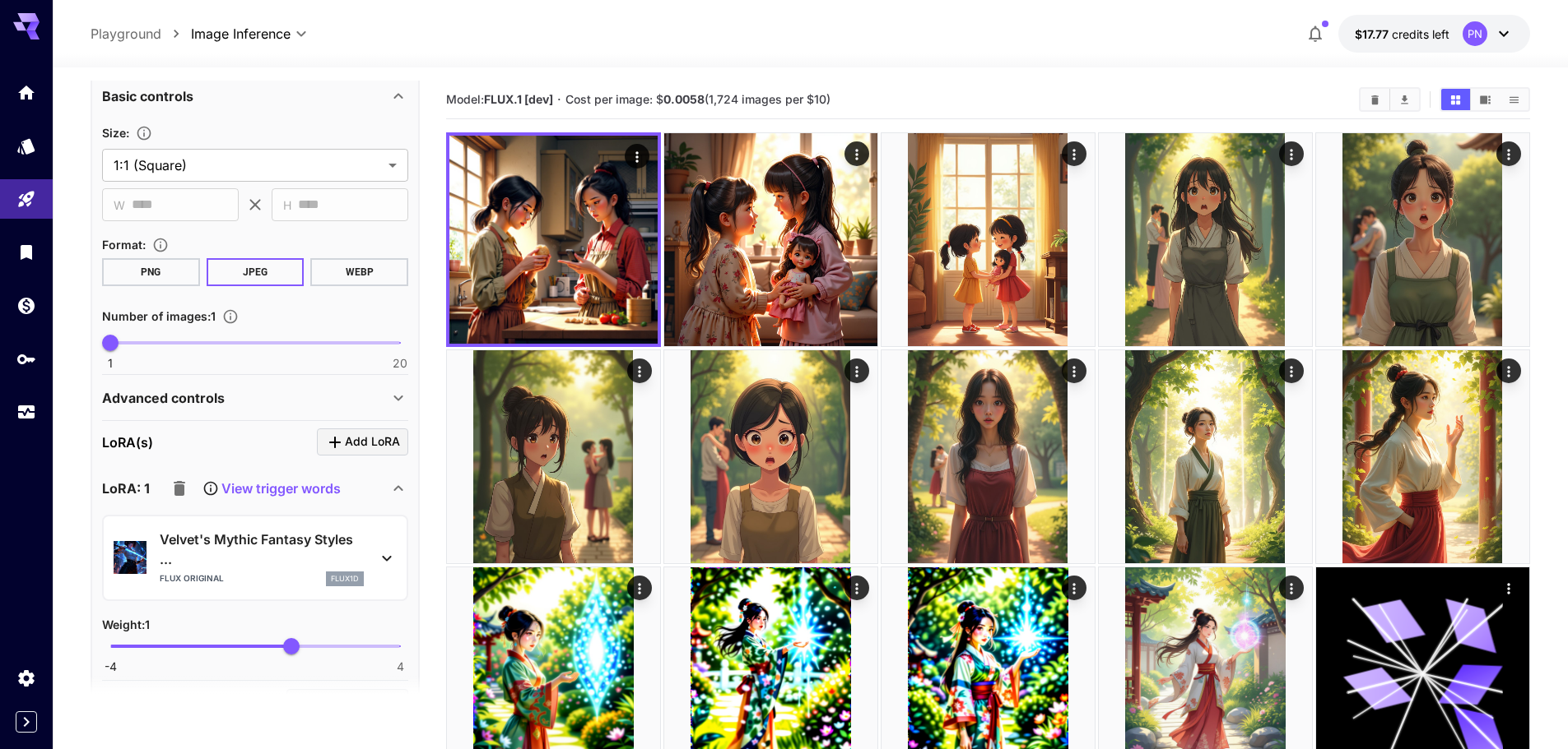
click at [237, 400] on div "Advanced controls" at bounding box center [245, 398] width 287 height 19
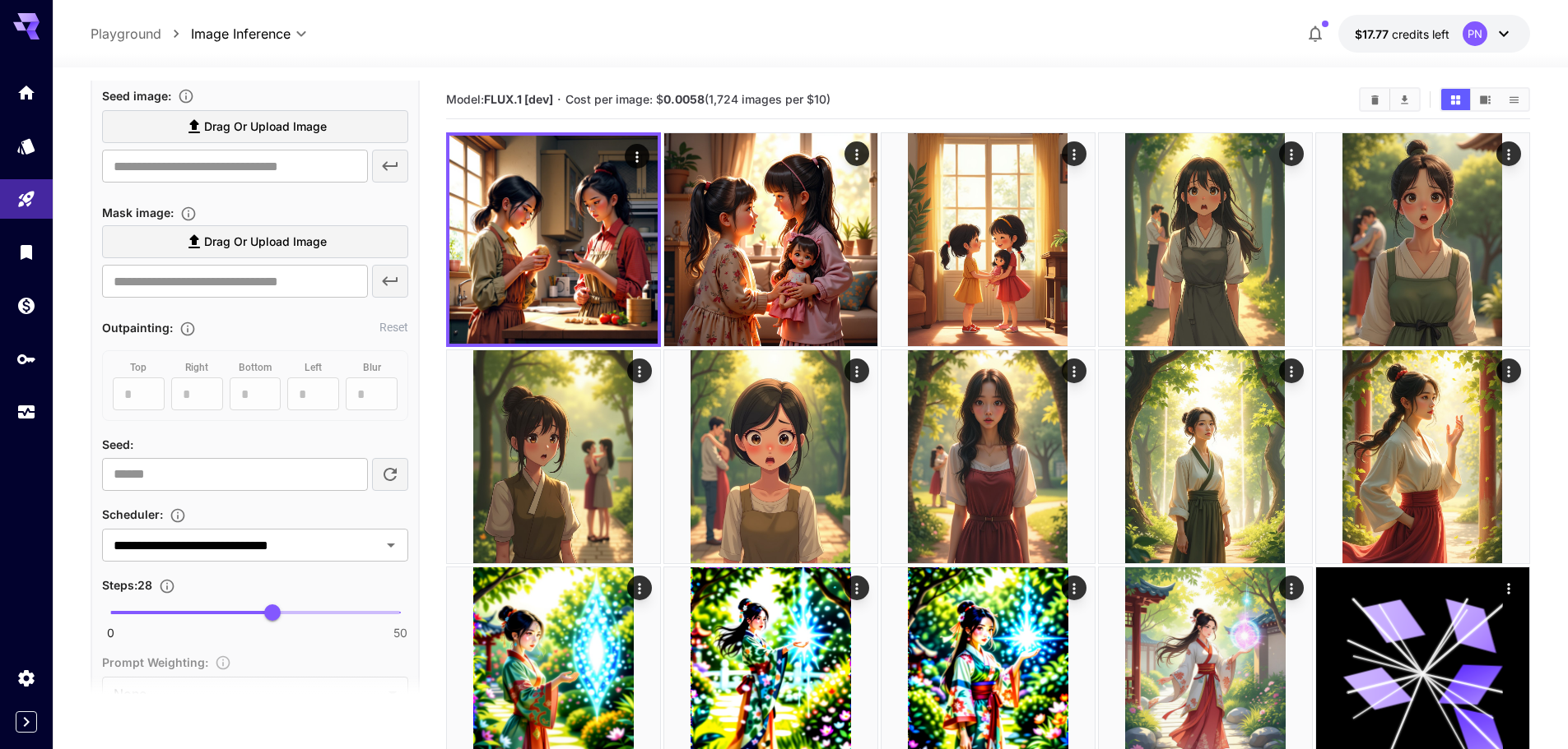
scroll to position [904, 0]
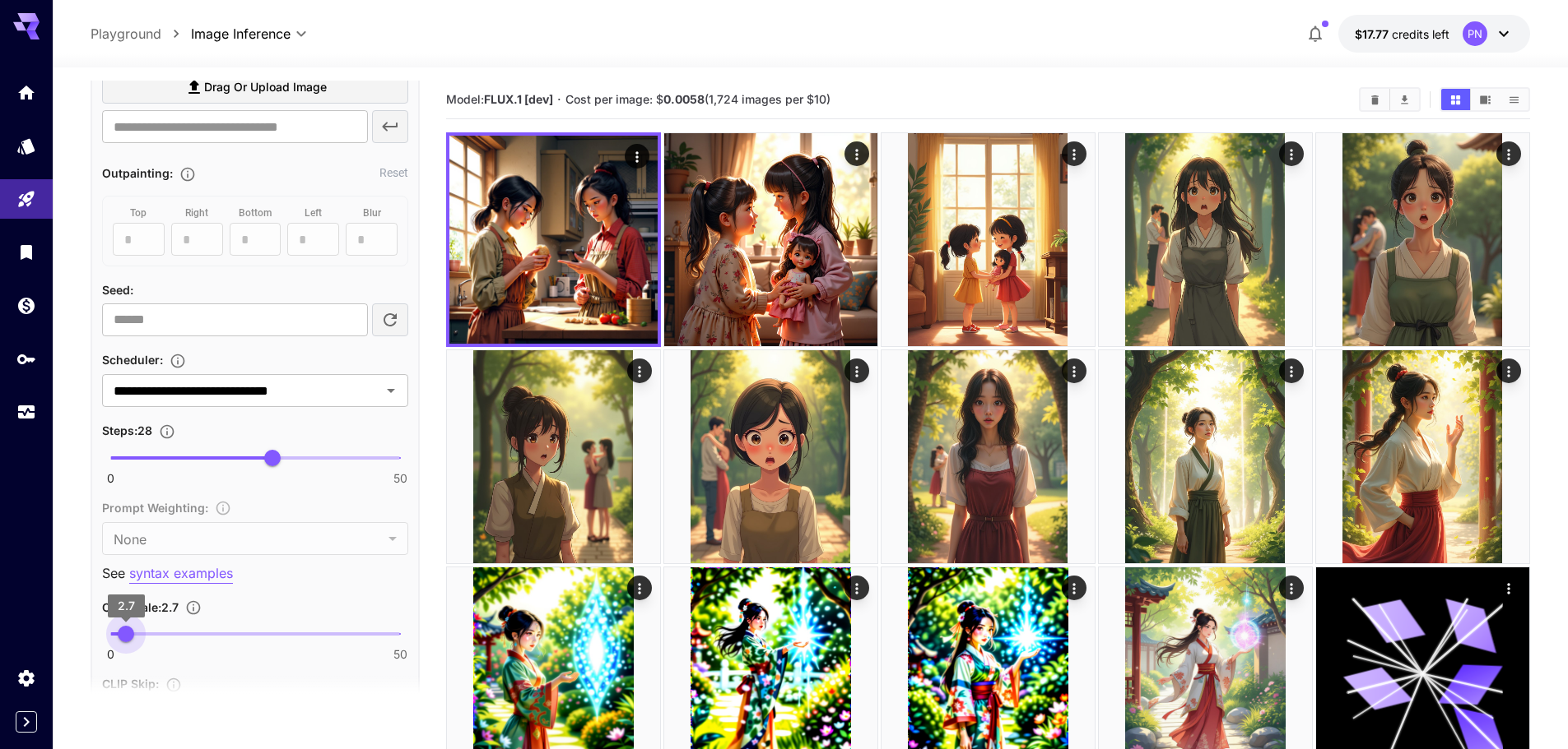
click at [126, 640] on span "2.7" at bounding box center [125, 633] width 17 height 17
type input "***"
type input "**"
drag, startPoint x: 274, startPoint y: 454, endPoint x: 250, endPoint y: 459, distance: 24.5
click at [250, 459] on span "24" at bounding box center [249, 458] width 17 height 17
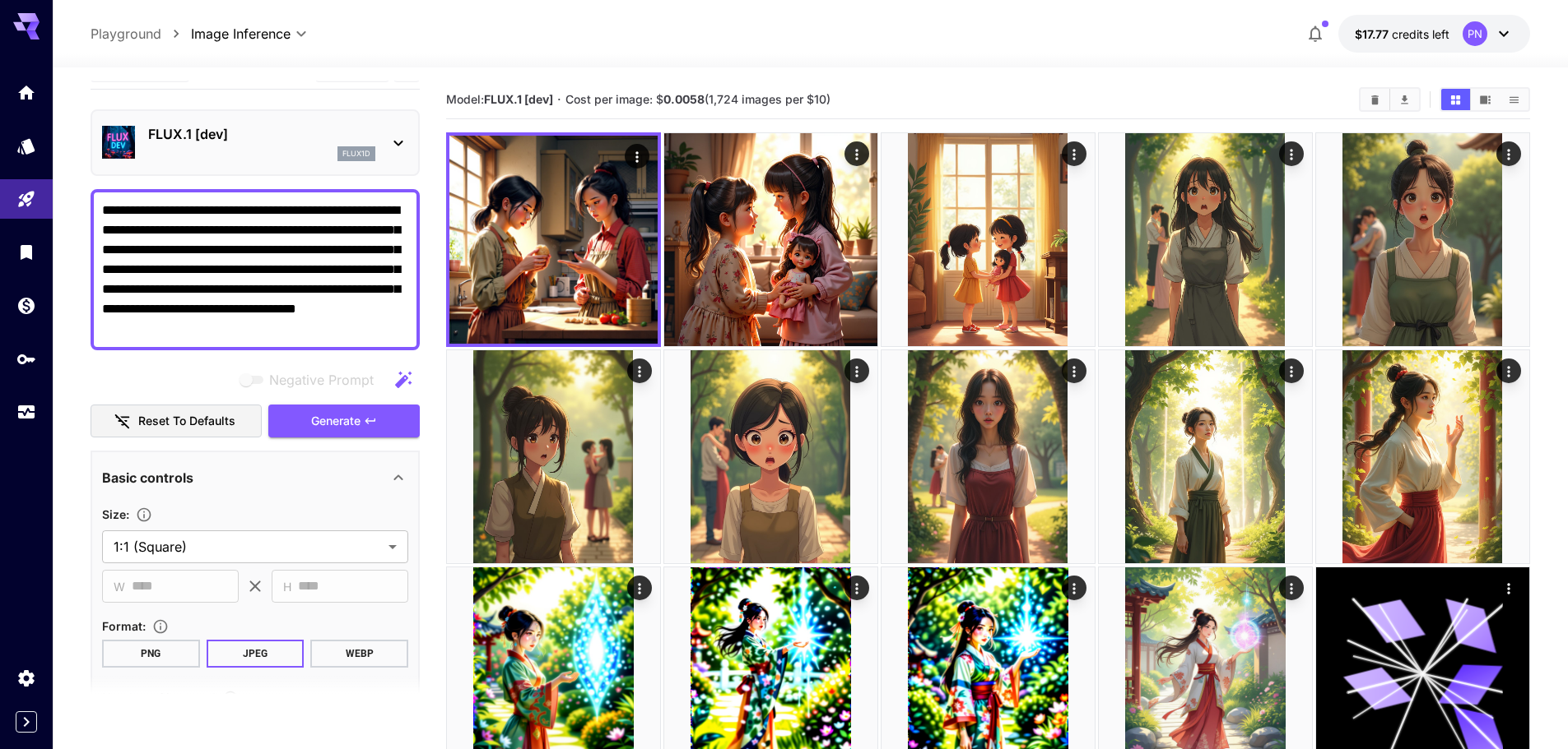
scroll to position [0, 0]
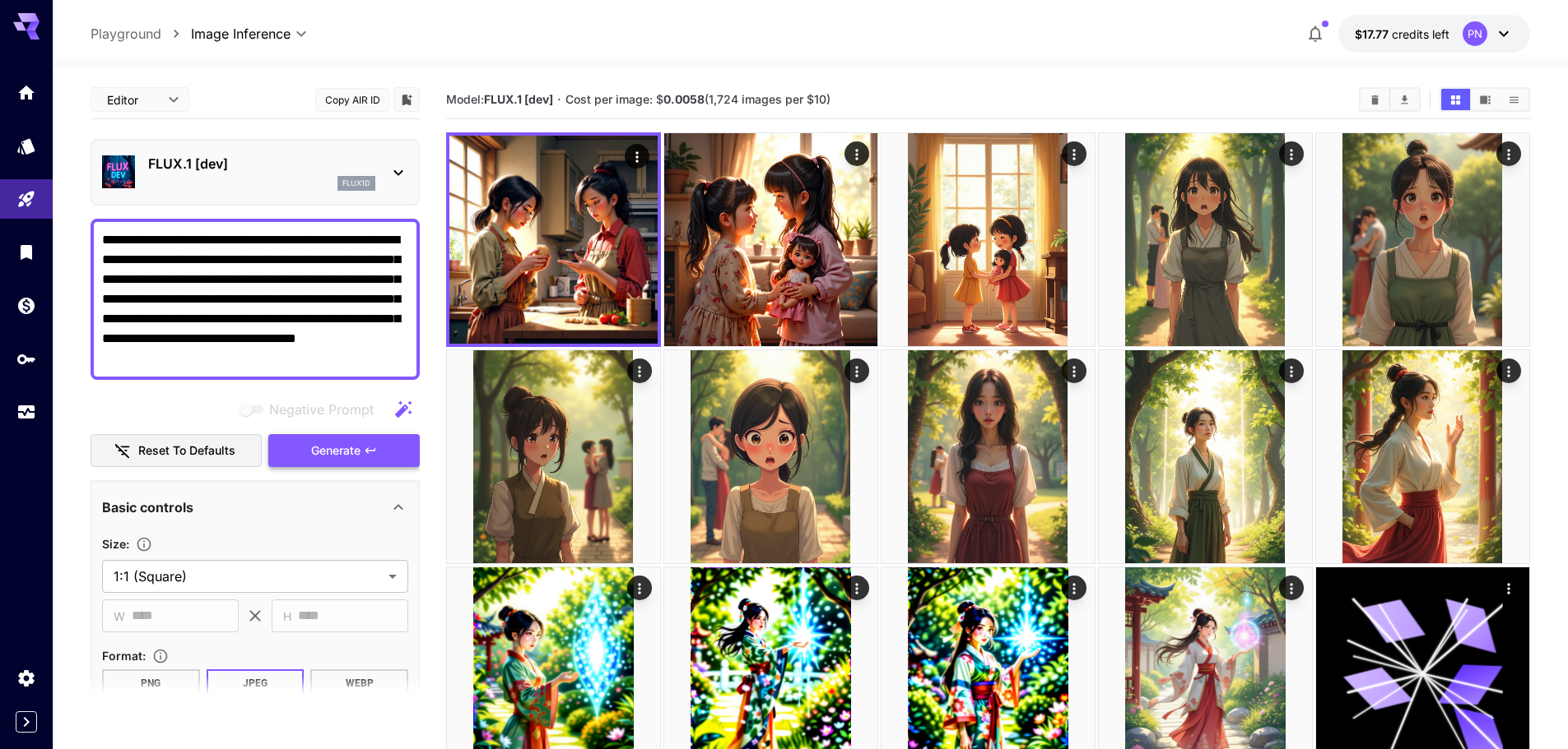
click at [342, 453] on span "Generate" at bounding box center [335, 451] width 50 height 20
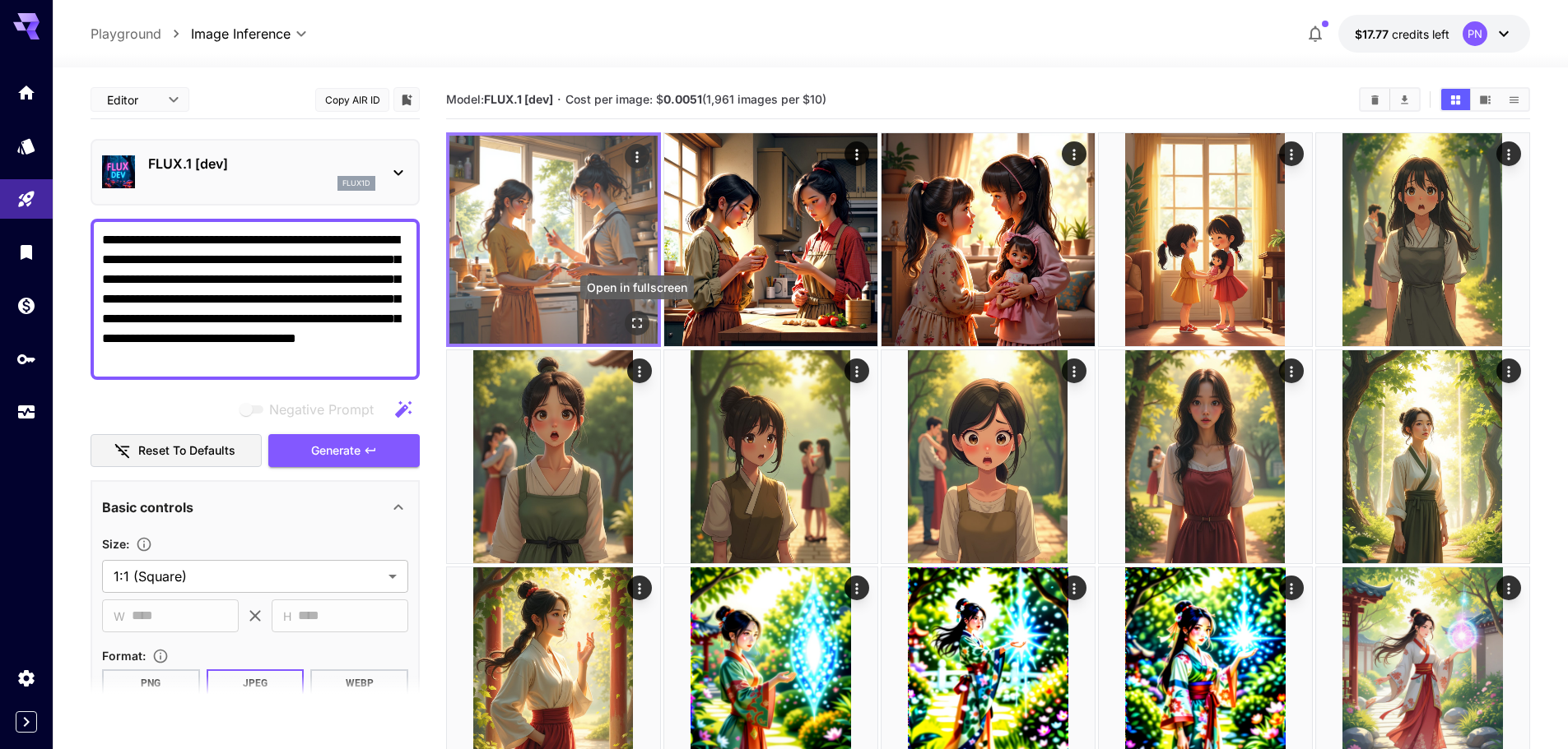
click at [629, 319] on icon "Open in fullscreen" at bounding box center [637, 323] width 17 height 17
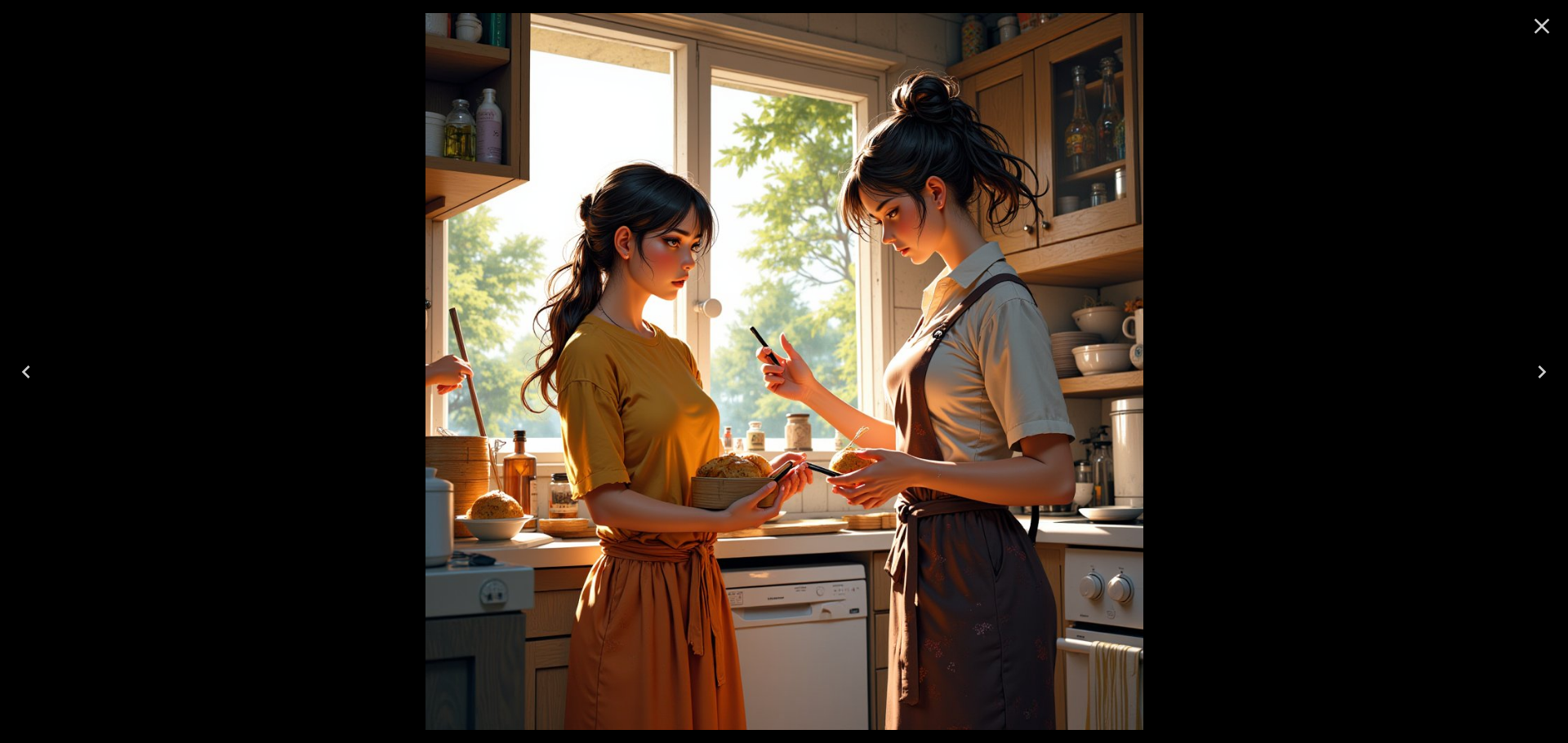
click at [1522, 29] on button "Close" at bounding box center [1541, 26] width 40 height 40
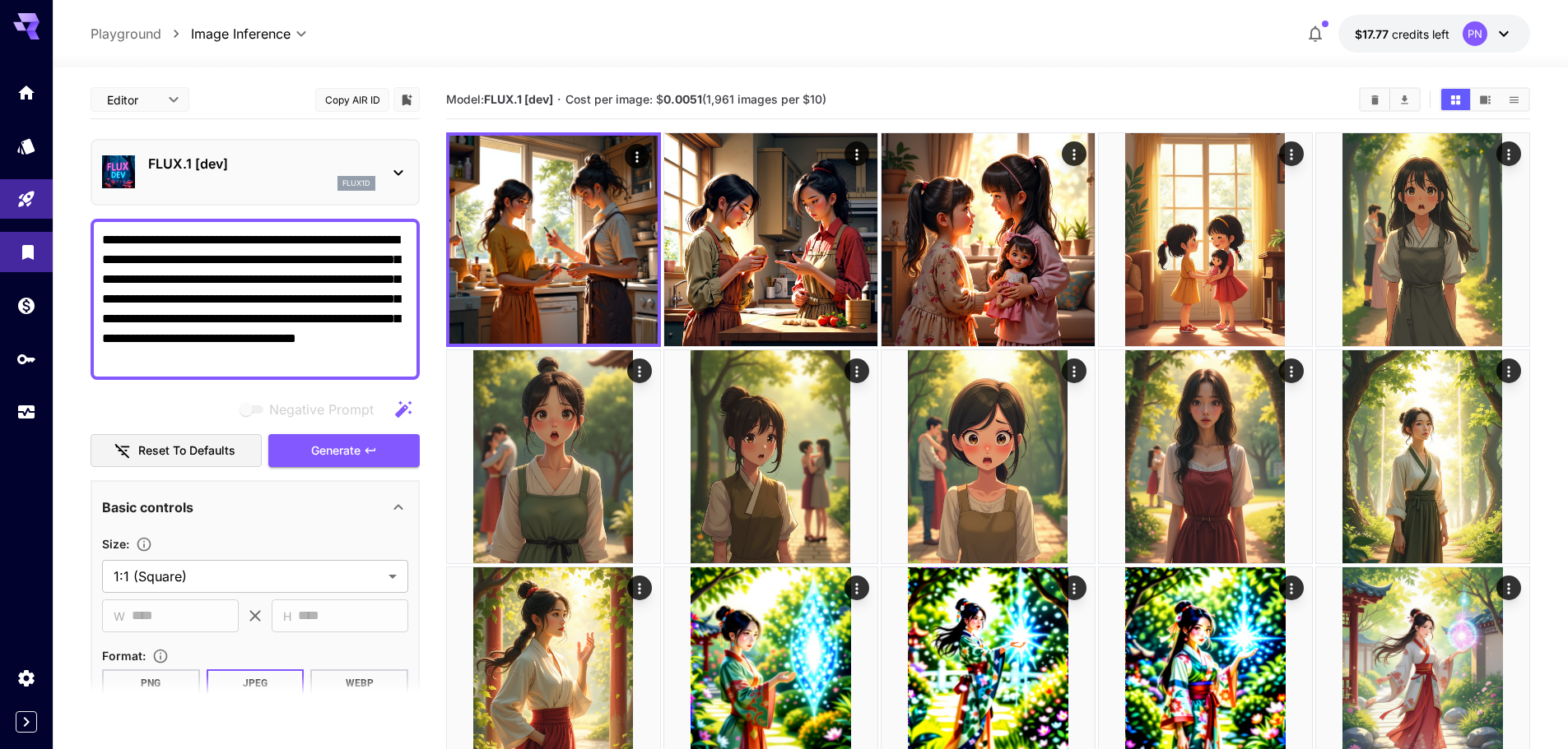
drag, startPoint x: 330, startPoint y: 239, endPoint x: 0, endPoint y: 241, distance: 330.0
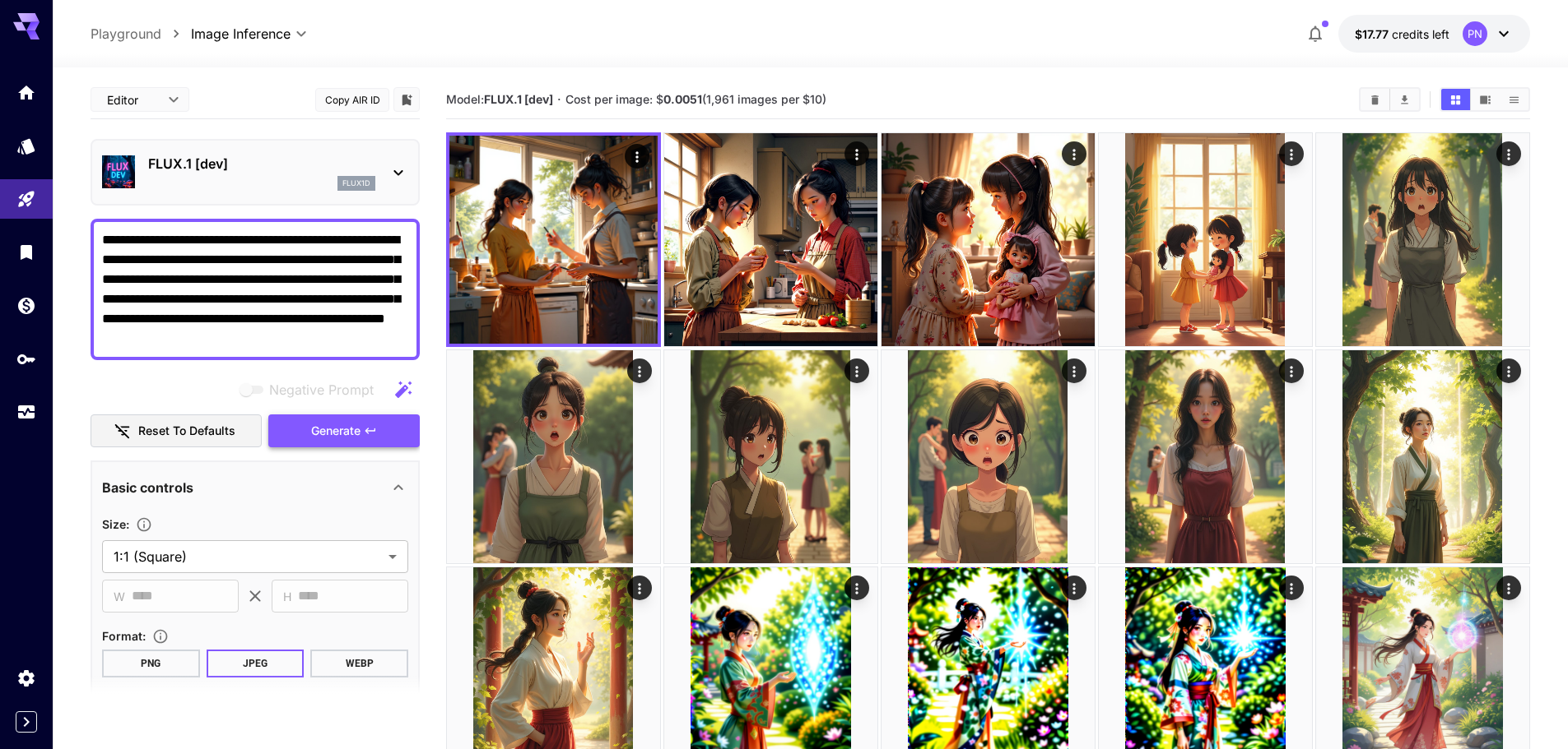
type textarea "**********"
click at [302, 422] on button "Generate" at bounding box center [344, 431] width 152 height 34
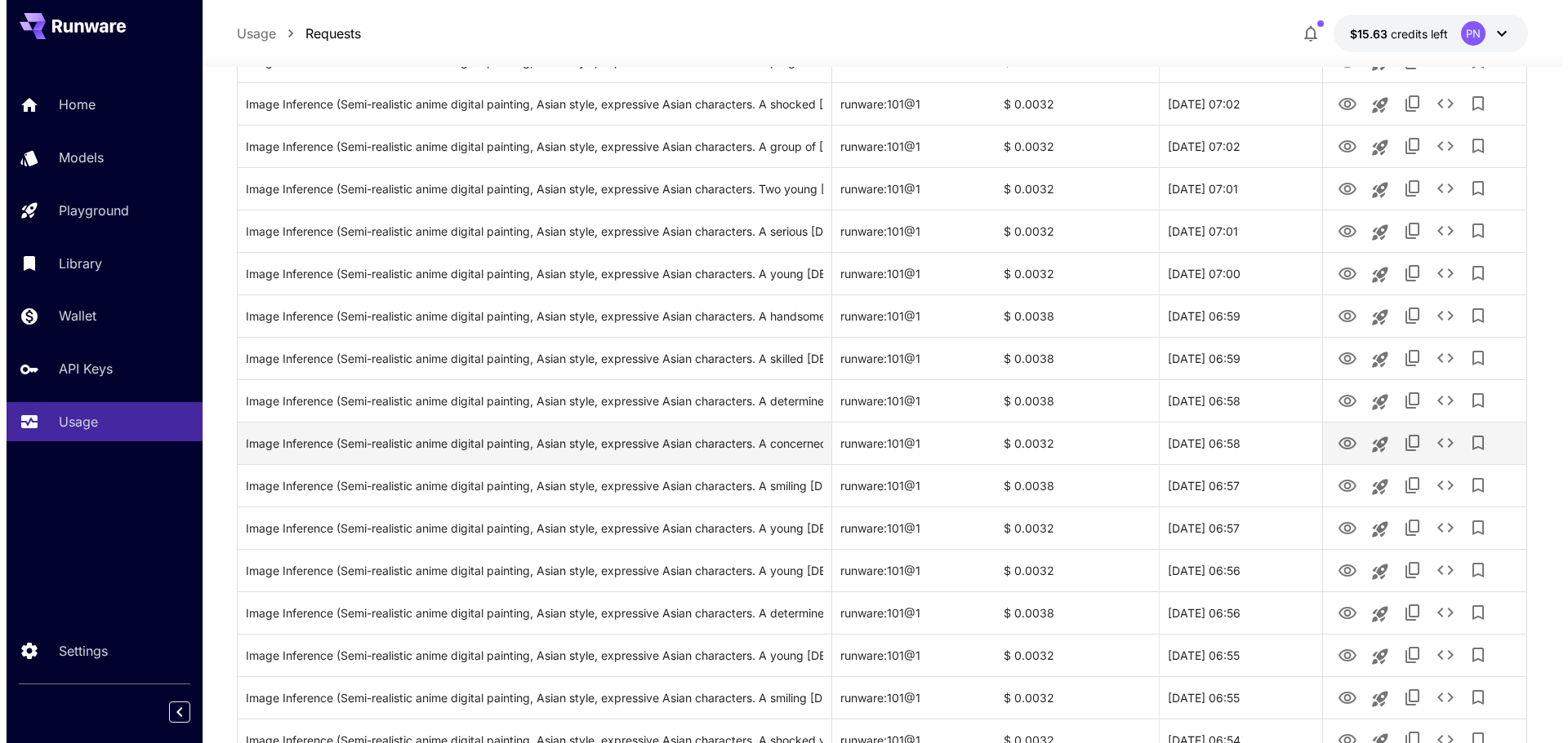
scroll to position [1792, 0]
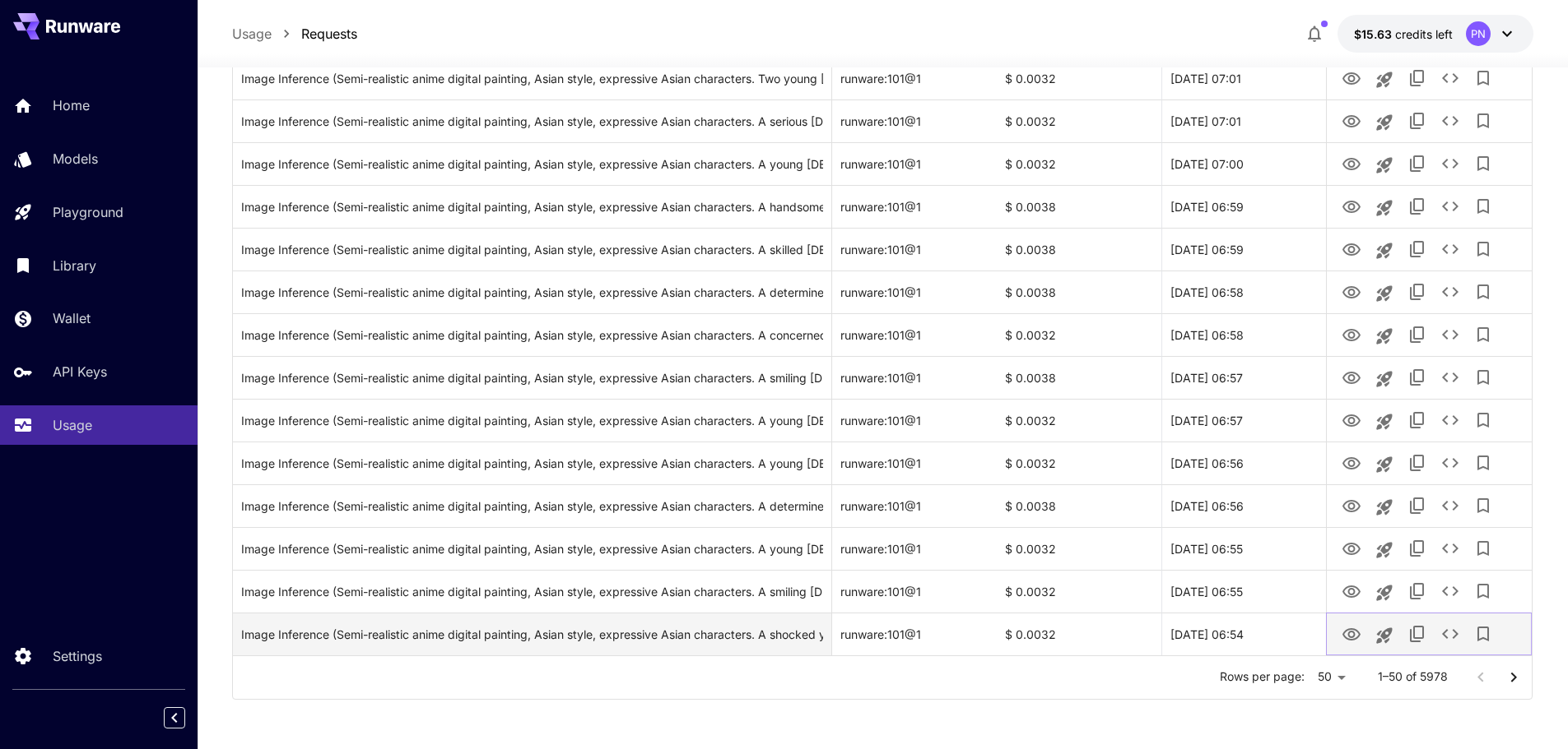
drag, startPoint x: 1349, startPoint y: 630, endPoint x: 1351, endPoint y: 619, distance: 11.2
click at [1349, 630] on icon "View Image" at bounding box center [1351, 634] width 18 height 13
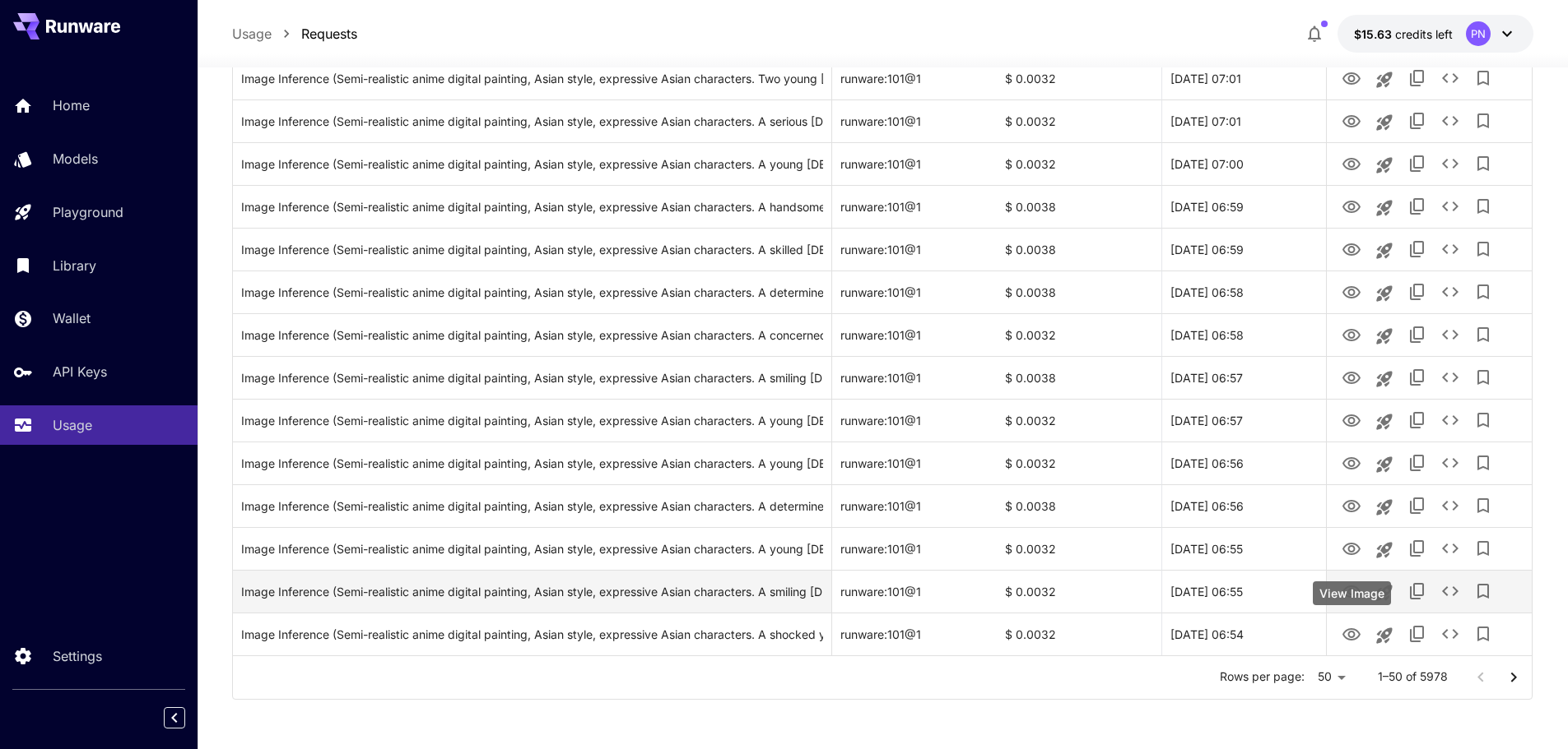
click at [1352, 593] on icon "View Image" at bounding box center [1351, 593] width 19 height 19
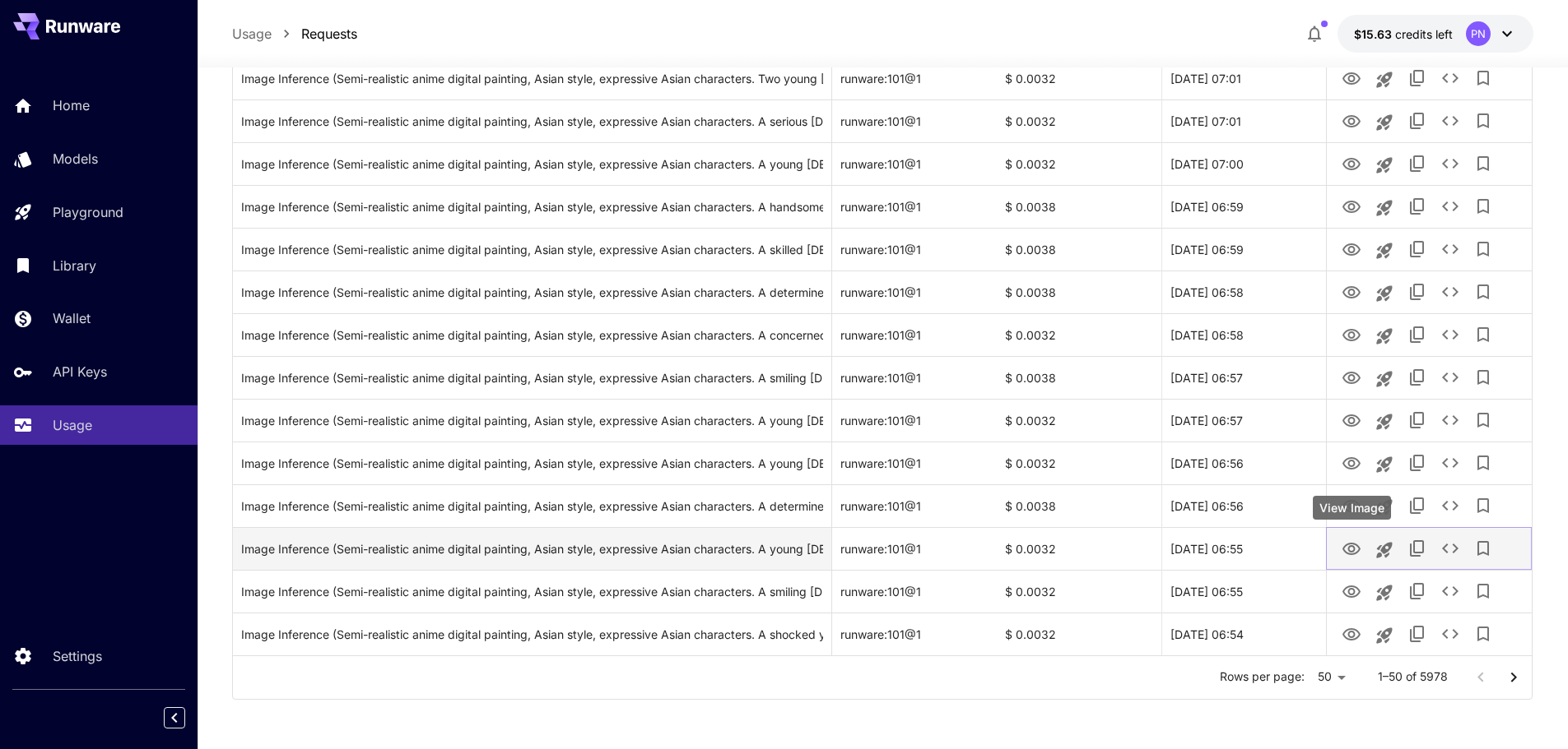
click at [1354, 551] on icon "View Image" at bounding box center [1351, 549] width 18 height 13
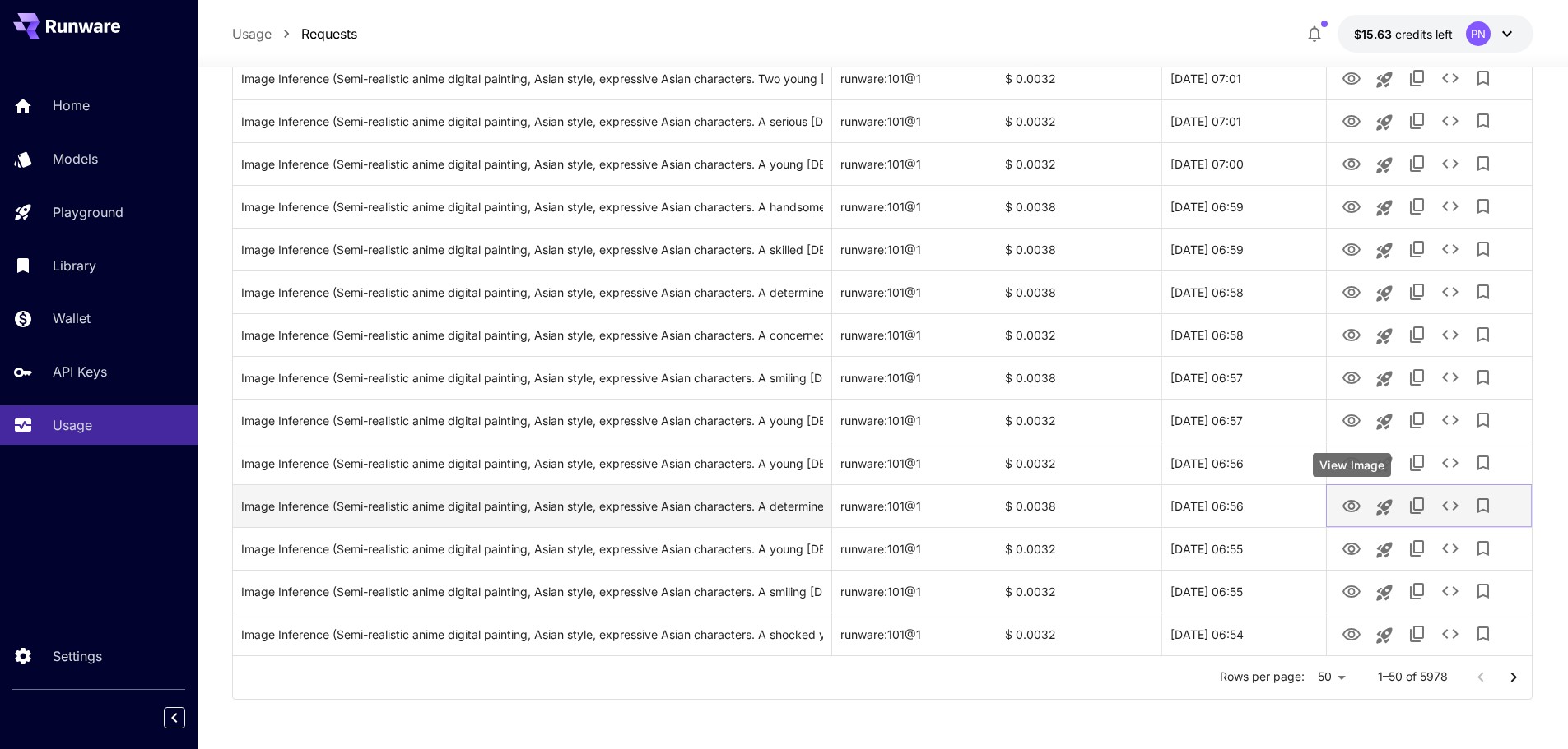
click at [1346, 510] on icon "View Image" at bounding box center [1351, 506] width 18 height 13
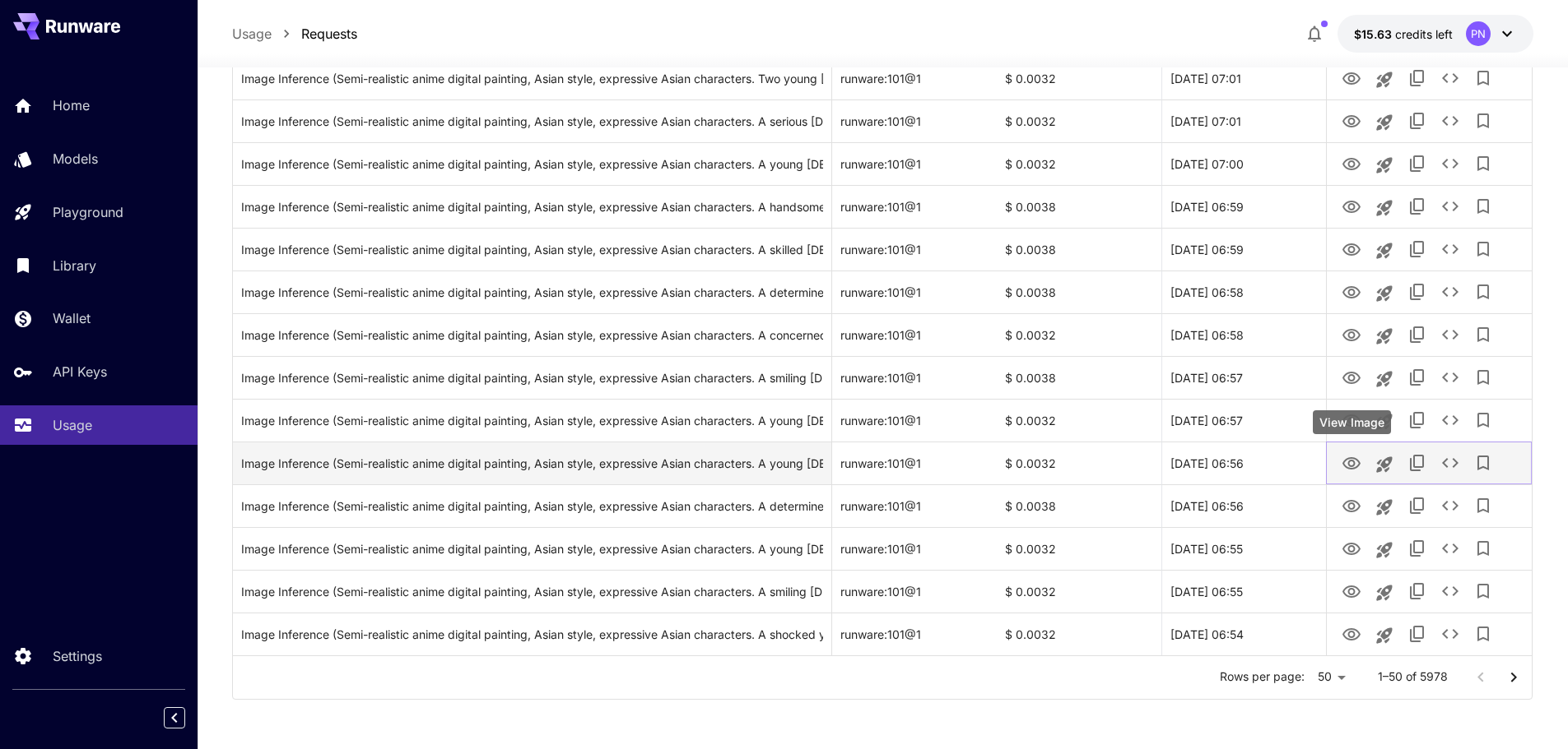
click at [1350, 460] on icon "View Image" at bounding box center [1351, 463] width 19 height 19
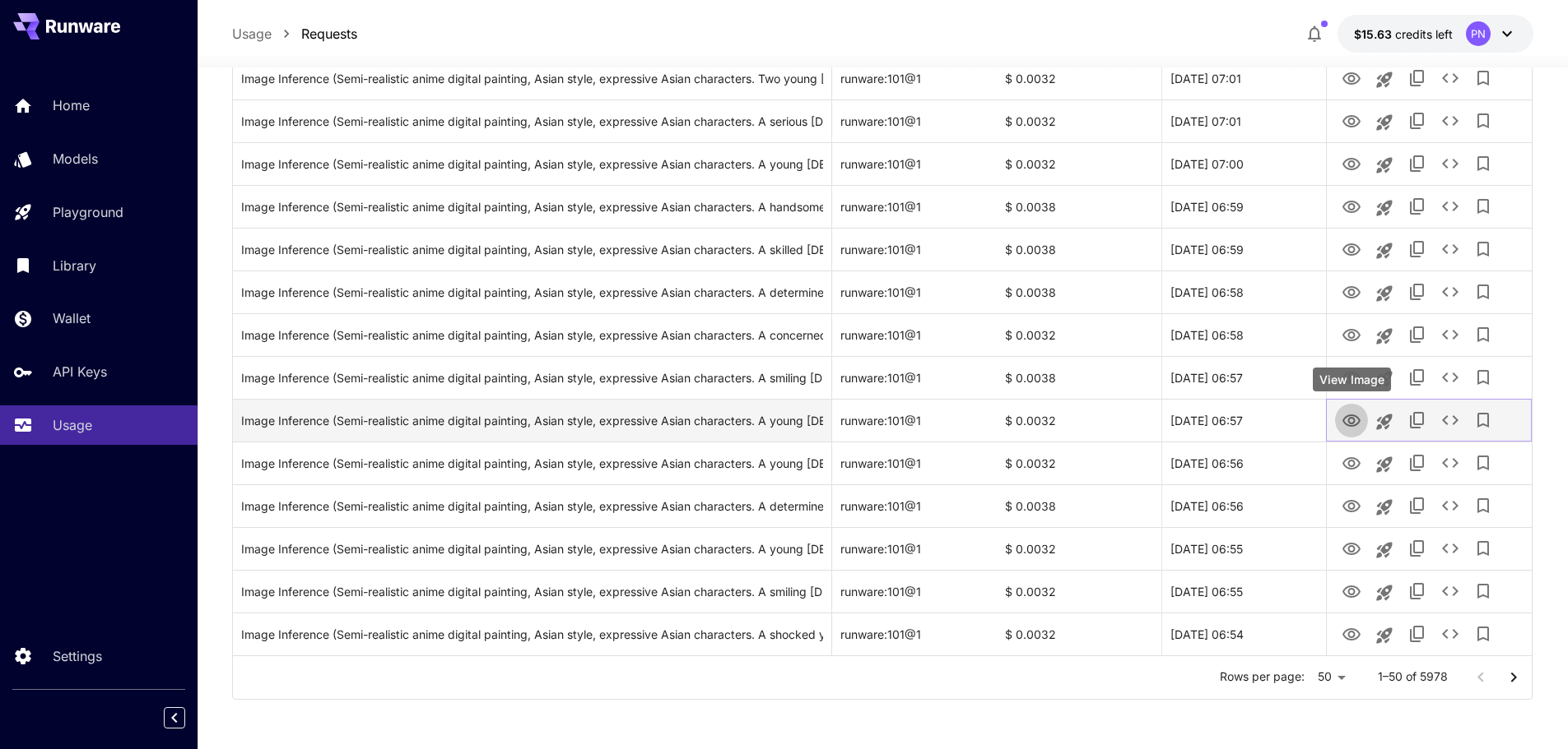
click at [1354, 426] on icon "View Image" at bounding box center [1351, 421] width 19 height 19
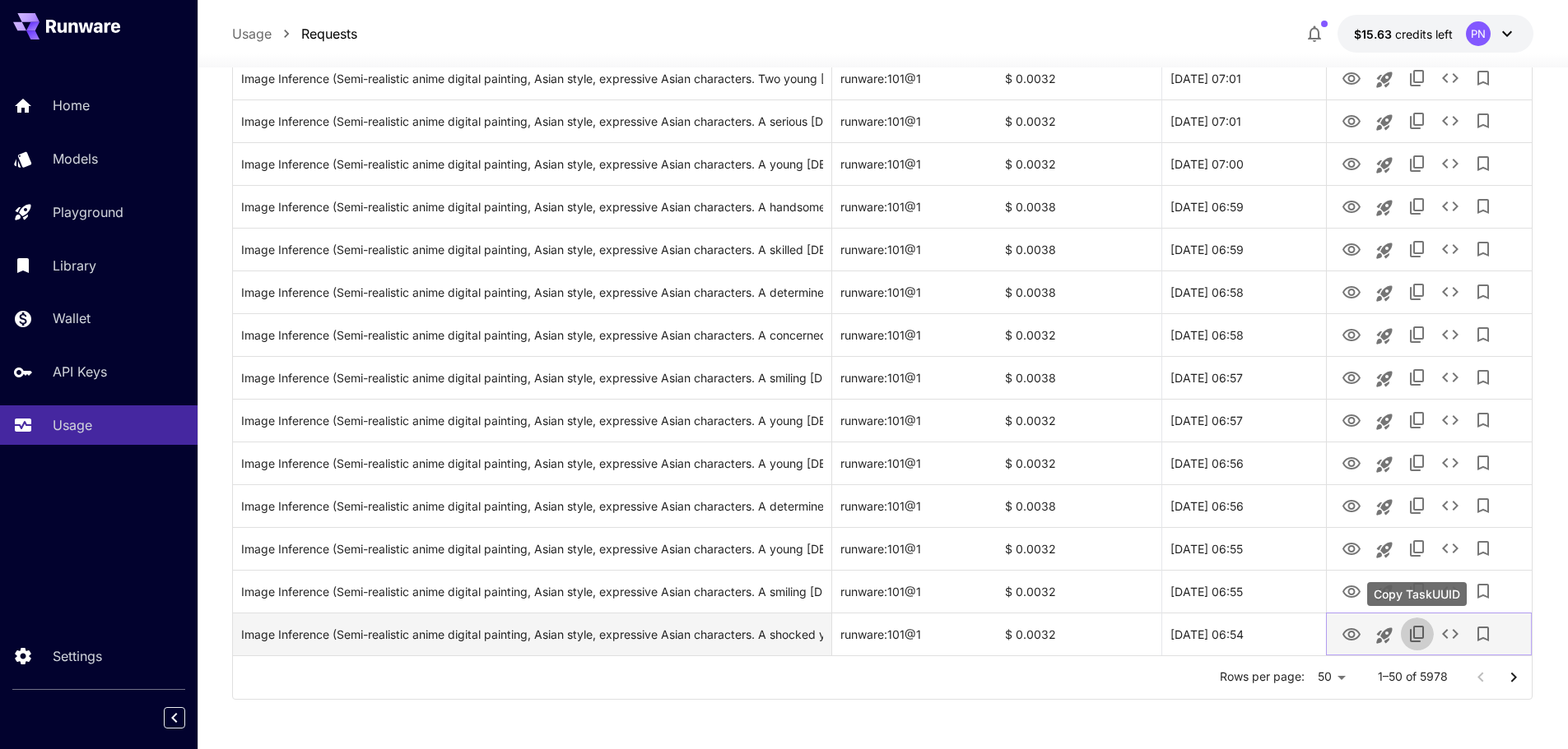
click at [1419, 629] on icon "Copy TaskUUID" at bounding box center [1417, 634] width 19 height 19
click at [1454, 637] on icon "See details" at bounding box center [1450, 634] width 17 height 10
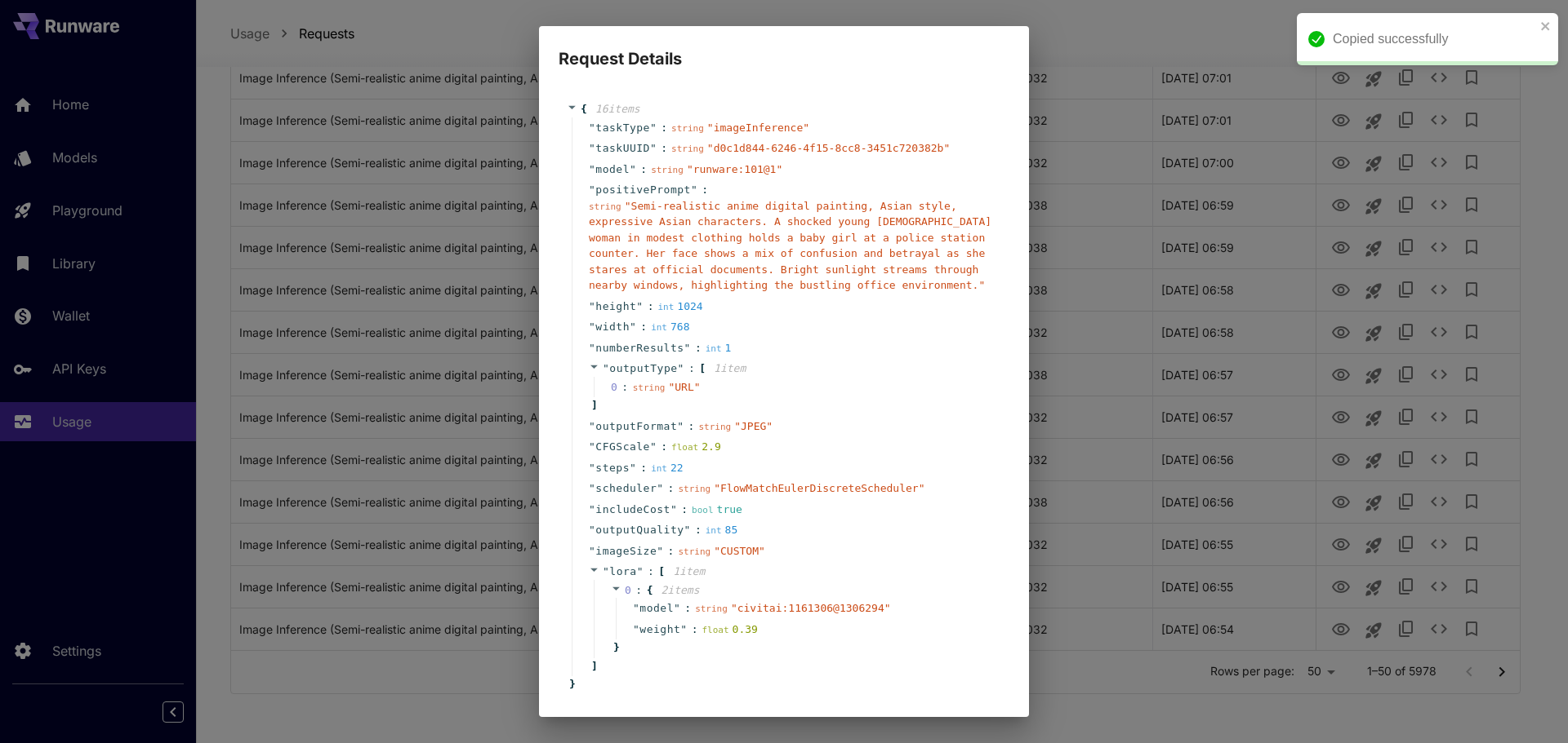
click at [865, 262] on div "string " Semi-realistic anime digital painting, Asian style, expressive Asian c…" at bounding box center [791, 246] width 403 height 95
click at [1142, 503] on div "Request Details { 16 item s " taskType " : string " imageInference " " taskUUID…" at bounding box center [784, 371] width 1568 height 743
click at [1103, 426] on div "Request Details { 16 item s " taskType " : string " imageInference " " taskUUID…" at bounding box center [784, 371] width 1568 height 743
click at [1361, 602] on div "Request Details { 16 item s " taskType " : string " imageInference " " taskUUID…" at bounding box center [784, 371] width 1568 height 743
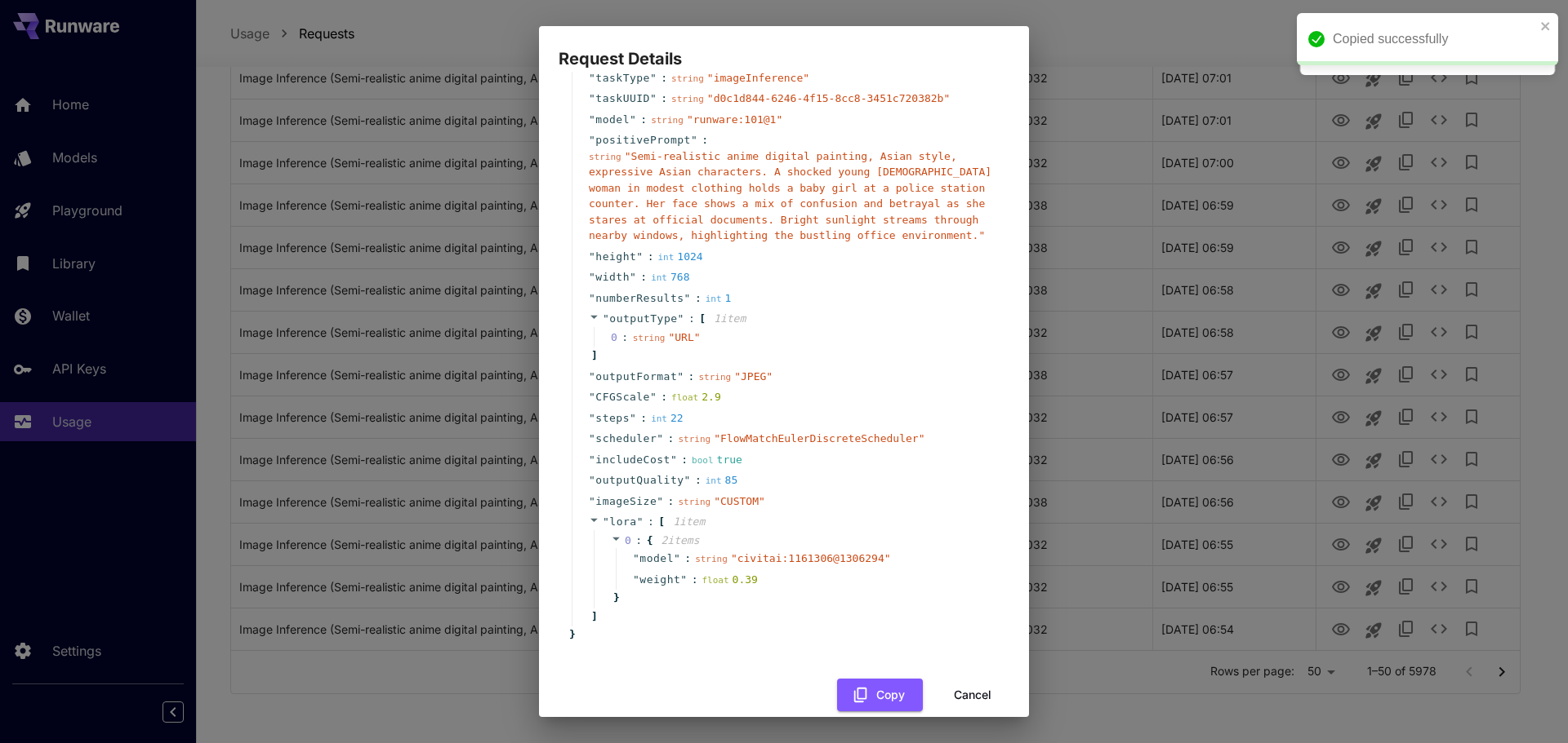
scroll to position [73, 0]
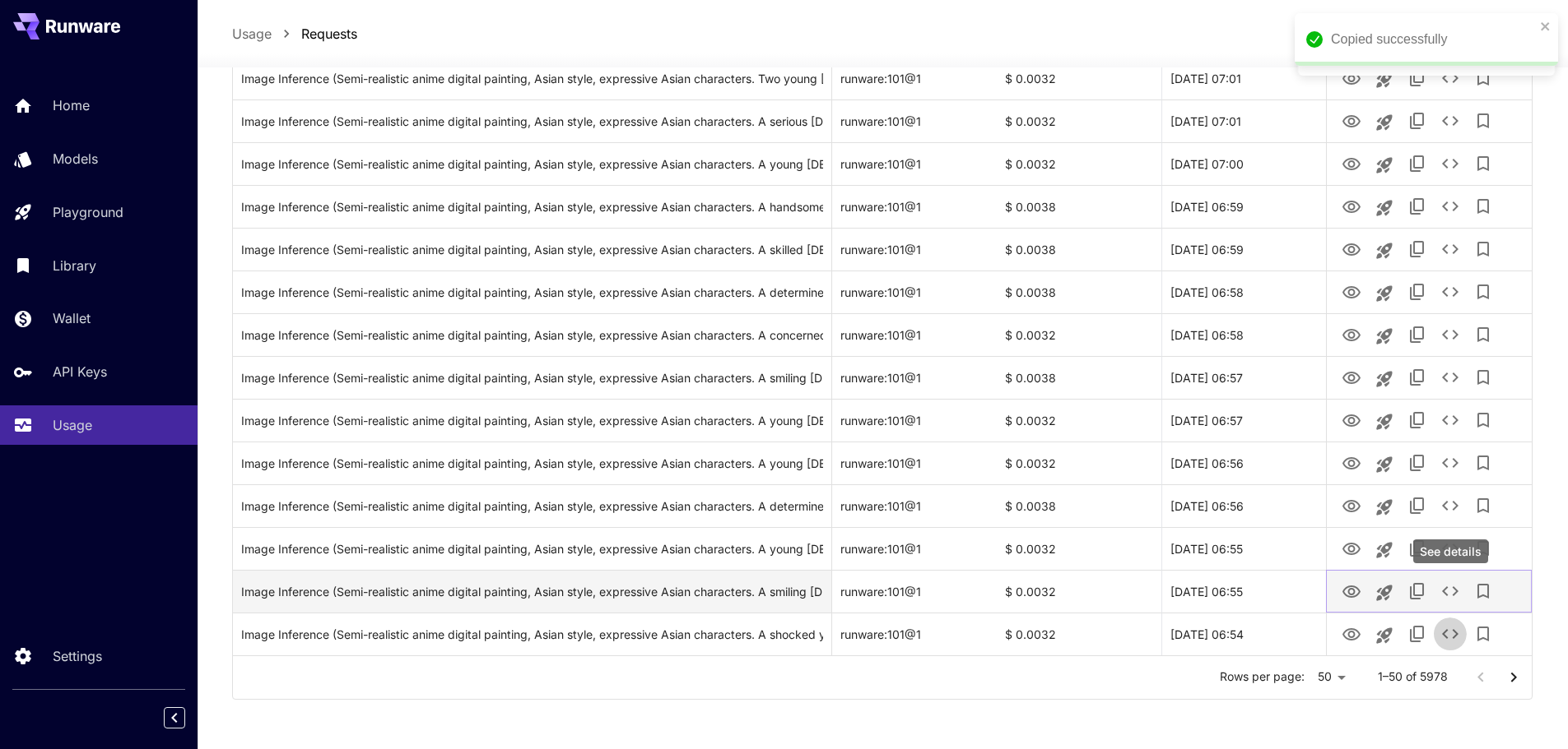
click at [1445, 594] on icon "See details" at bounding box center [1450, 592] width 19 height 19
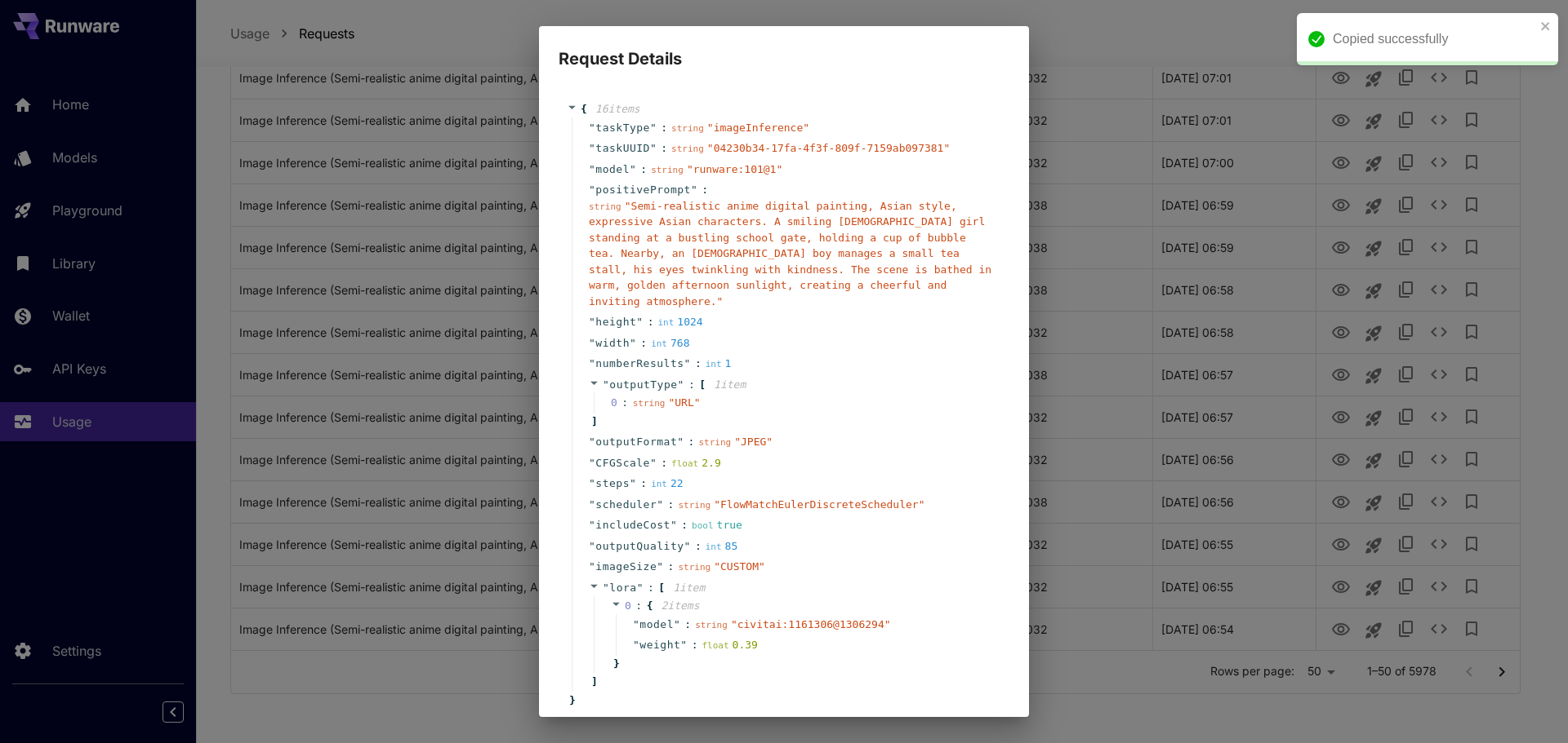
click at [804, 248] on span "" Semi-realistic anime digital painting, Asian style, expressive Asian characte…" at bounding box center [790, 253] width 402 height 108
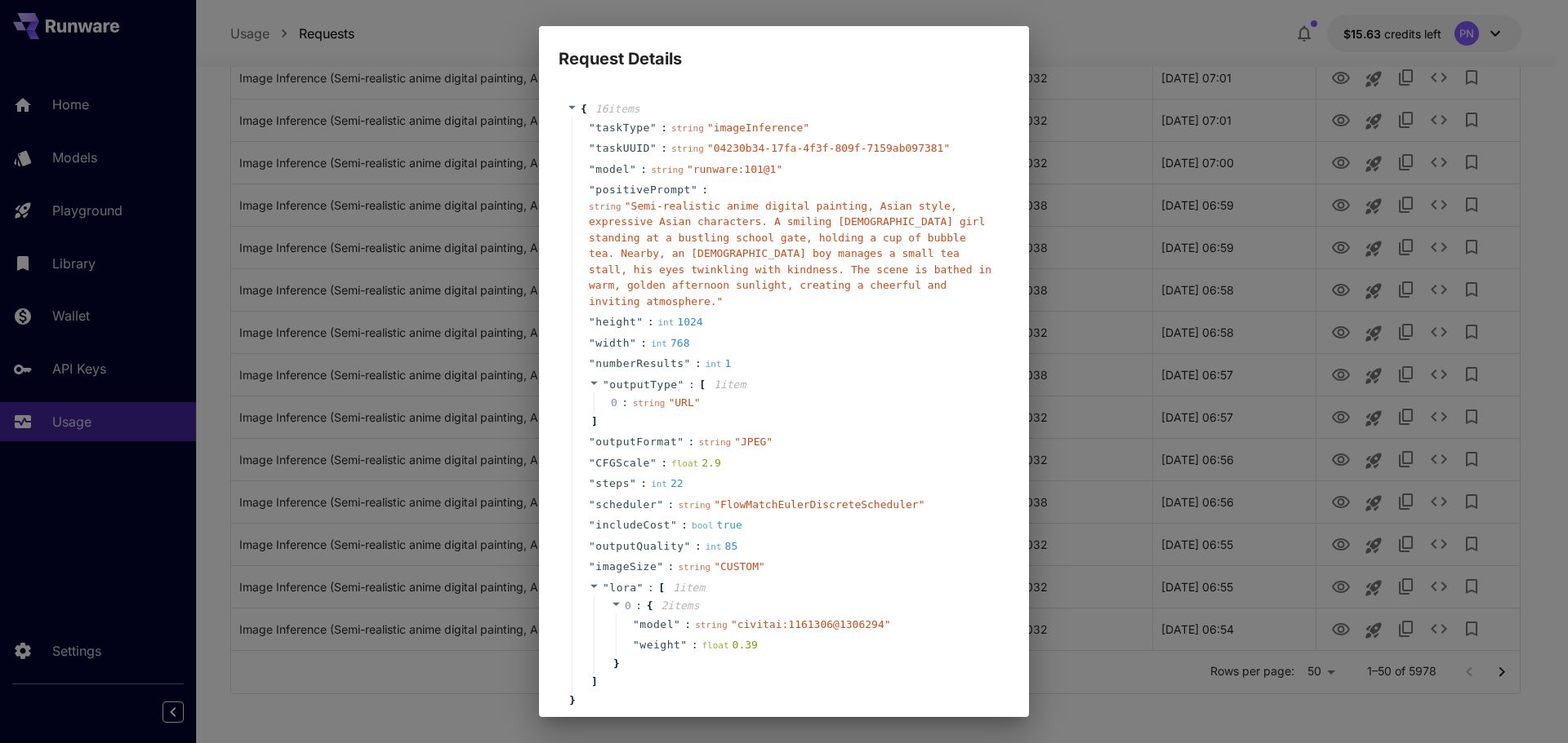
click at [1041, 307] on div "Request Details { 16 item s " taskType " : string " imageInference " " taskUUID…" at bounding box center [784, 371] width 1568 height 743
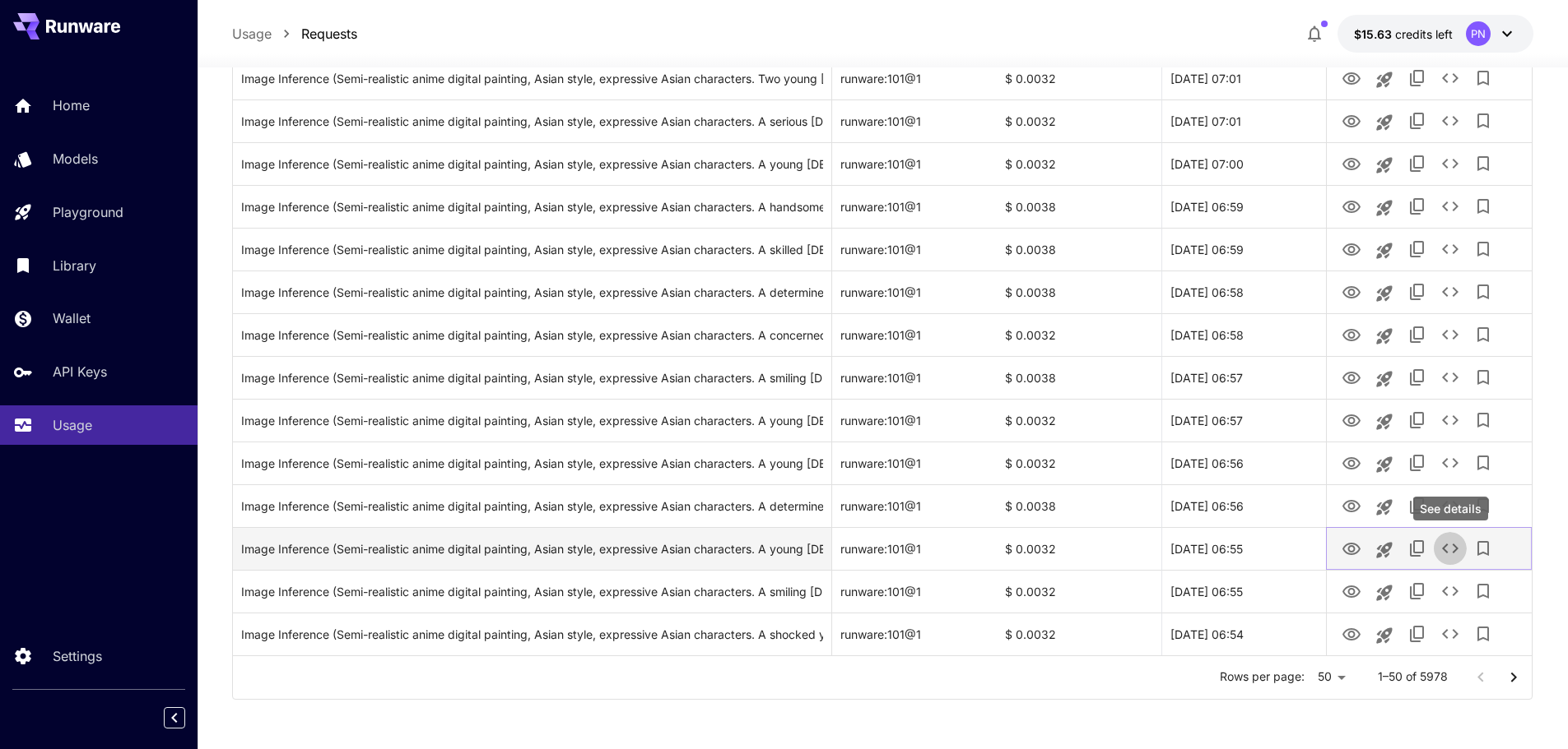
click at [1443, 551] on icon "See details" at bounding box center [1450, 549] width 19 height 19
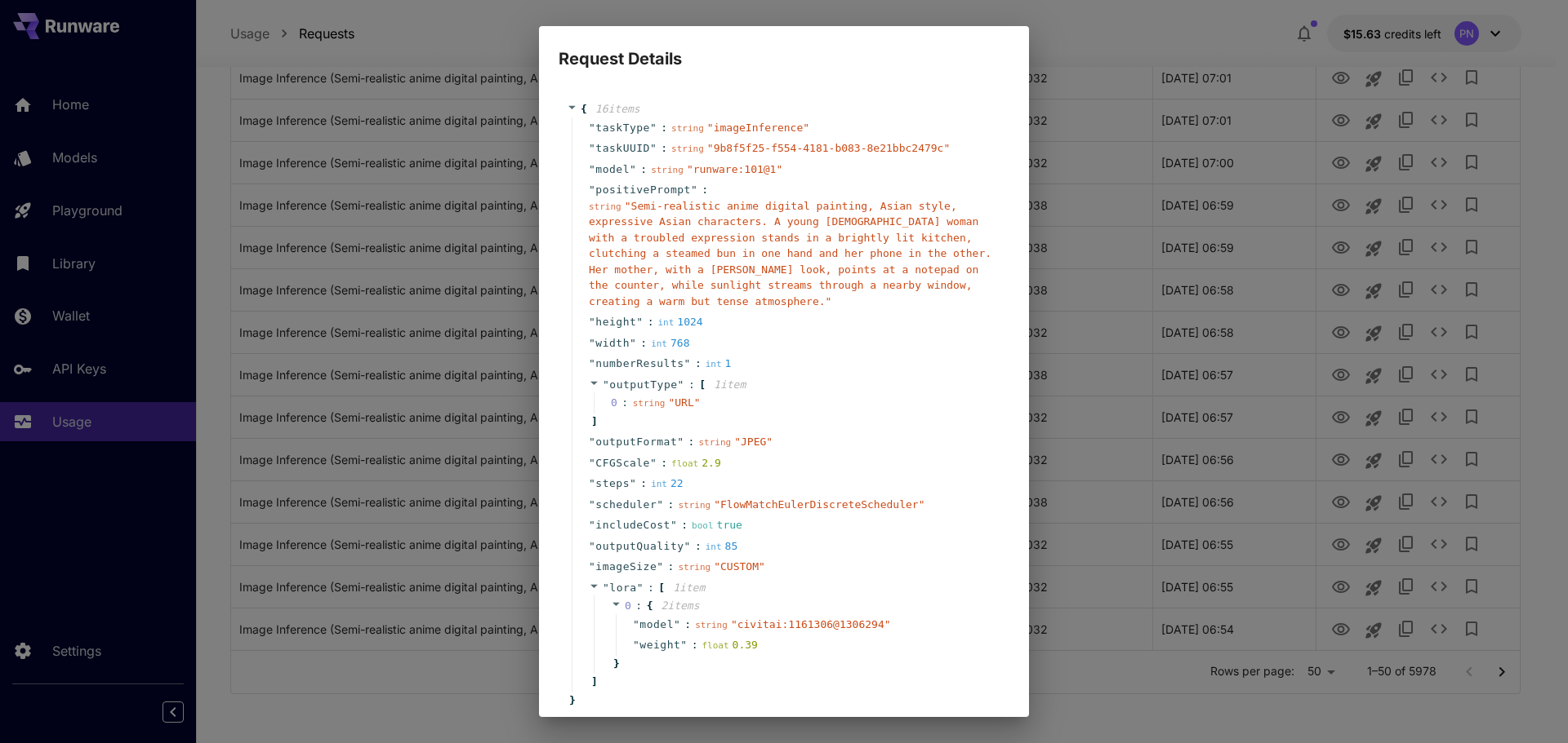
click at [838, 258] on span "" Semi-realistic anime digital painting, Asian style, expressive Asian characte…" at bounding box center [790, 253] width 402 height 108
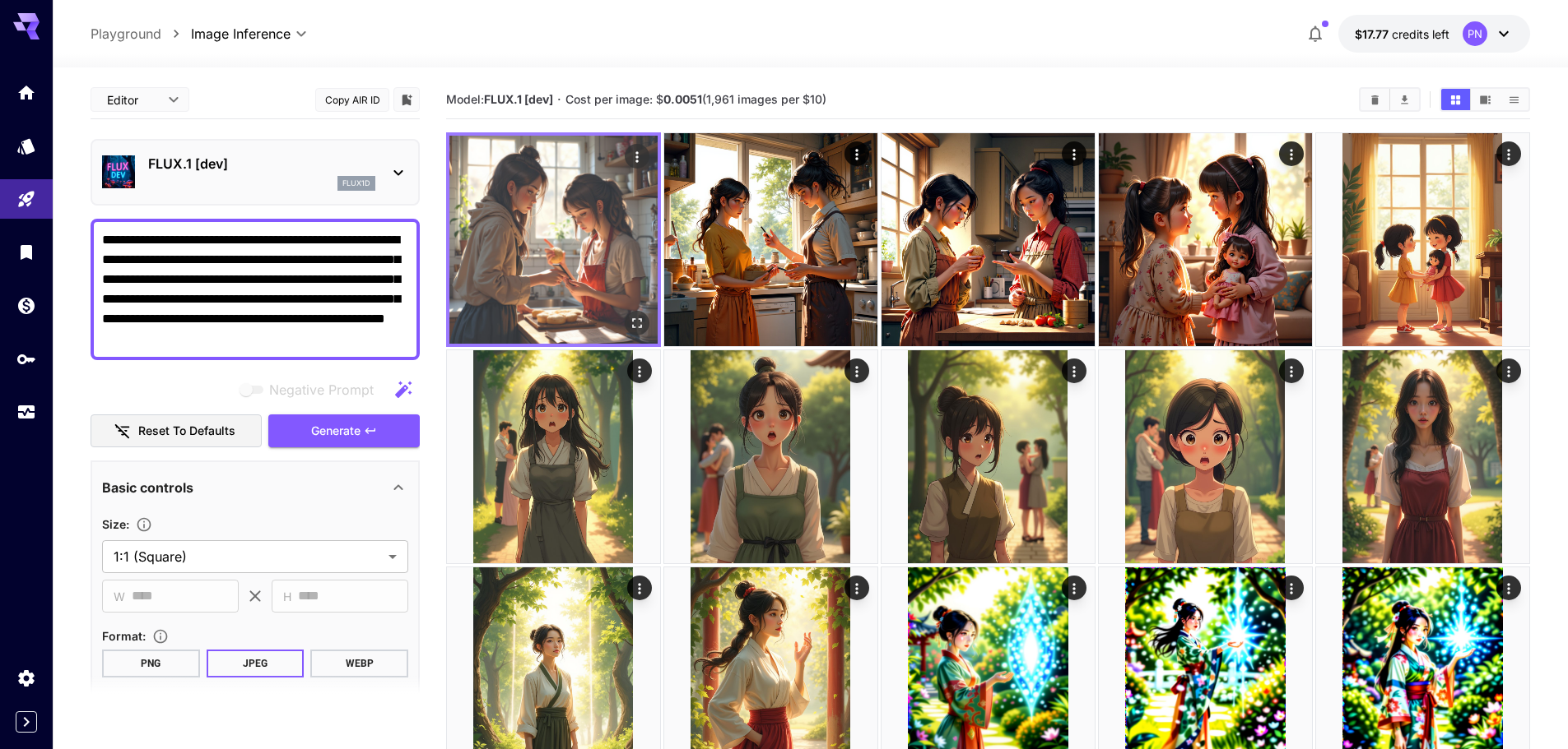
click at [636, 321] on icon "Open in fullscreen" at bounding box center [637, 323] width 17 height 17
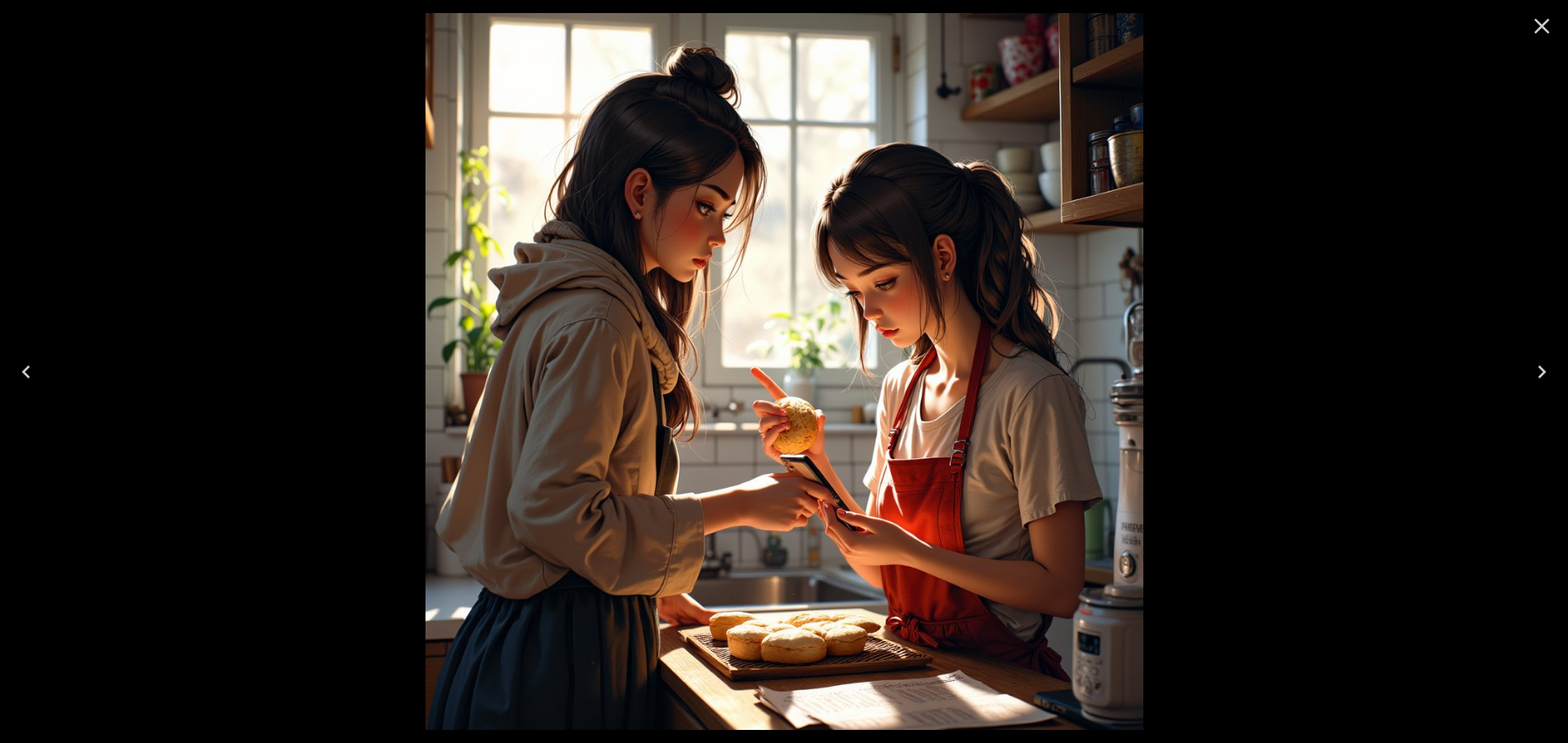
click at [1549, 32] on icon "Close" at bounding box center [1541, 26] width 26 height 26
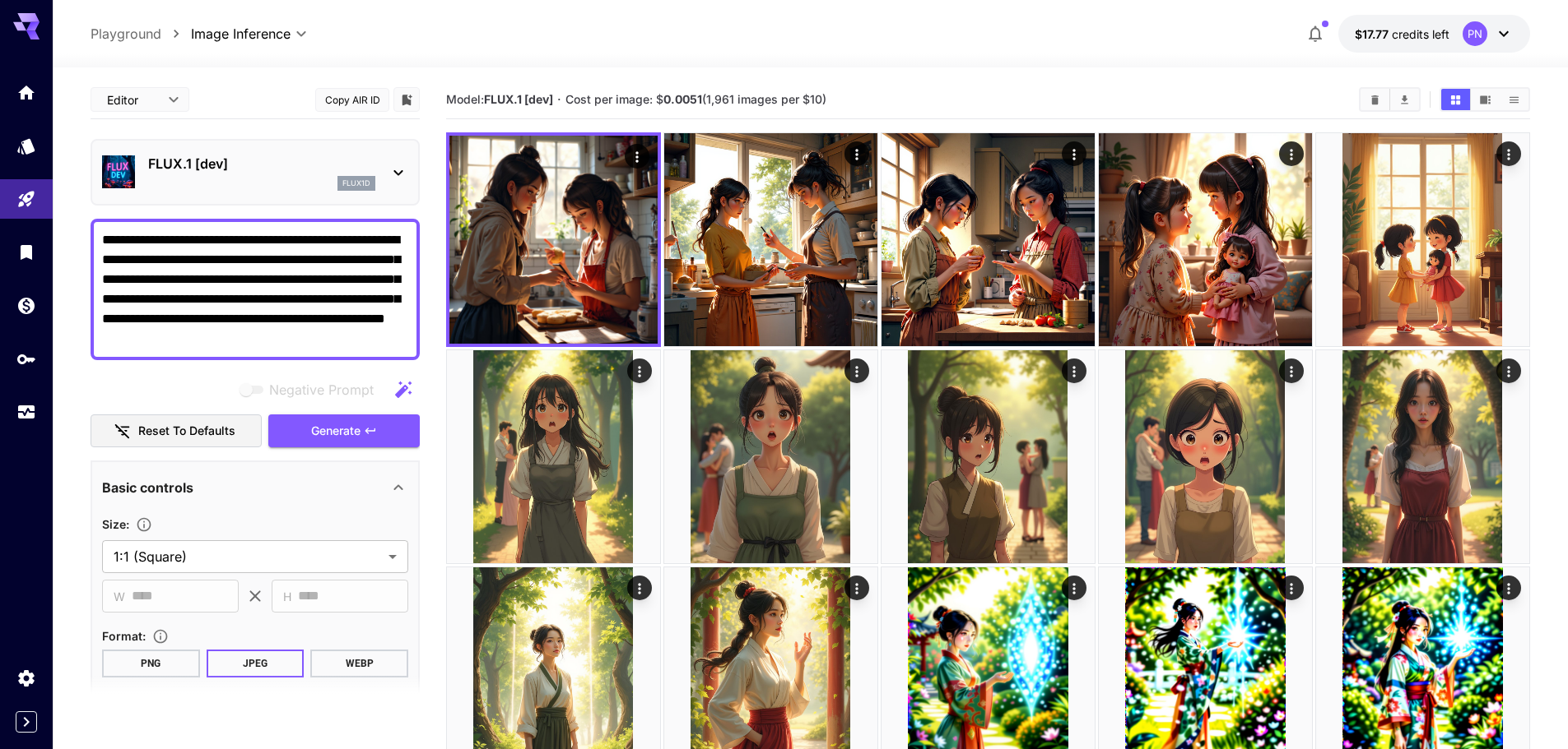
click at [306, 320] on textarea "**********" at bounding box center [255, 289] width 306 height 119
paste textarea "**********"
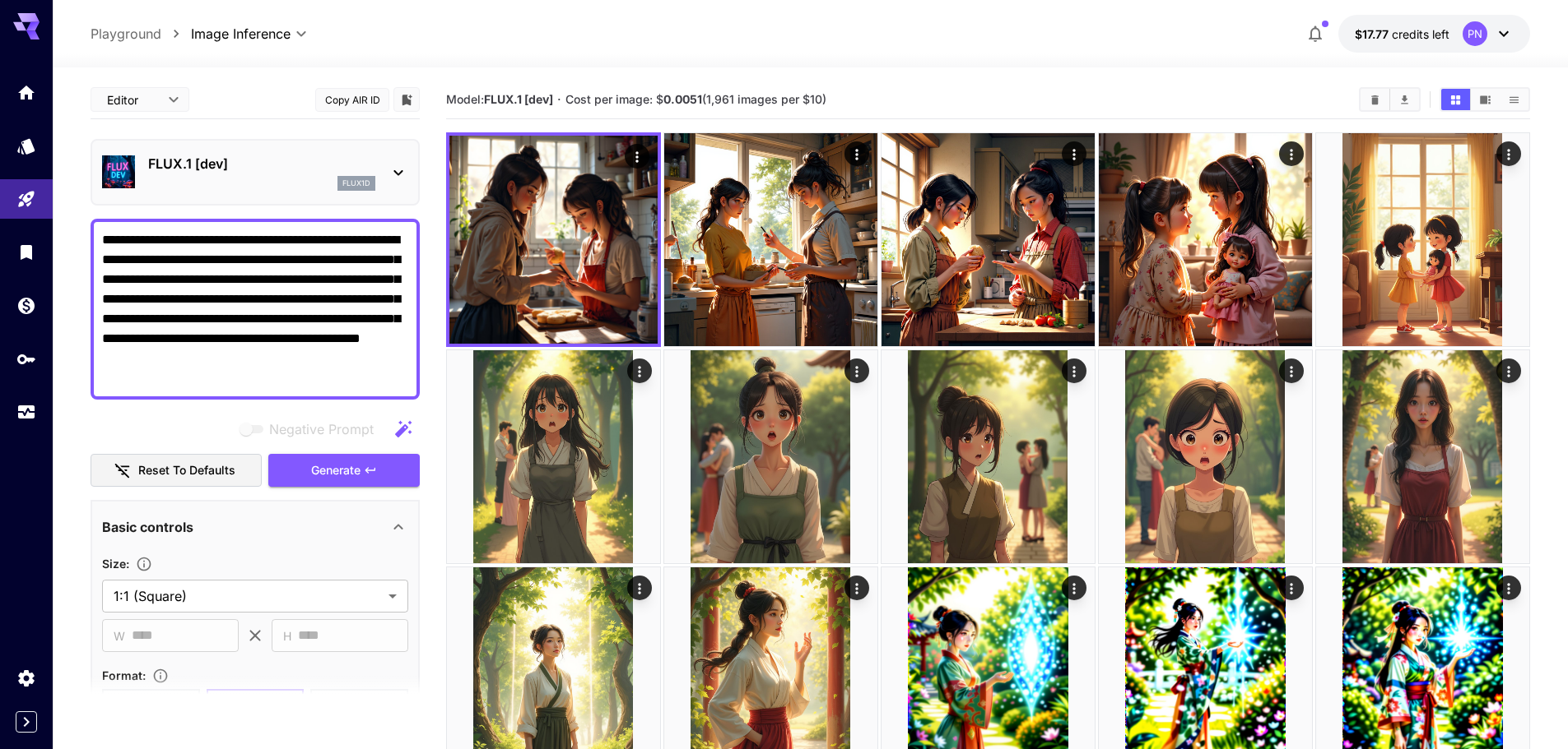
drag, startPoint x: 271, startPoint y: 266, endPoint x: 103, endPoint y: 189, distance: 184.8
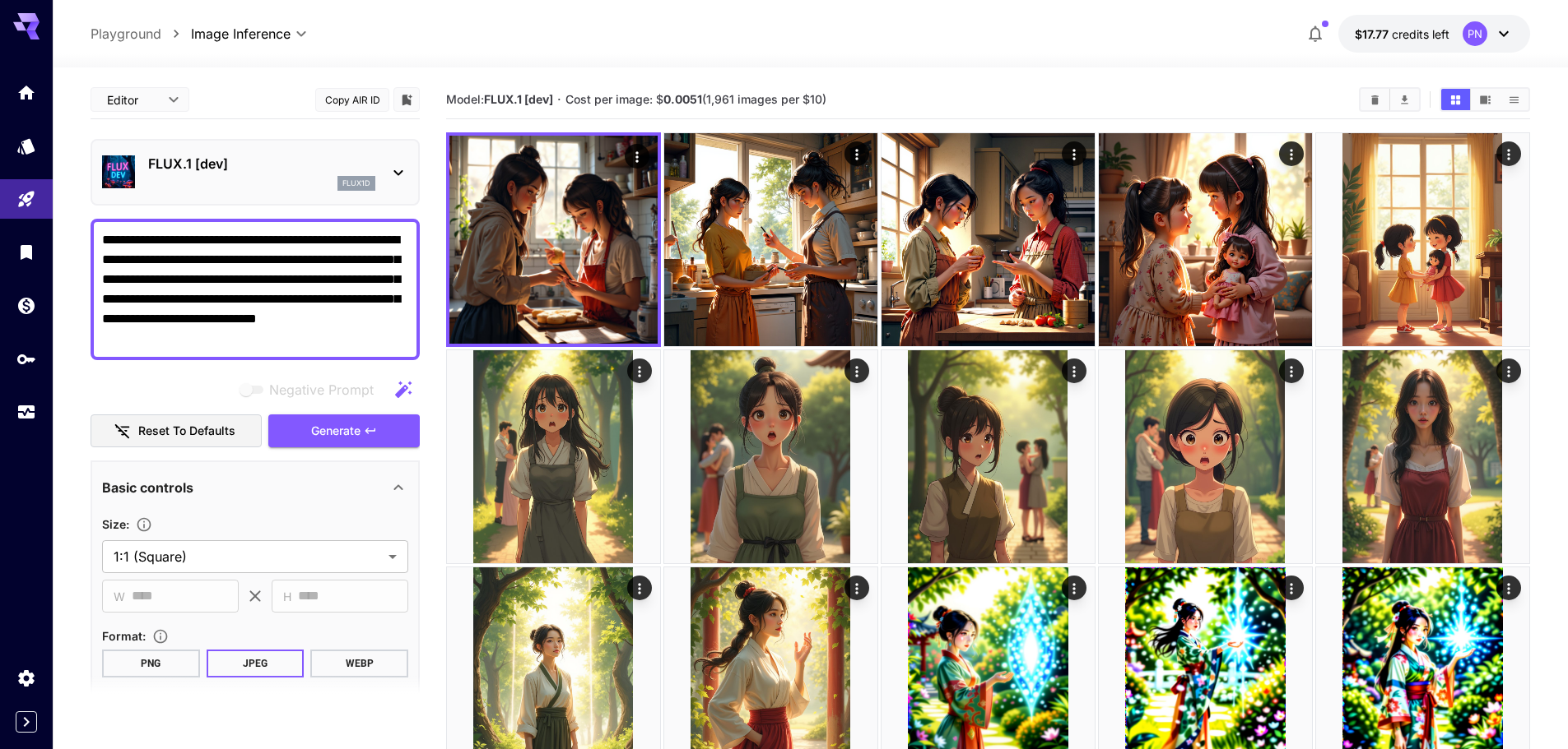
click at [311, 422] on span "Generate" at bounding box center [335, 431] width 50 height 20
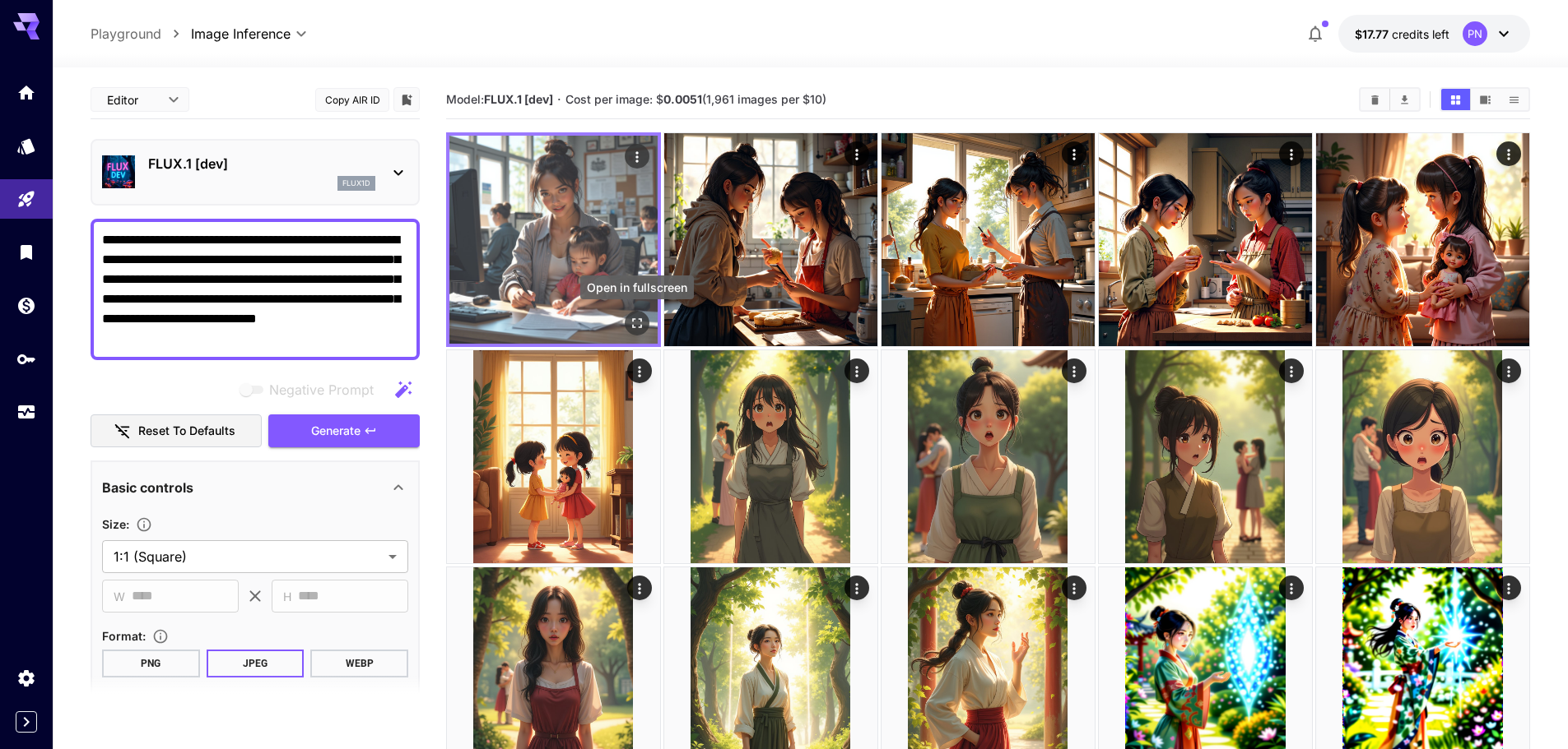
click at [629, 319] on icon "Open in fullscreen" at bounding box center [637, 323] width 17 height 17
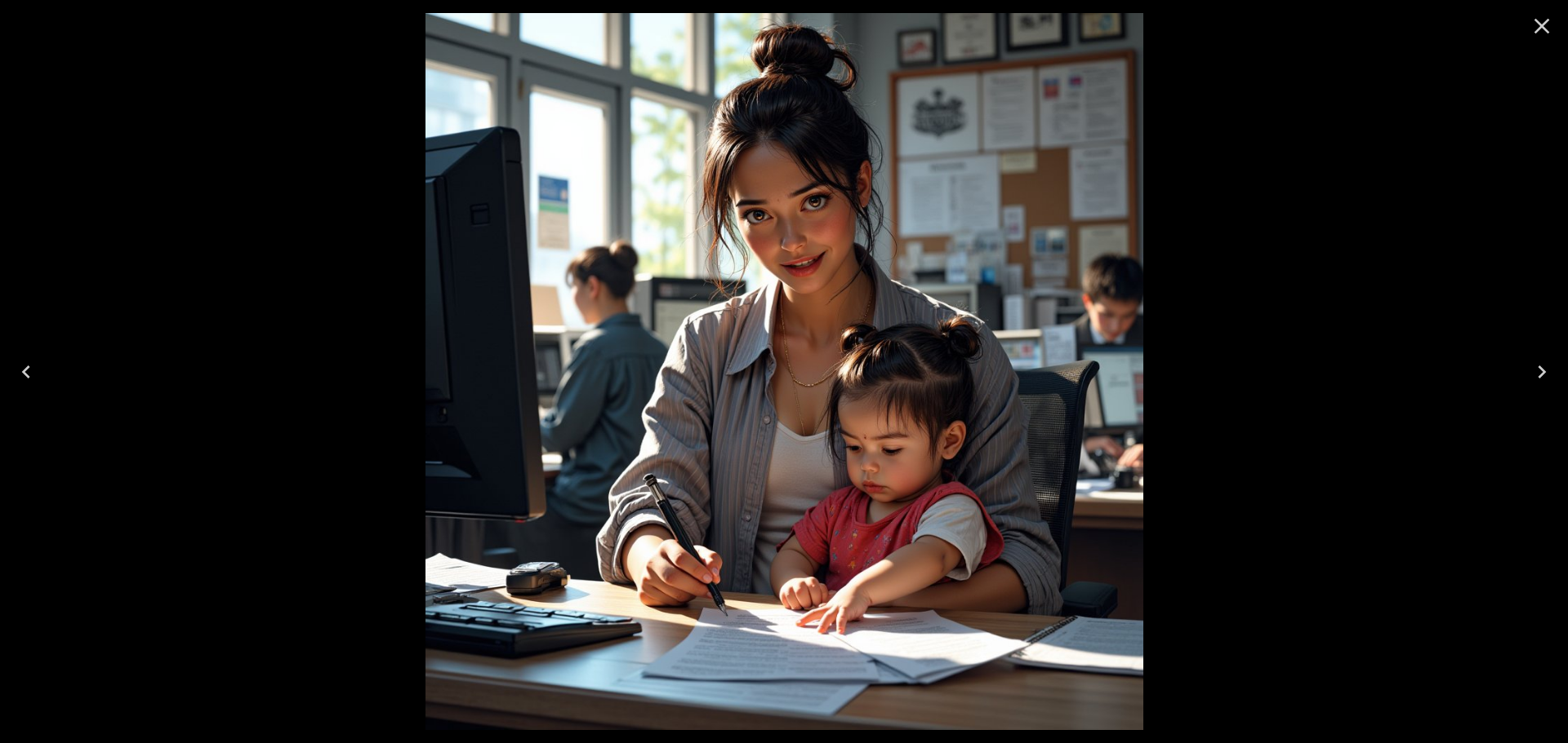
click at [1549, 37] on icon "Close" at bounding box center [1541, 26] width 26 height 26
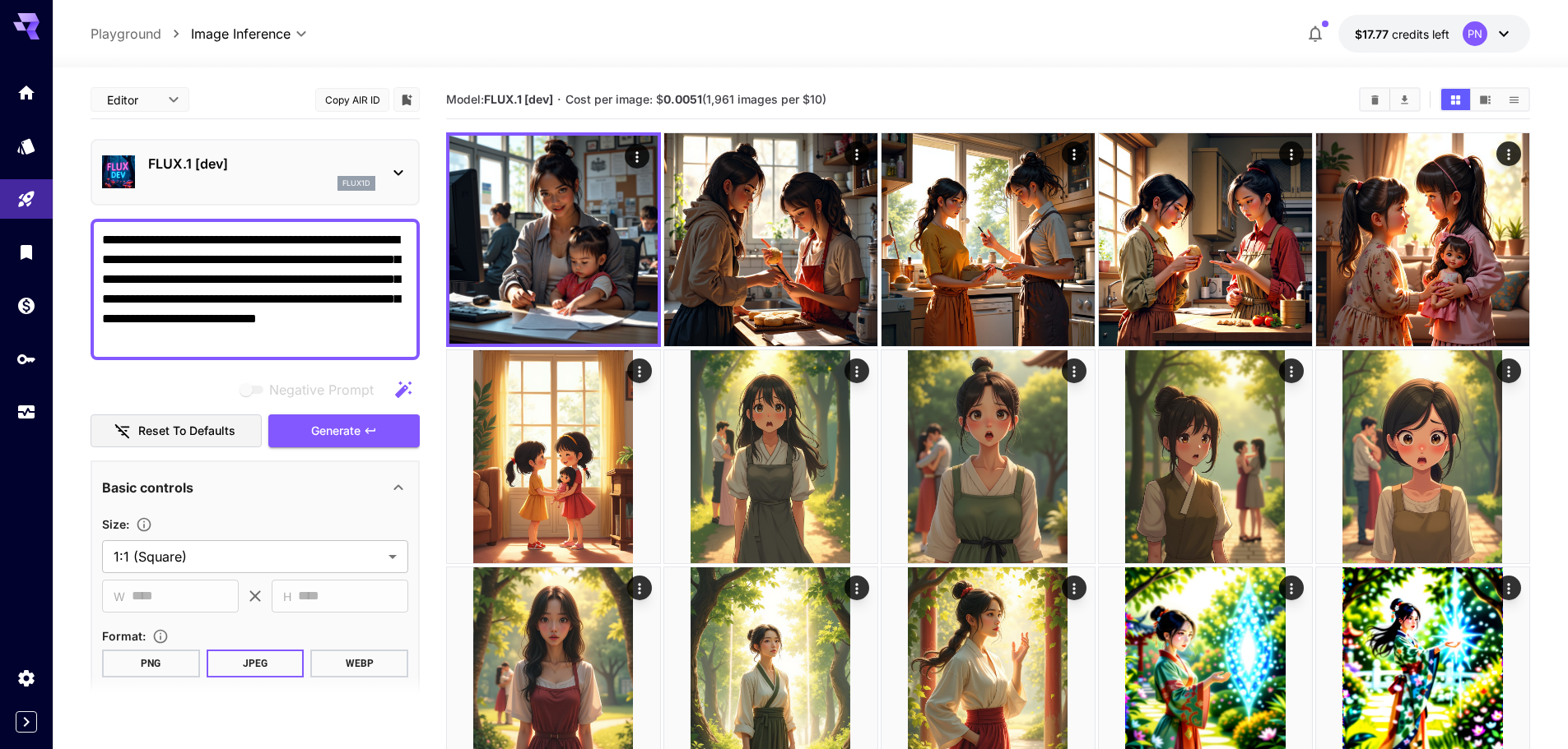
click at [249, 285] on textarea "**********" at bounding box center [255, 289] width 306 height 119
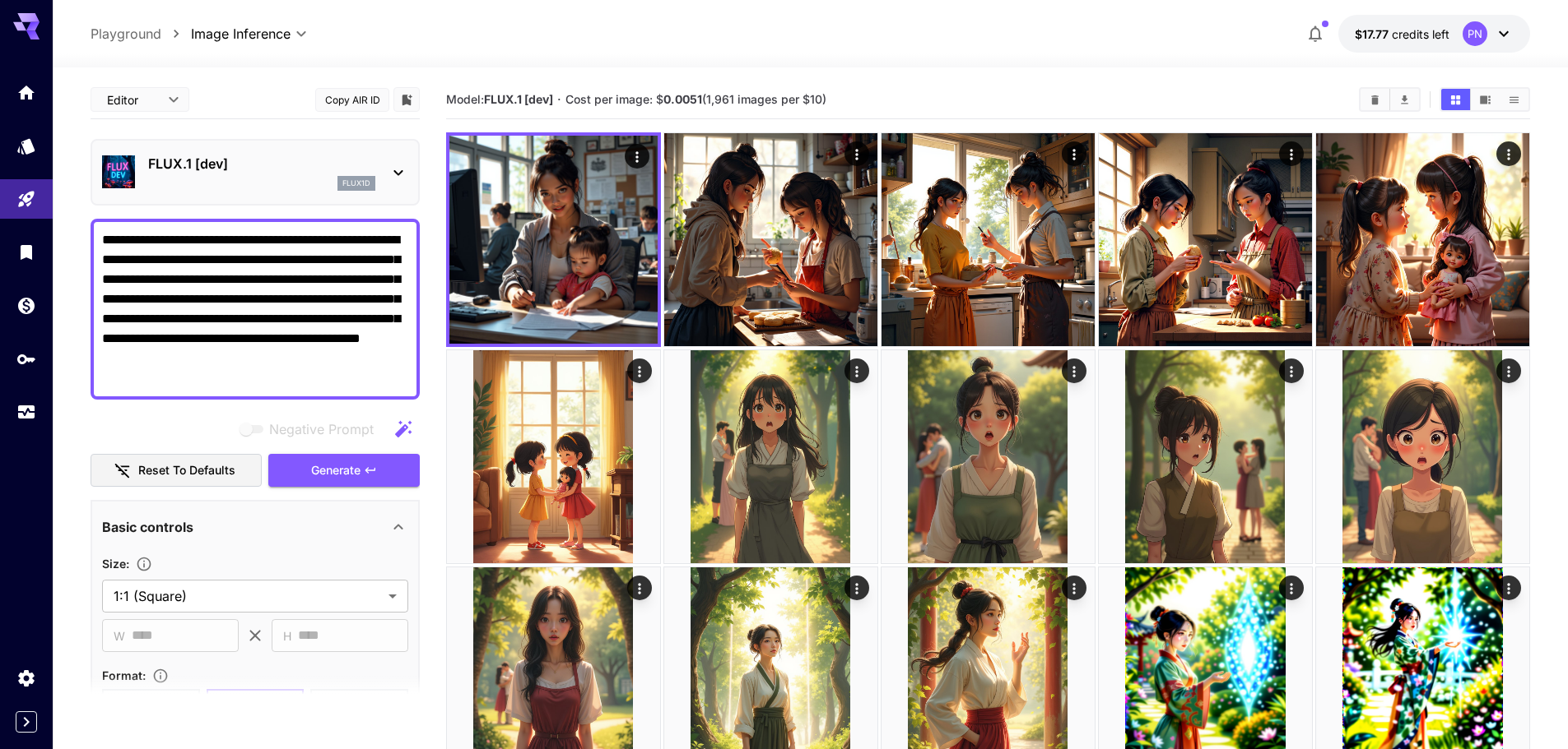
click at [253, 285] on textarea "**********" at bounding box center [255, 309] width 306 height 158
click at [320, 233] on textarea "**********" at bounding box center [255, 309] width 306 height 158
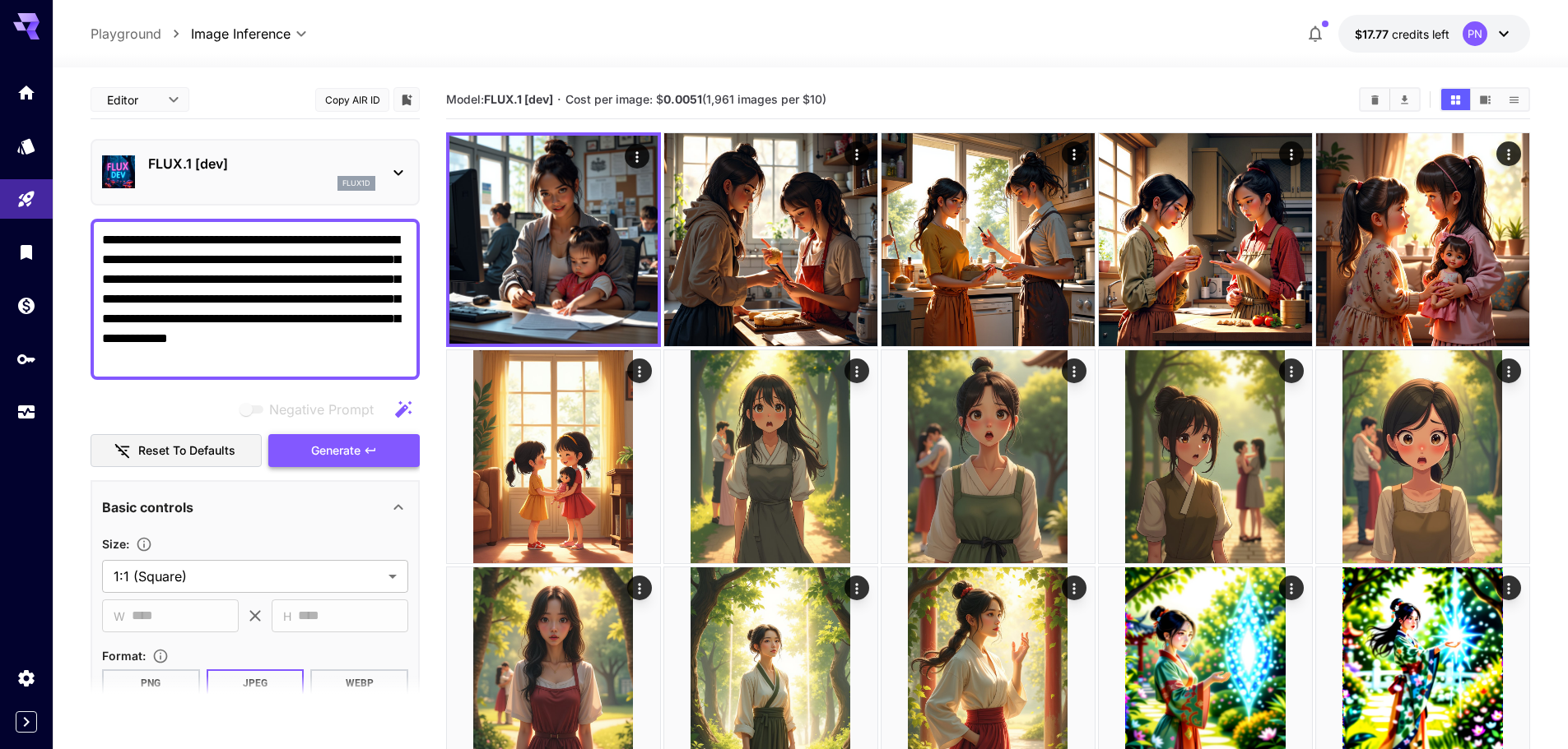
type textarea "**********"
click at [333, 457] on span "Generate" at bounding box center [335, 451] width 50 height 20
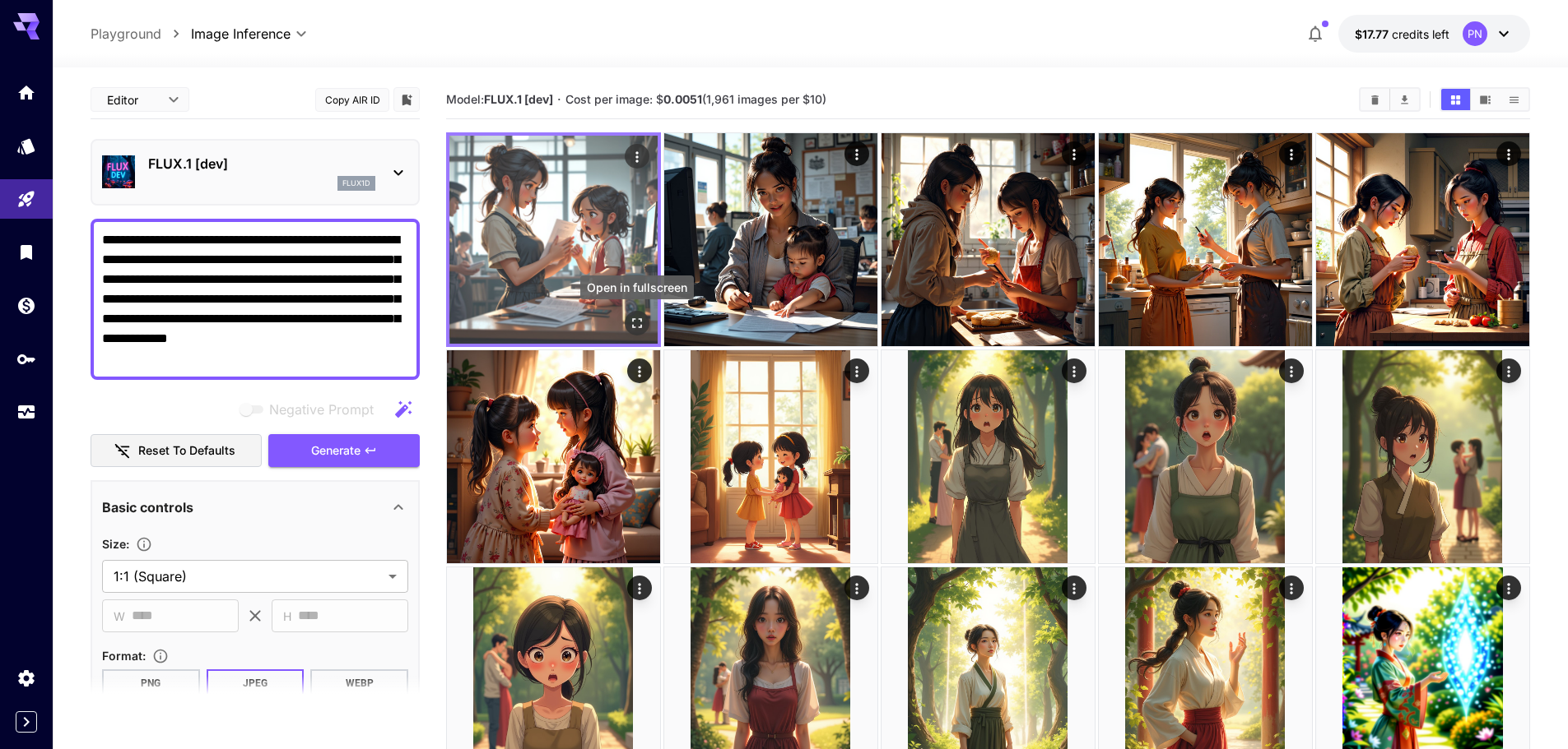
click at [643, 322] on icon "Open in fullscreen" at bounding box center [637, 323] width 17 height 17
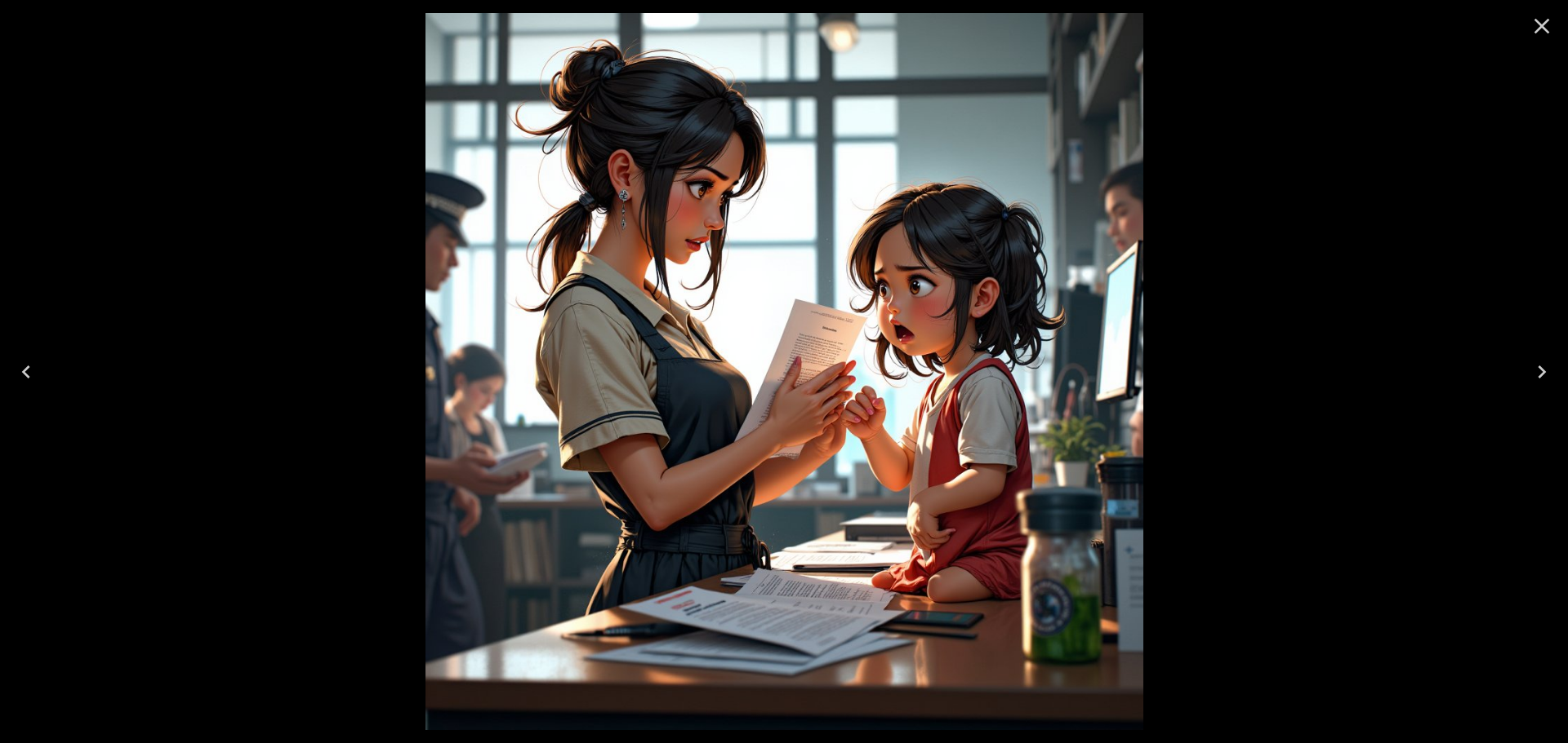
drag, startPoint x: 1556, startPoint y: 30, endPoint x: 1530, endPoint y: 39, distance: 27.5
click at [1554, 30] on button "Close" at bounding box center [1541, 26] width 40 height 40
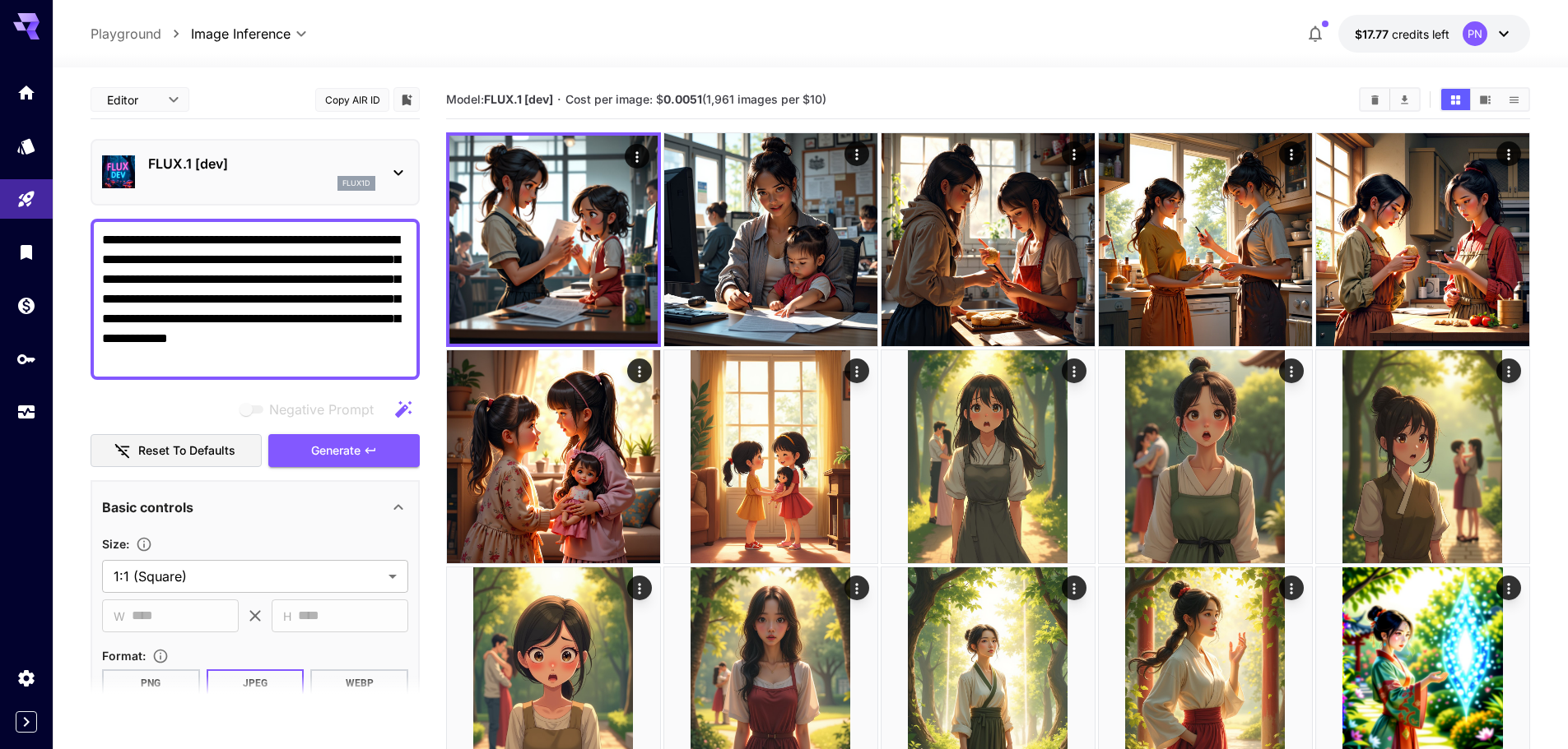
click at [366, 311] on textarea "**********" at bounding box center [255, 299] width 306 height 138
paste textarea "**********"
drag, startPoint x: 316, startPoint y: 235, endPoint x: 0, endPoint y: 225, distance: 316.2
type textarea "**********"
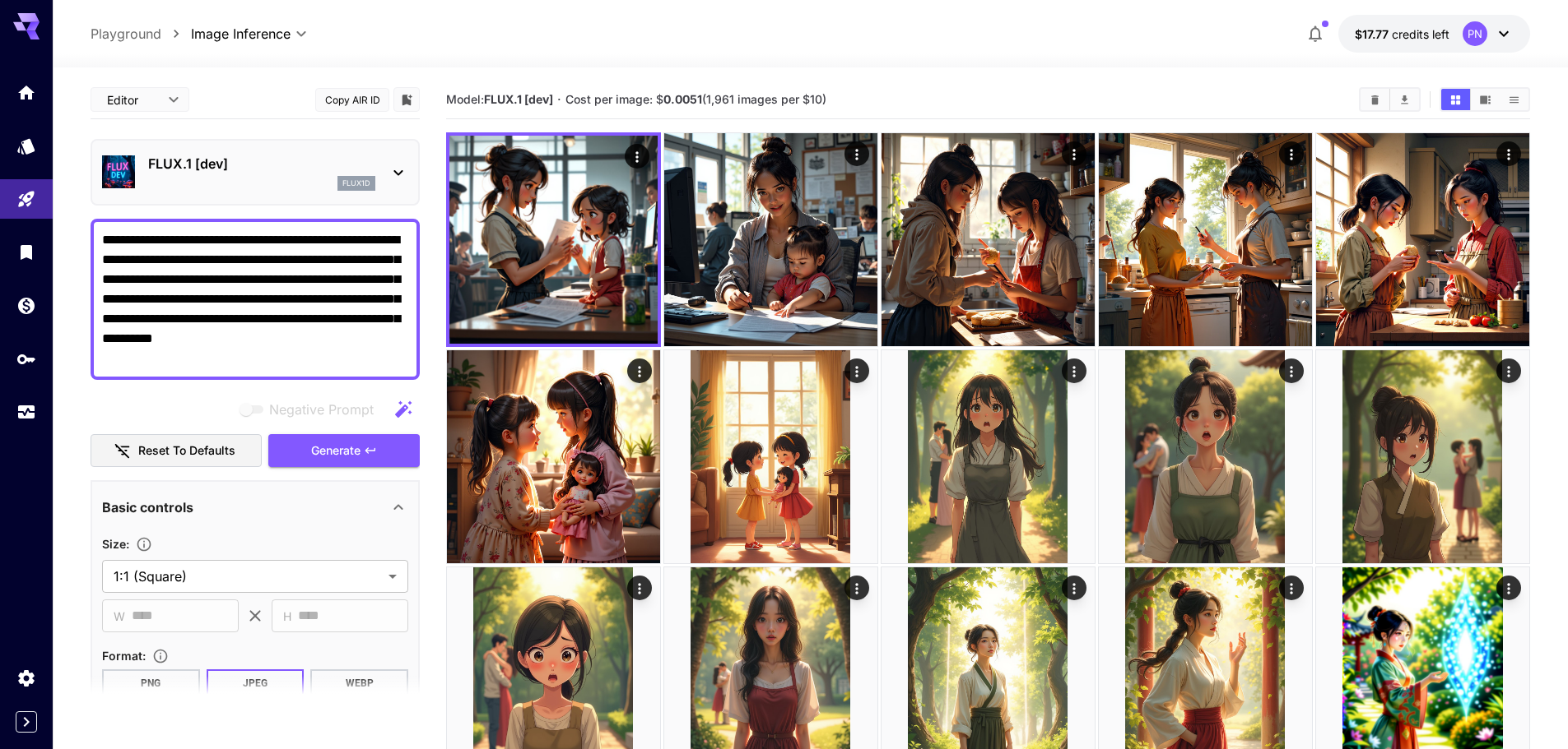
click at [312, 444] on span "Generate" at bounding box center [335, 451] width 50 height 20
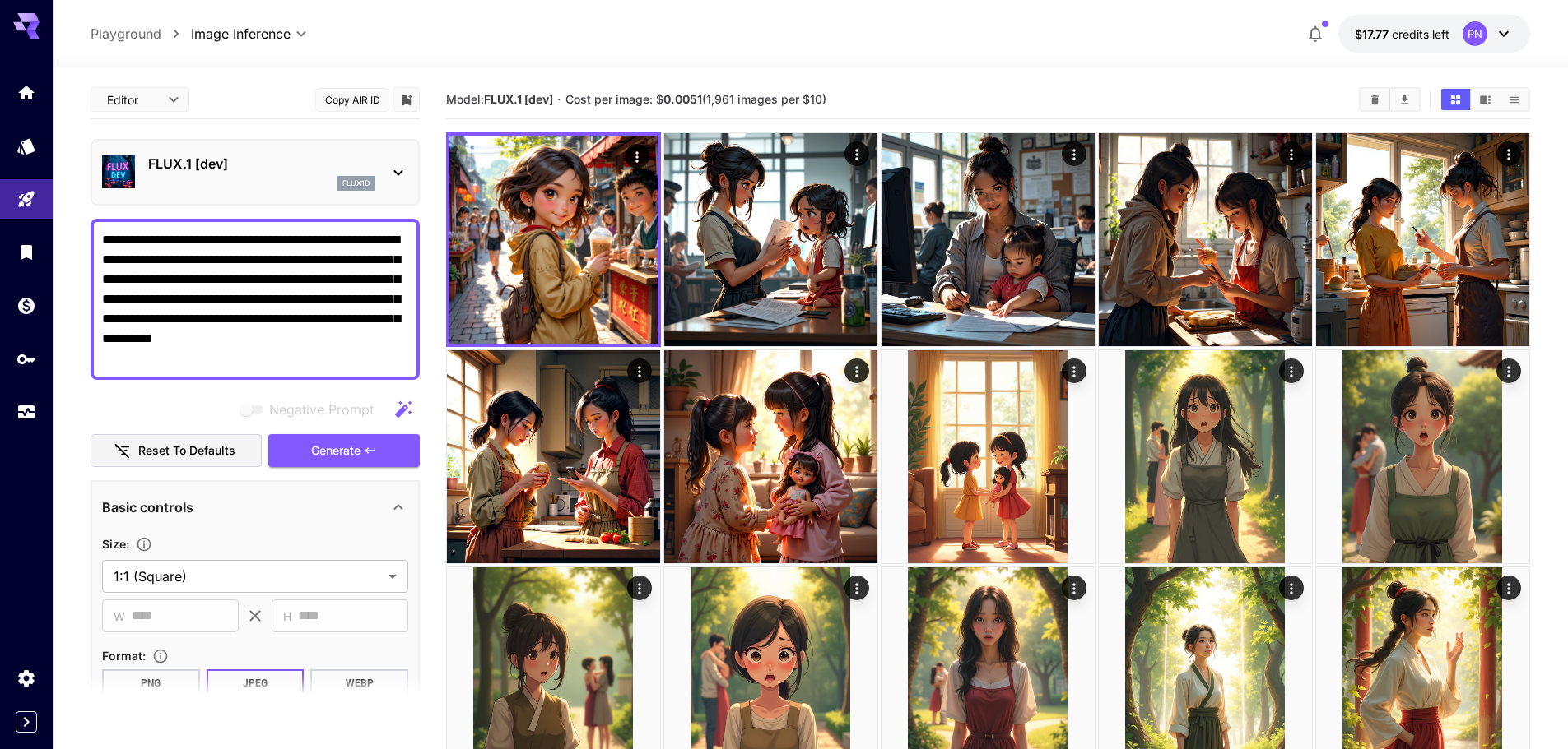
click at [280, 264] on textarea "**********" at bounding box center [255, 299] width 306 height 138
paste textarea "**********"
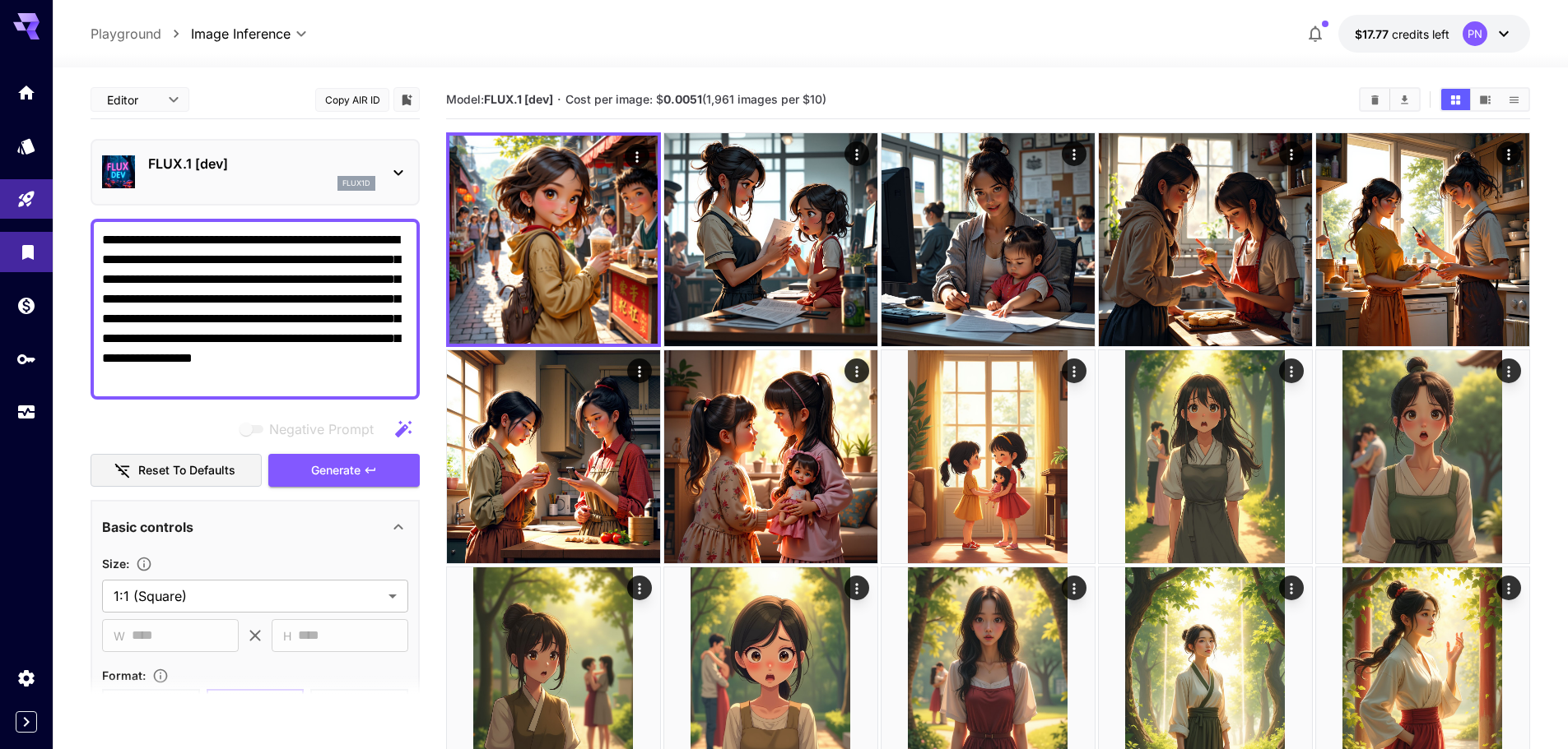
drag, startPoint x: 320, startPoint y: 234, endPoint x: 0, endPoint y: 250, distance: 320.4
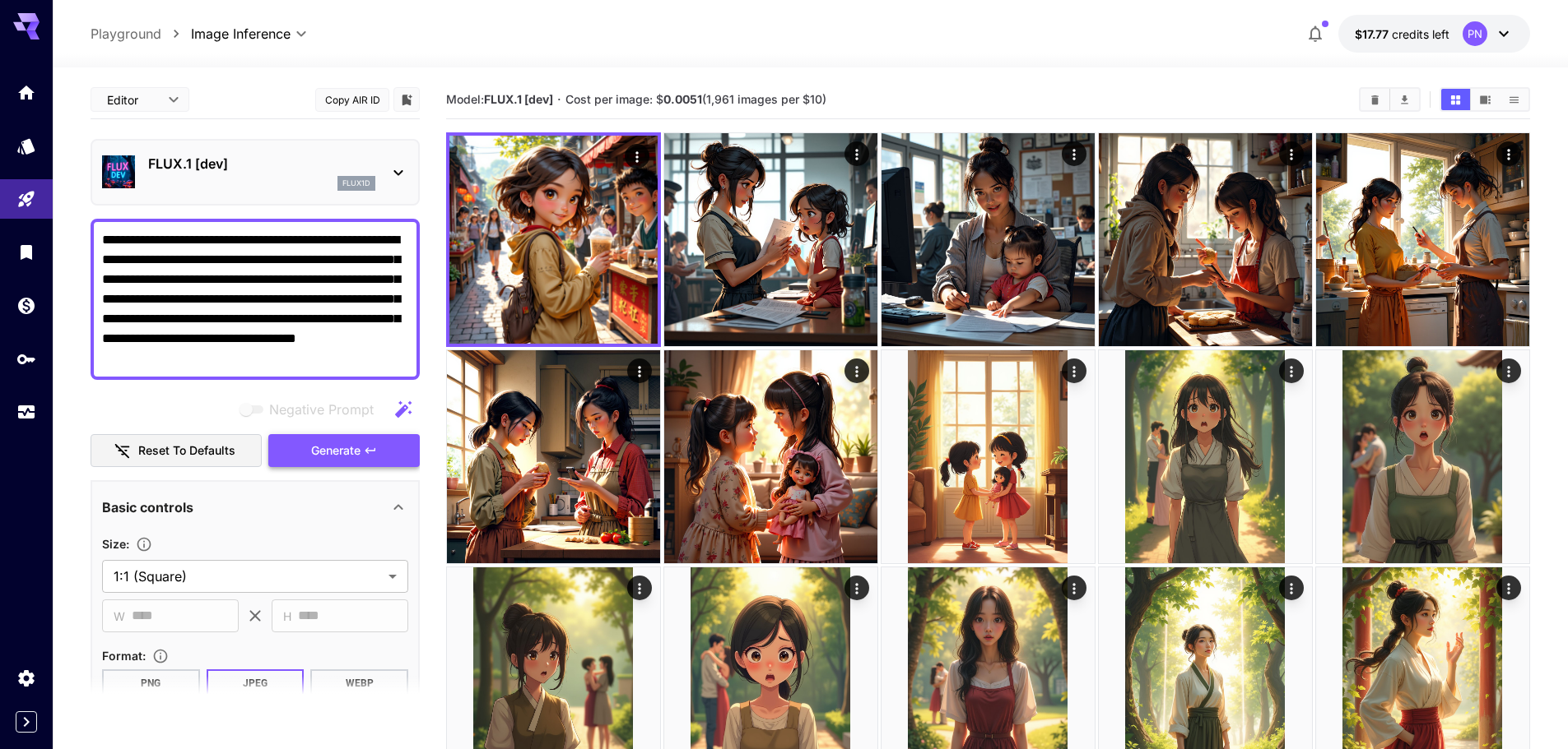
type textarea "**********"
click at [282, 448] on button "Generate" at bounding box center [344, 451] width 152 height 34
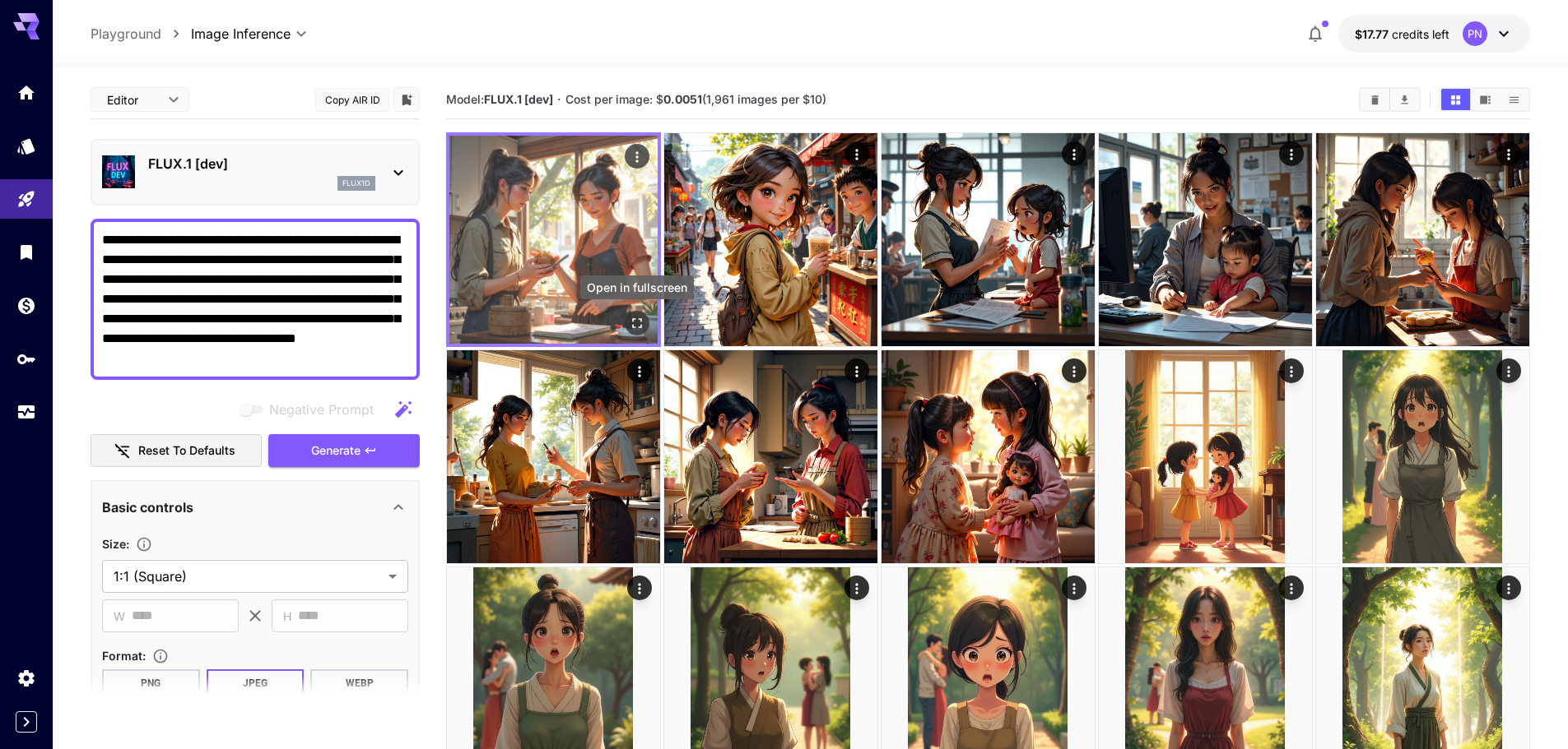
click at [639, 319] on icon "Open in fullscreen" at bounding box center [637, 323] width 10 height 10
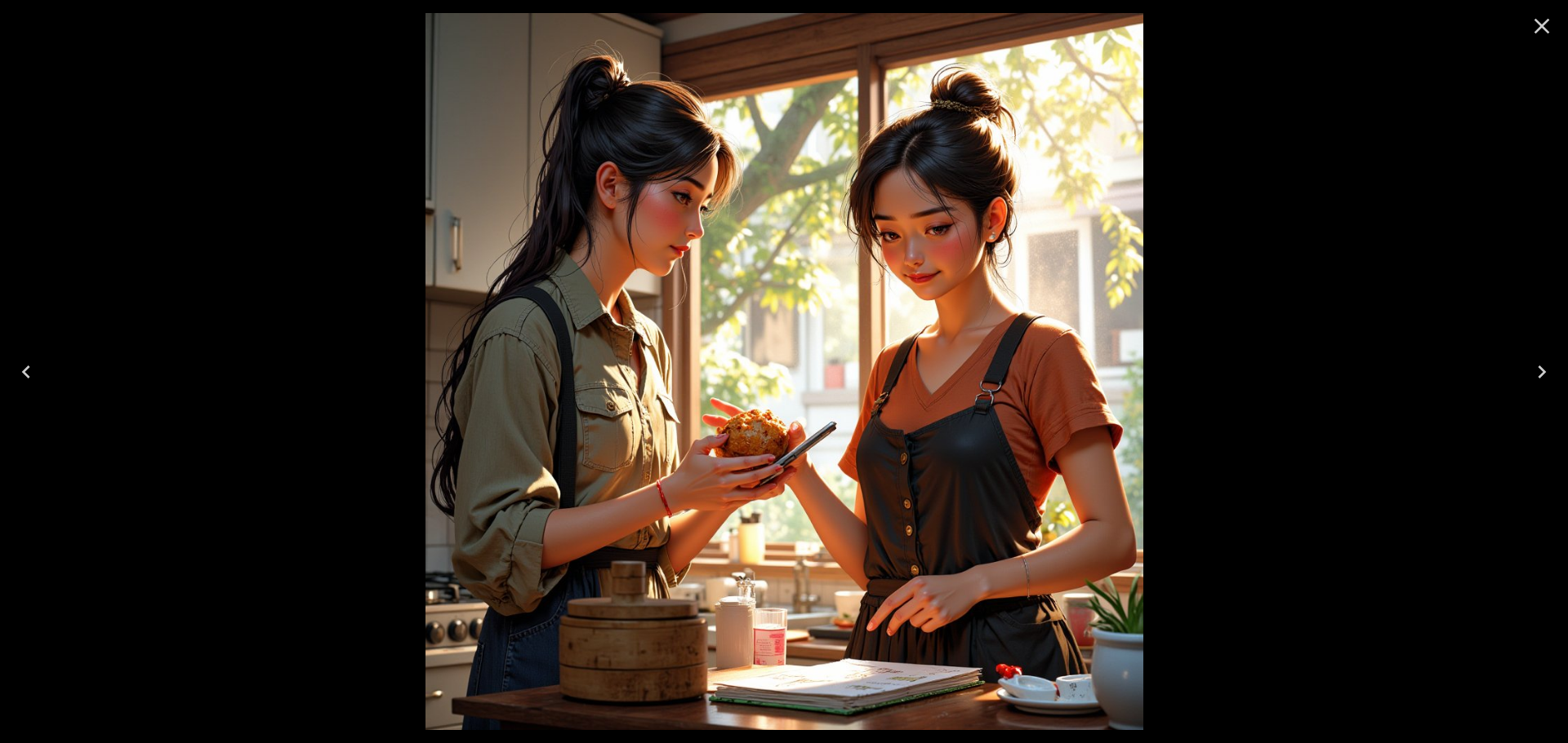
drag, startPoint x: 1541, startPoint y: 25, endPoint x: 1513, endPoint y: 29, distance: 28.3
click at [1541, 25] on icon "Close" at bounding box center [1542, 26] width 15 height 15
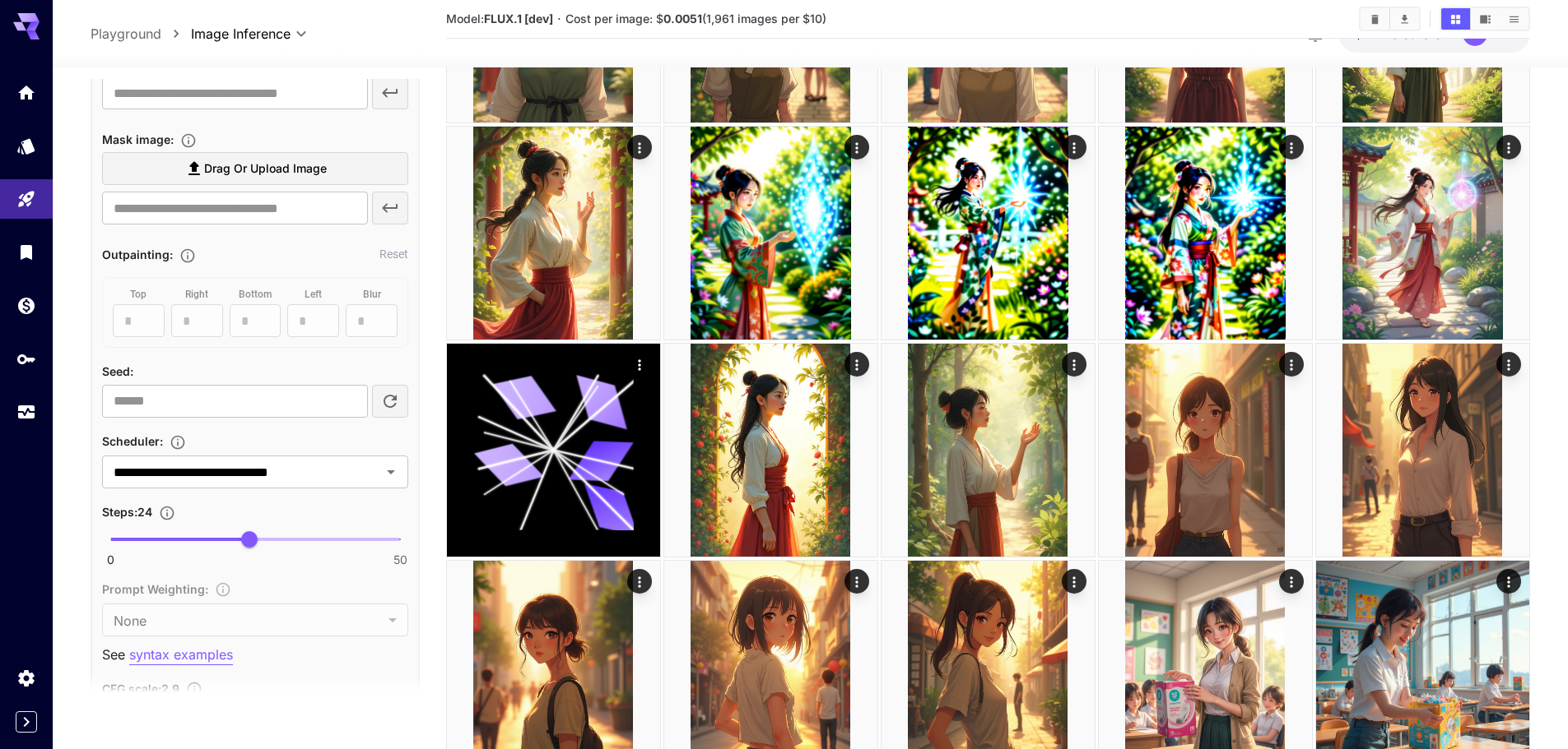
scroll to position [823, 0]
click at [235, 537] on span "22" at bounding box center [237, 538] width 17 height 17
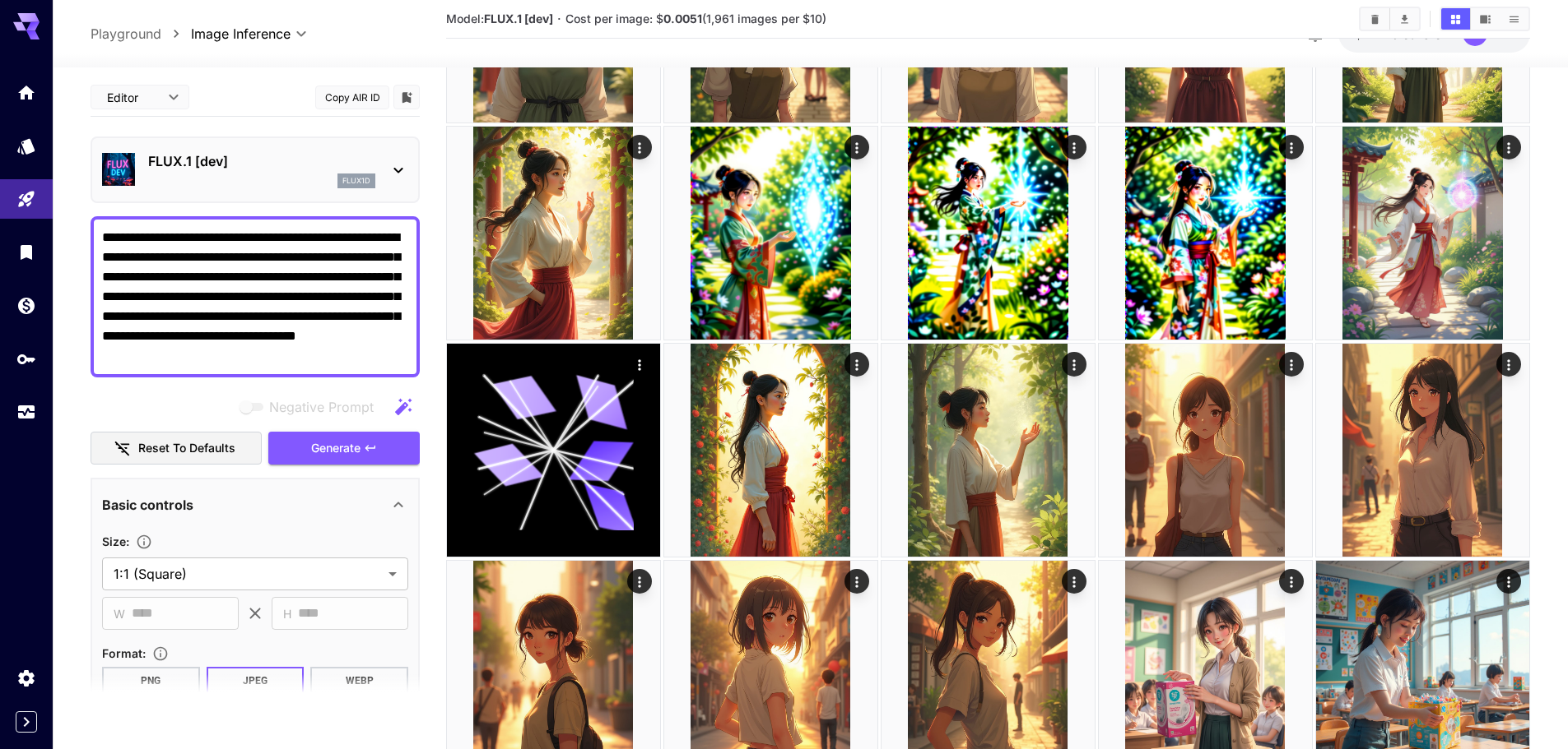
scroll to position [0, 0]
click at [327, 441] on span "Generate" at bounding box center [335, 449] width 50 height 20
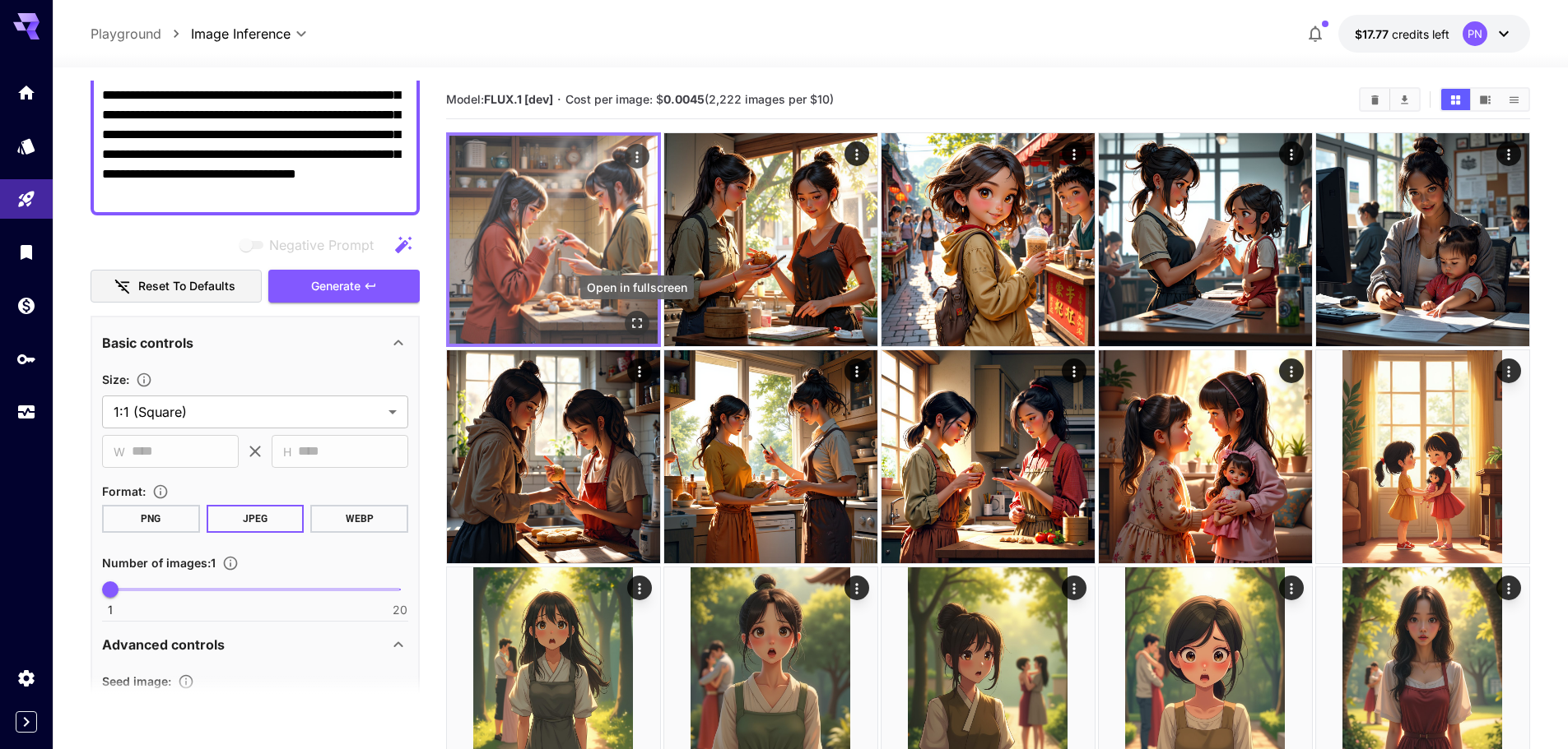
click at [638, 325] on icon "Open in fullscreen" at bounding box center [637, 323] width 17 height 17
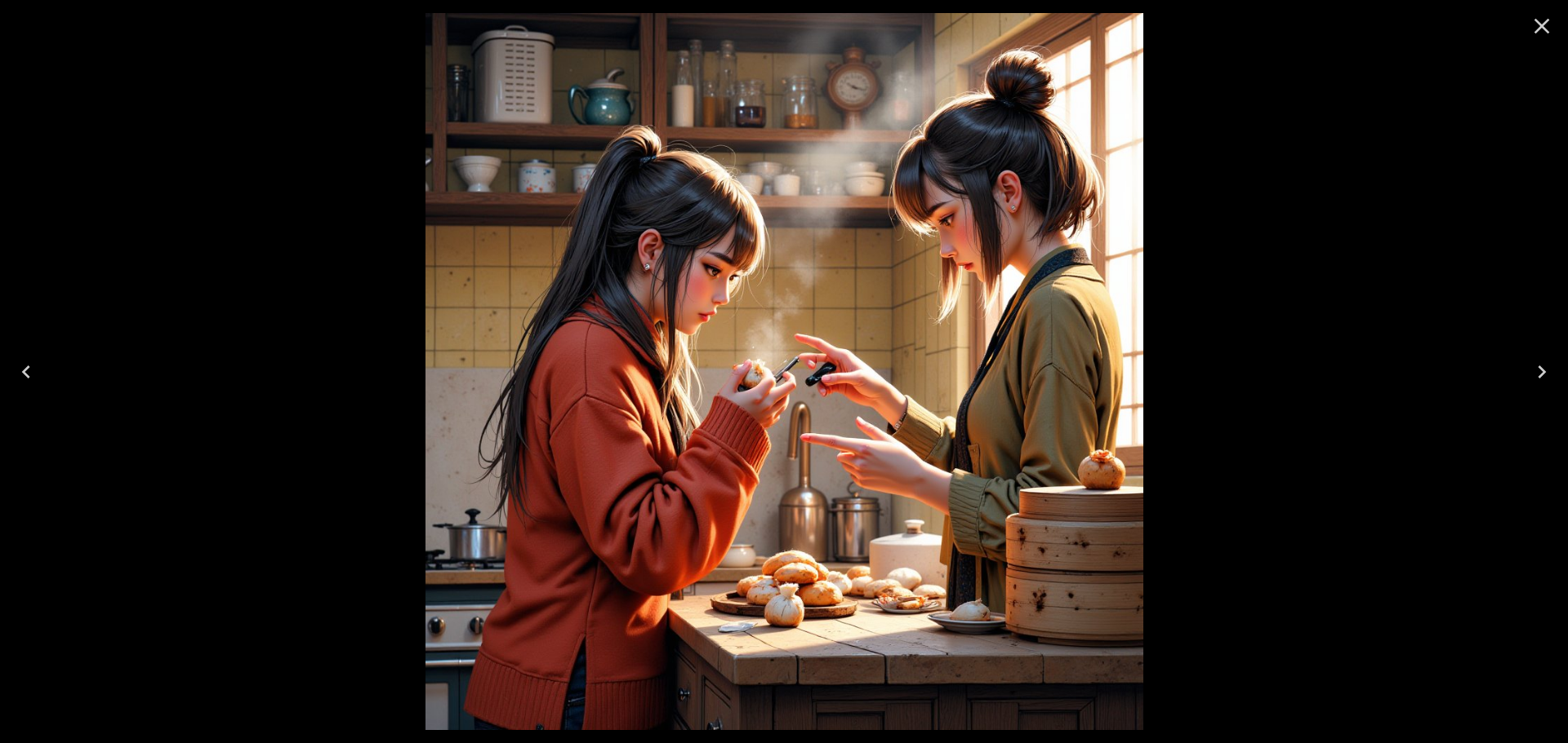
click at [1543, 31] on icon "Close" at bounding box center [1541, 26] width 26 height 26
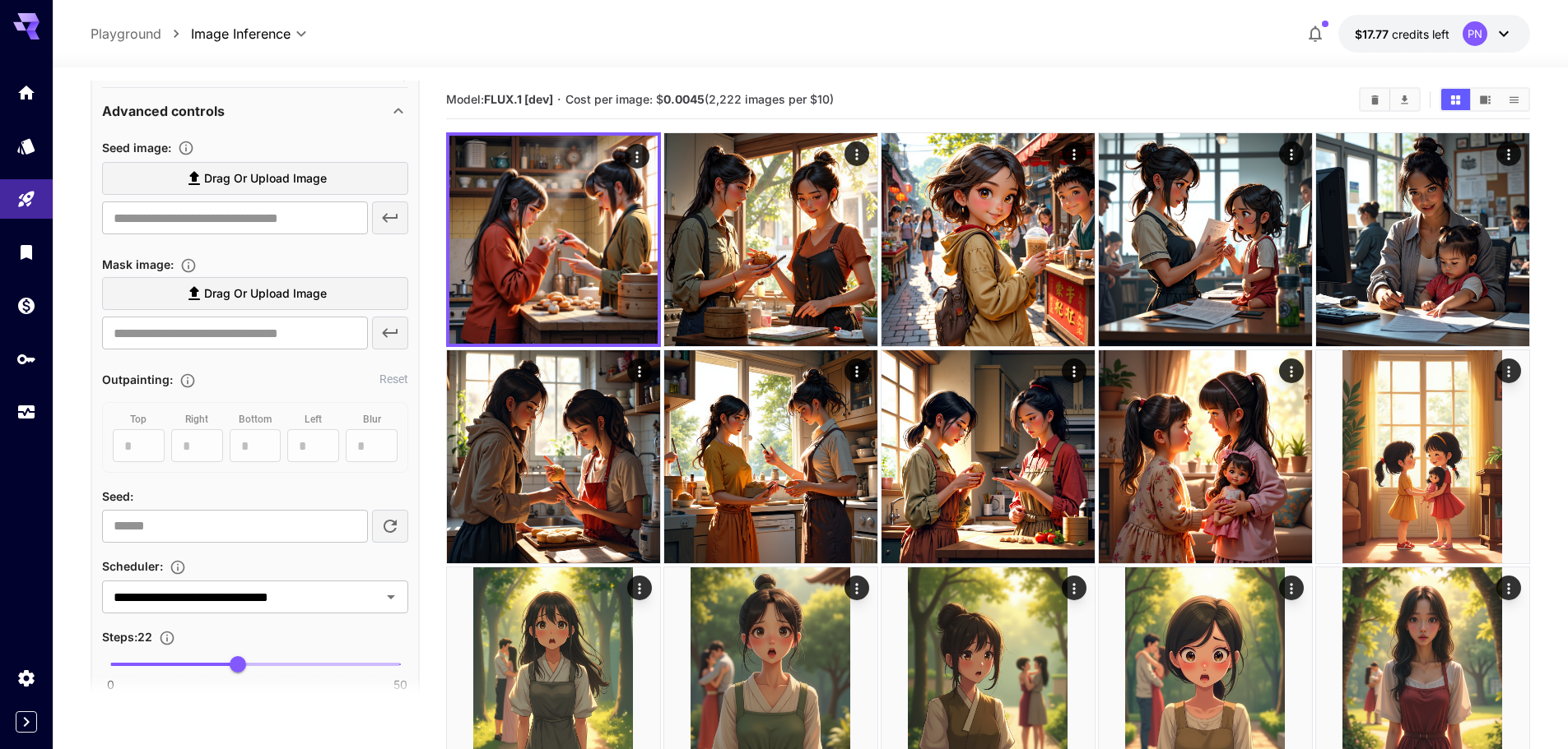
scroll to position [904, 0]
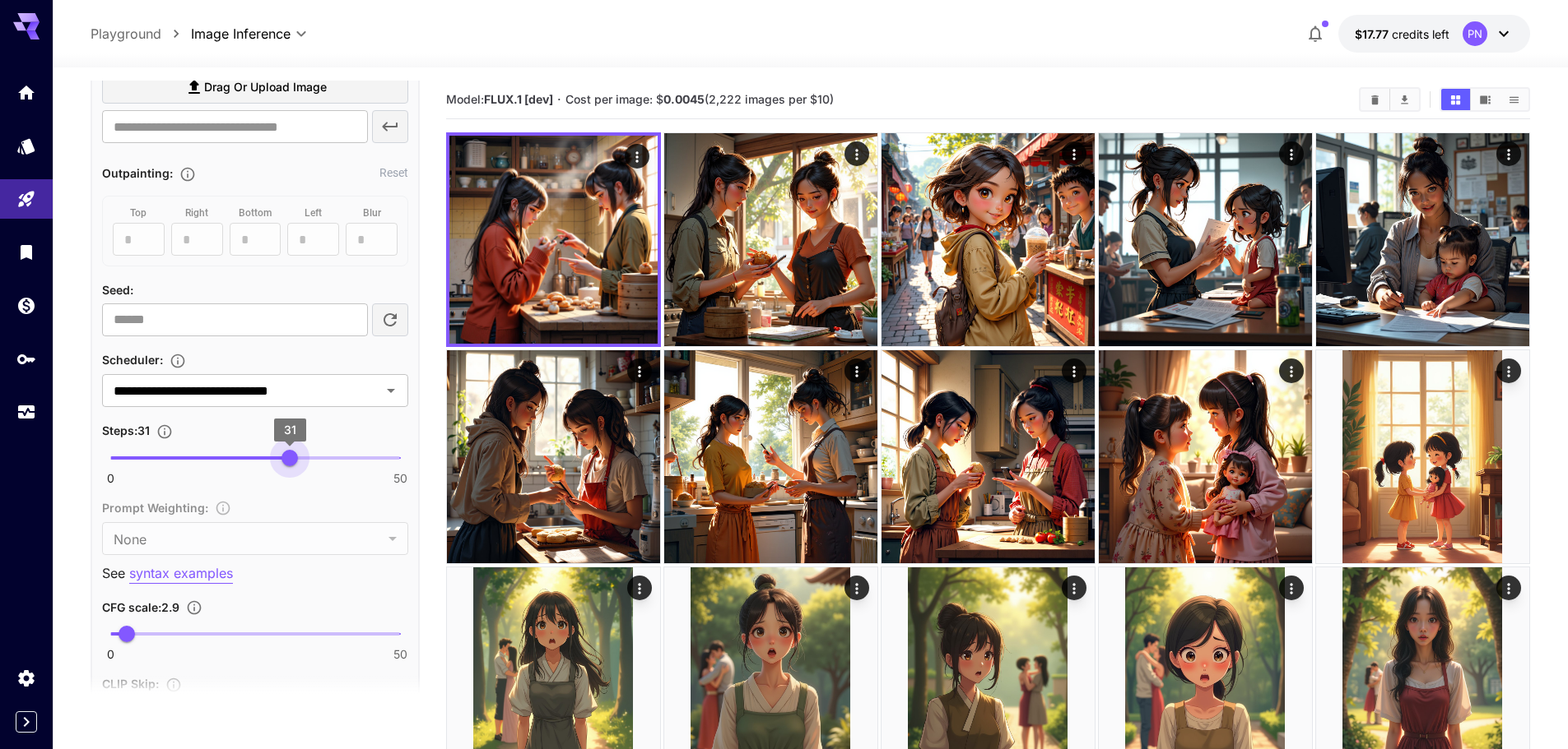
type input "**"
drag, startPoint x: 249, startPoint y: 455, endPoint x: 286, endPoint y: 465, distance: 38.3
click at [286, 465] on span "30" at bounding box center [284, 458] width 17 height 17
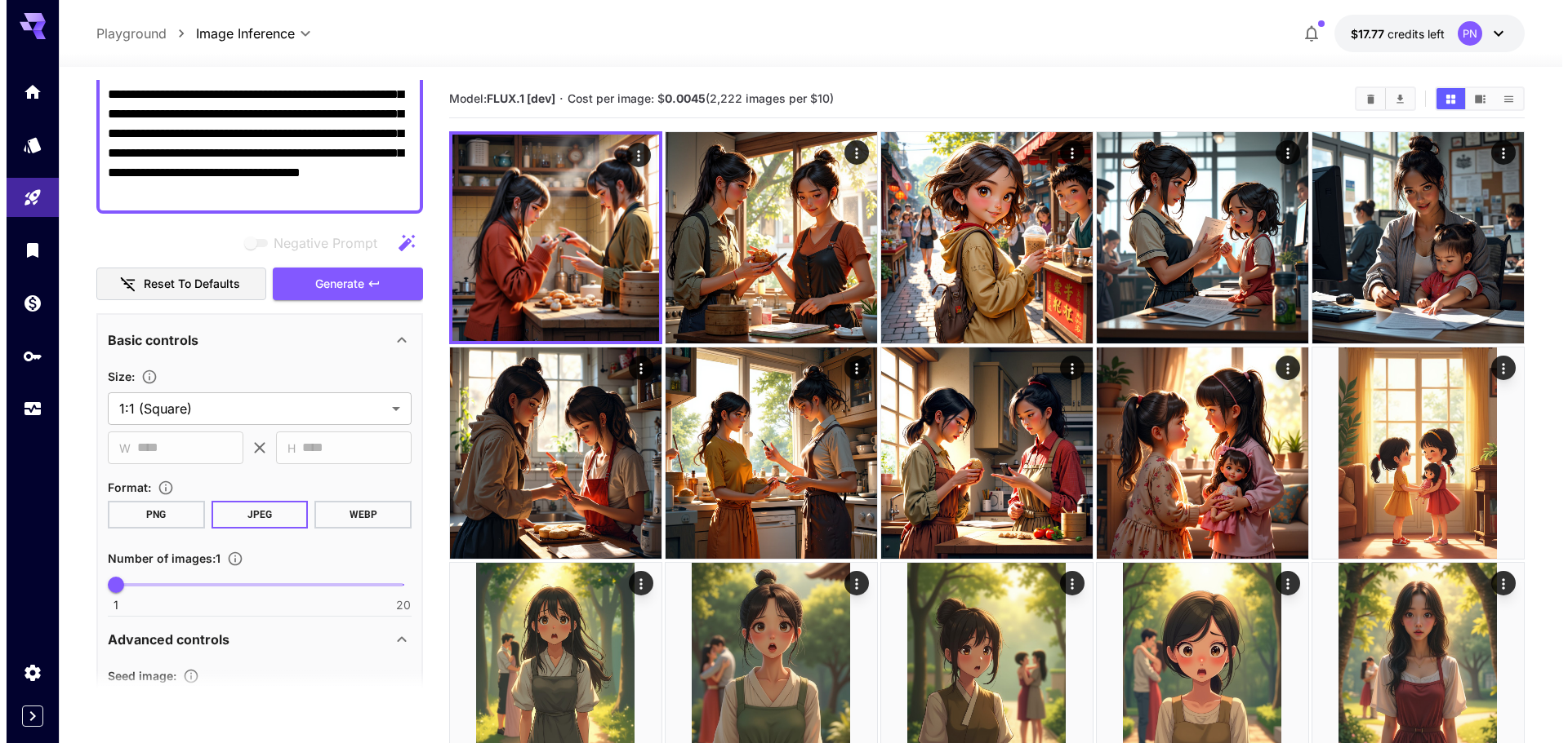
scroll to position [0, 0]
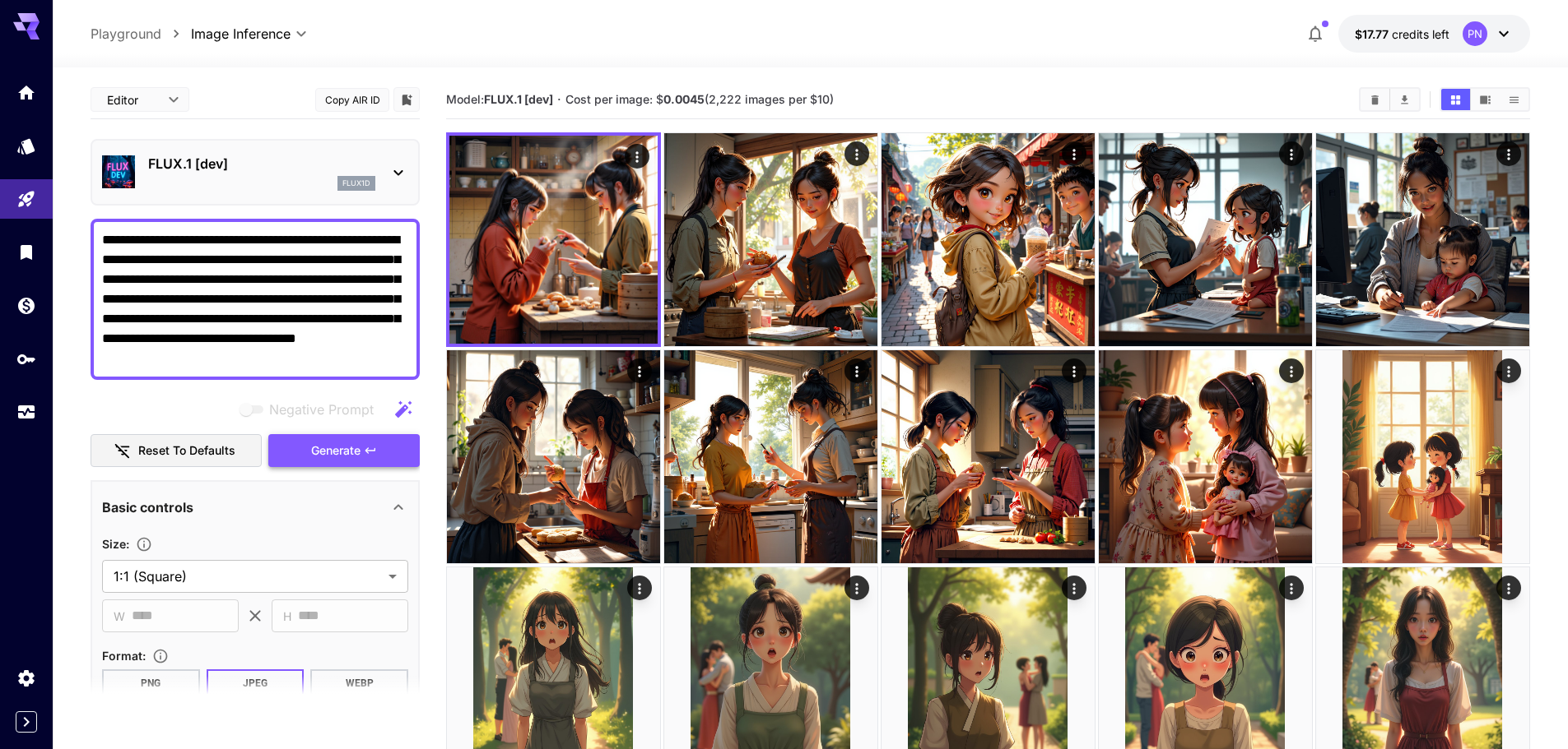
click at [331, 457] on span "Generate" at bounding box center [335, 451] width 50 height 20
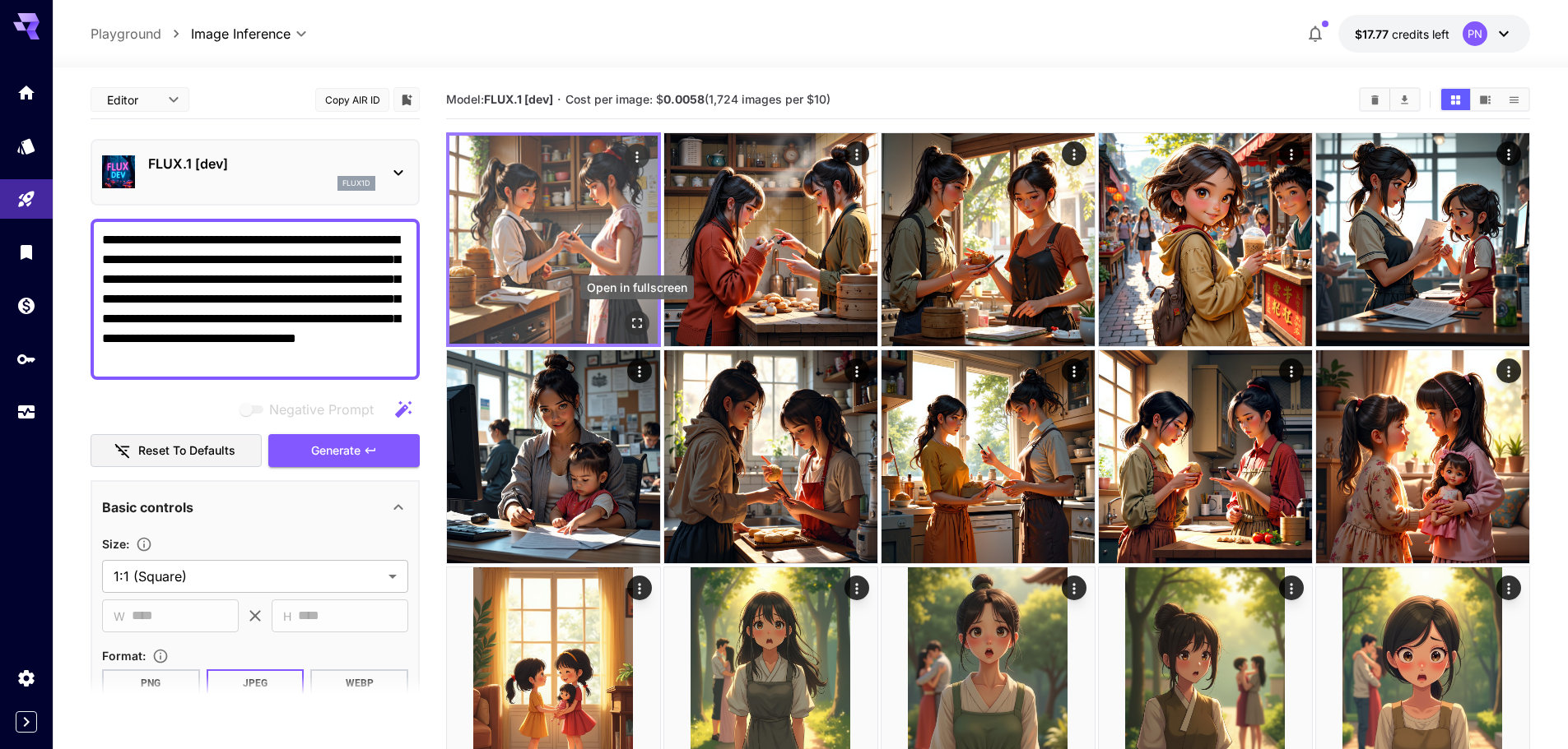
click at [634, 320] on icon "Open in fullscreen" at bounding box center [637, 323] width 10 height 10
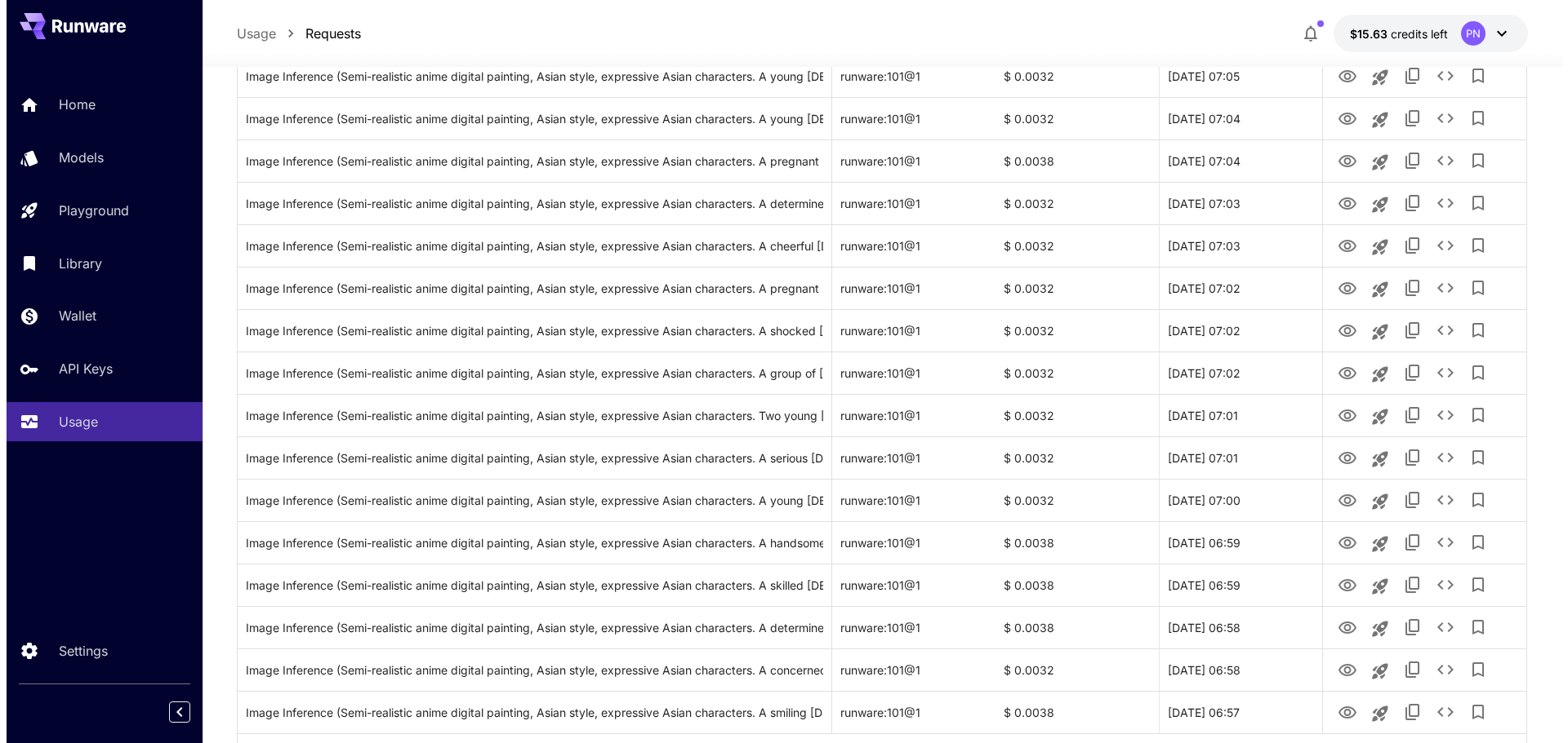
scroll to position [1792, 0]
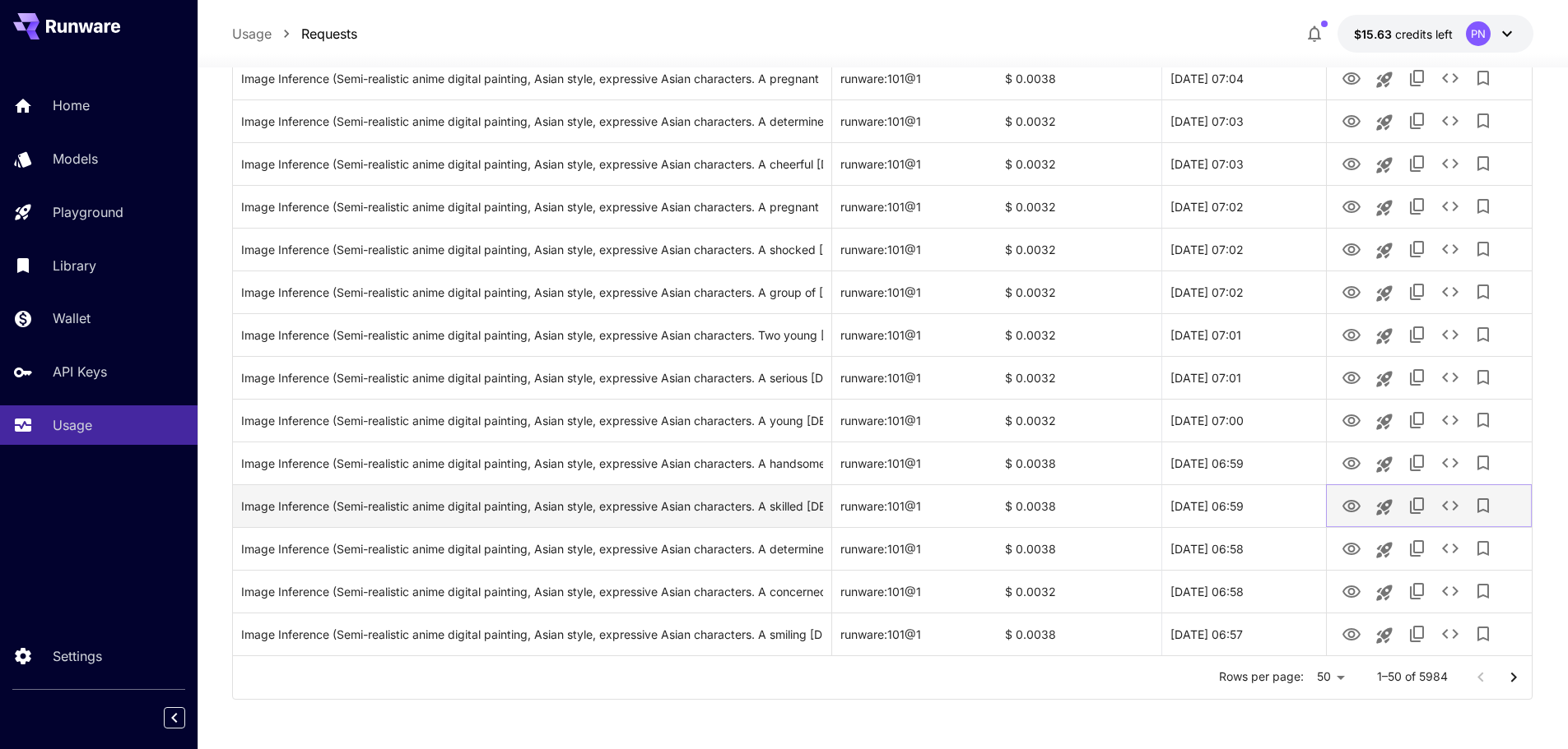
drag, startPoint x: 1416, startPoint y: 511, endPoint x: 1460, endPoint y: 510, distance: 44.0
click at [1460, 510] on div at bounding box center [1430, 506] width 189 height 42
click at [1453, 509] on icon "See details" at bounding box center [1450, 506] width 17 height 10
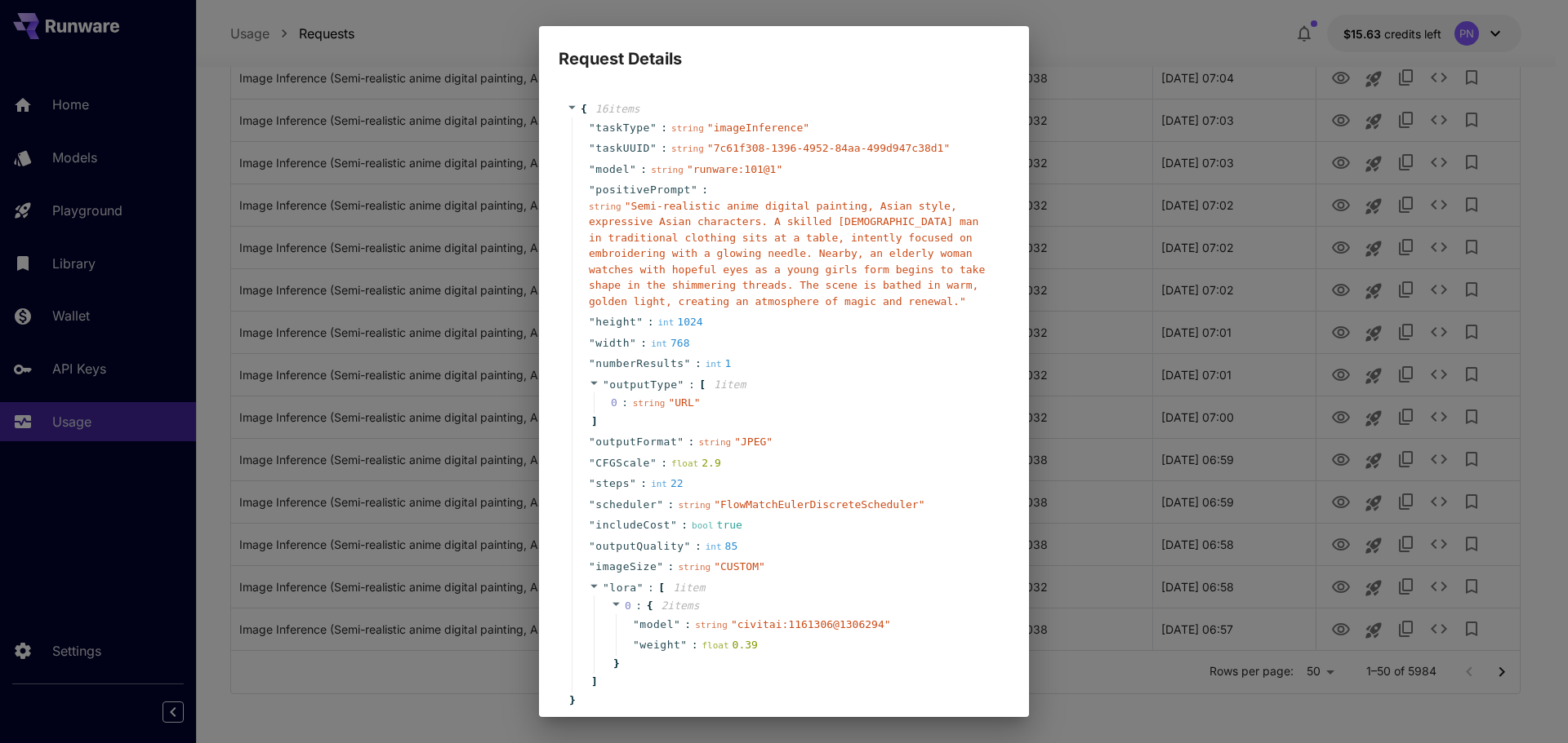
click at [809, 243] on span "" Semi-realistic anime digital painting, Asian style, expressive Asian characte…" at bounding box center [787, 253] width 396 height 108
